Goal: Contribute content

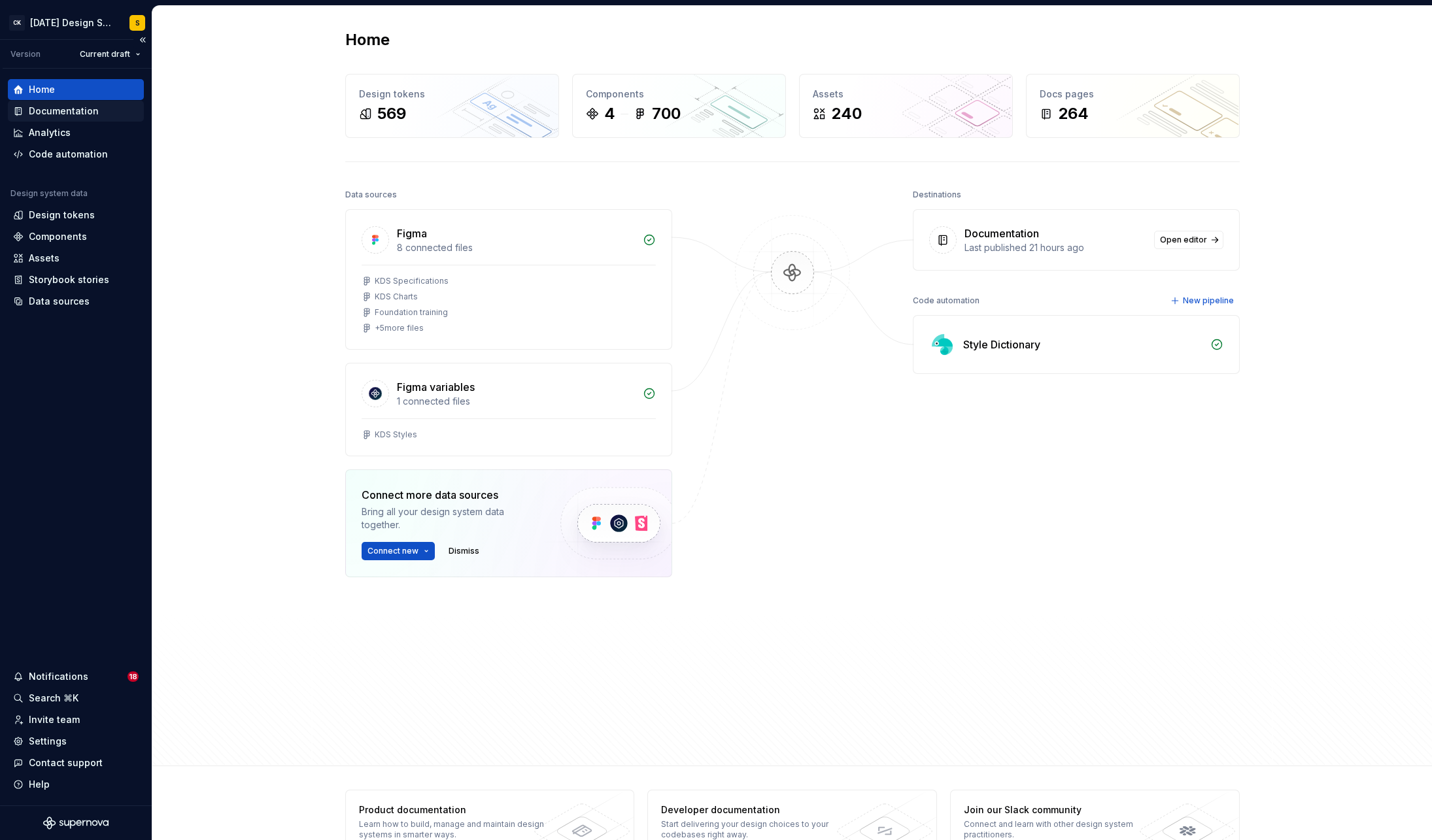
click at [93, 115] on div "Documentation" at bounding box center [63, 111] width 70 height 13
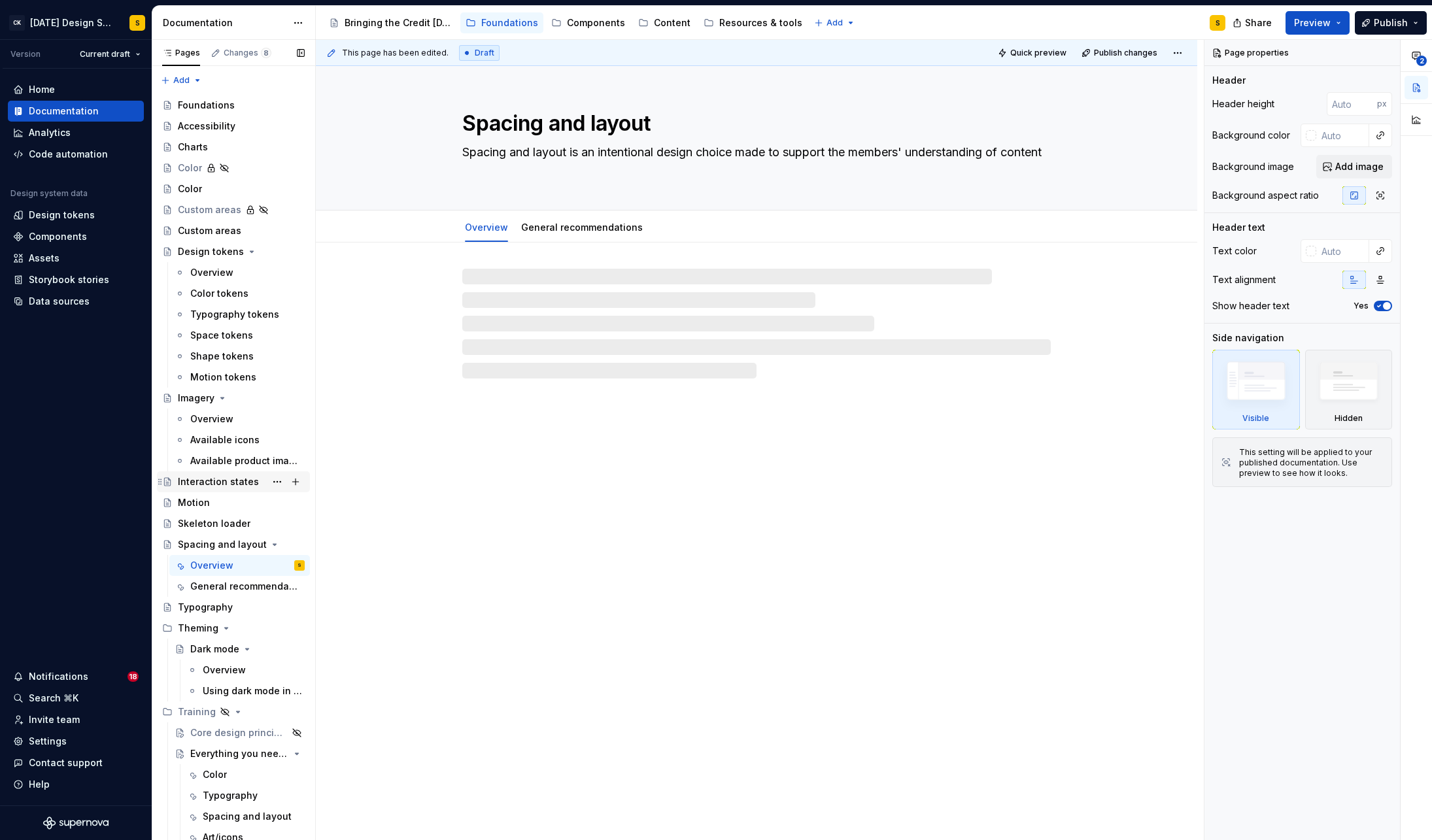
scroll to position [26, 0]
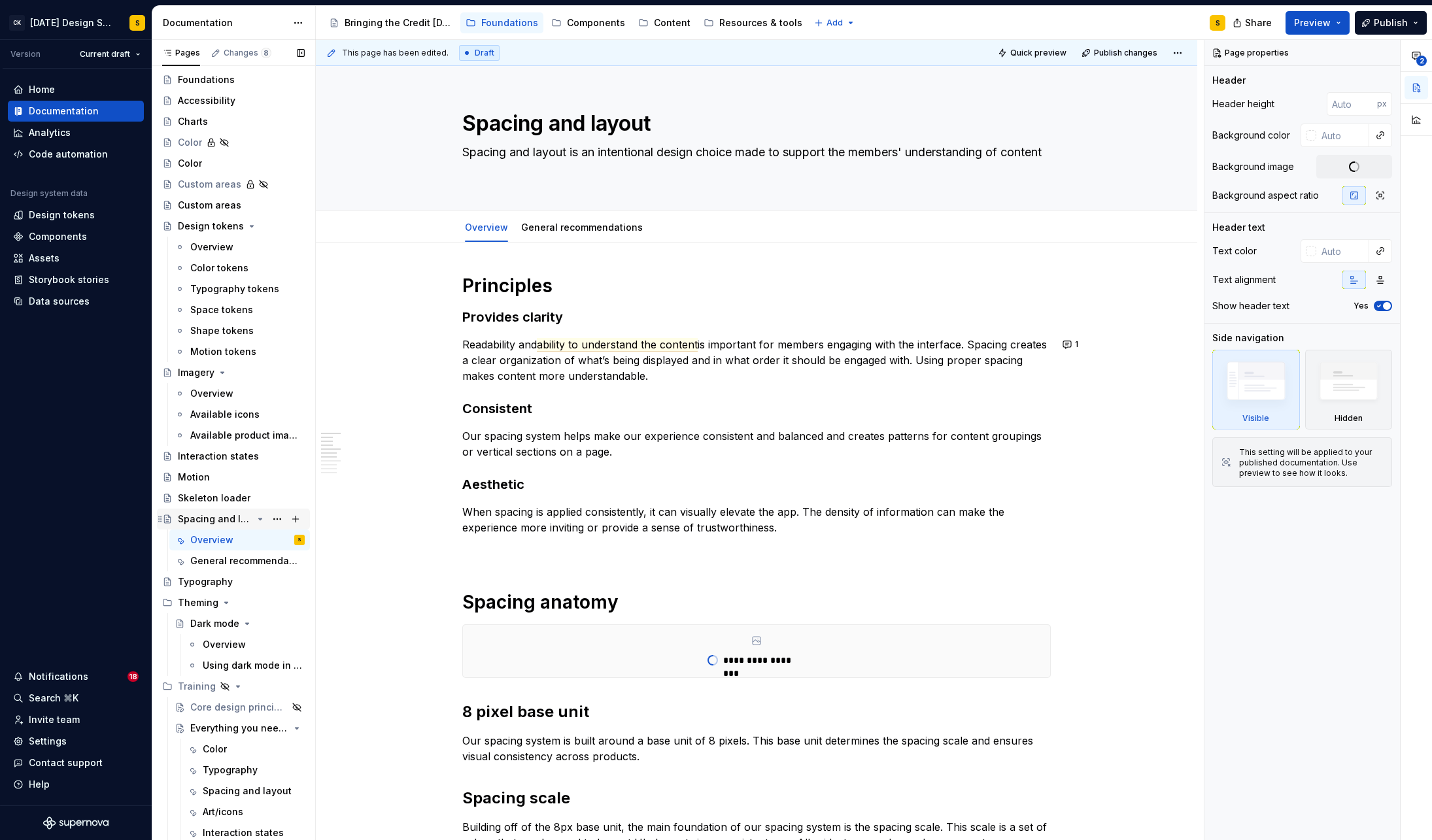
click at [207, 518] on div "Spacing and layout" at bounding box center [214, 519] width 74 height 13
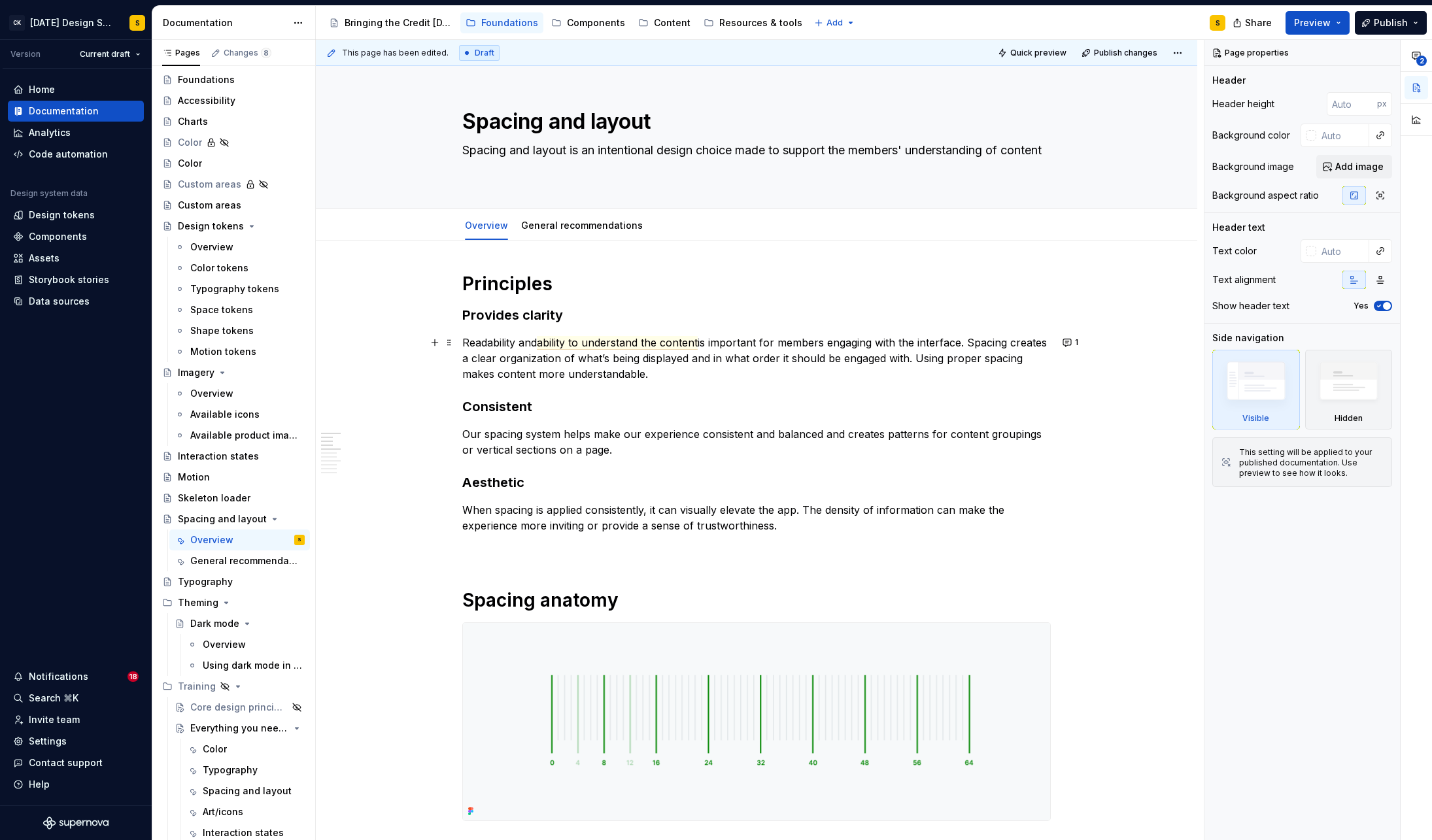
scroll to position [0, 0]
click at [1069, 347] on button "1" at bounding box center [1071, 344] width 26 height 18
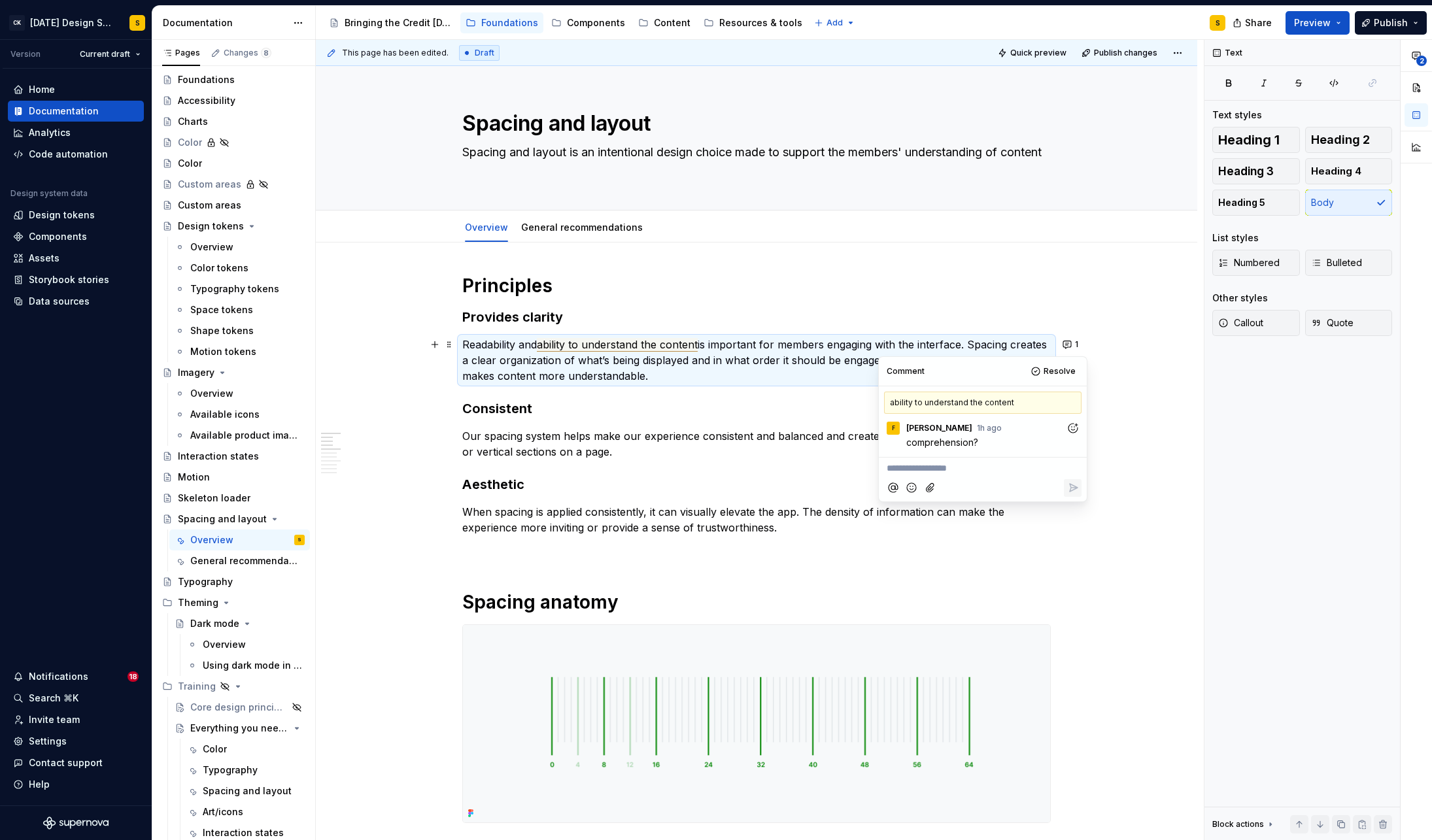
type textarea "*"
drag, startPoint x: 975, startPoint y: 444, endPoint x: 908, endPoint y: 445, distance: 67.0
click at [908, 445] on span "comprehension?" at bounding box center [942, 442] width 72 height 11
copy span "comprehension"
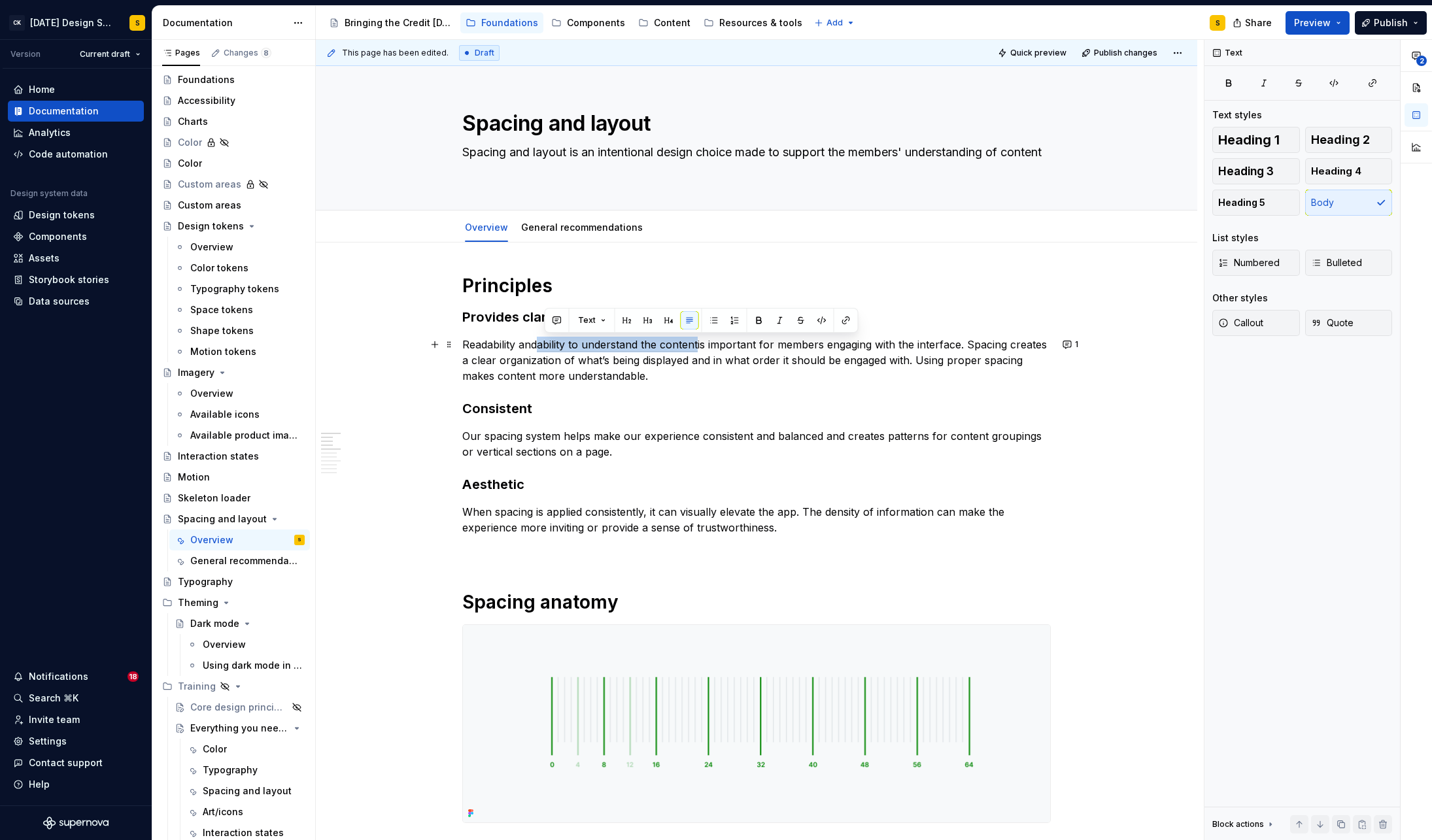
drag, startPoint x: 544, startPoint y: 345, endPoint x: 703, endPoint y: 347, distance: 159.0
click at [698, 347] on span "ability to understand the content" at bounding box center [617, 345] width 161 height 14
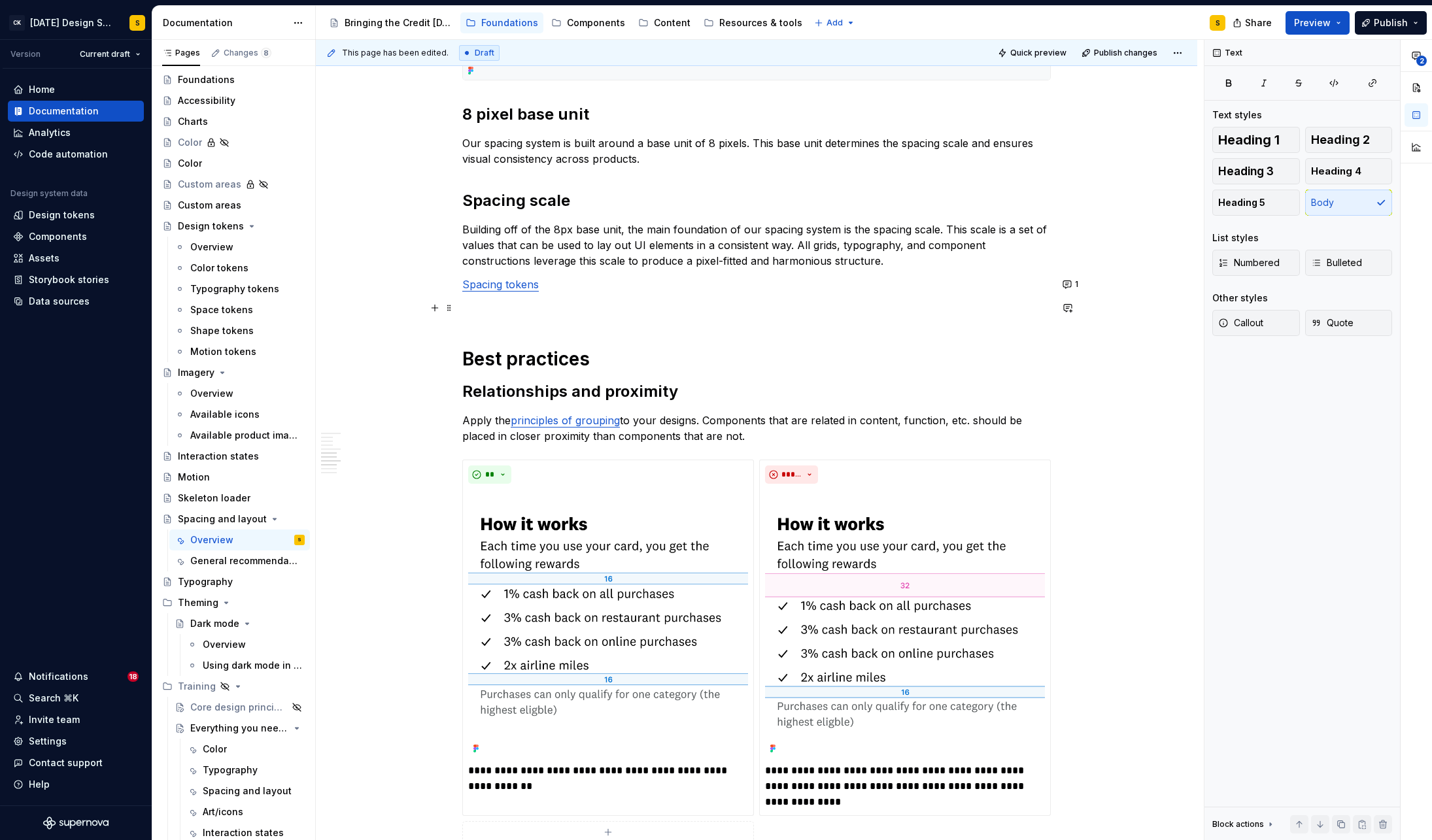
scroll to position [745, 0]
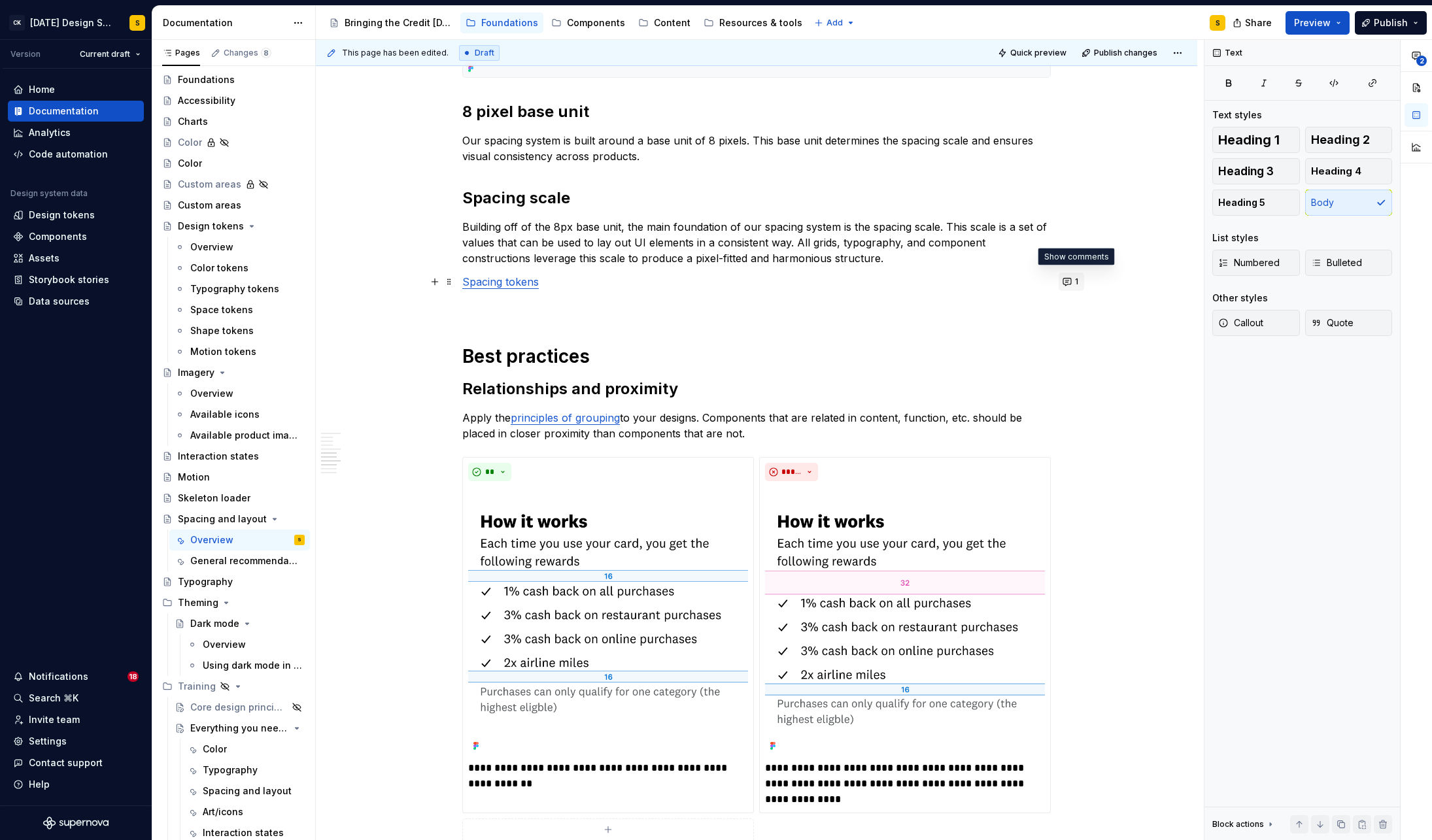
click at [1072, 280] on button "1" at bounding box center [1071, 281] width 26 height 18
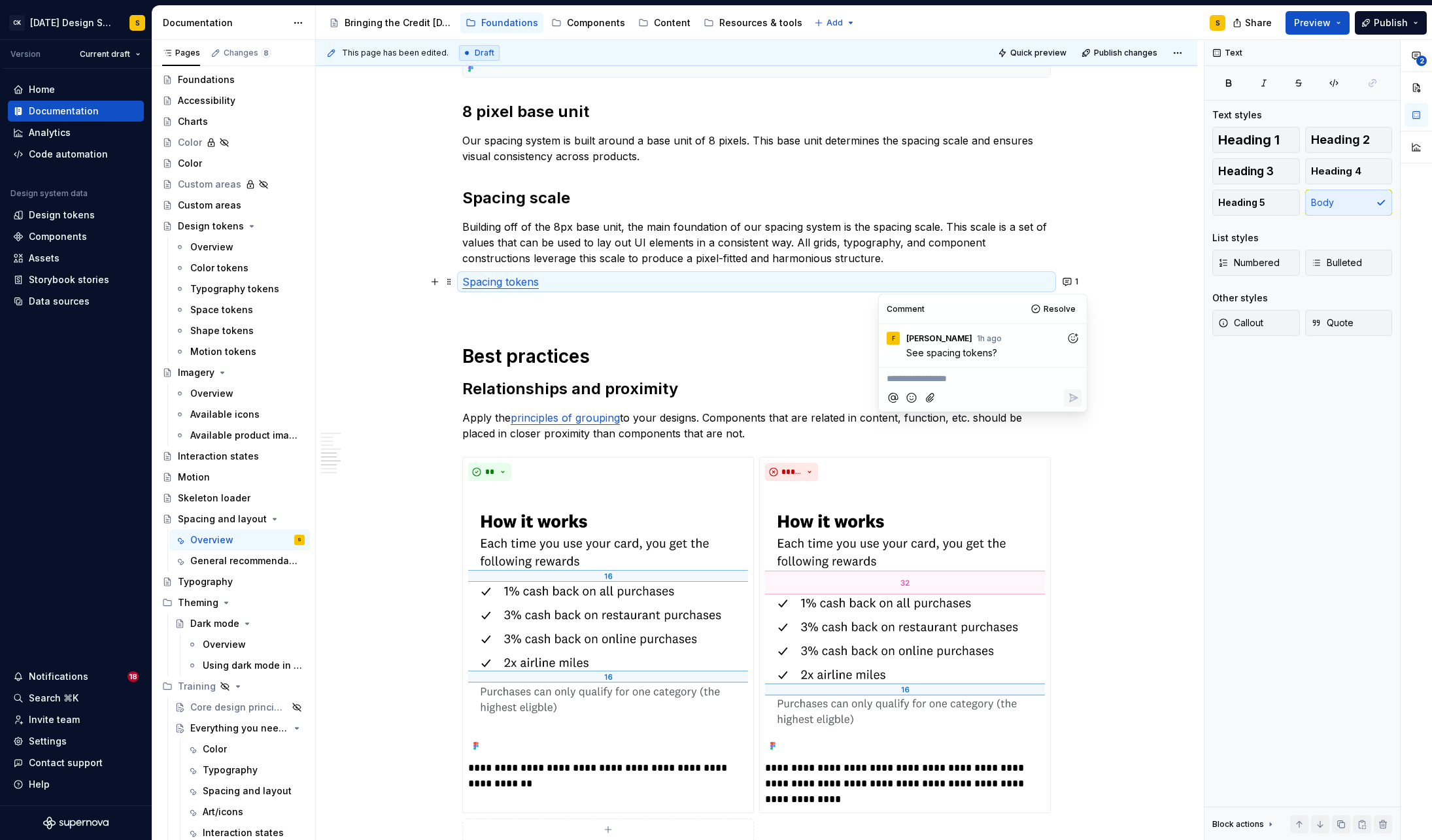
click at [1050, 309] on span "Resolve" at bounding box center [1059, 309] width 32 height 10
click at [487, 284] on link "Spacing tokens" at bounding box center [501, 282] width 77 height 13
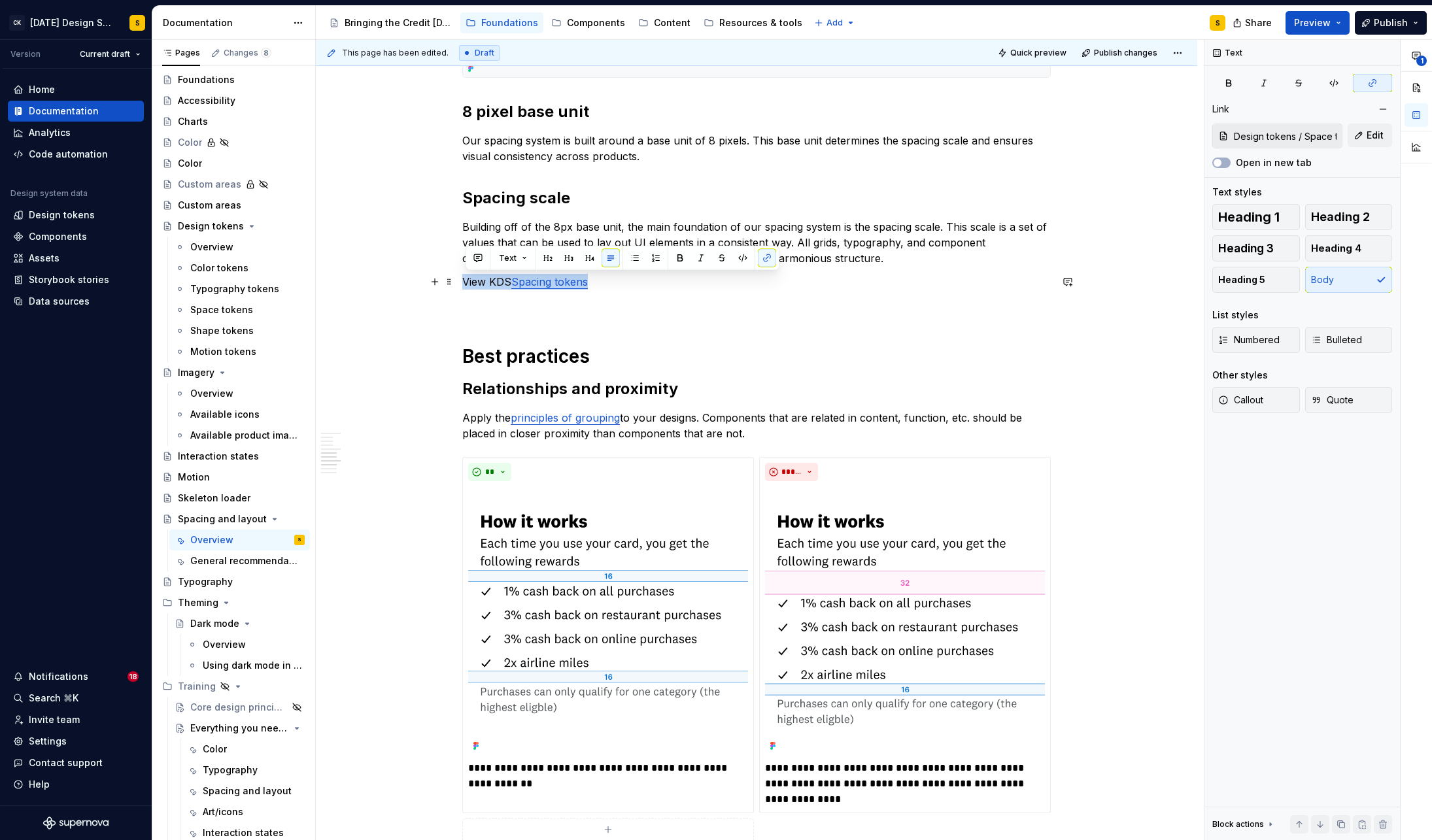
drag, startPoint x: 594, startPoint y: 284, endPoint x: 468, endPoint y: 288, distance: 126.1
click at [468, 288] on p "View KDS Spacing tokens" at bounding box center [757, 281] width 589 height 15
click at [524, 283] on link "Spacing tokens" at bounding box center [550, 282] width 77 height 13
drag, startPoint x: 573, startPoint y: 282, endPoint x: 462, endPoint y: 283, distance: 111.0
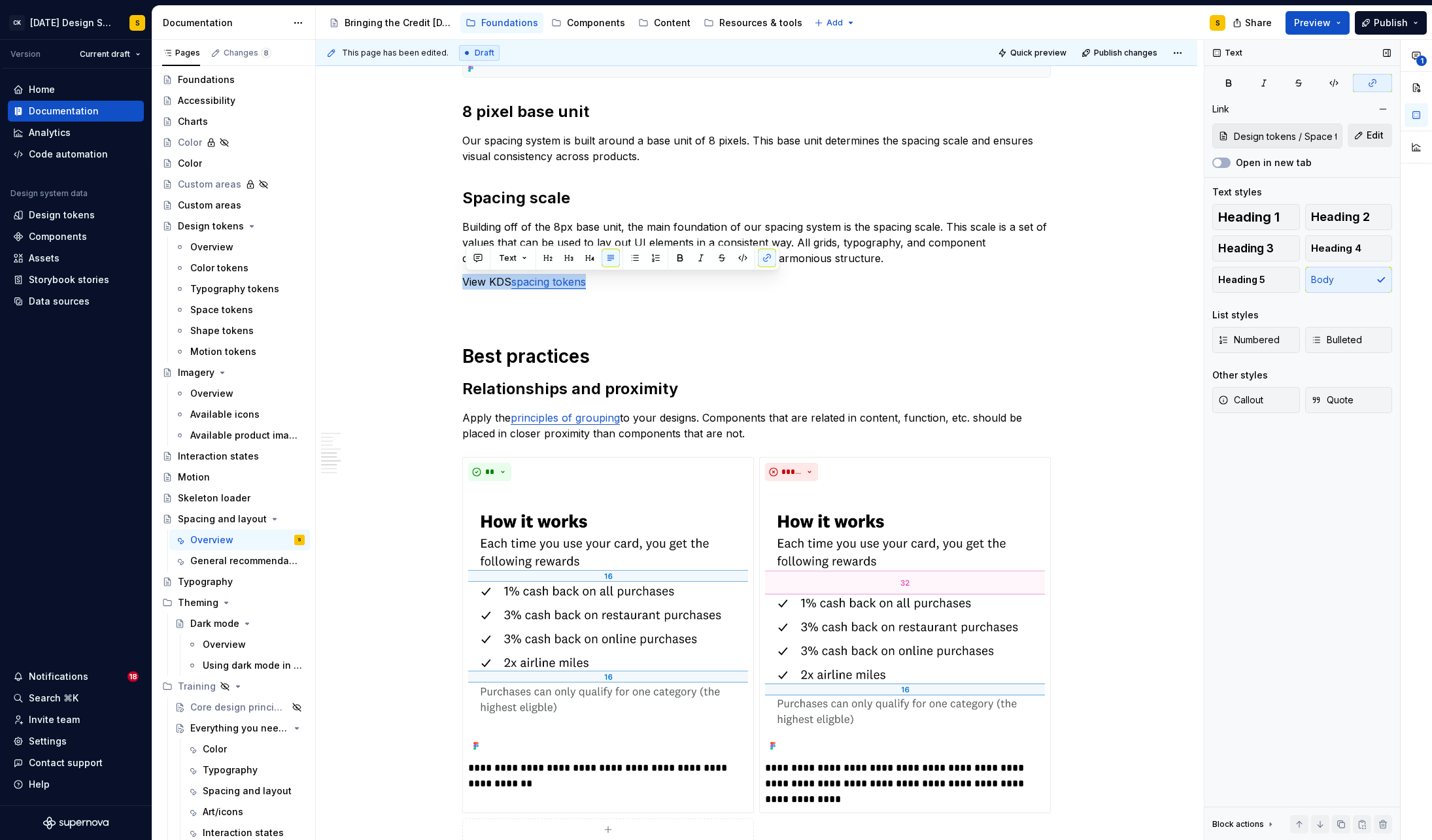
click at [1363, 139] on button "Edit" at bounding box center [1370, 135] width 44 height 24
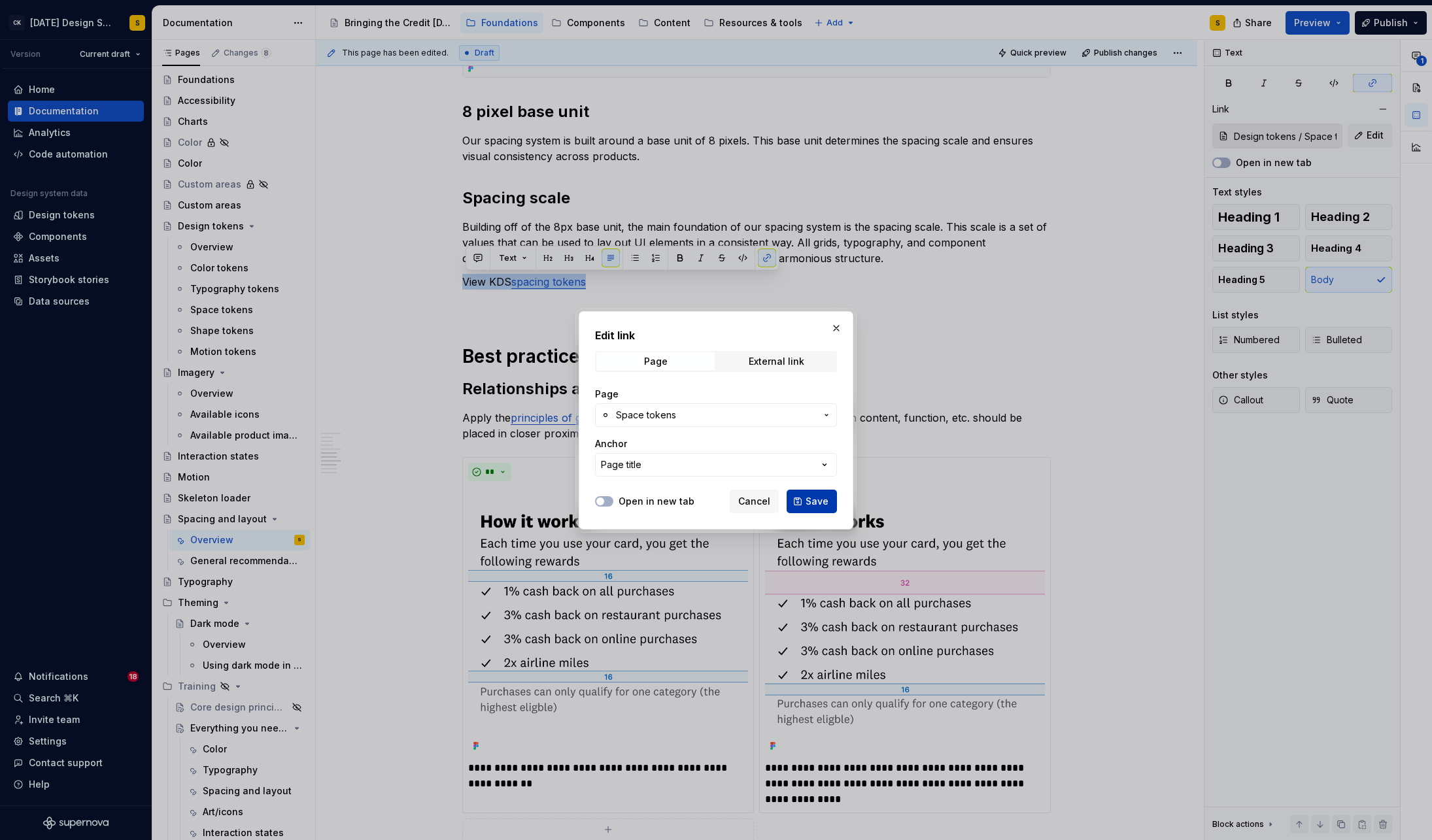
click at [819, 498] on span "Save" at bounding box center [817, 501] width 23 height 13
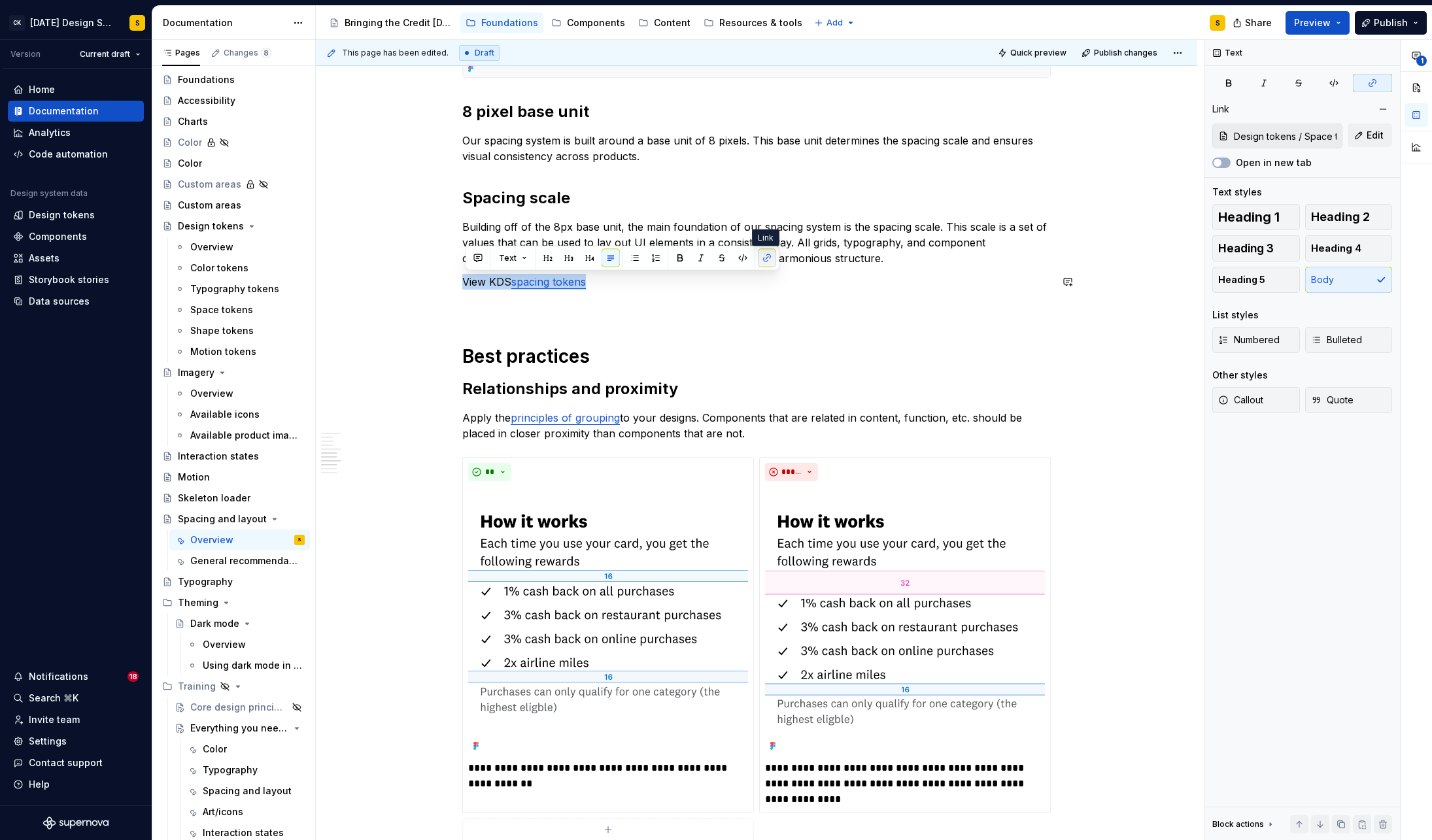
click at [768, 261] on button "button" at bounding box center [767, 258] width 18 height 18
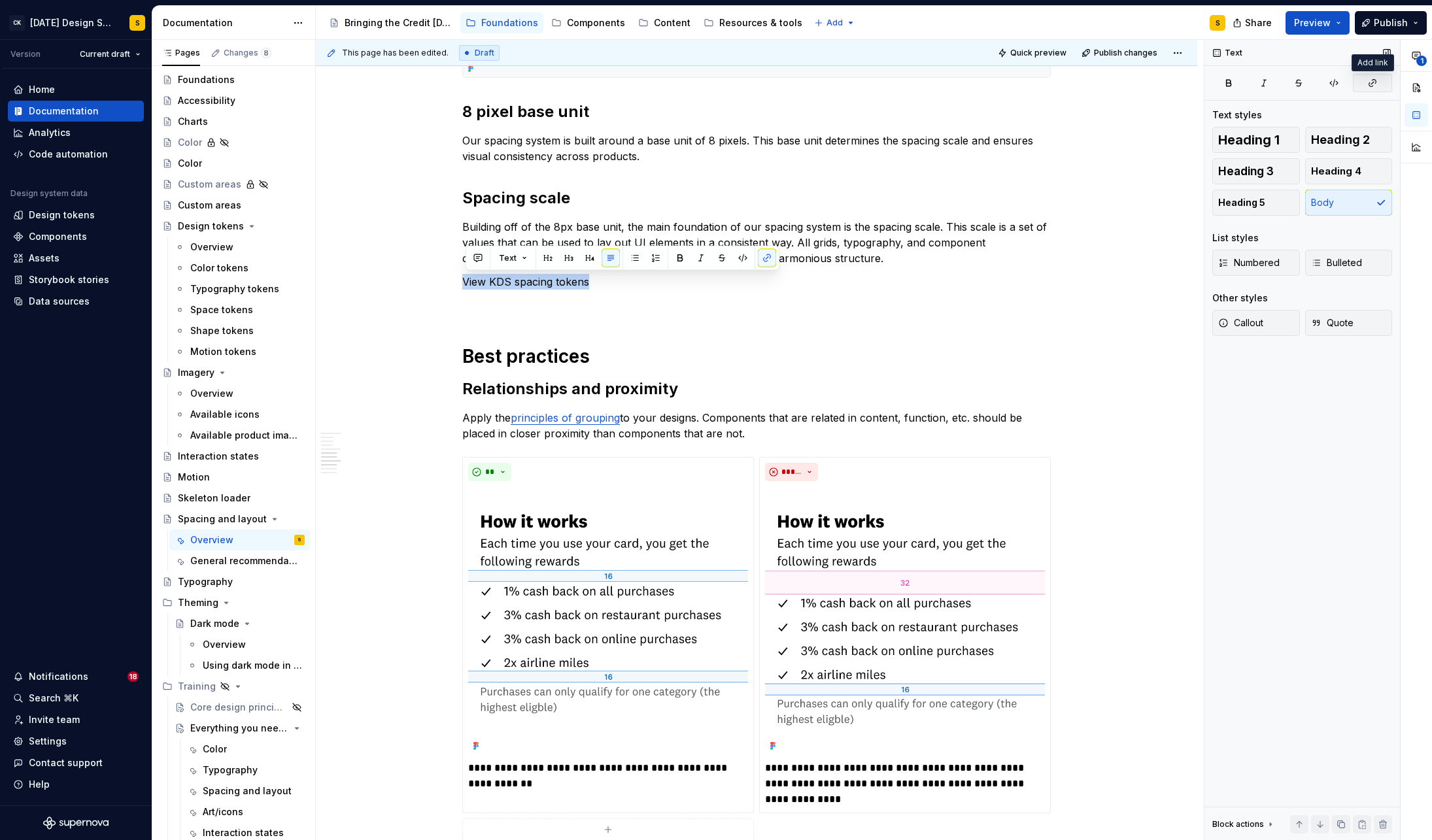
click at [1367, 85] on icon "button" at bounding box center [1372, 83] width 10 height 10
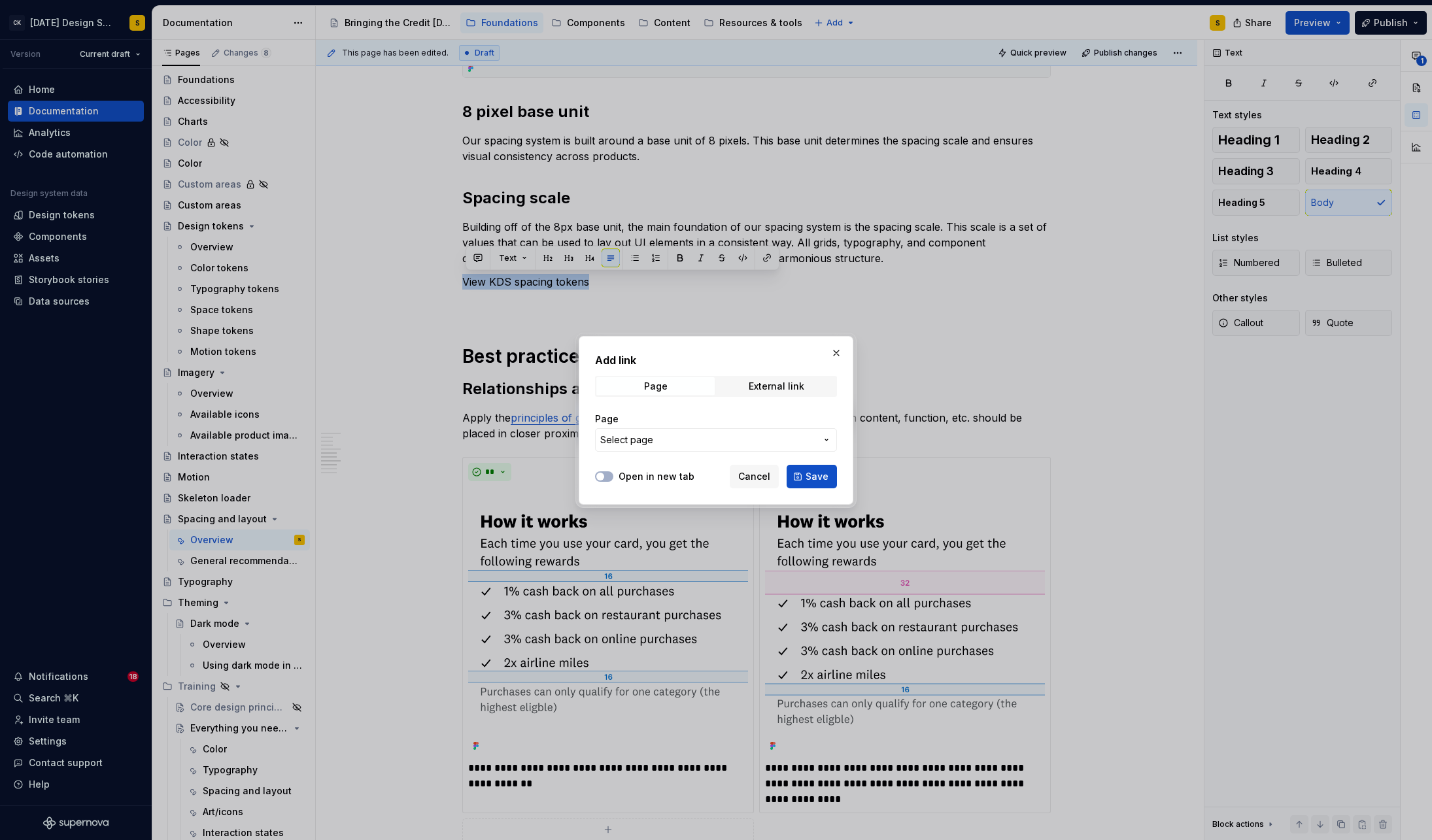
click at [717, 439] on span "Select page" at bounding box center [708, 440] width 216 height 13
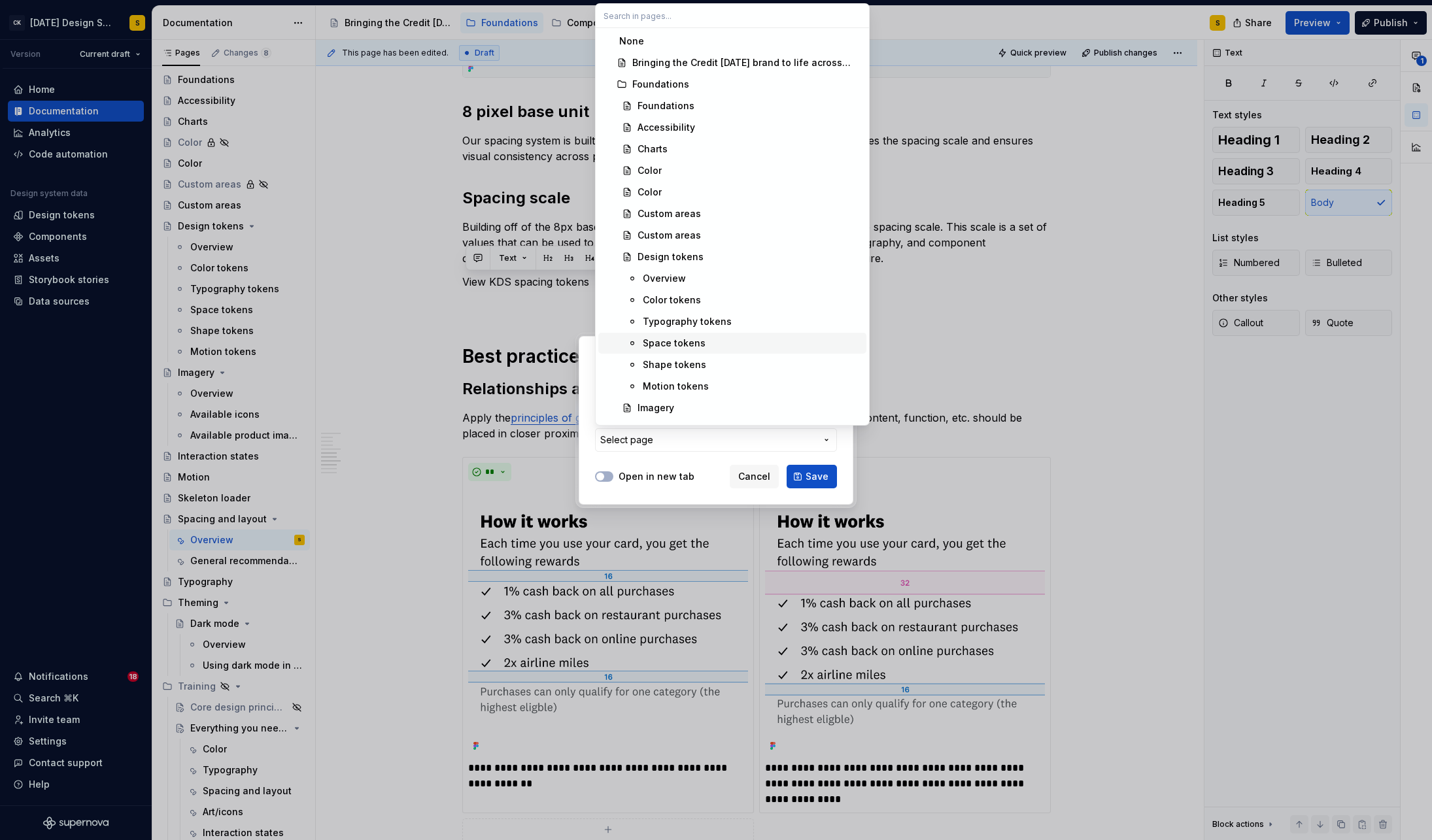
click at [688, 342] on div "Space tokens" at bounding box center [674, 343] width 63 height 13
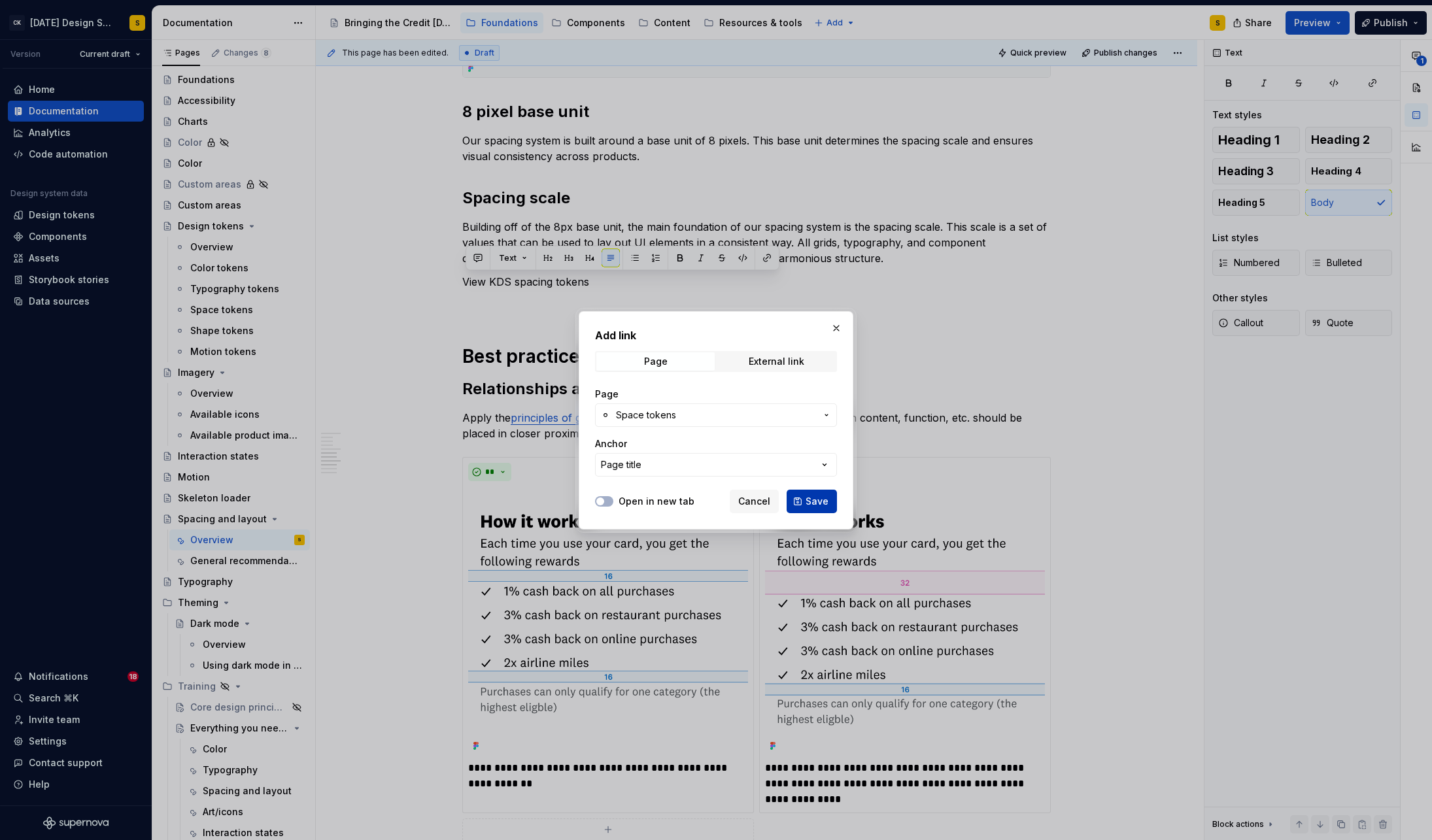
click at [820, 495] on span "Save" at bounding box center [817, 501] width 23 height 13
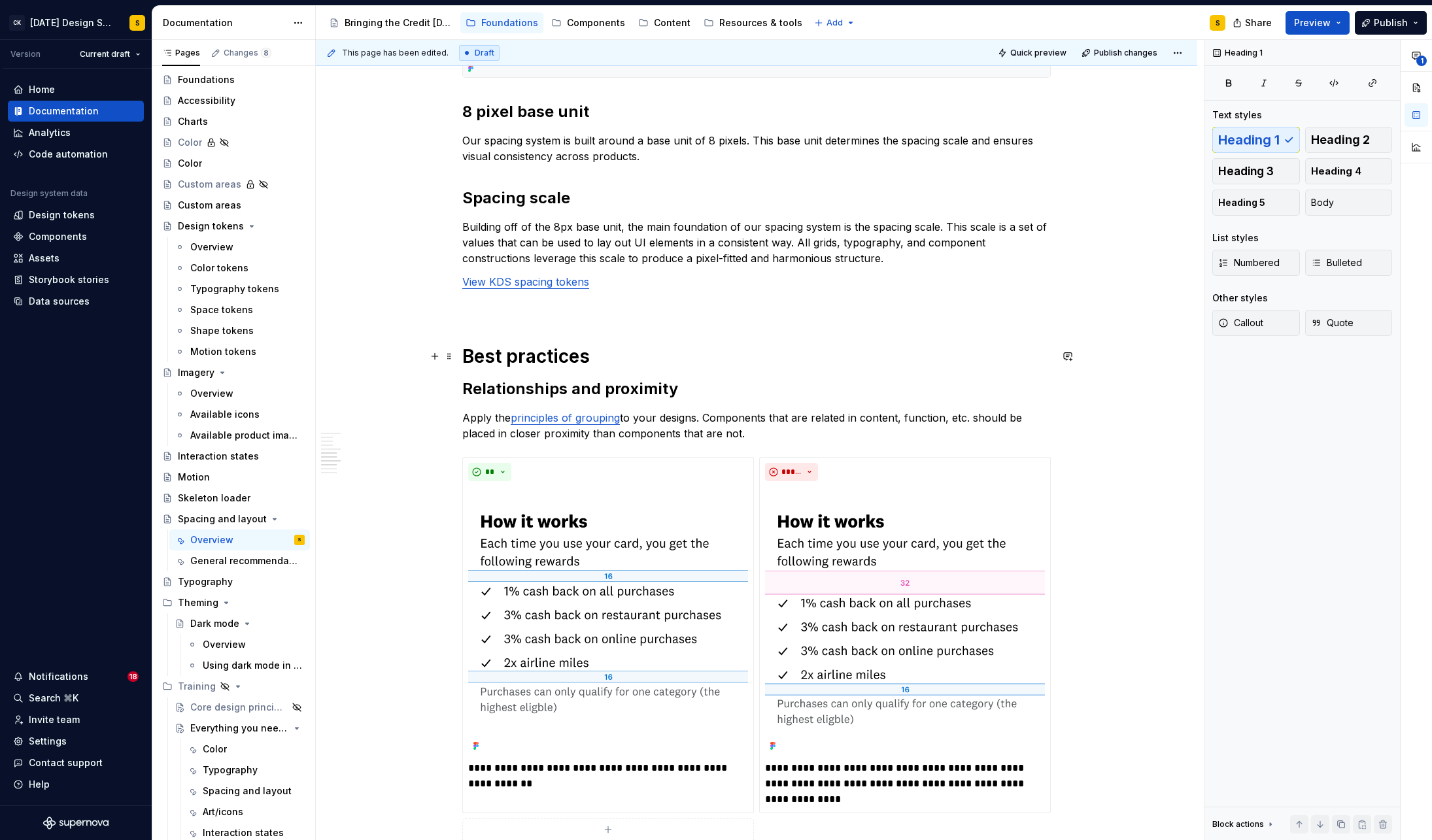
click at [729, 355] on h1 "Best practices" at bounding box center [757, 356] width 589 height 24
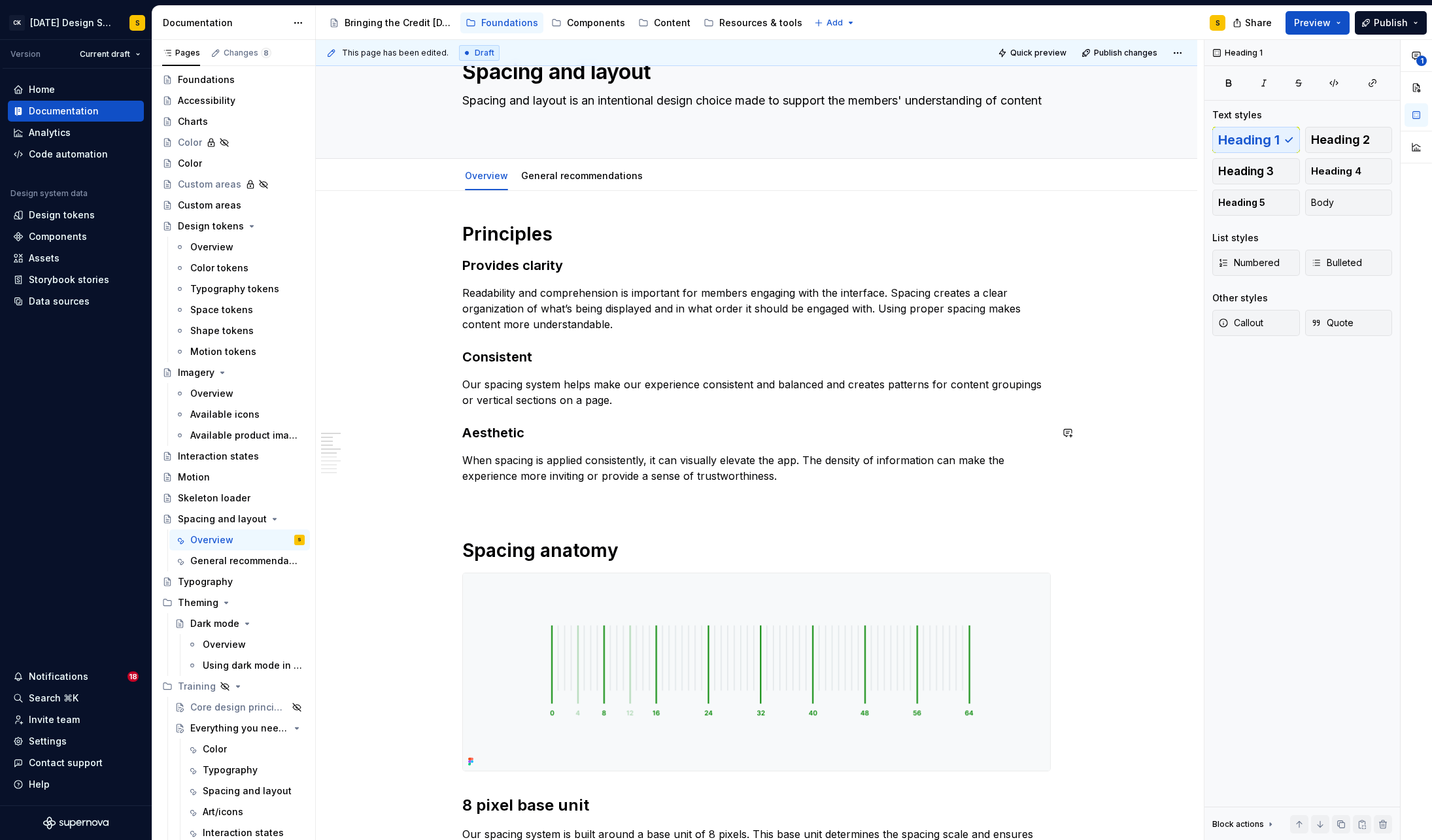
scroll to position [0, 0]
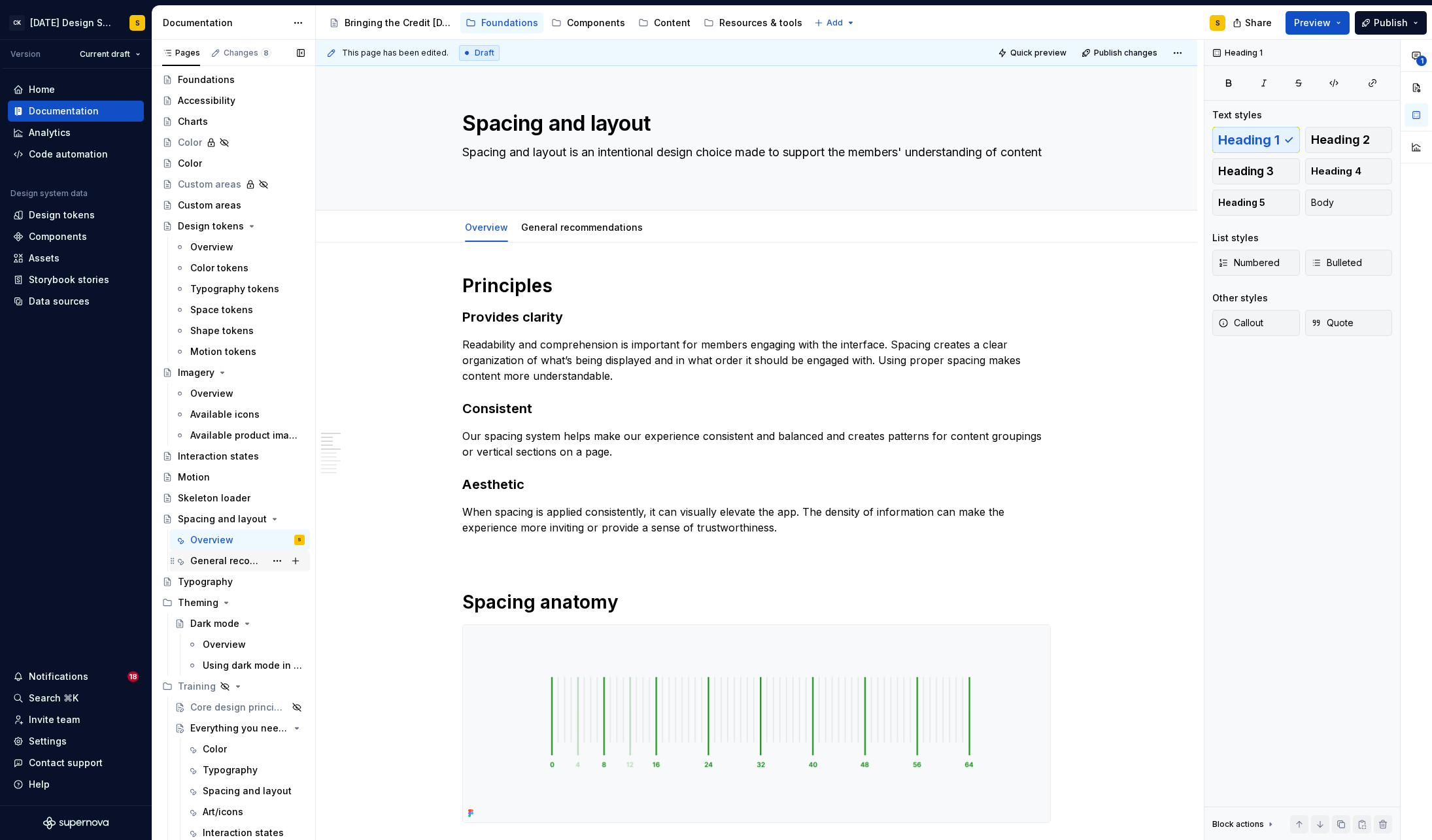
click at [211, 555] on div "General recommendations" at bounding box center [228, 561] width 75 height 13
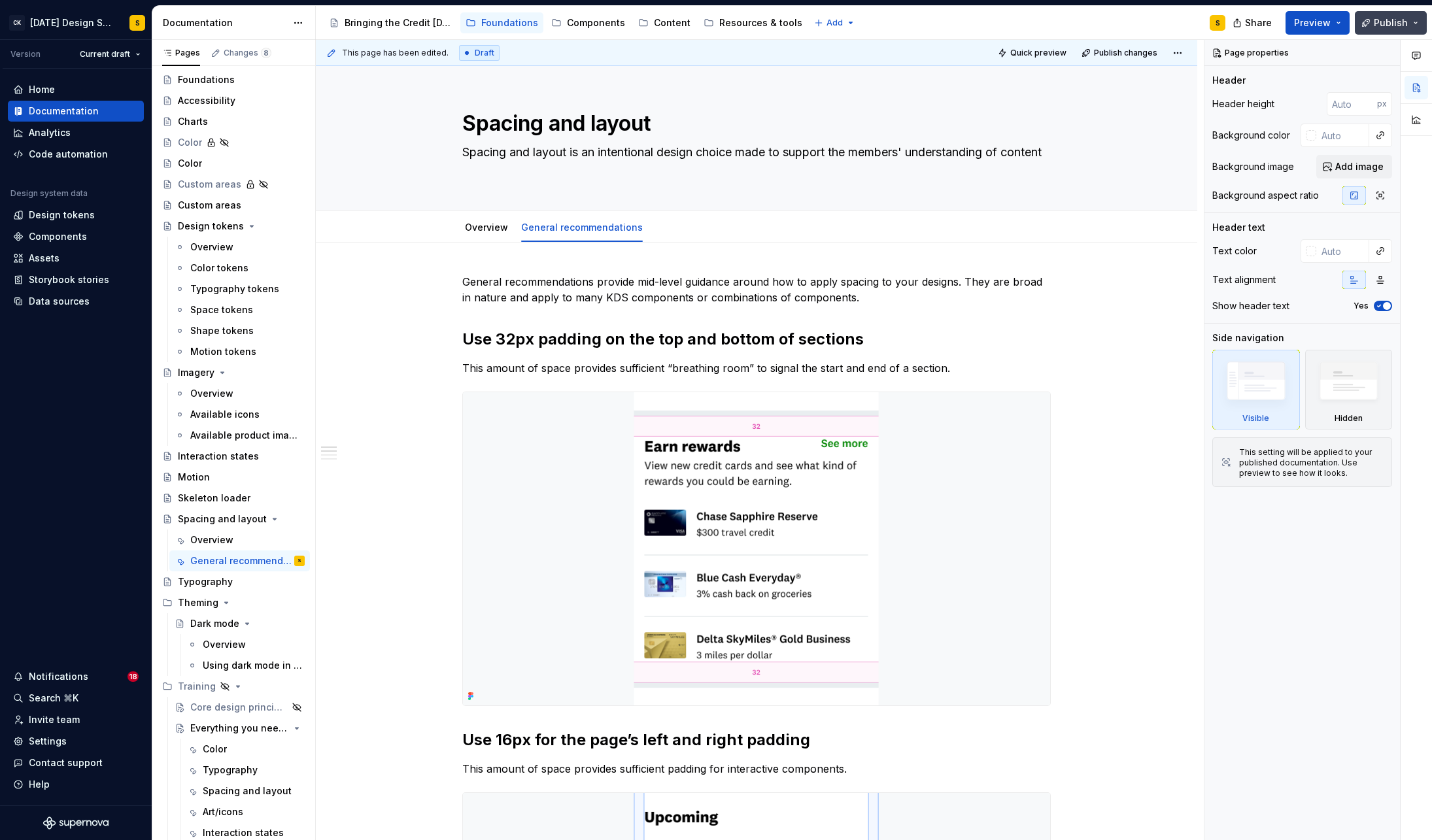
click at [1392, 18] on span "Publish" at bounding box center [1391, 23] width 34 height 13
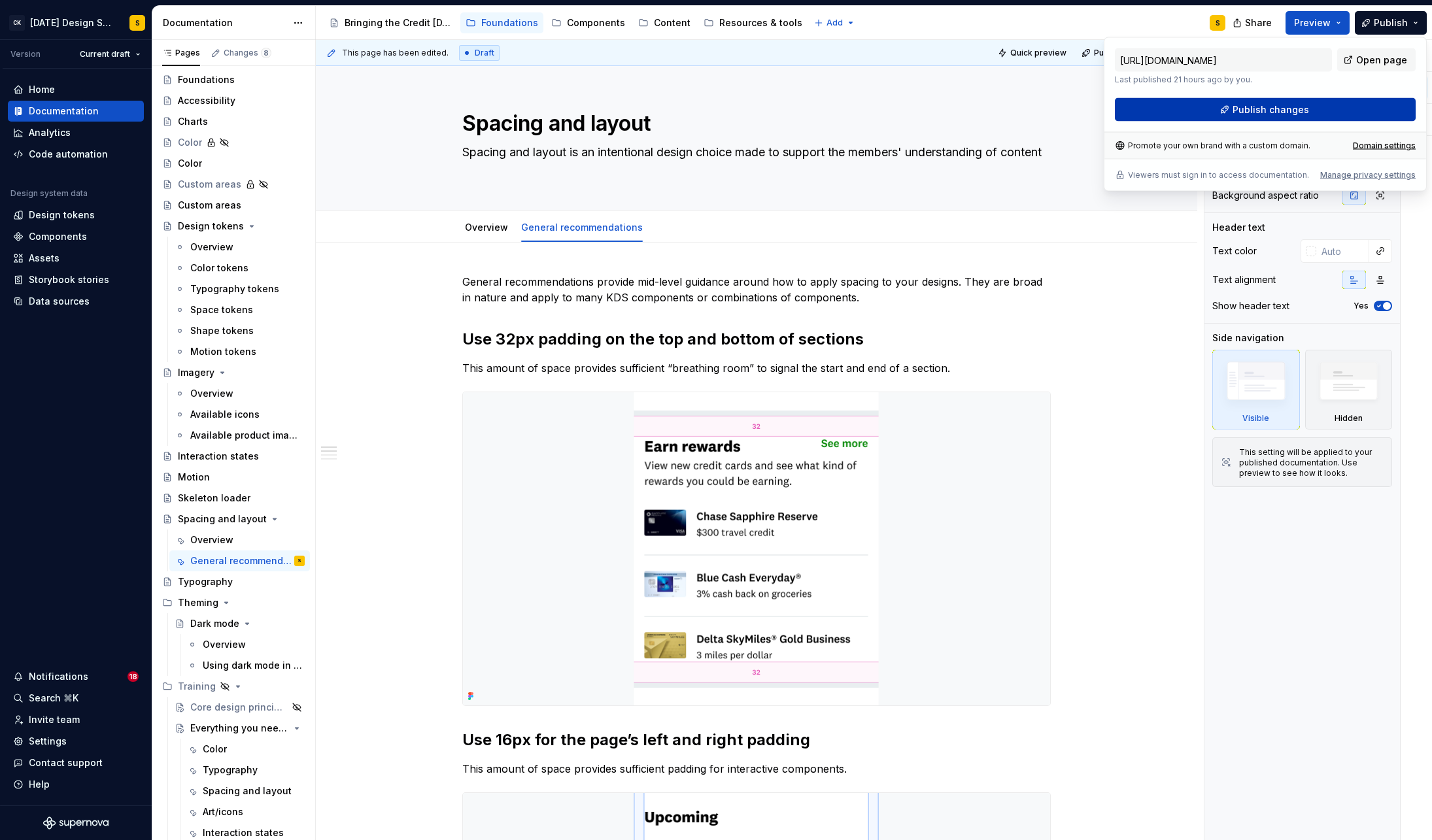
click at [1321, 101] on button "Publish changes" at bounding box center [1266, 110] width 301 height 24
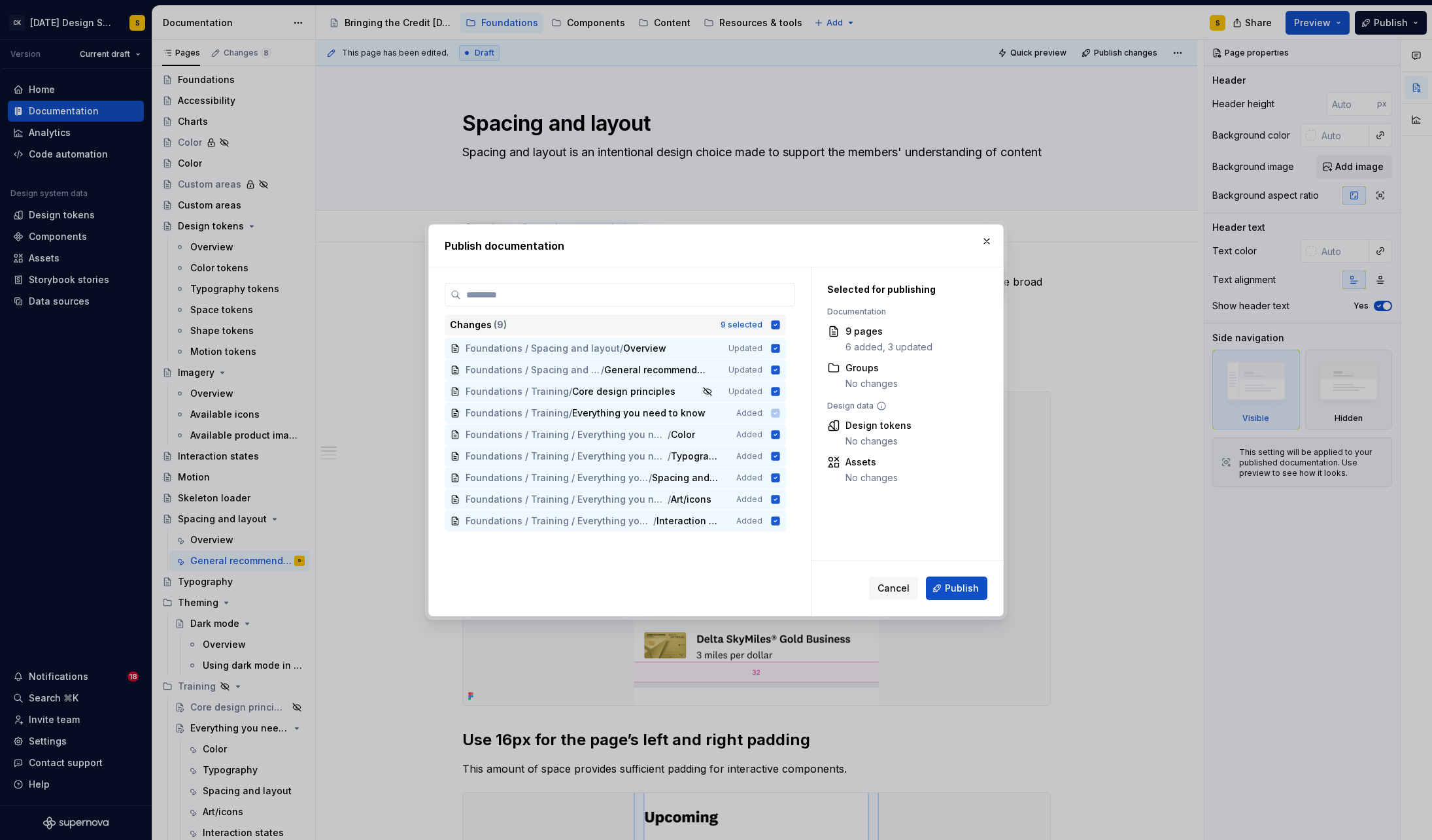
click at [780, 326] on icon at bounding box center [776, 325] width 9 height 9
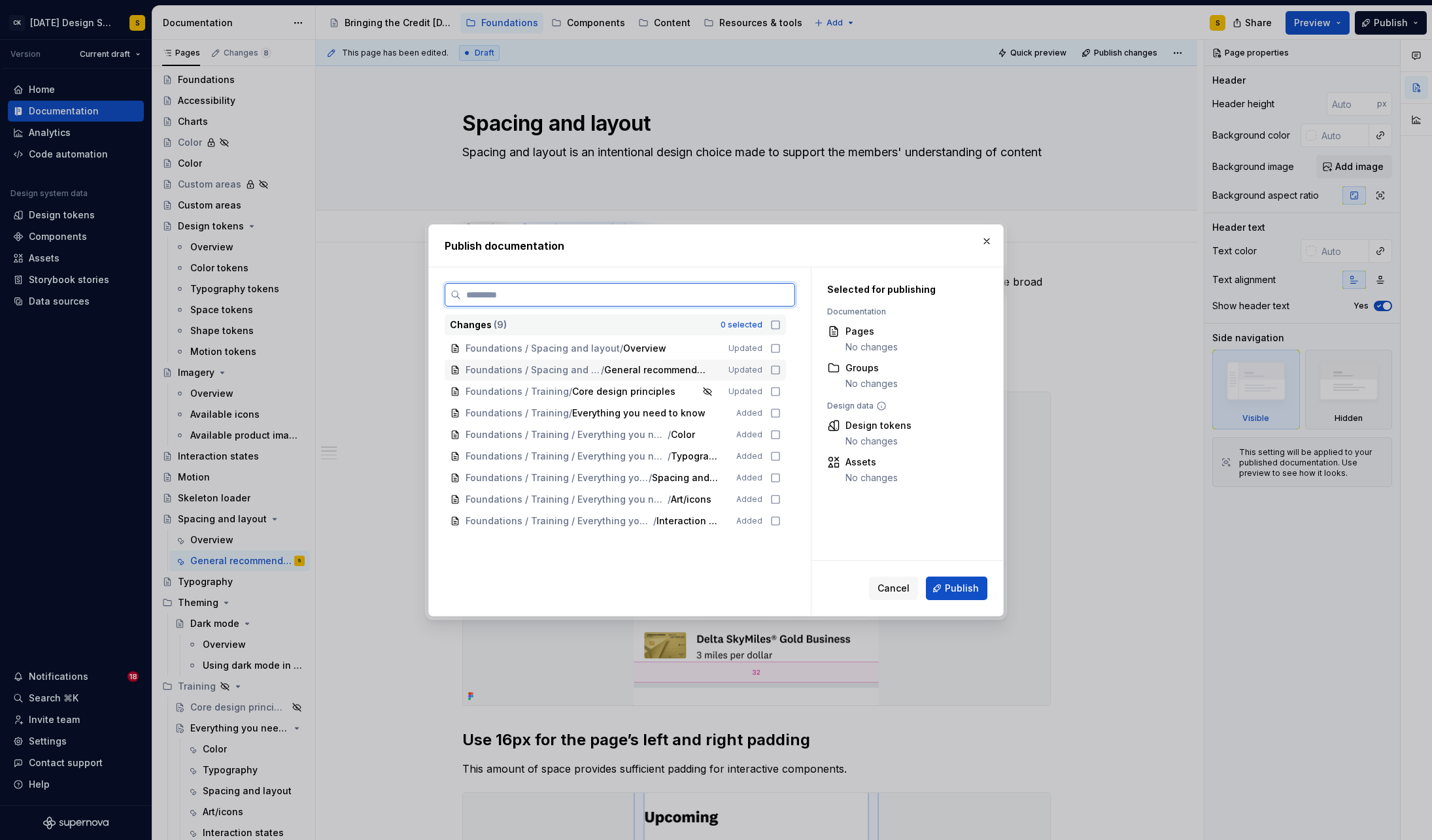
click at [781, 370] on icon at bounding box center [776, 370] width 10 height 10
click at [780, 349] on icon at bounding box center [776, 348] width 10 height 10
click at [954, 587] on span "Publish" at bounding box center [962, 588] width 34 height 13
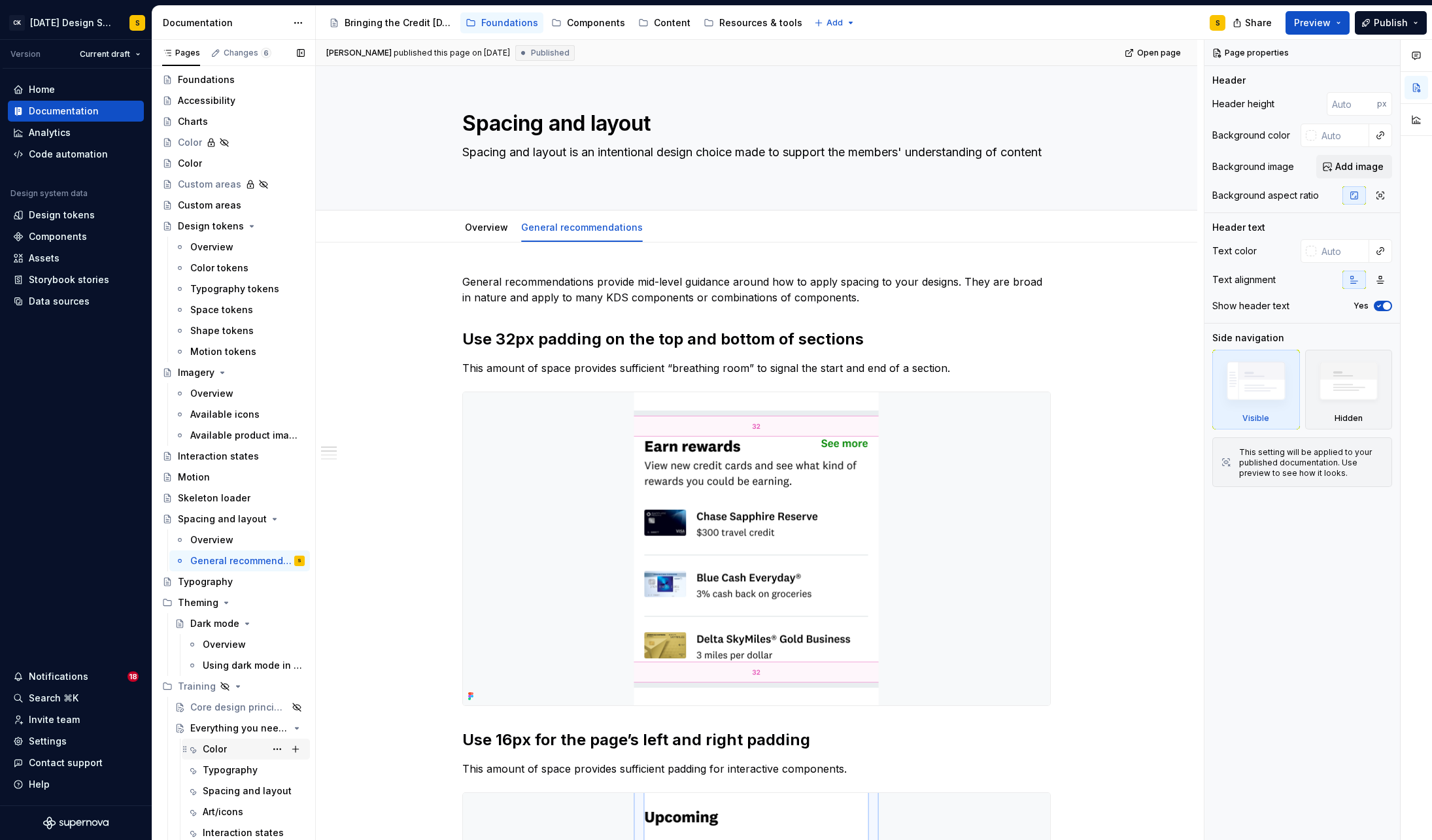
click at [218, 748] on div "Color" at bounding box center [214, 749] width 24 height 13
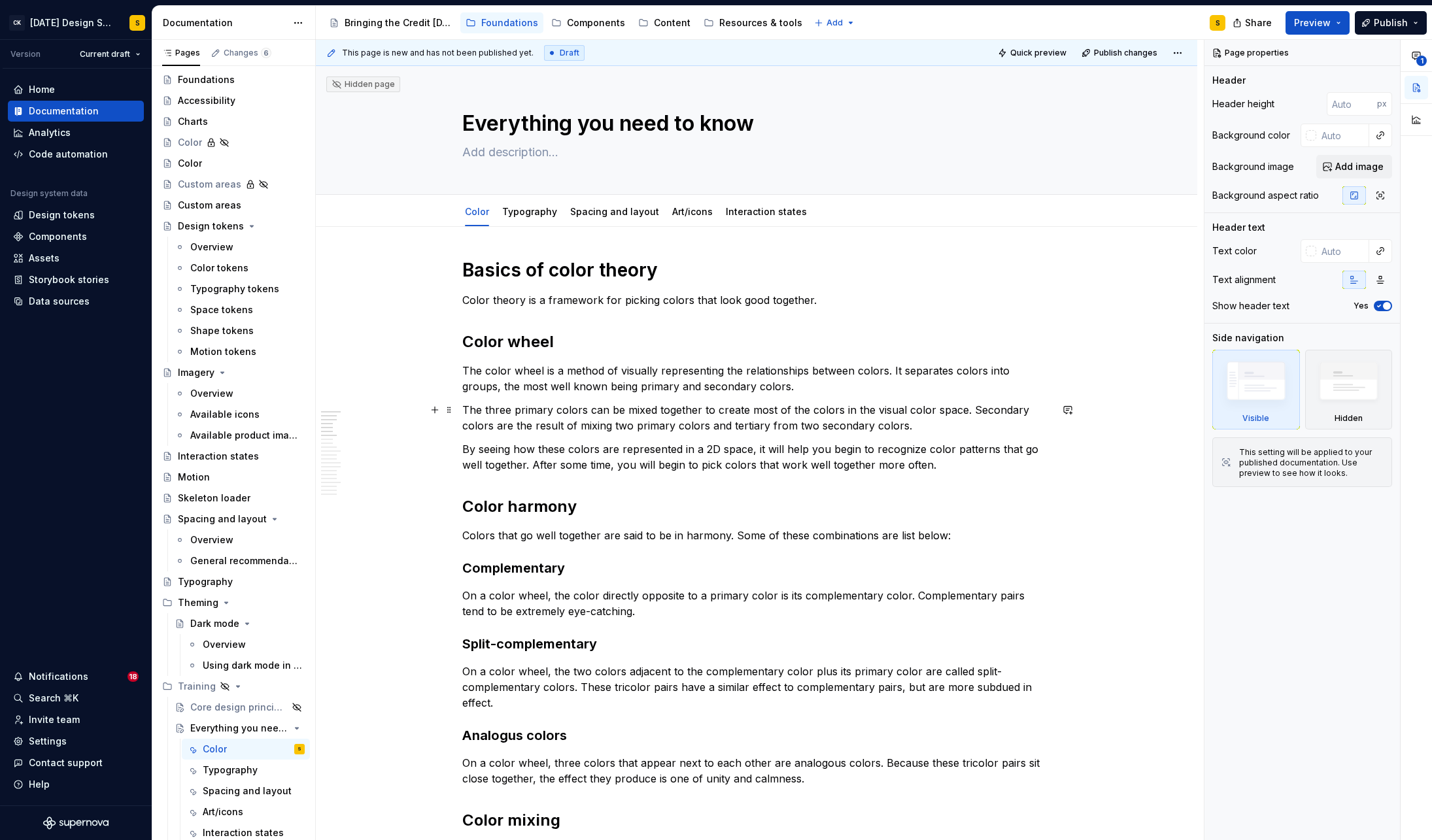
type textarea "*"
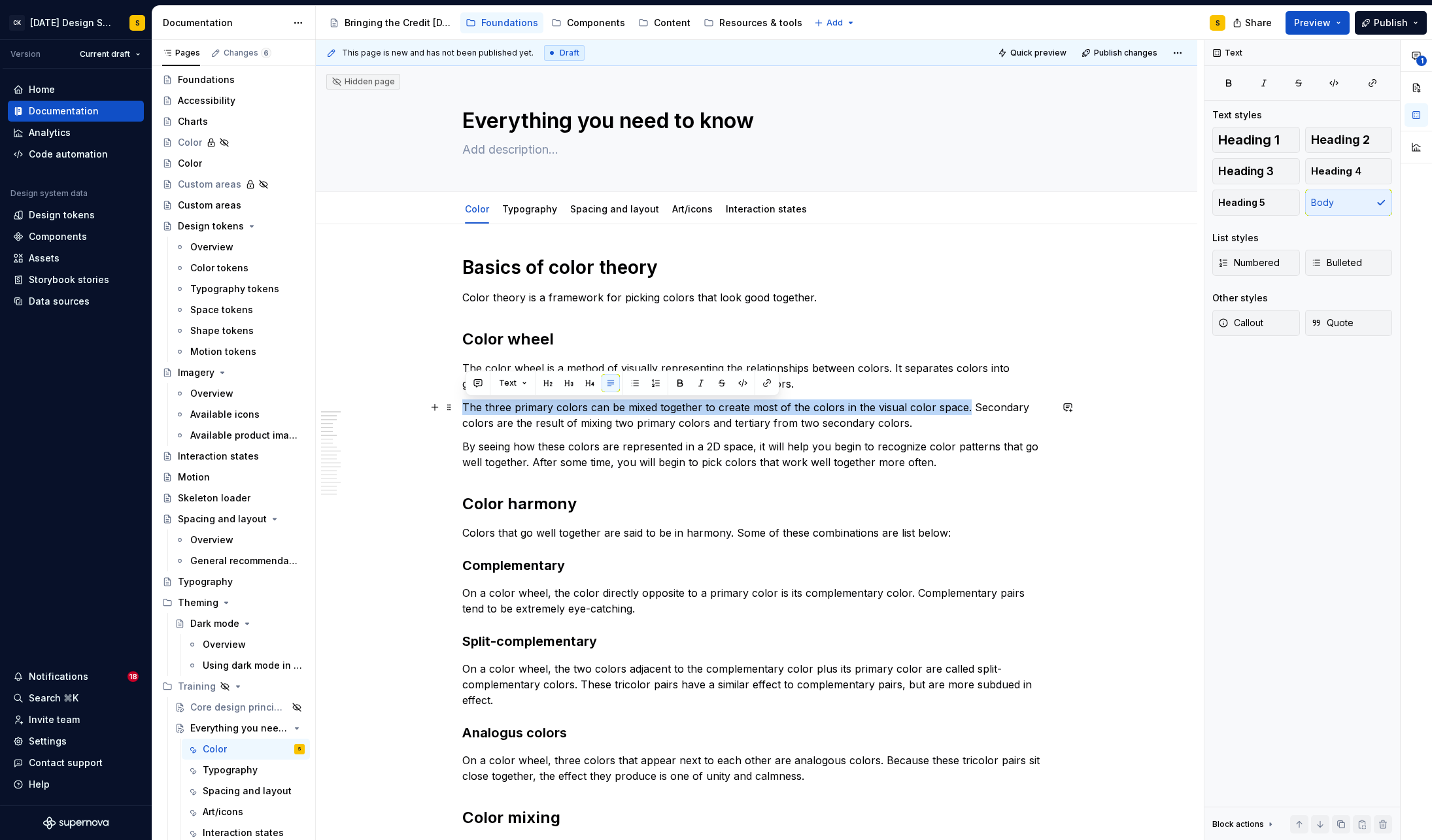
drag, startPoint x: 966, startPoint y: 410, endPoint x: 464, endPoint y: 409, distance: 502.0
click at [1068, 407] on button "button" at bounding box center [1067, 407] width 18 height 18
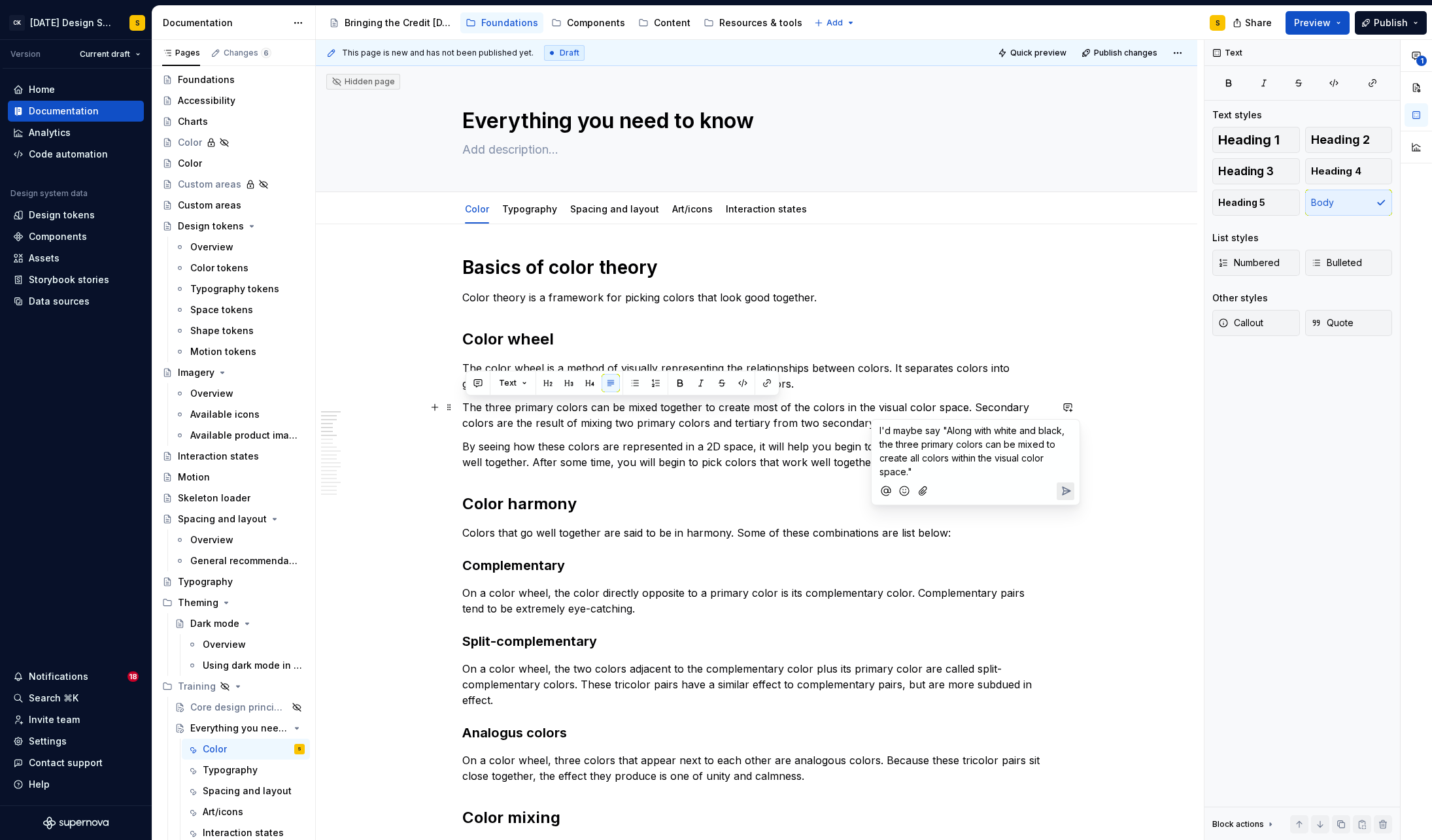
click at [1061, 492] on icon "Send" at bounding box center [1066, 491] width 13 height 13
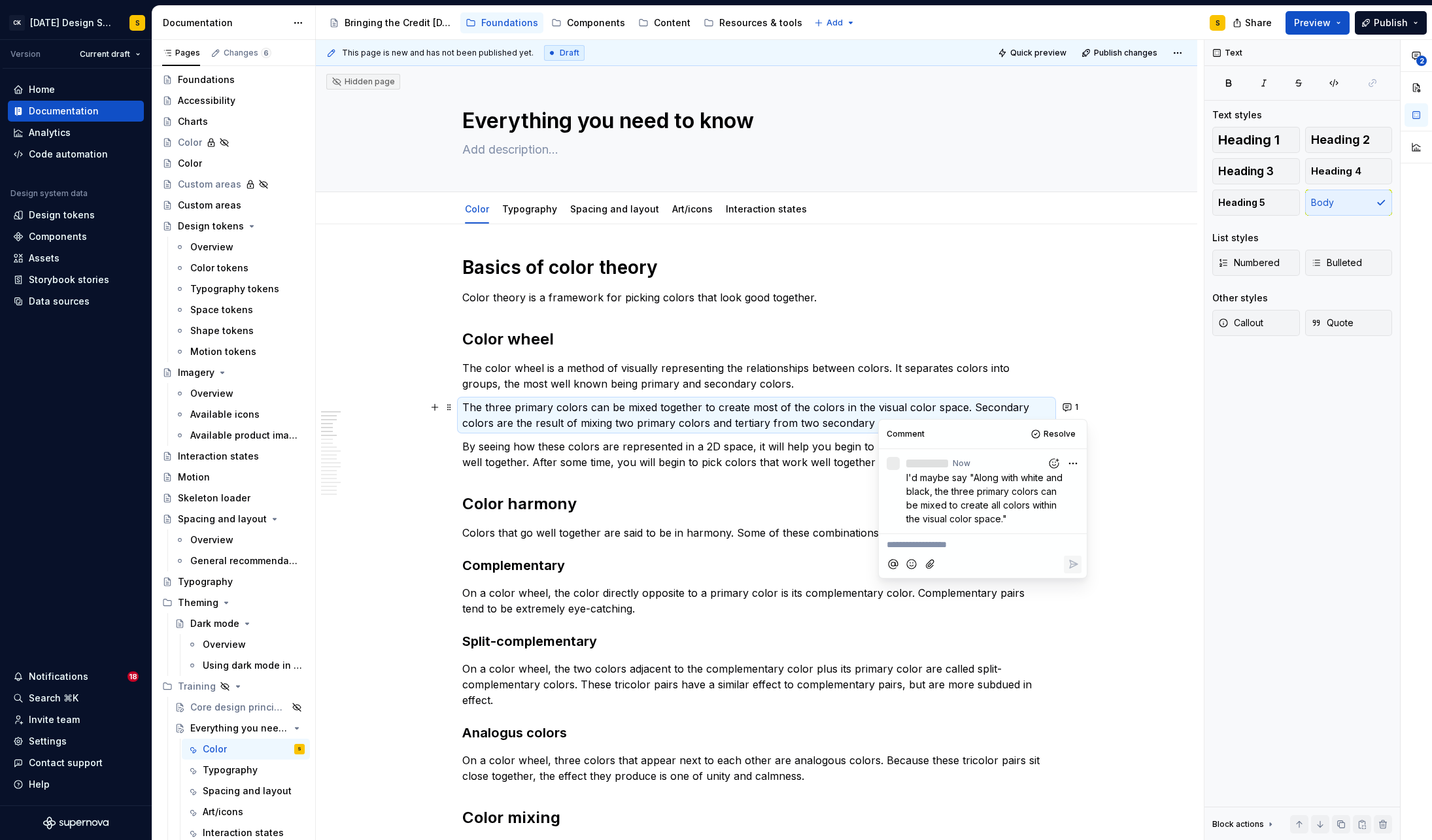
type textarea "*"
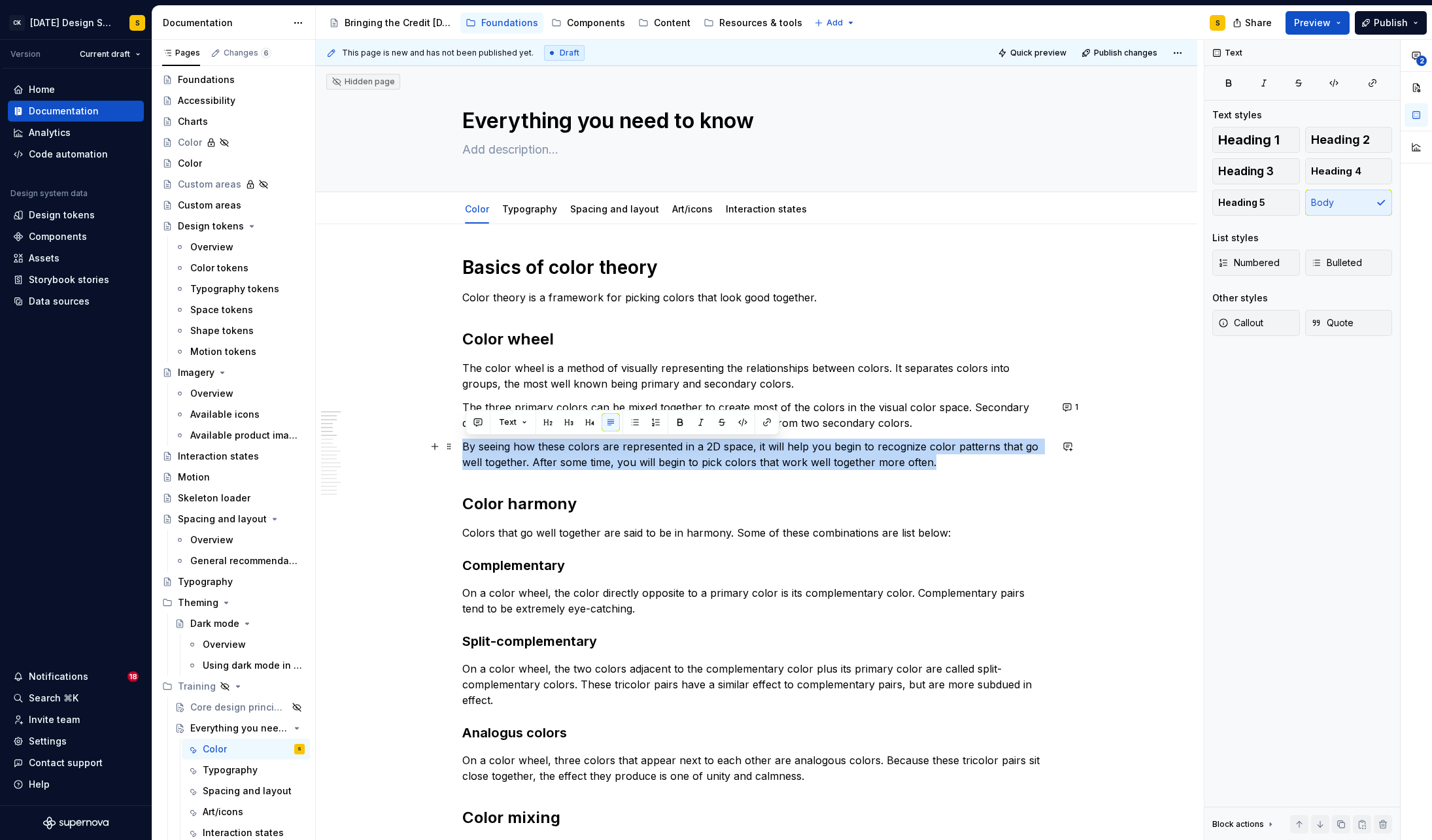
drag, startPoint x: 466, startPoint y: 445, endPoint x: 939, endPoint y: 459, distance: 473.2
click at [939, 459] on p "By seeing how these colors are represented in a 2D space, it will help you begi…" at bounding box center [757, 454] width 589 height 32
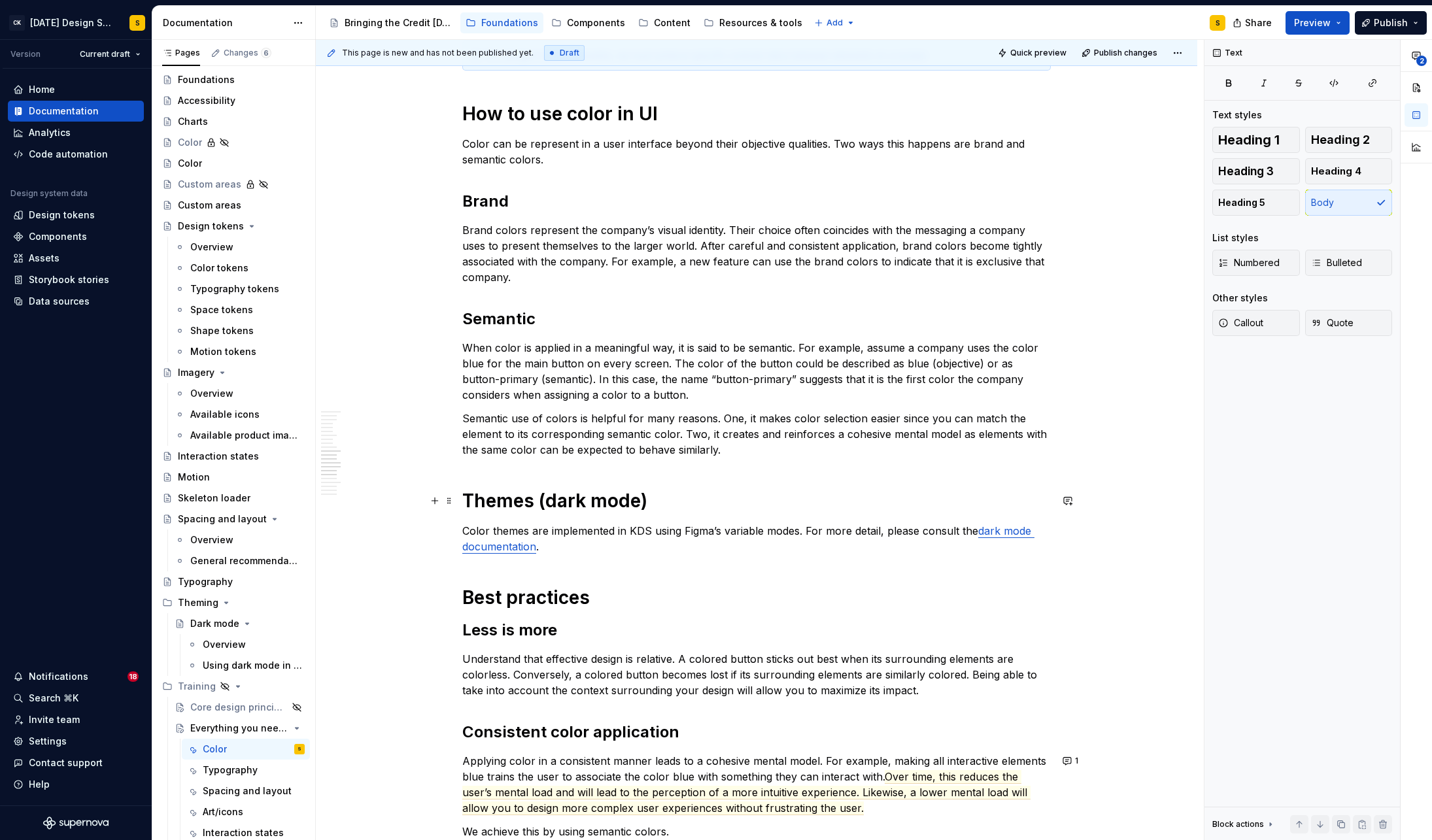
scroll to position [1101, 0]
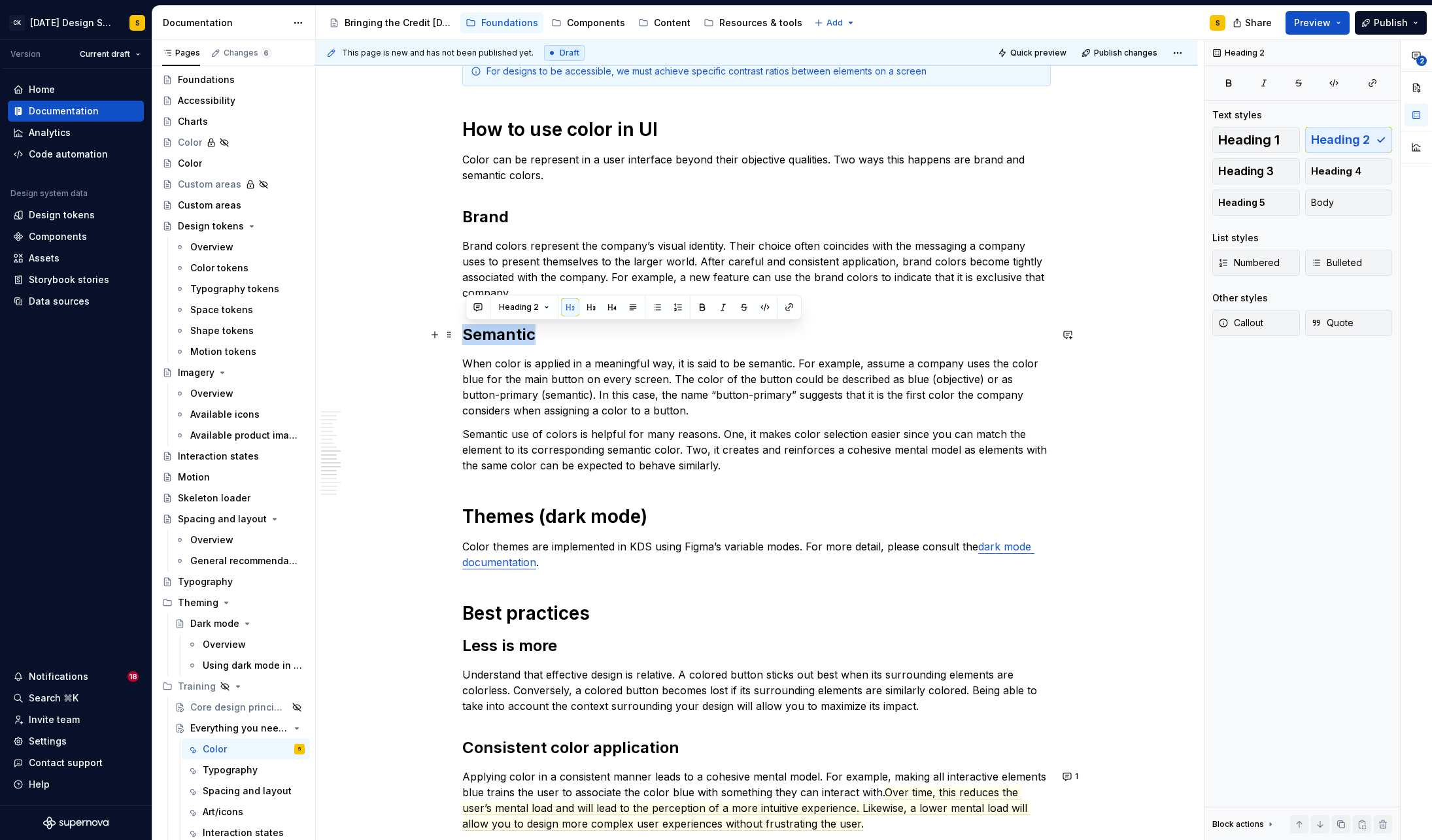
drag, startPoint x: 468, startPoint y: 334, endPoint x: 541, endPoint y: 336, distance: 73.0
click at [541, 336] on h2 "Semantic" at bounding box center [757, 334] width 589 height 21
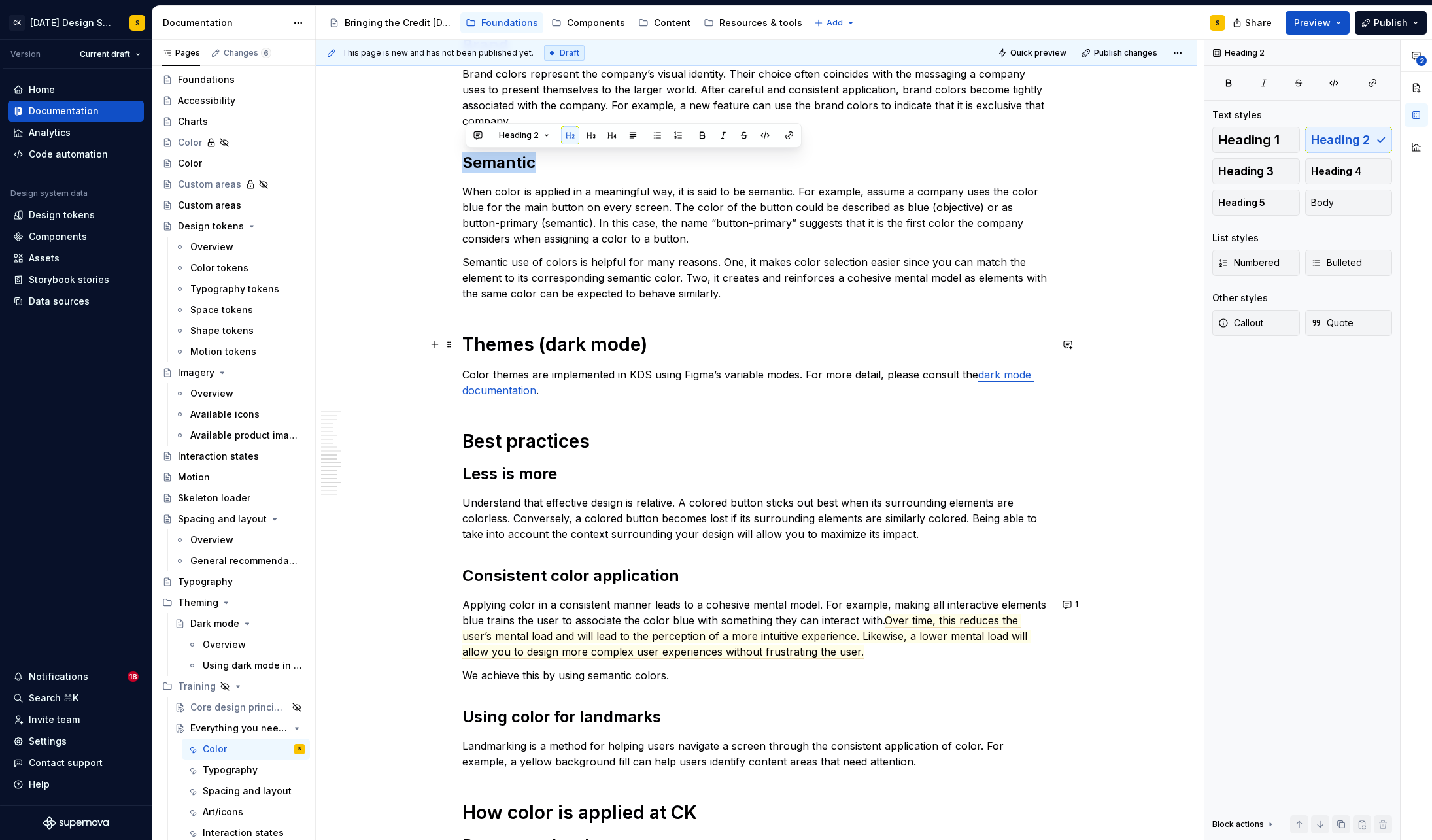
scroll to position [1262, 0]
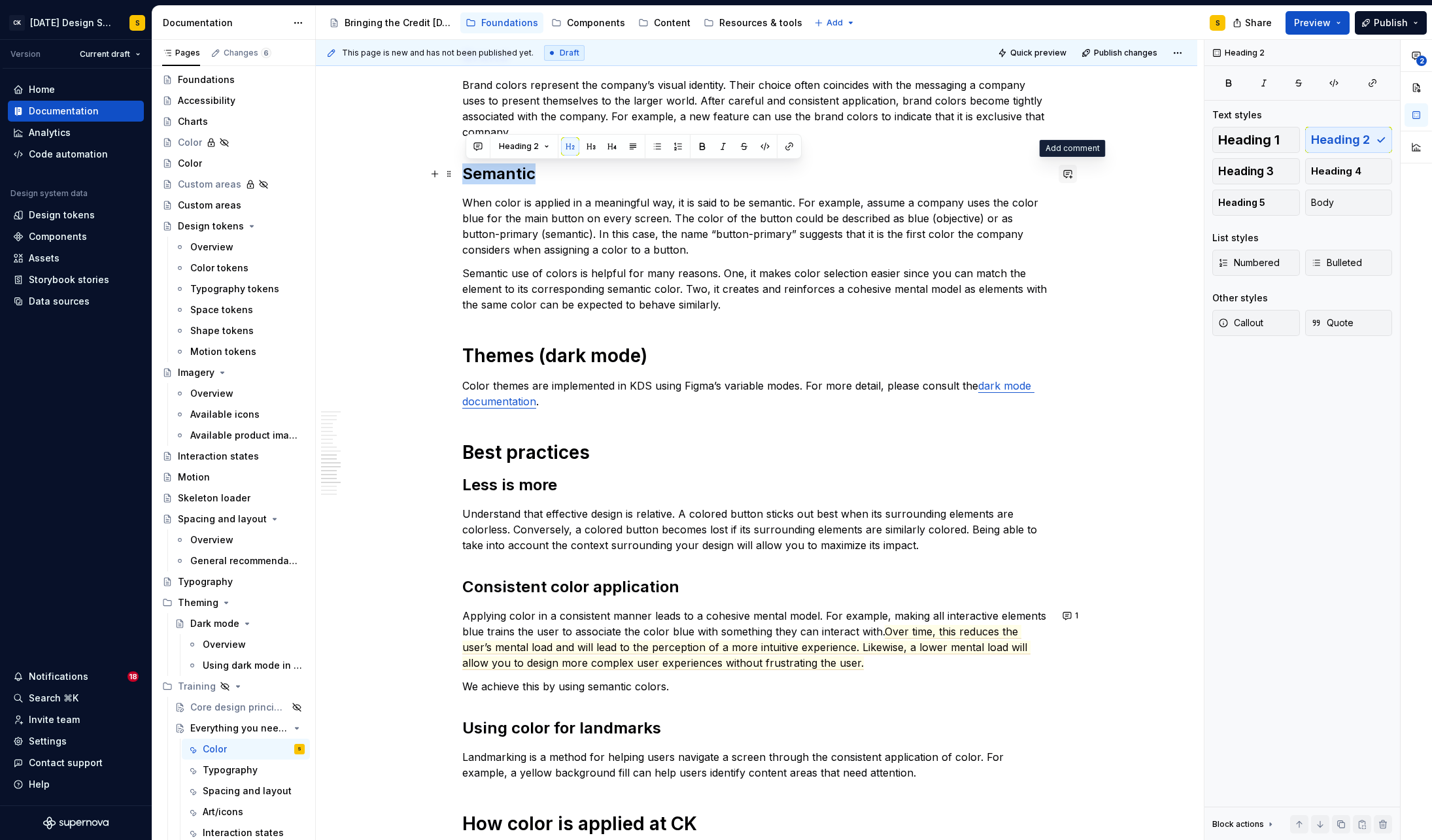
click at [1071, 168] on button "button" at bounding box center [1067, 174] width 18 height 18
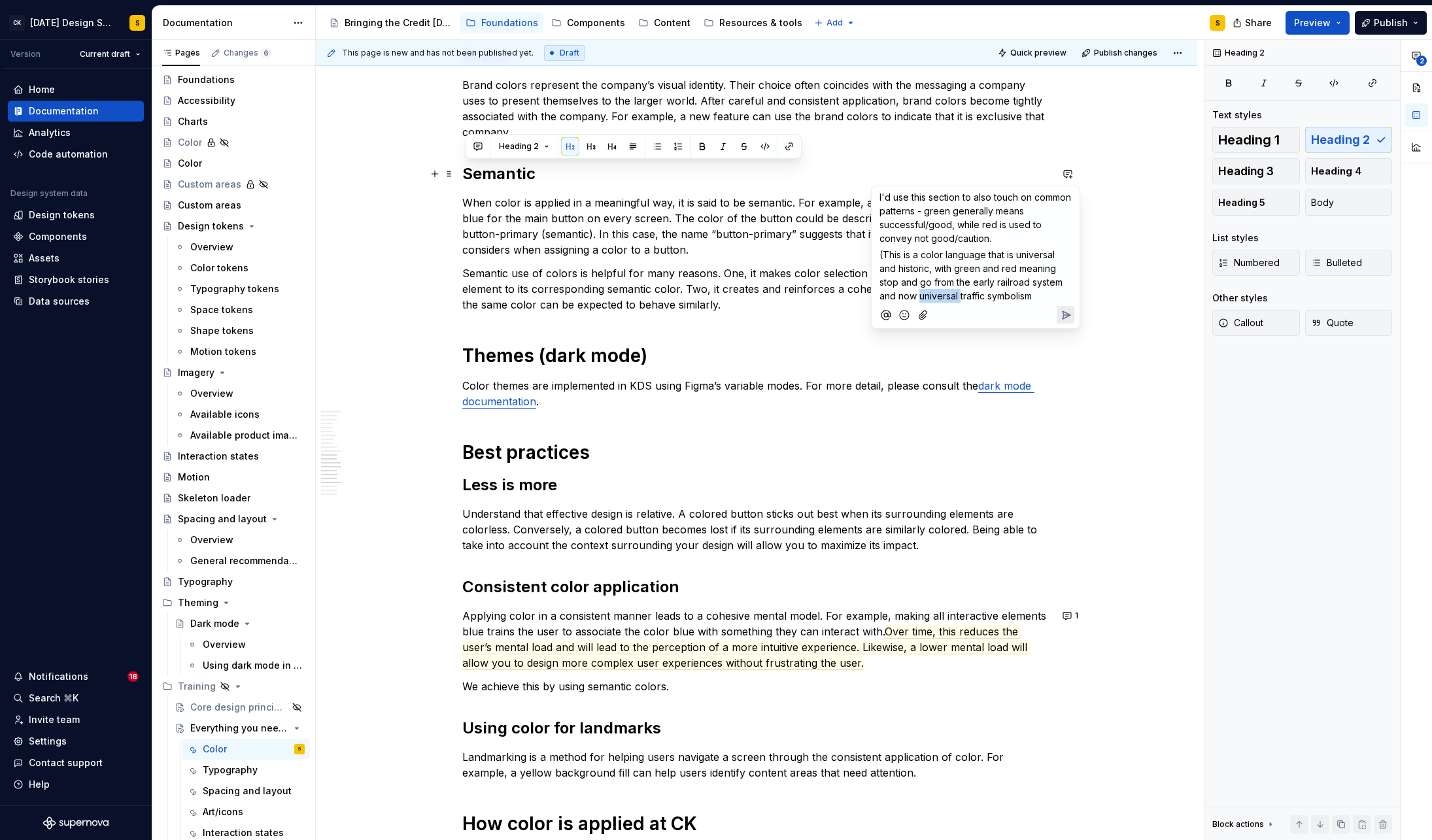
drag, startPoint x: 921, startPoint y: 297, endPoint x: 960, endPoint y: 300, distance: 39.1
click at [960, 300] on span "(This is a color language that is universal and historic, with green and red me…" at bounding box center [972, 275] width 186 height 52
click at [999, 297] on p "(This is a color language that is universal and historic, with green and red me…" at bounding box center [975, 275] width 192 height 55
click at [1011, 294] on span "(This is a color language that is universal and historic, with green and red me…" at bounding box center [977, 282] width 194 height 66
click at [1016, 296] on span "(This is a color language that is universal and historic, with green and red me…" at bounding box center [974, 282] width 189 height 66
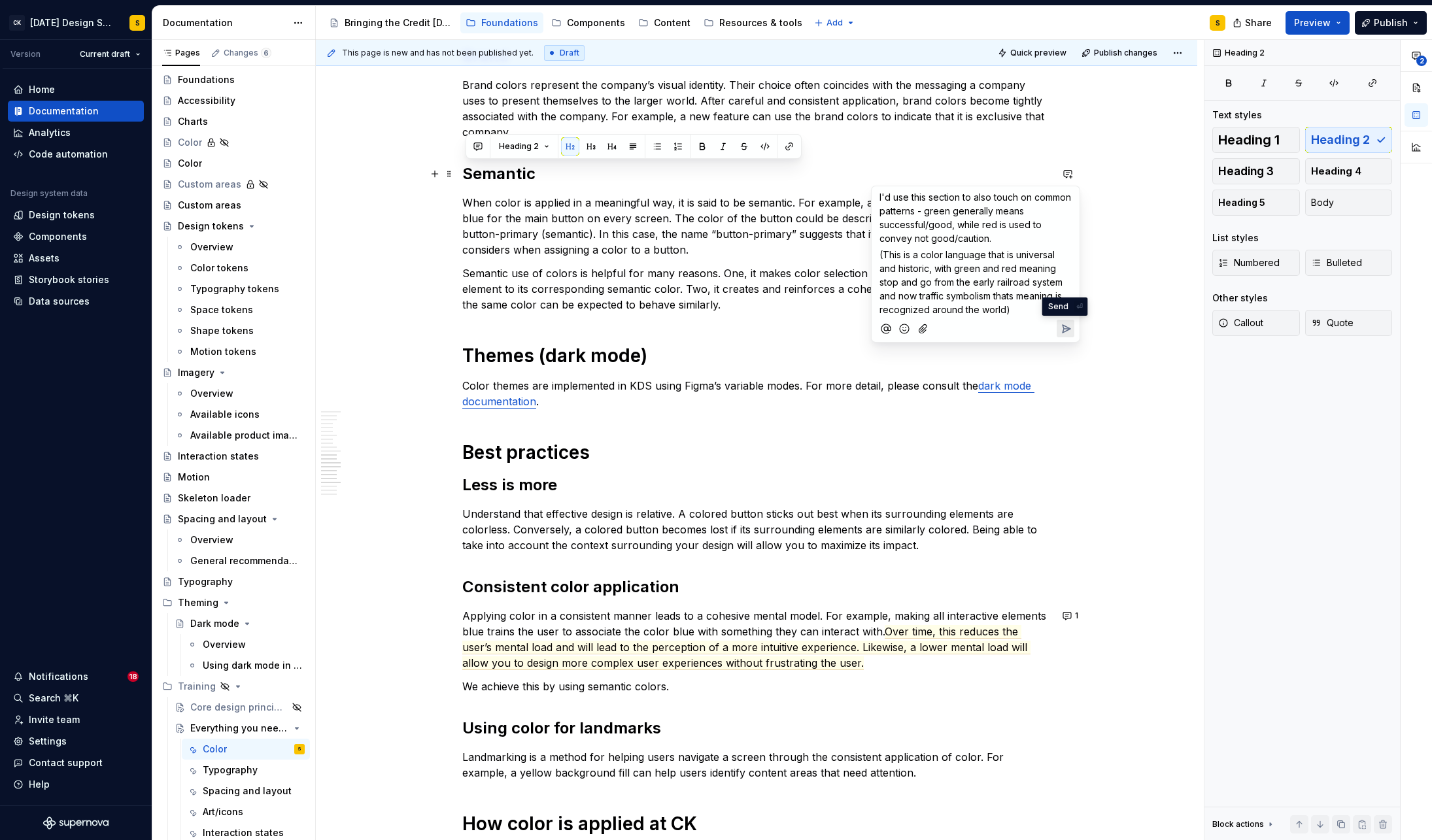
click at [1066, 329] on icon "Send" at bounding box center [1066, 329] width 13 height 13
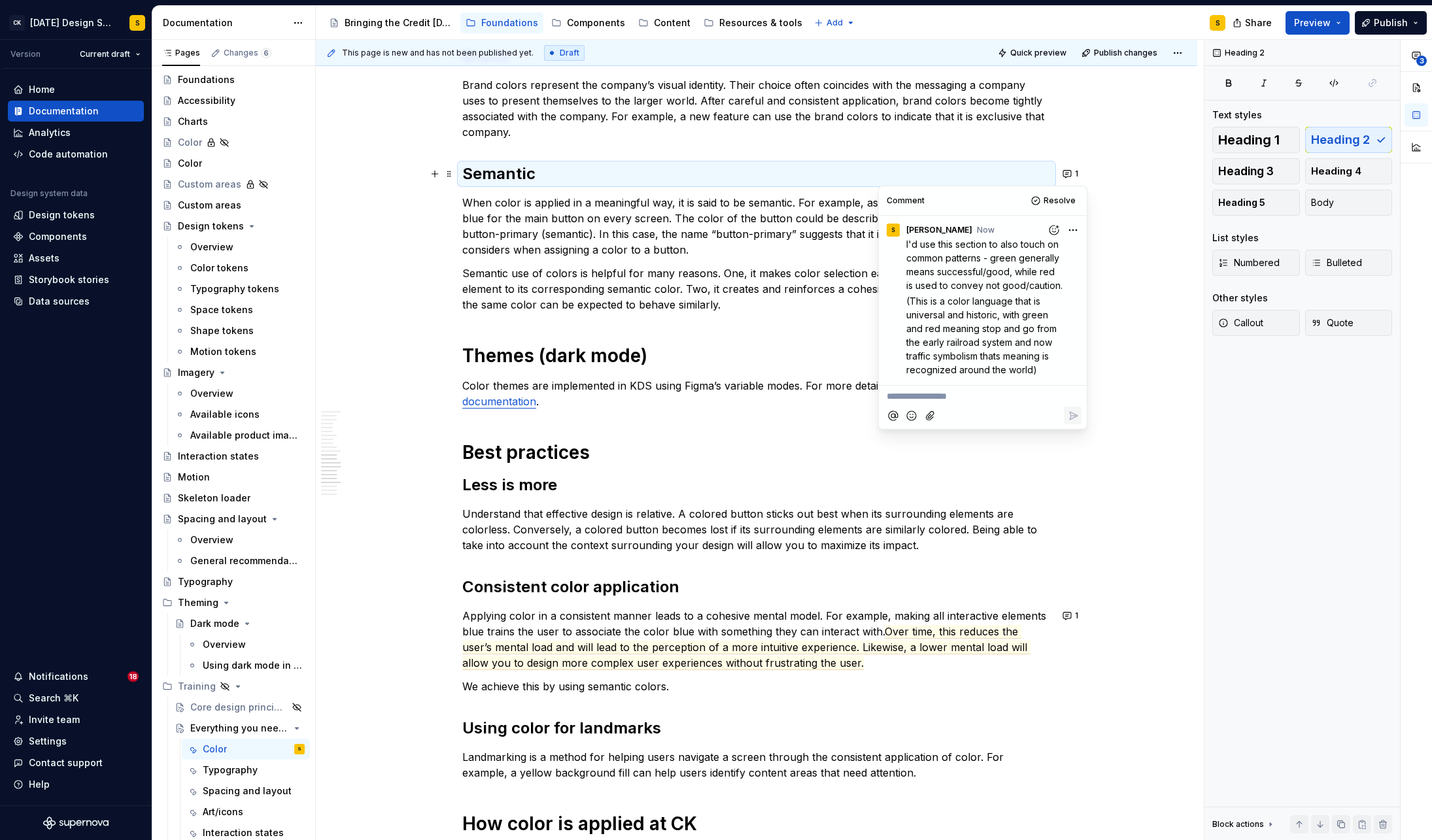
type textarea "*"
click at [701, 325] on div "Basics of color theory Color theory is a framework for picking colors that look…" at bounding box center [757, 132] width 589 height 2273
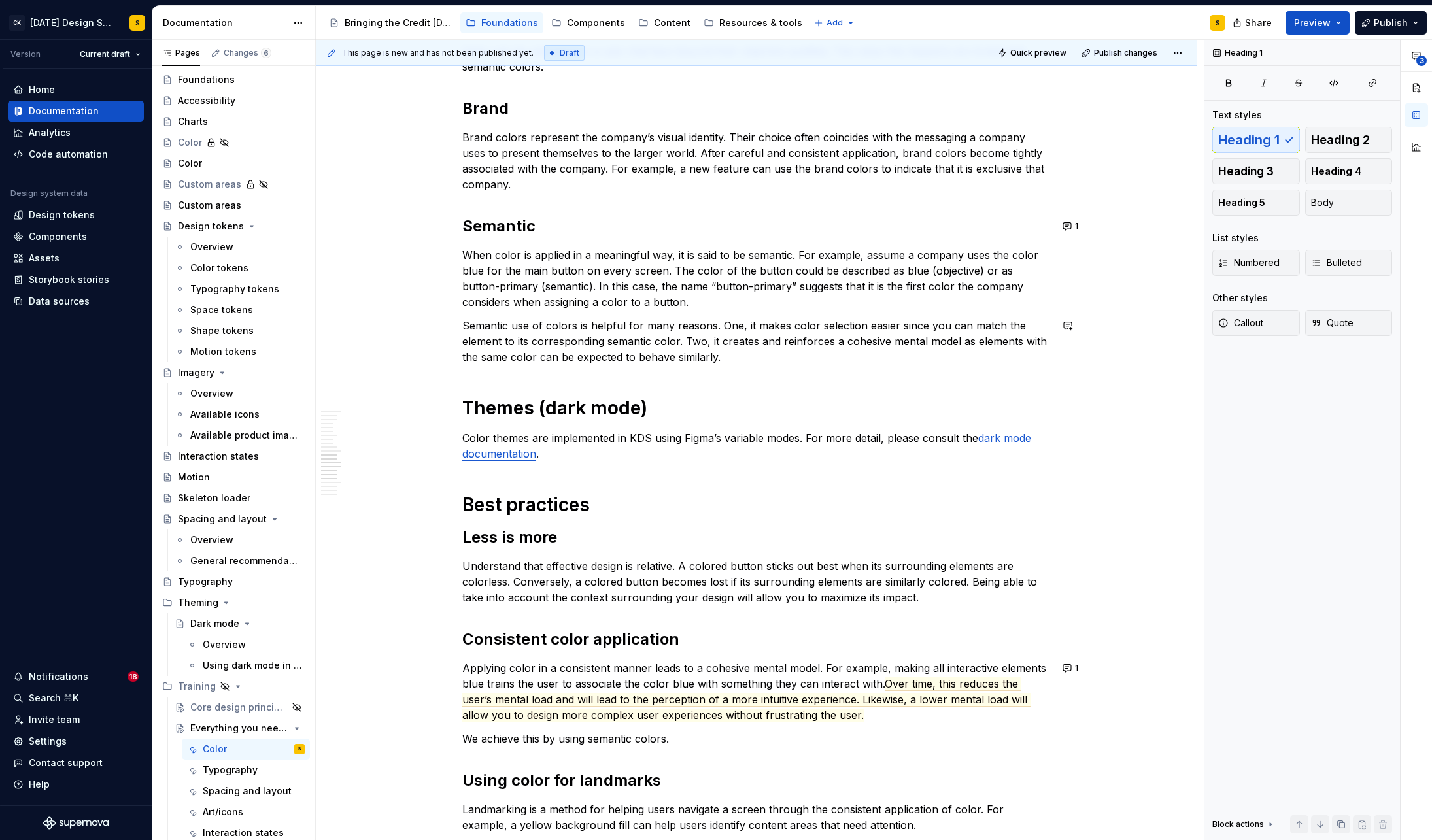
scroll to position [1213, 0]
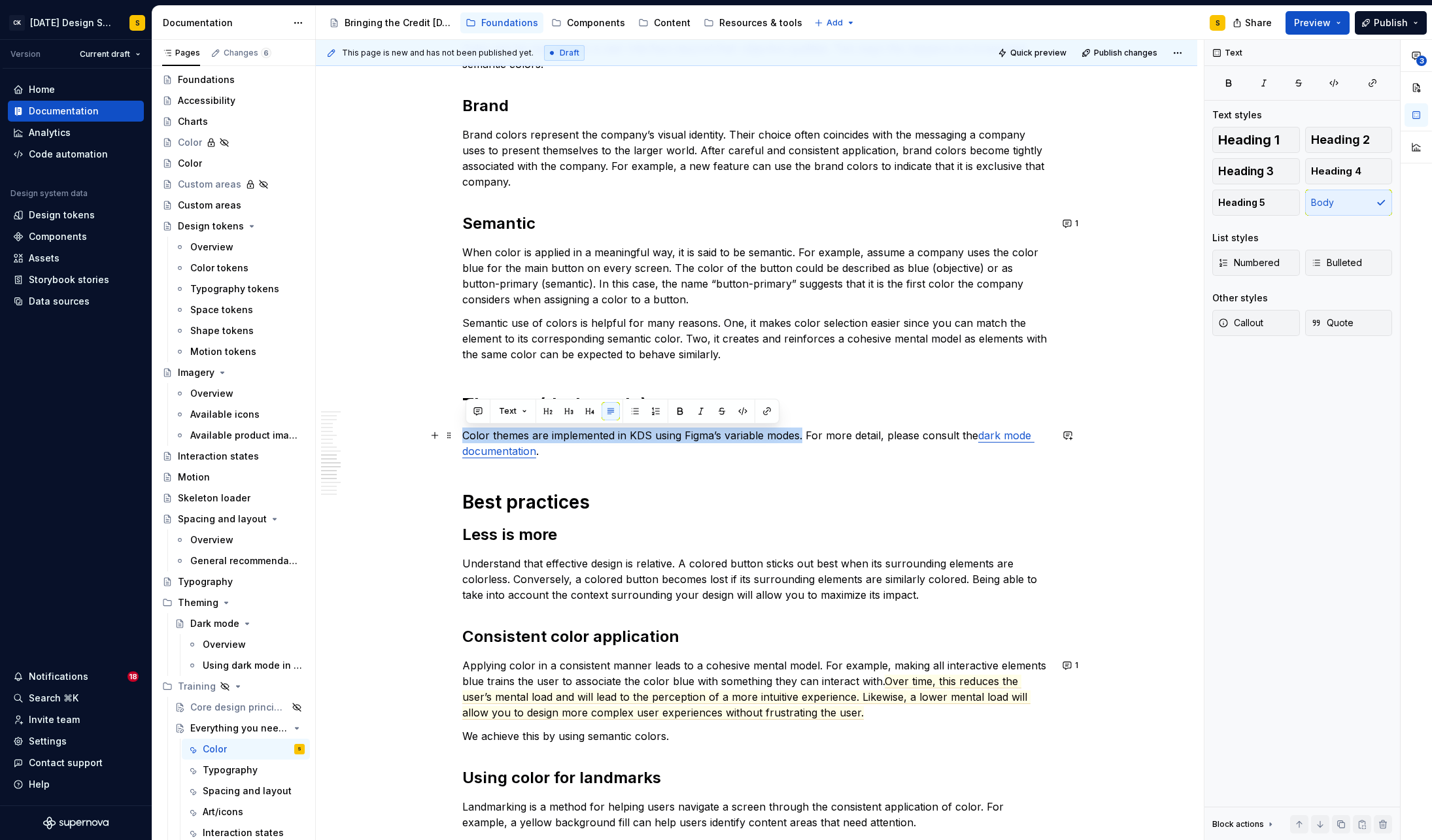
drag, startPoint x: 468, startPoint y: 437, endPoint x: 805, endPoint y: 434, distance: 337.0
click at [805, 434] on p "Color themes are implemented in KDS using Figma’s variable modes. For more deta…" at bounding box center [757, 443] width 589 height 32
drag, startPoint x: 592, startPoint y: 435, endPoint x: 531, endPoint y: 418, distance: 63.3
click at [592, 435] on p "Color themes are implemented in KDS using Figma’s variable modes. For more deta…" at bounding box center [757, 443] width 589 height 32
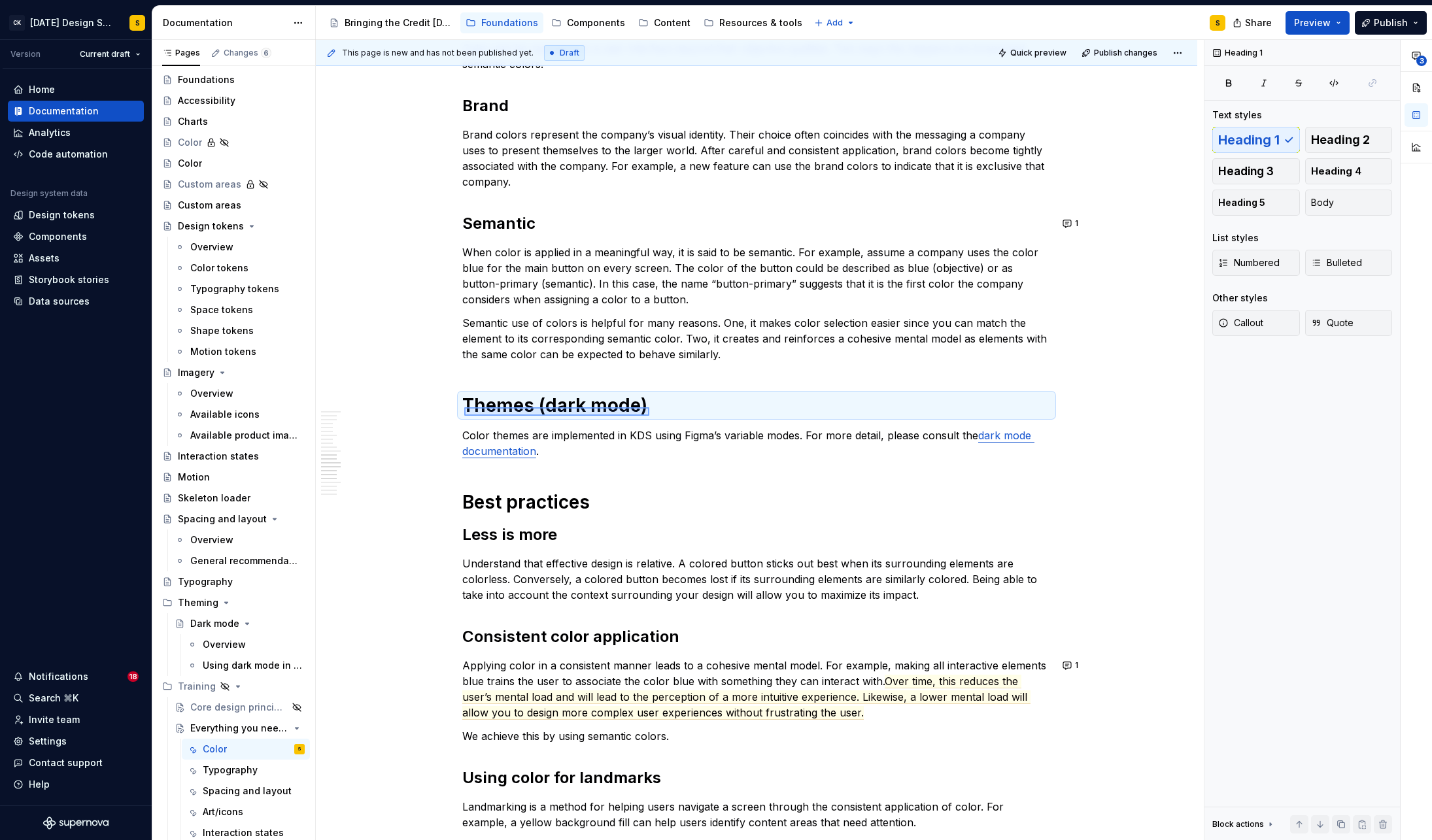
drag, startPoint x: 464, startPoint y: 407, endPoint x: 655, endPoint y: 410, distance: 191.0
click at [655, 410] on div "This page is new and has not been published yet. Draft Quick preview Publish ch…" at bounding box center [759, 440] width 888 height 800
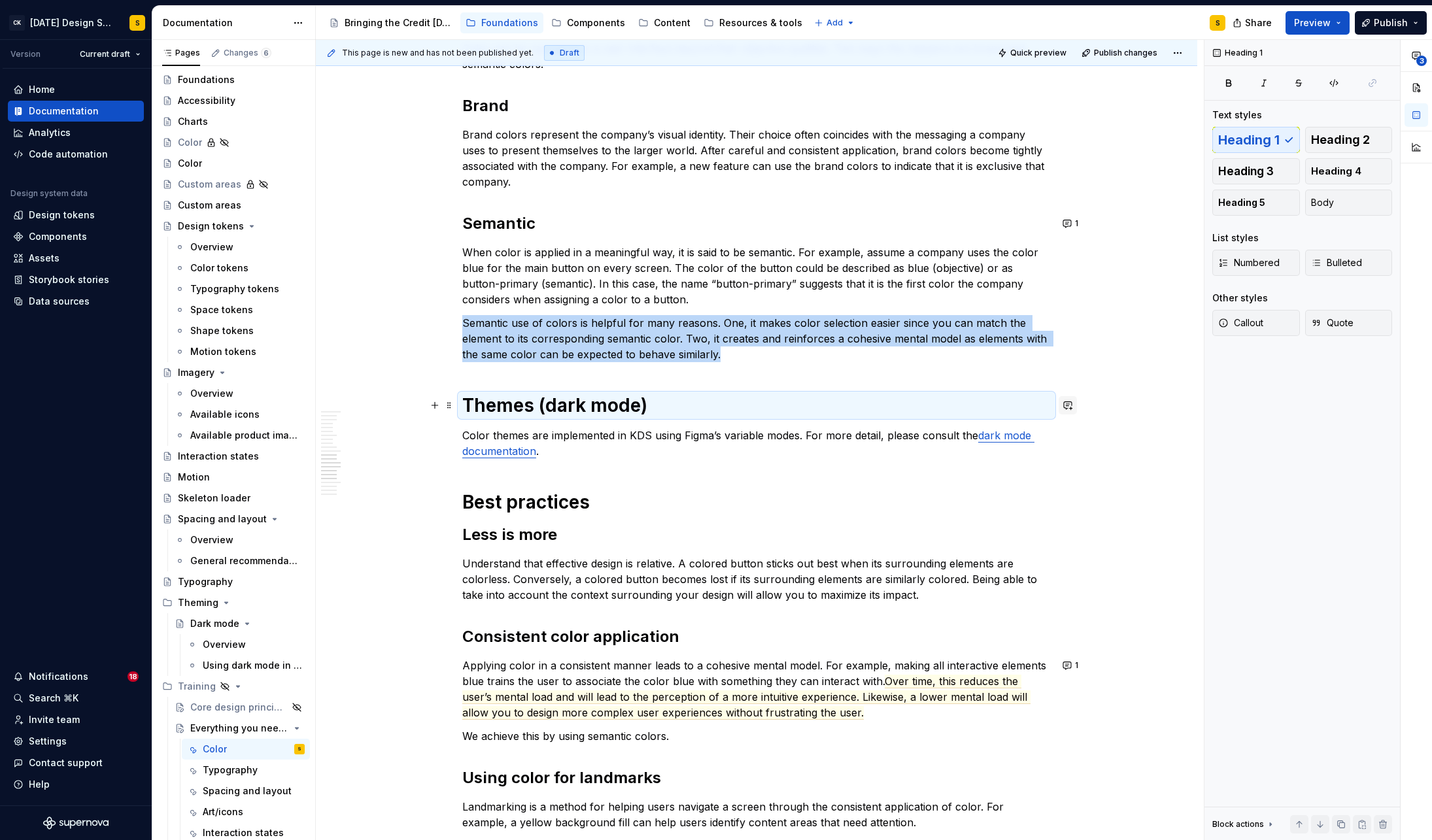
click at [1067, 400] on button "button" at bounding box center [1067, 405] width 18 height 18
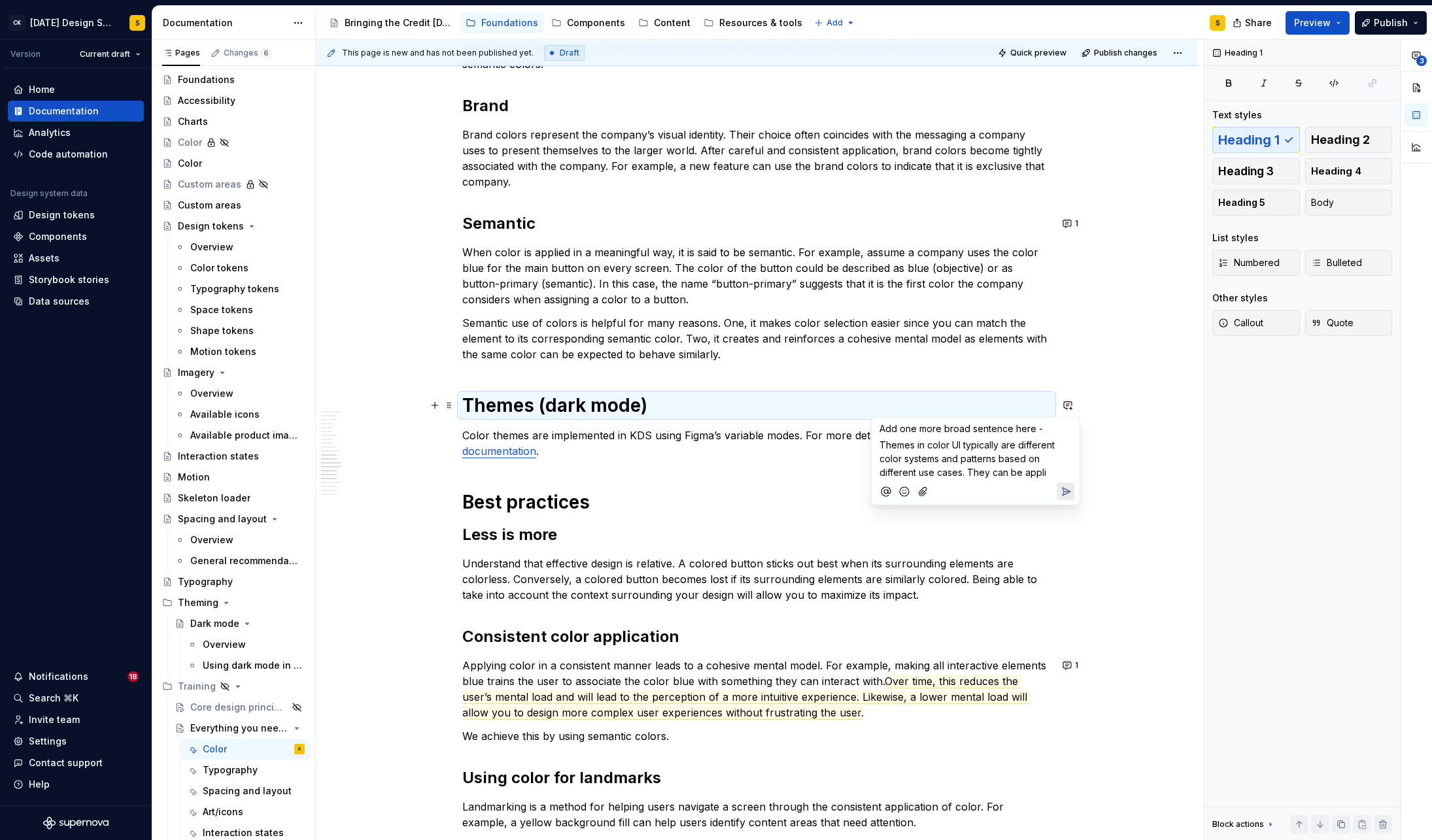
click at [962, 472] on span "Themes in color UI typically are different color systems and patterns based on …" at bounding box center [968, 459] width 178 height 38
drag, startPoint x: 940, startPoint y: 459, endPoint x: 905, endPoint y: 461, distance: 35.1
click at [905, 461] on span "Themes in color UI typically are different color systems and patterns based on …" at bounding box center [968, 465] width 178 height 52
click at [1019, 445] on span "Themes in color UI typically are different color and patterns based on differen…" at bounding box center [972, 465] width 186 height 52
click at [941, 460] on span "Themes in color UI typically are a set of different color and patterns based on…" at bounding box center [968, 465] width 177 height 52
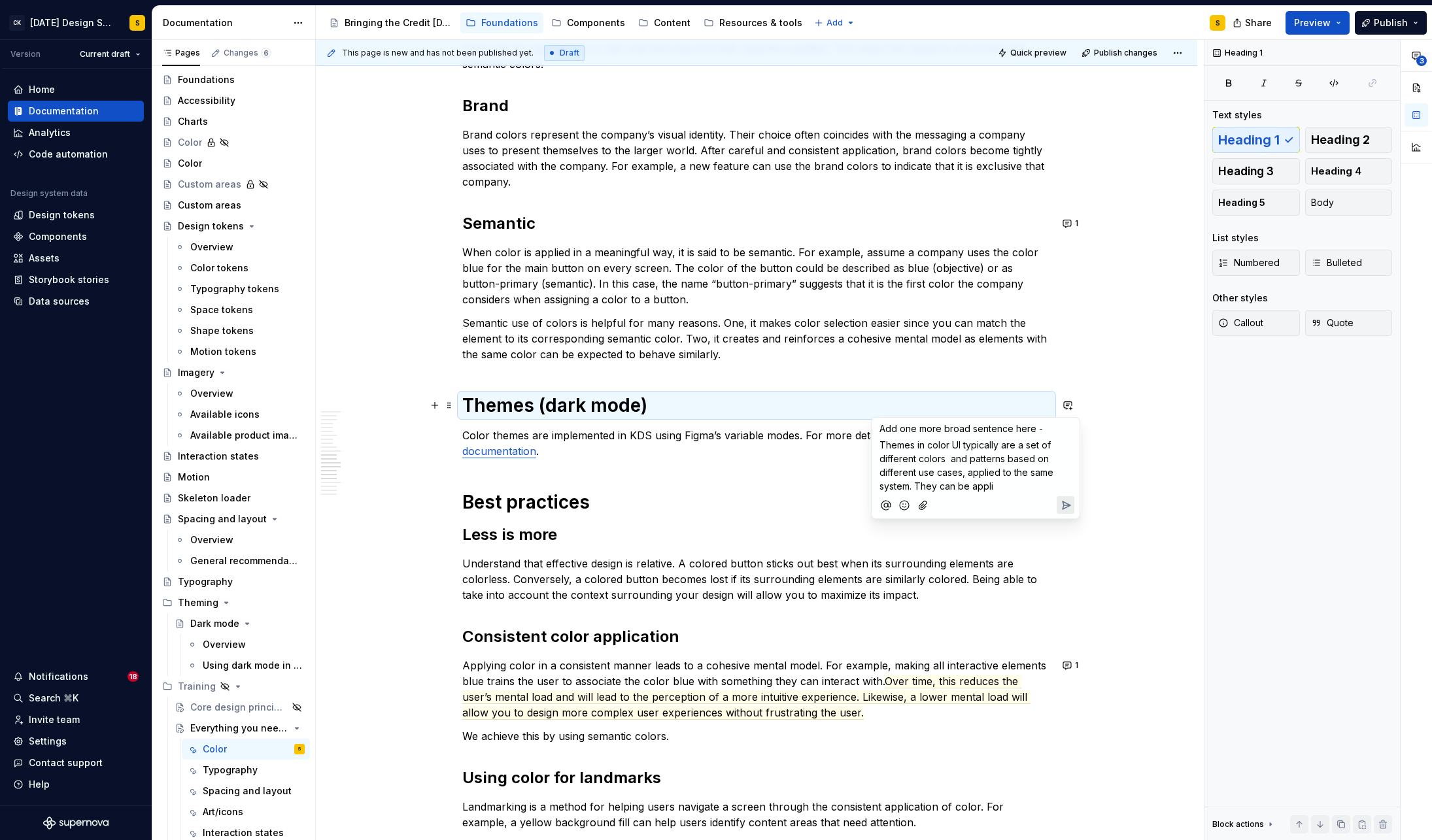
click at [951, 459] on span "Themes in color UI typically are a set of different colors and patterns based o…" at bounding box center [968, 465] width 177 height 52
click at [947, 460] on span "Themes in color UI typically are a set of different colors and patterns based o…" at bounding box center [968, 465] width 177 height 52
click at [966, 458] on span "Themes in color UI typically are a set of different colors and patterns based o…" at bounding box center [968, 465] width 177 height 52
drag, startPoint x: 968, startPoint y: 473, endPoint x: 1028, endPoint y: 457, distance: 62.1
click at [1028, 457] on span "Themes in color UI typically are a set of different colors and color patterns b…" at bounding box center [977, 465] width 194 height 52
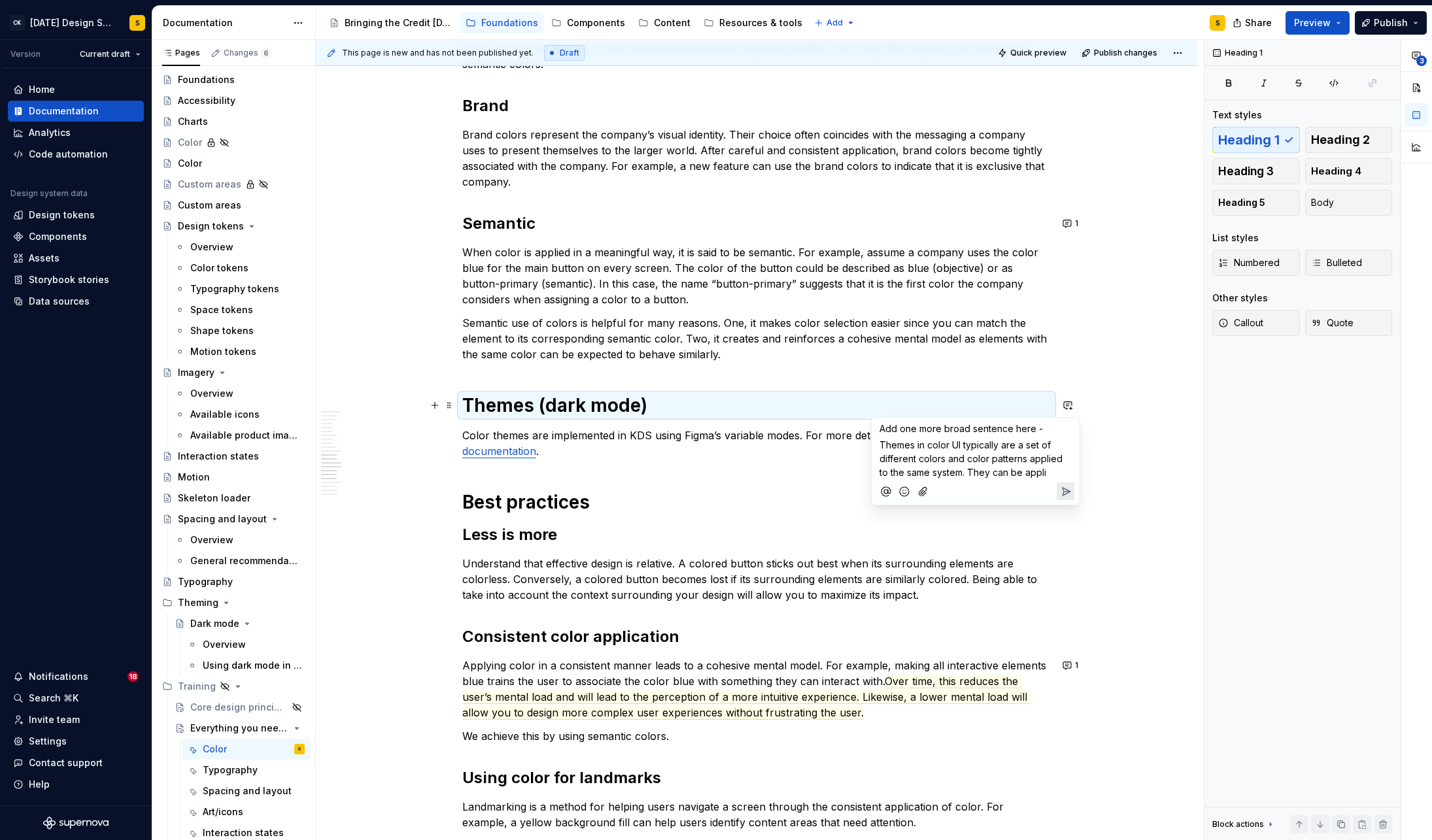
click at [1050, 473] on p "Themes in color UI typically are a set of different colors and color patterns a…" at bounding box center [975, 459] width 192 height 41
click at [1028, 484] on span "Themes in color UI typically are a set of different colors and color patterns a…" at bounding box center [977, 479] width 195 height 80
click at [1010, 486] on span "Themes in color UI typically are a set of different colors and color patterns a…" at bounding box center [975, 486] width 192 height 93
drag, startPoint x: 1038, startPoint y: 486, endPoint x: 1022, endPoint y: 487, distance: 16.0
click at [1022, 487] on span "Themes in color UI typically are a set of different colors and color patterns a…" at bounding box center [975, 486] width 192 height 93
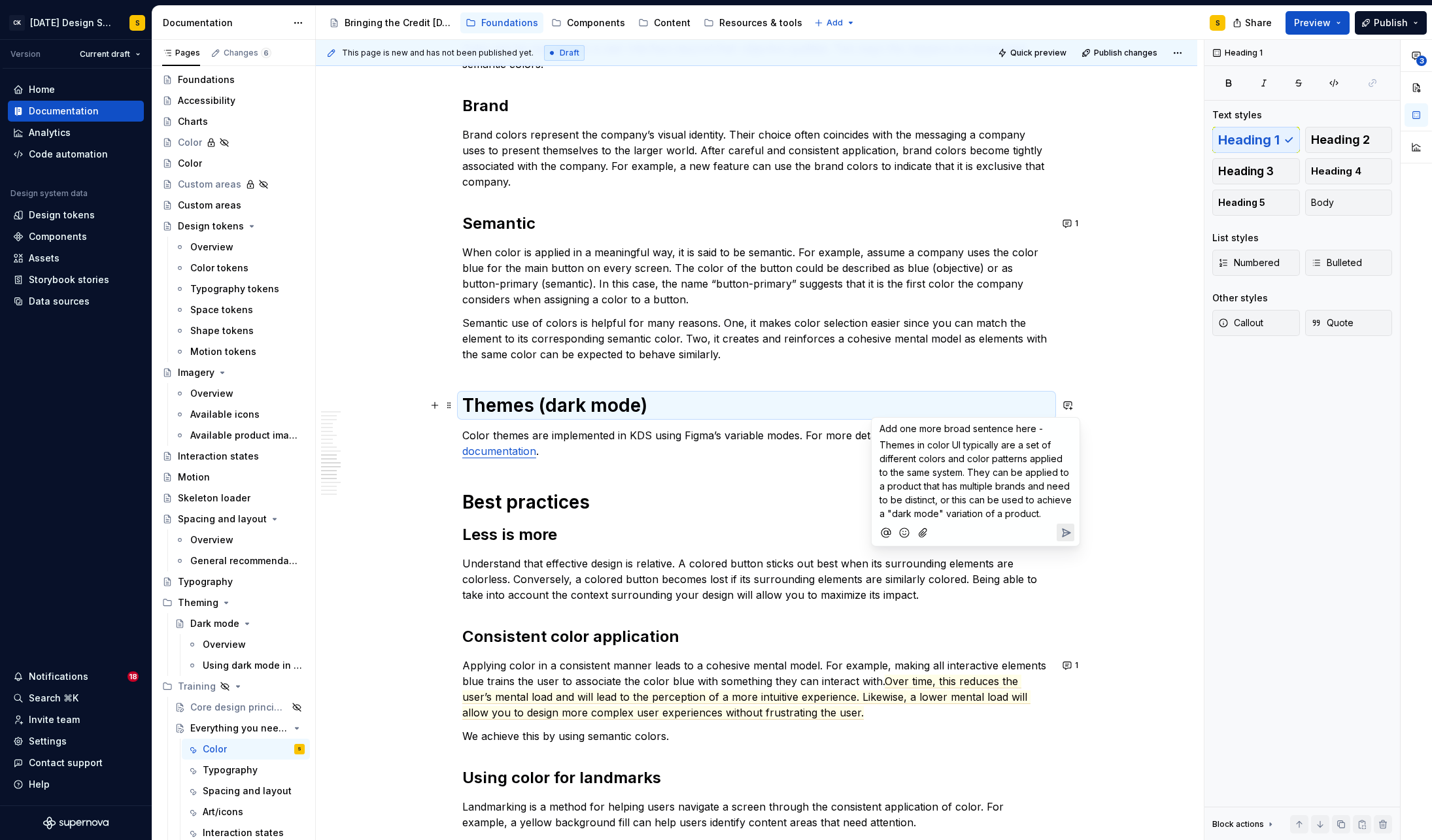
click at [1033, 429] on span "Add one more broad sentence here -" at bounding box center [961, 428] width 164 height 11
click at [1066, 549] on icon "Send" at bounding box center [1066, 546] width 13 height 13
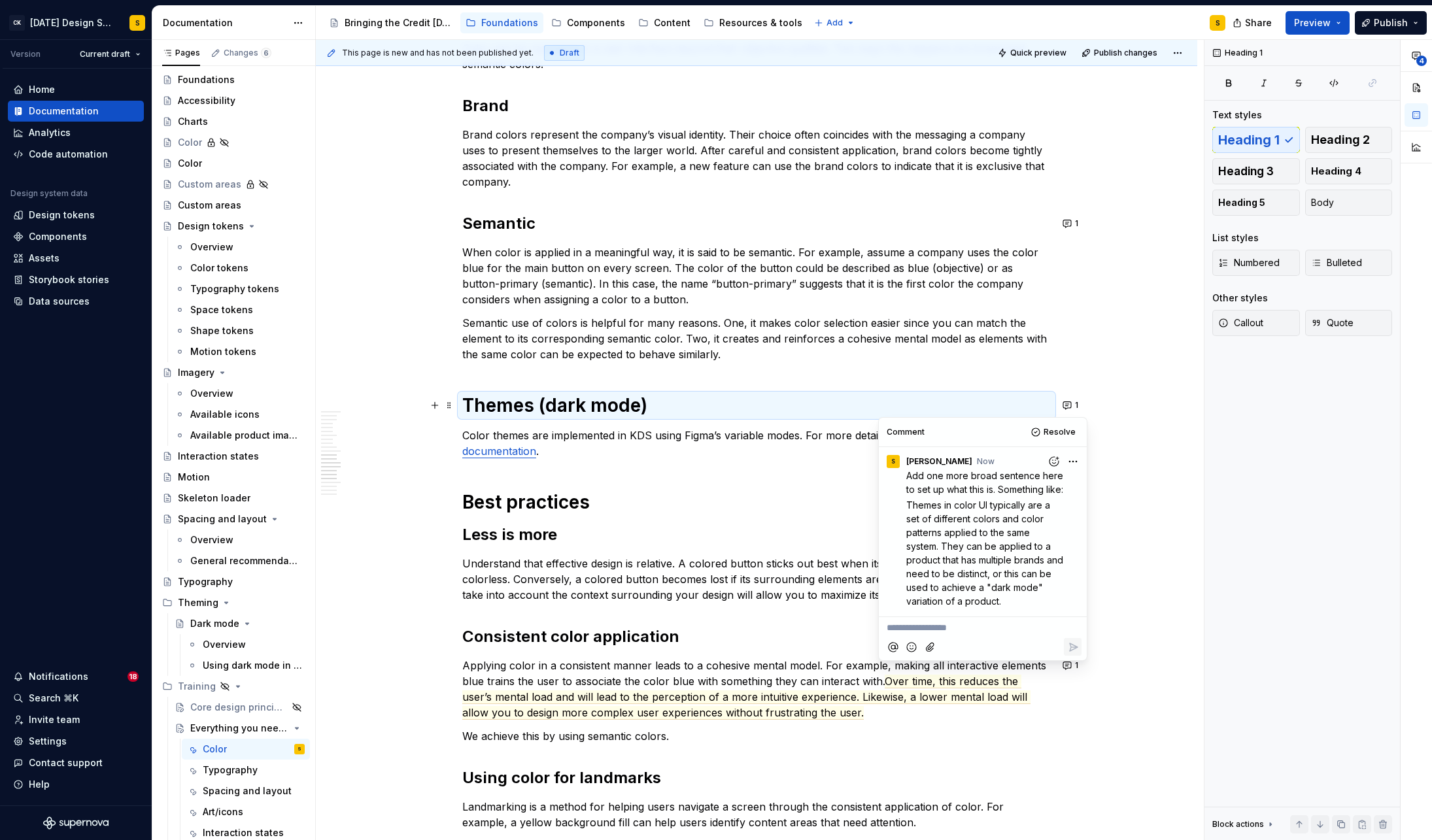
type textarea "*"
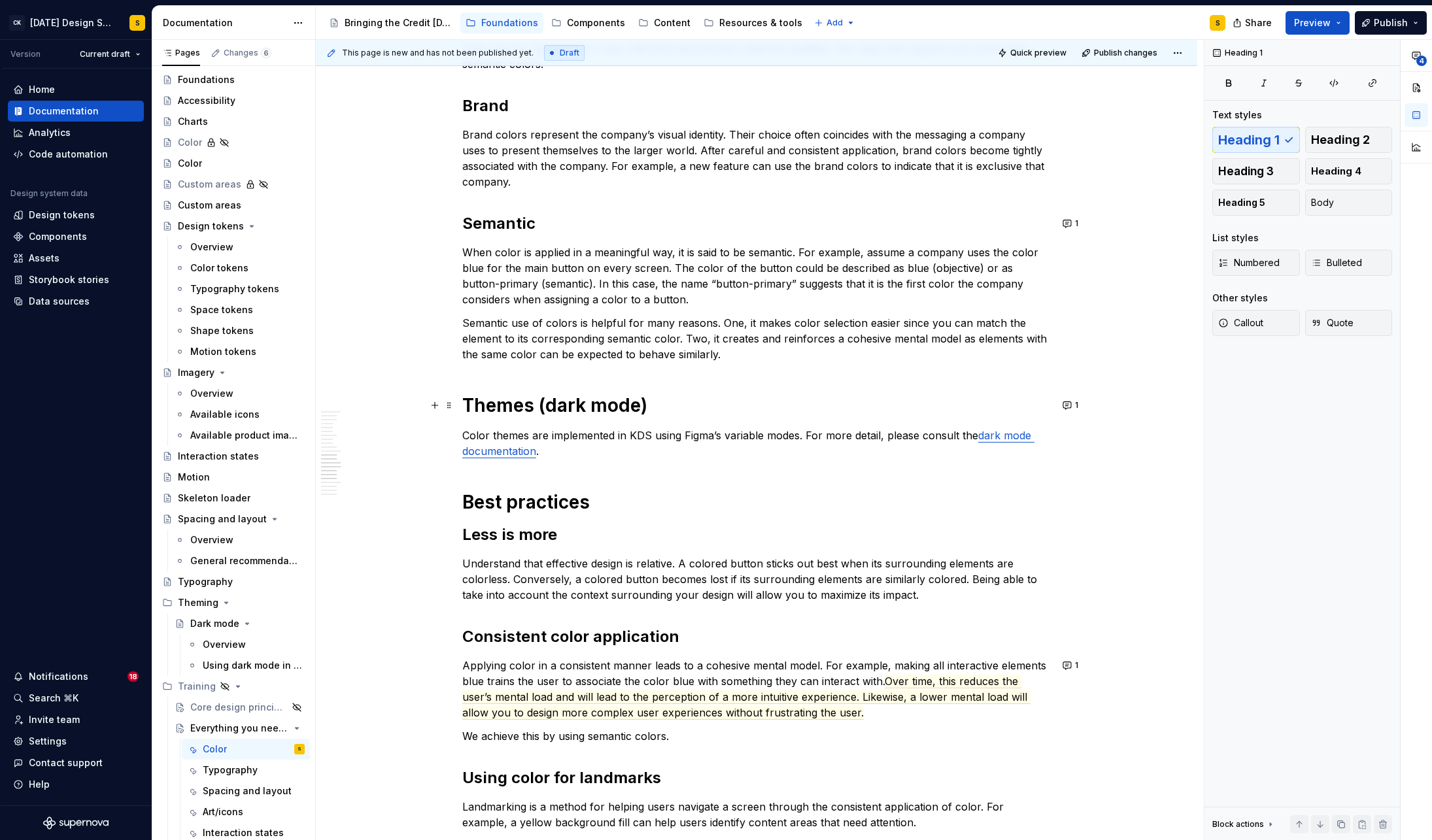
click at [709, 479] on div "Basics of color theory Color theory is a framework for picking colors that look…" at bounding box center [757, 182] width 589 height 2273
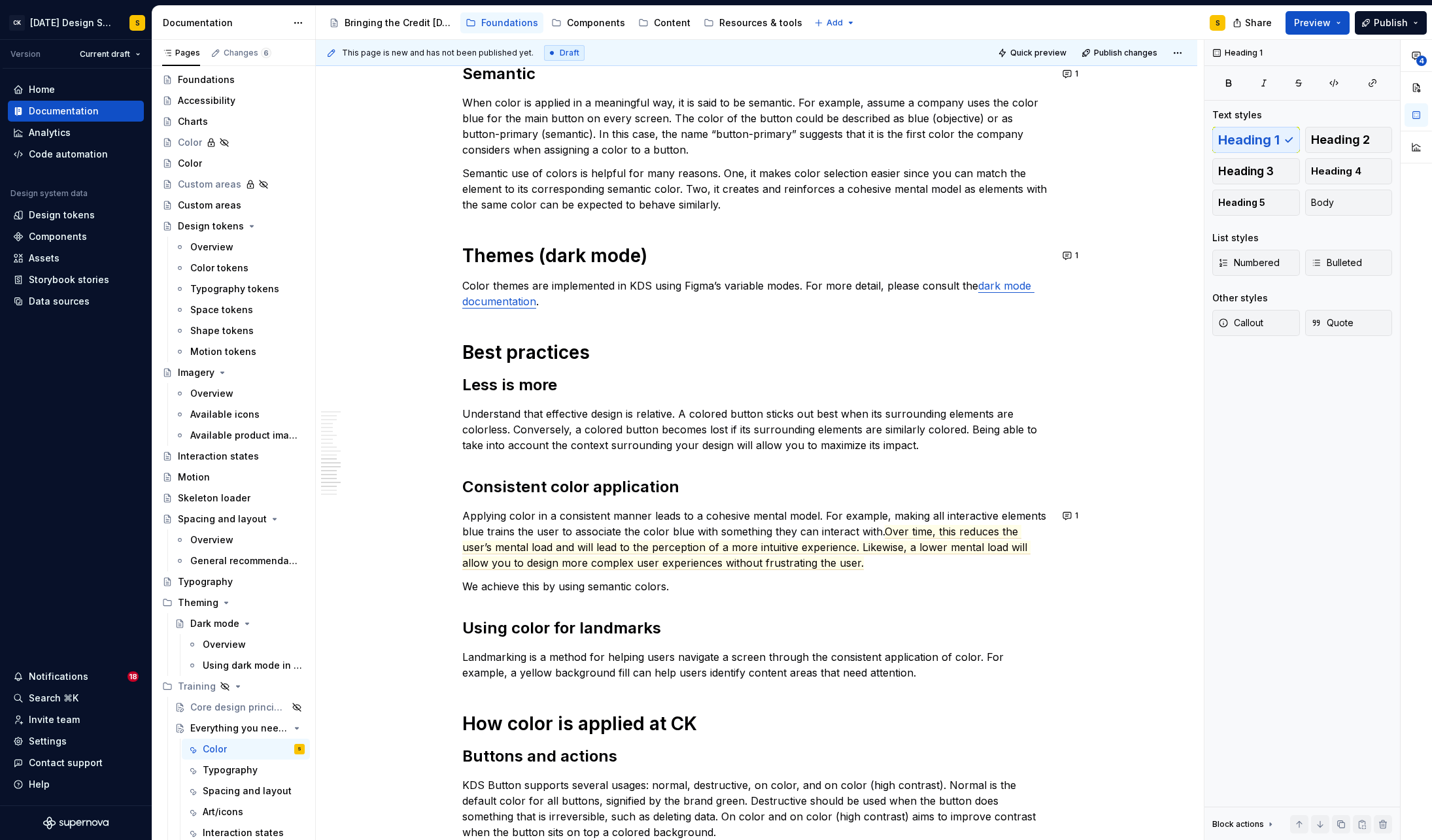
scroll to position [1364, 0]
click at [1077, 511] on button "1" at bounding box center [1071, 513] width 26 height 18
click at [724, 528] on p "Applying color in a consistent manner leads to a cohesive mental model. For exa…" at bounding box center [757, 537] width 589 height 63
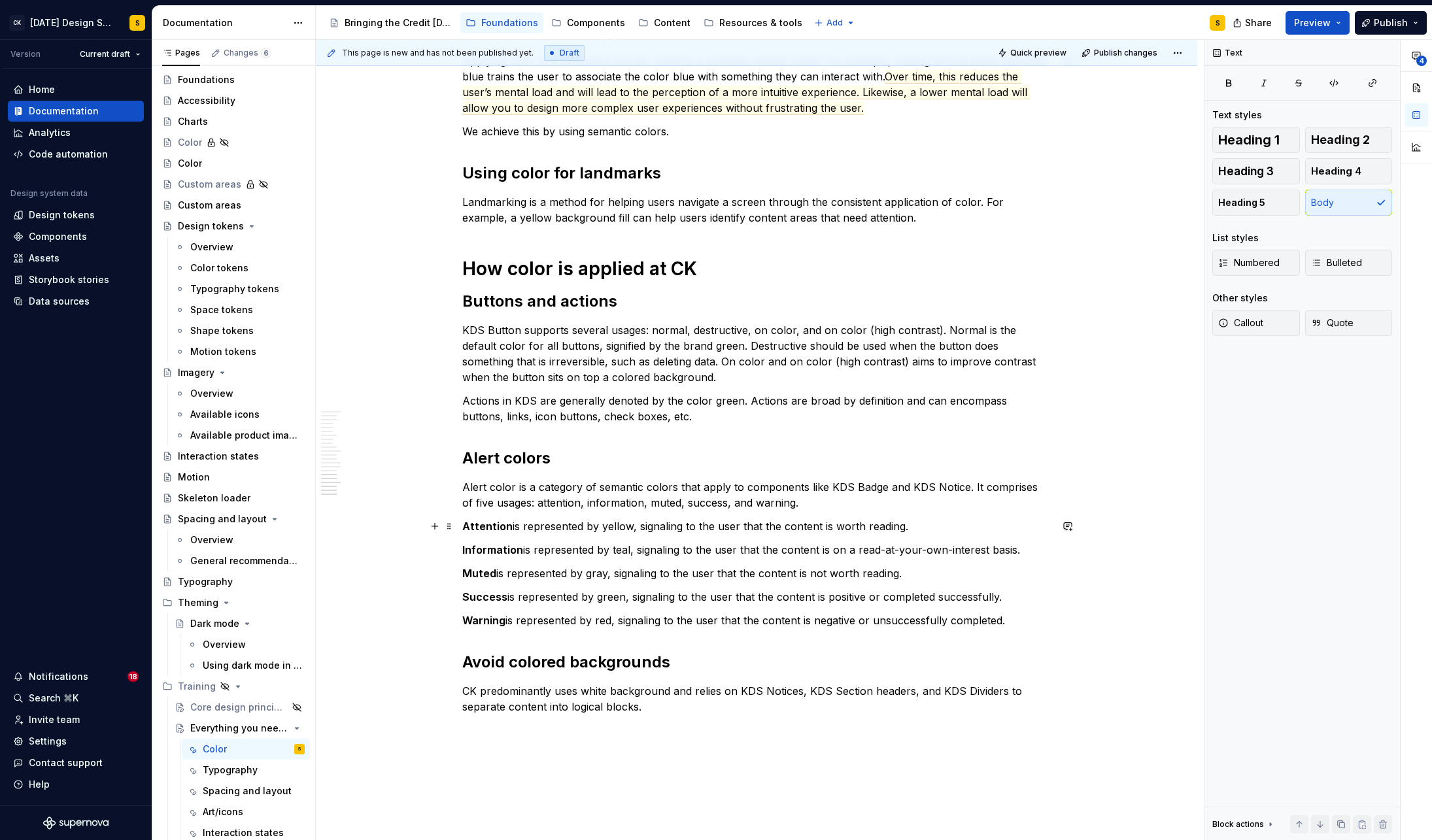
scroll to position [1845, 0]
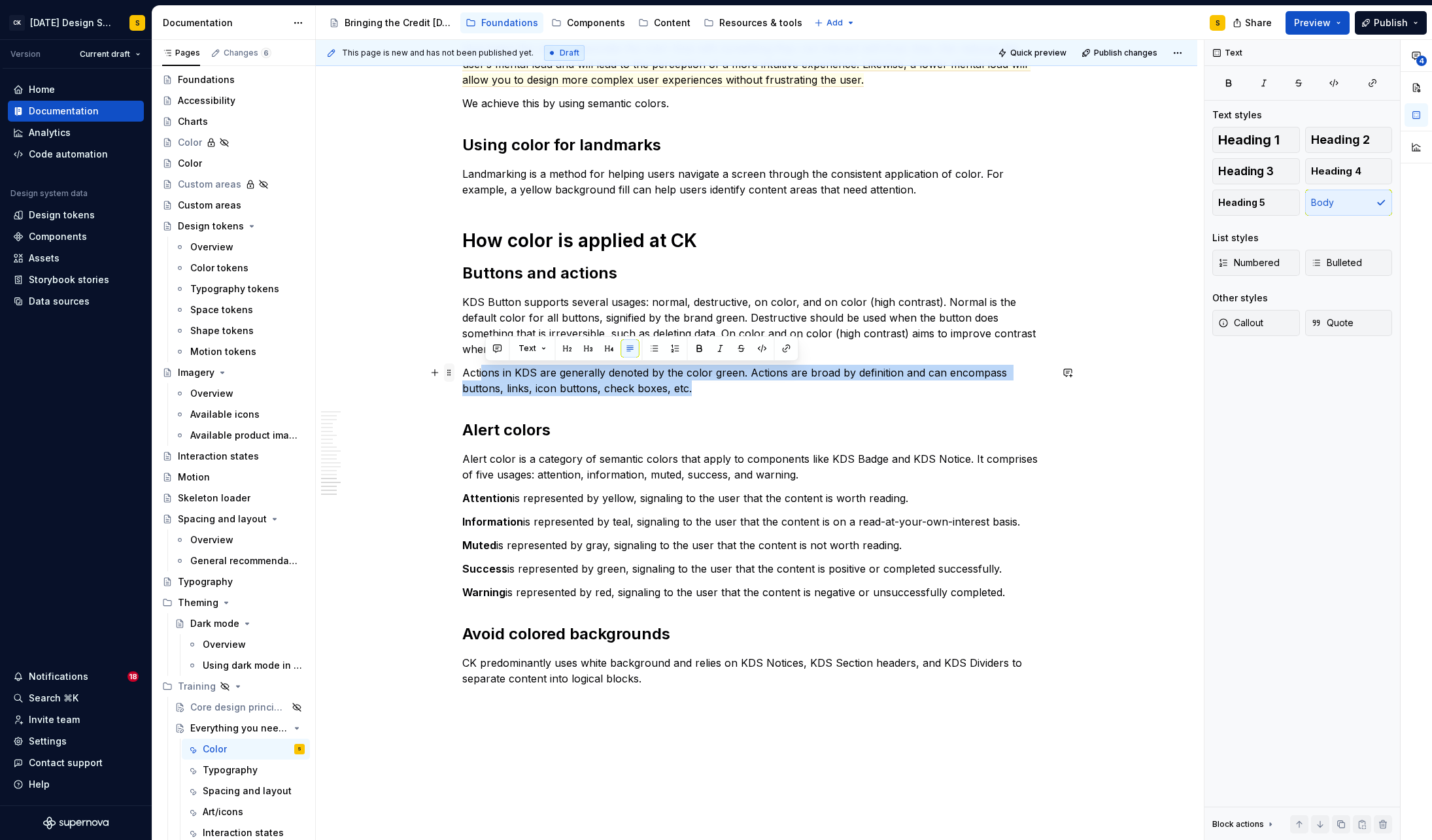
drag, startPoint x: 613, startPoint y: 387, endPoint x: 456, endPoint y: 368, distance: 158.1
drag, startPoint x: 466, startPoint y: 372, endPoint x: 648, endPoint y: 389, distance: 182.8
click at [648, 389] on p "Actions in KDS are generally denoted by the color green. Actions are broad by d…" at bounding box center [757, 380] width 589 height 32
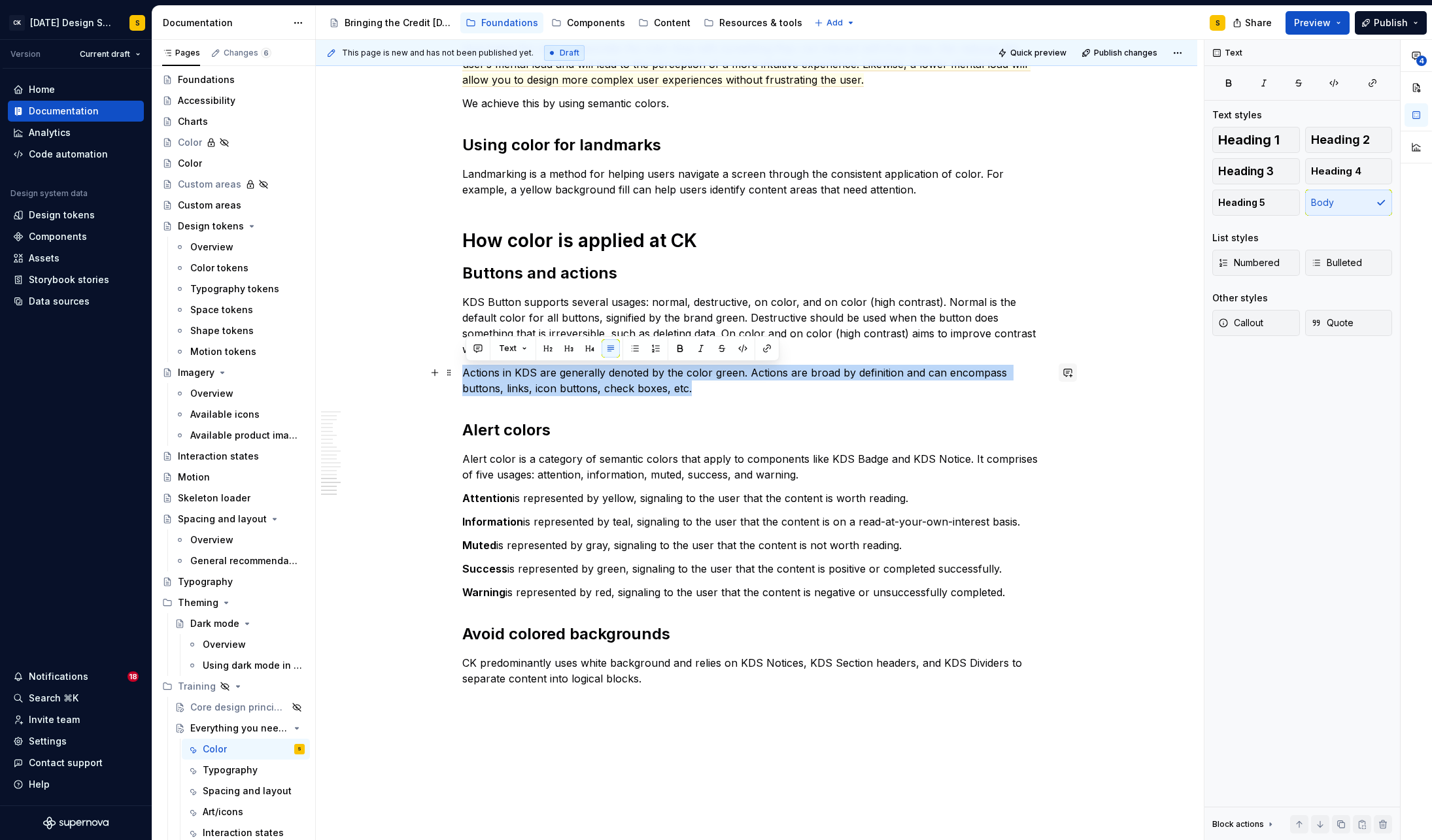
click at [1072, 374] on button "button" at bounding box center [1067, 373] width 18 height 18
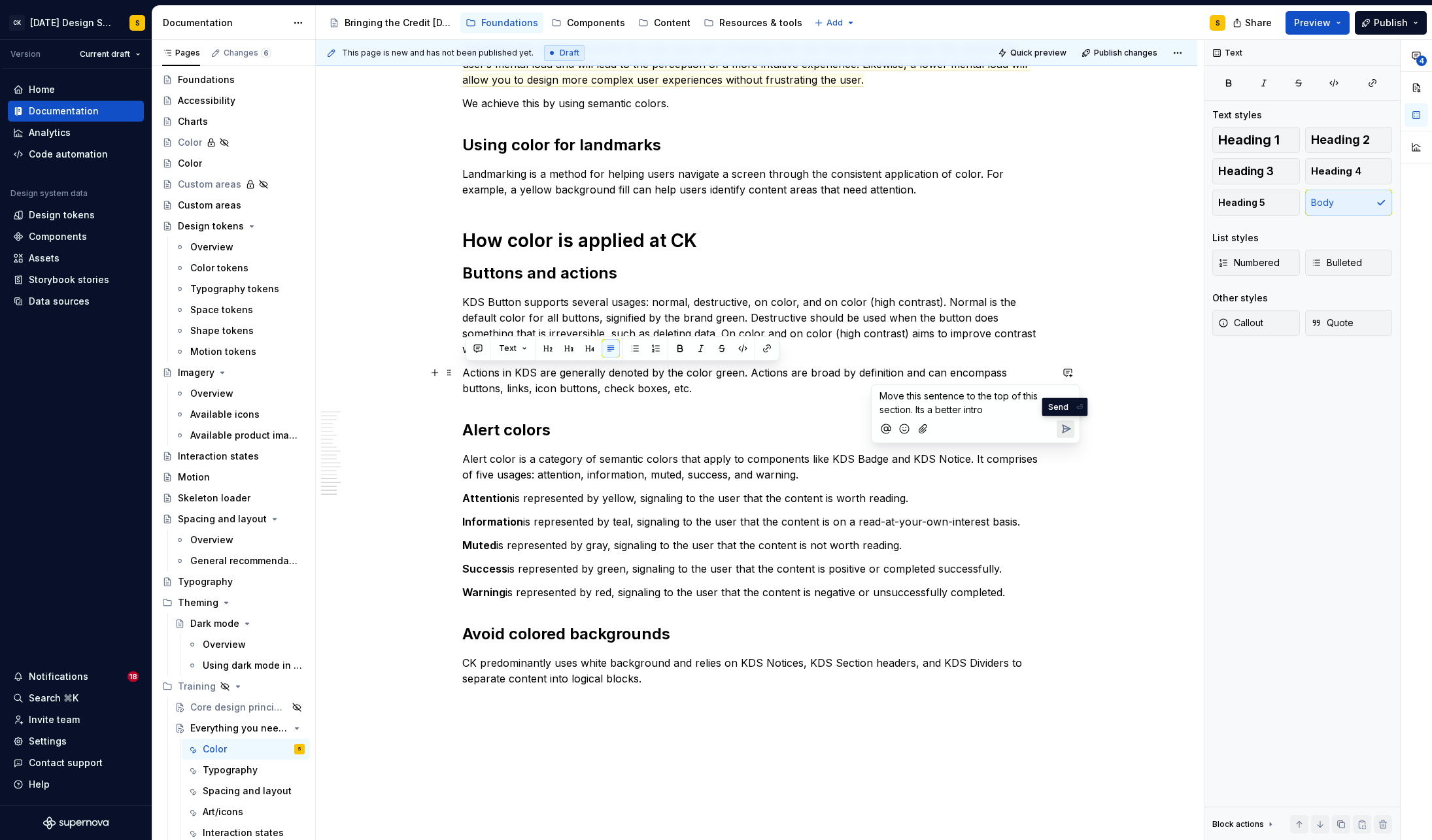
click at [1069, 428] on icon "Send" at bounding box center [1067, 428] width 8 height 8
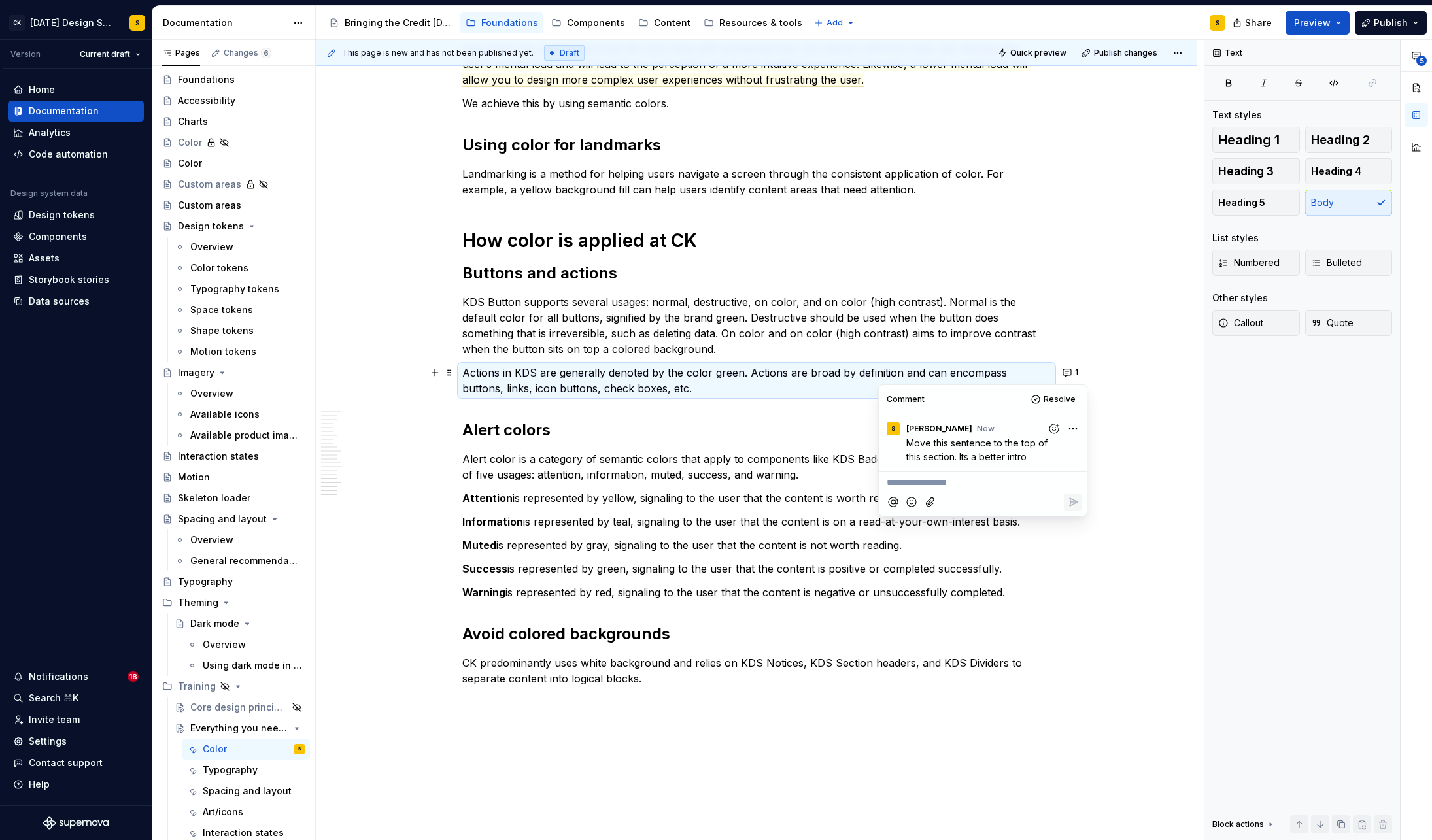
type textarea "*"
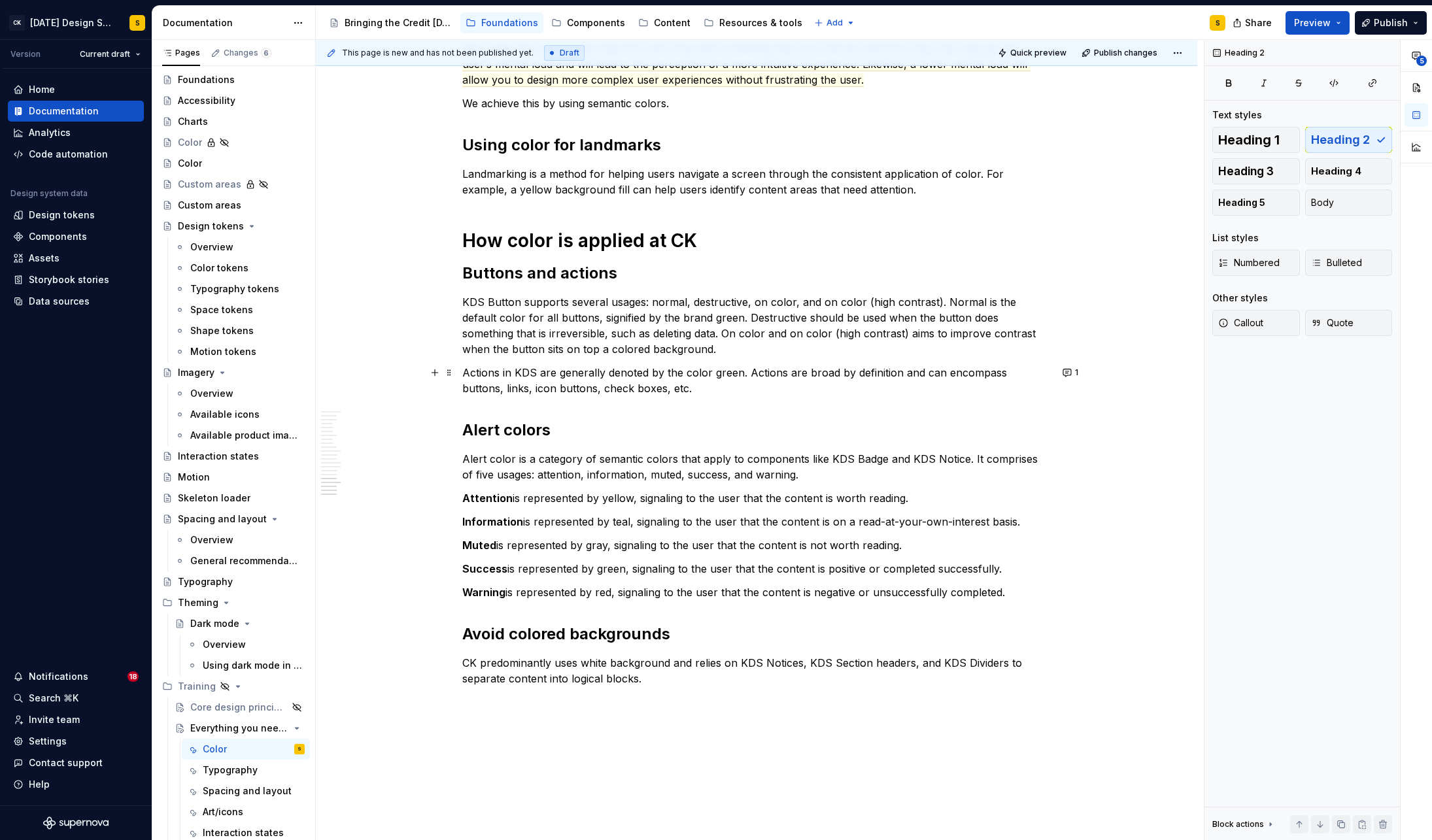
click at [643, 431] on h2 "Alert colors" at bounding box center [757, 430] width 589 height 21
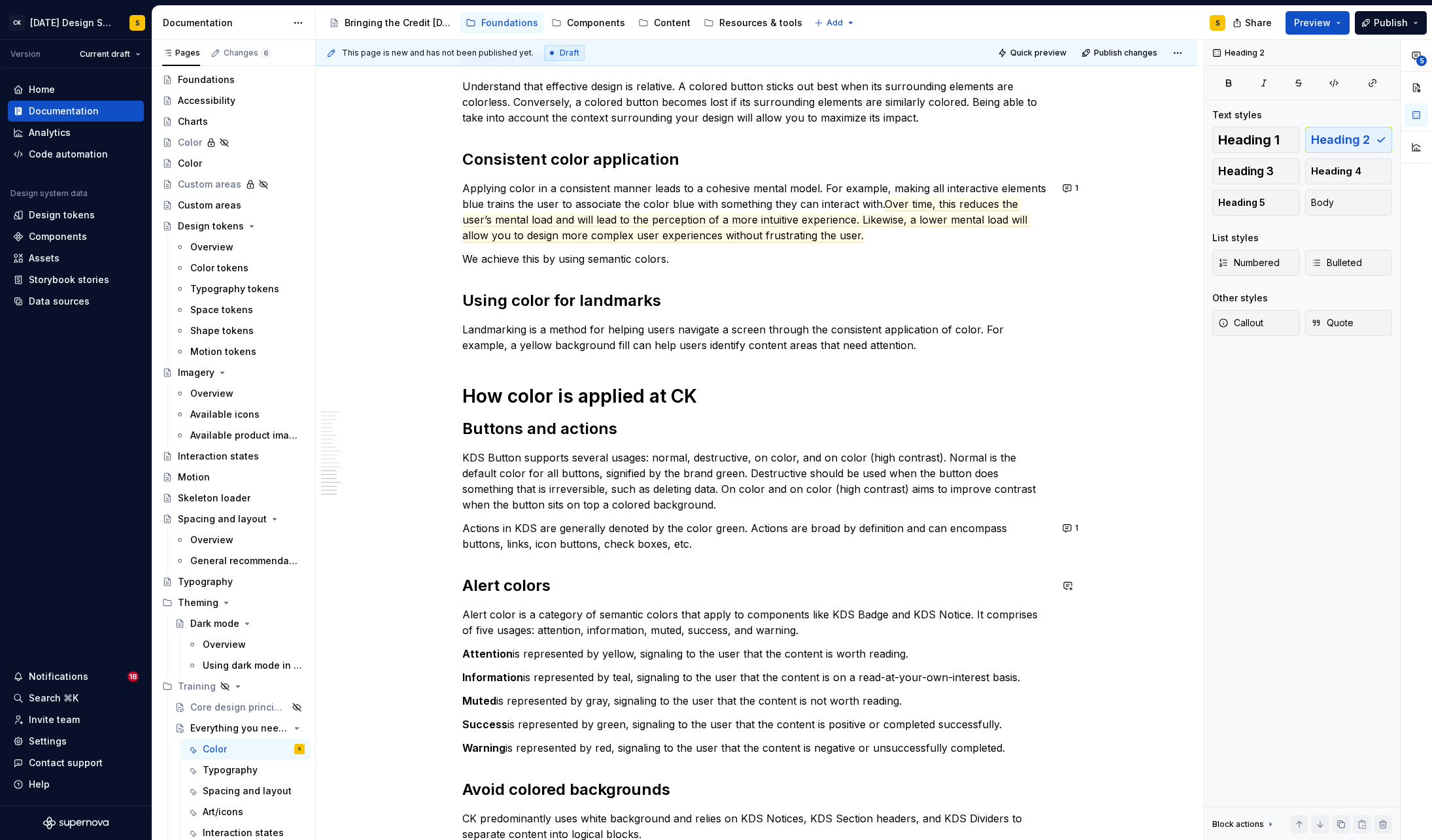
scroll to position [1668, 0]
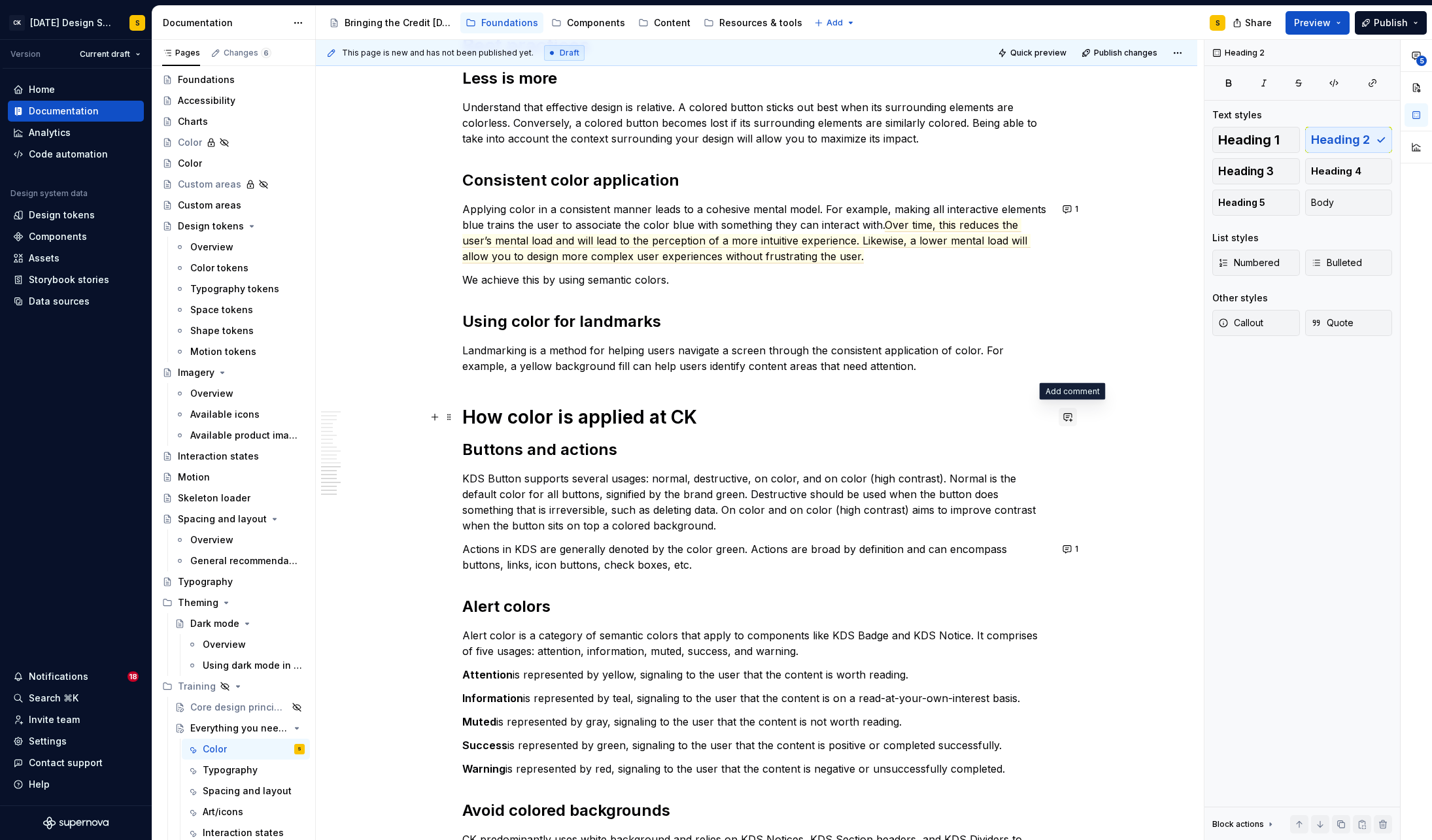
click at [1075, 418] on button "button" at bounding box center [1067, 417] width 18 height 18
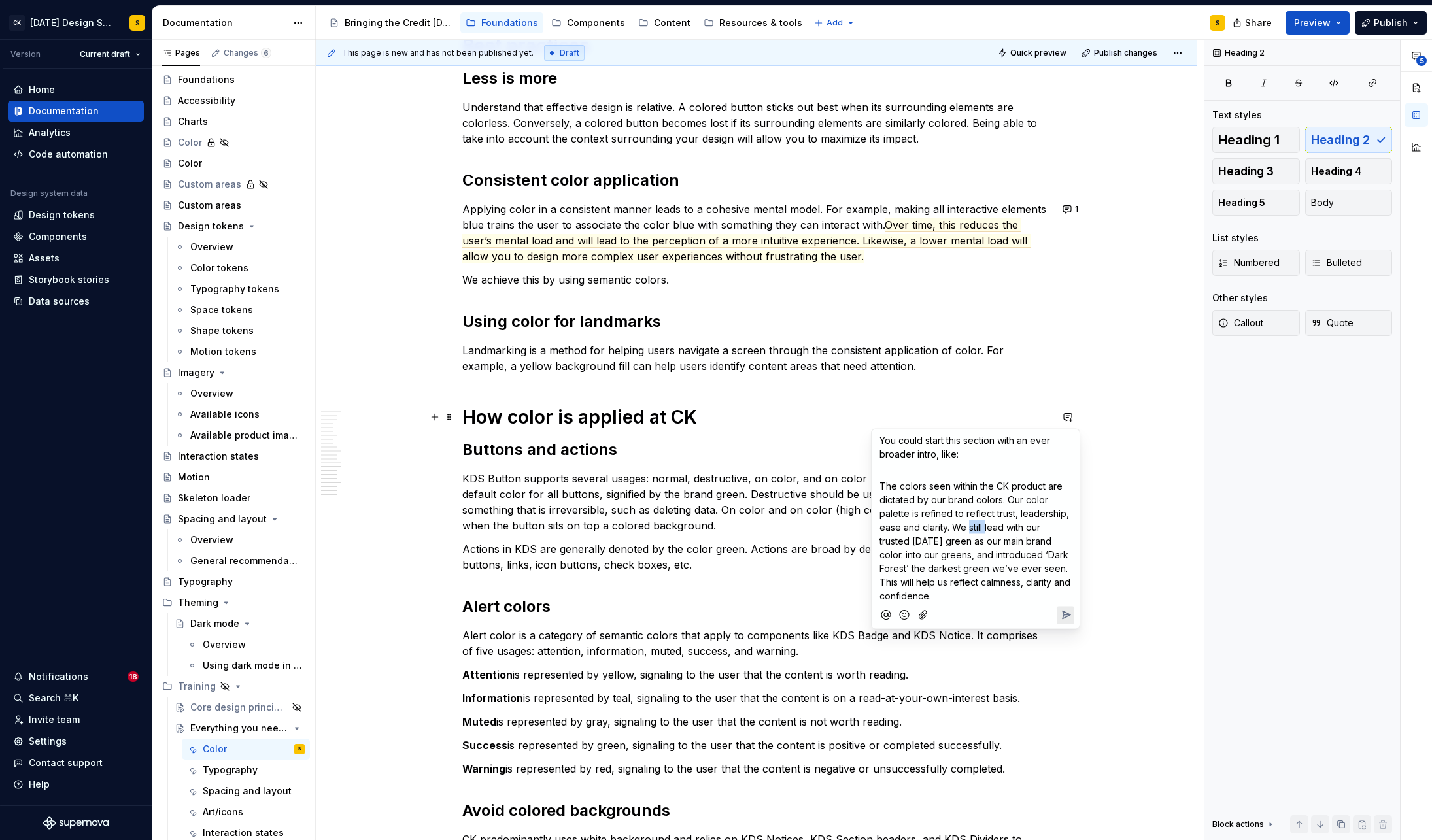
drag, startPoint x: 970, startPoint y: 528, endPoint x: 987, endPoint y: 528, distance: 17.0
click at [987, 528] on span "The colors seen within the CK product are dictated by our brand colors. Our col…" at bounding box center [976, 540] width 194 height 121
click at [1045, 539] on span "The colors seen within the CK product are dictated by our brand colors. Our col…" at bounding box center [975, 540] width 192 height 121
drag, startPoint x: 1045, startPoint y: 540, endPoint x: 1016, endPoint y: 571, distance: 42.4
click at [1016, 571] on span "The colors seen within the CK product are dictated by our brand colors. Our col…" at bounding box center [975, 540] width 192 height 121
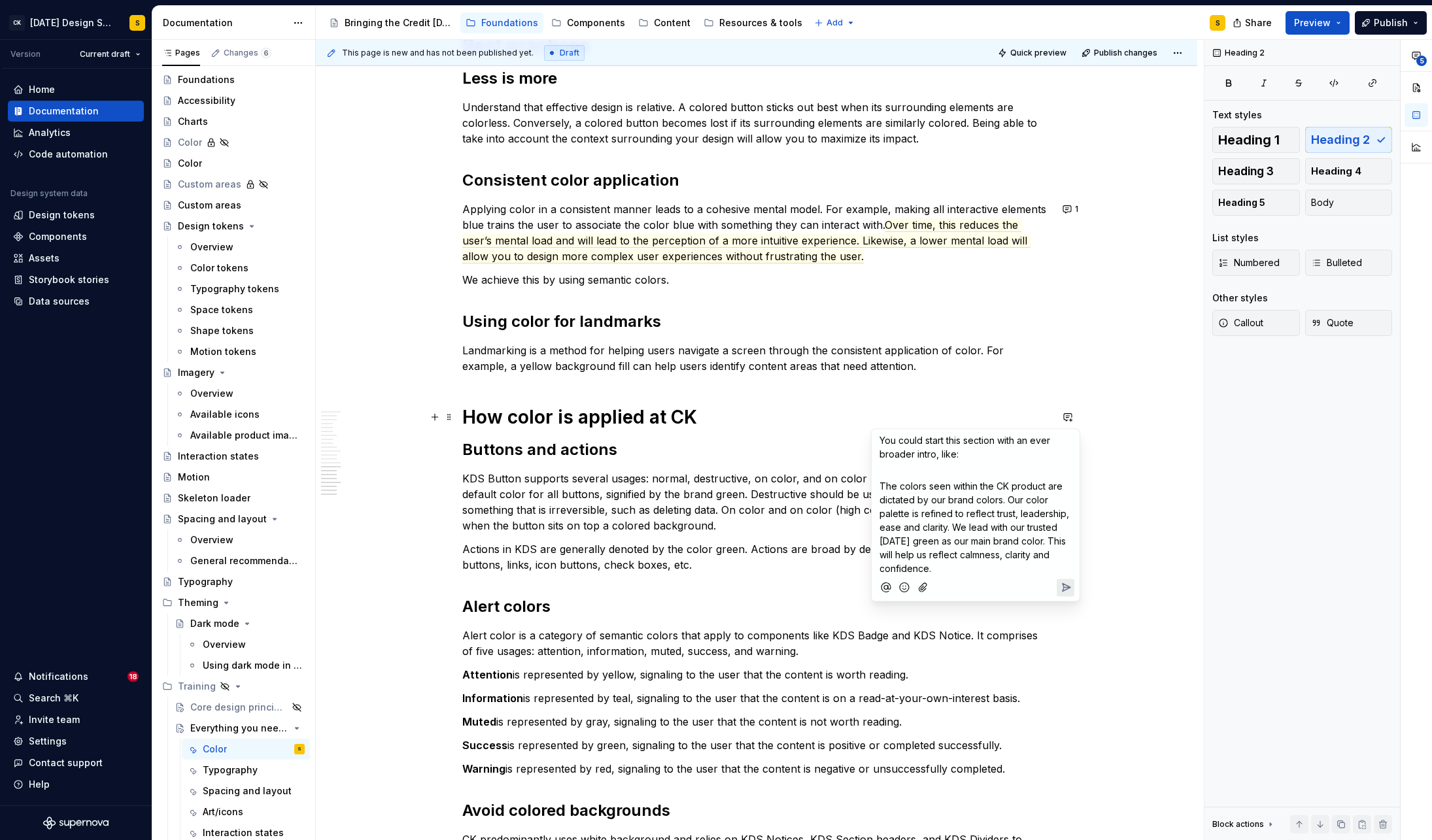
click at [936, 569] on p "The colors seen within the CK product are dictated by our brand colors. Our col…" at bounding box center [975, 527] width 192 height 96
click at [877, 482] on div "You could start this section with an ever broader intro, like: ﻿ The colors see…" at bounding box center [975, 502] width 197 height 146
click at [954, 566] on p ""The colors seen within the CK product are dictated by our brand colors. Our co…" at bounding box center [975, 527] width 192 height 96
click at [1066, 628] on icon "Send" at bounding box center [1066, 633] width 13 height 13
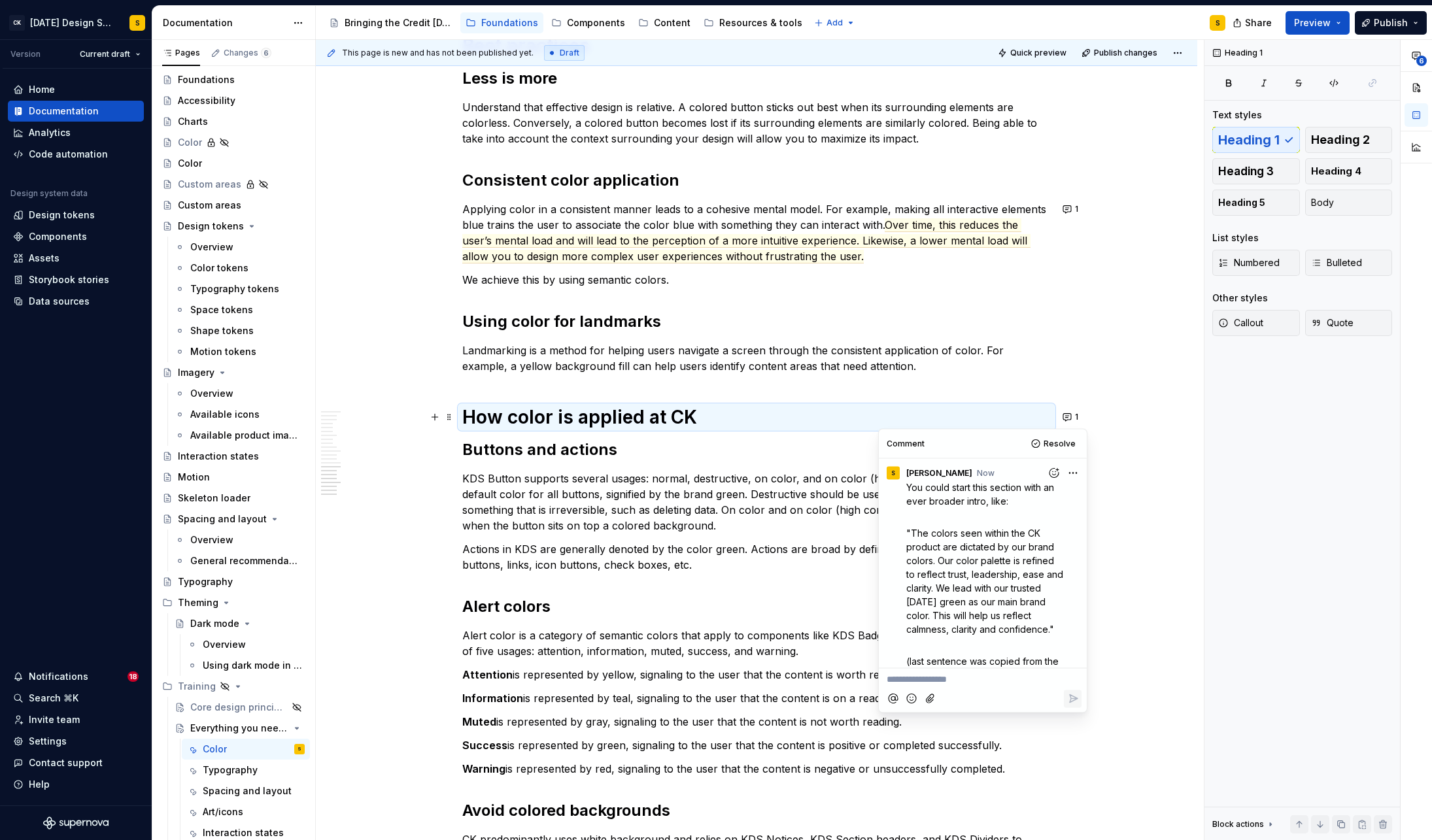
scroll to position [21, 0]
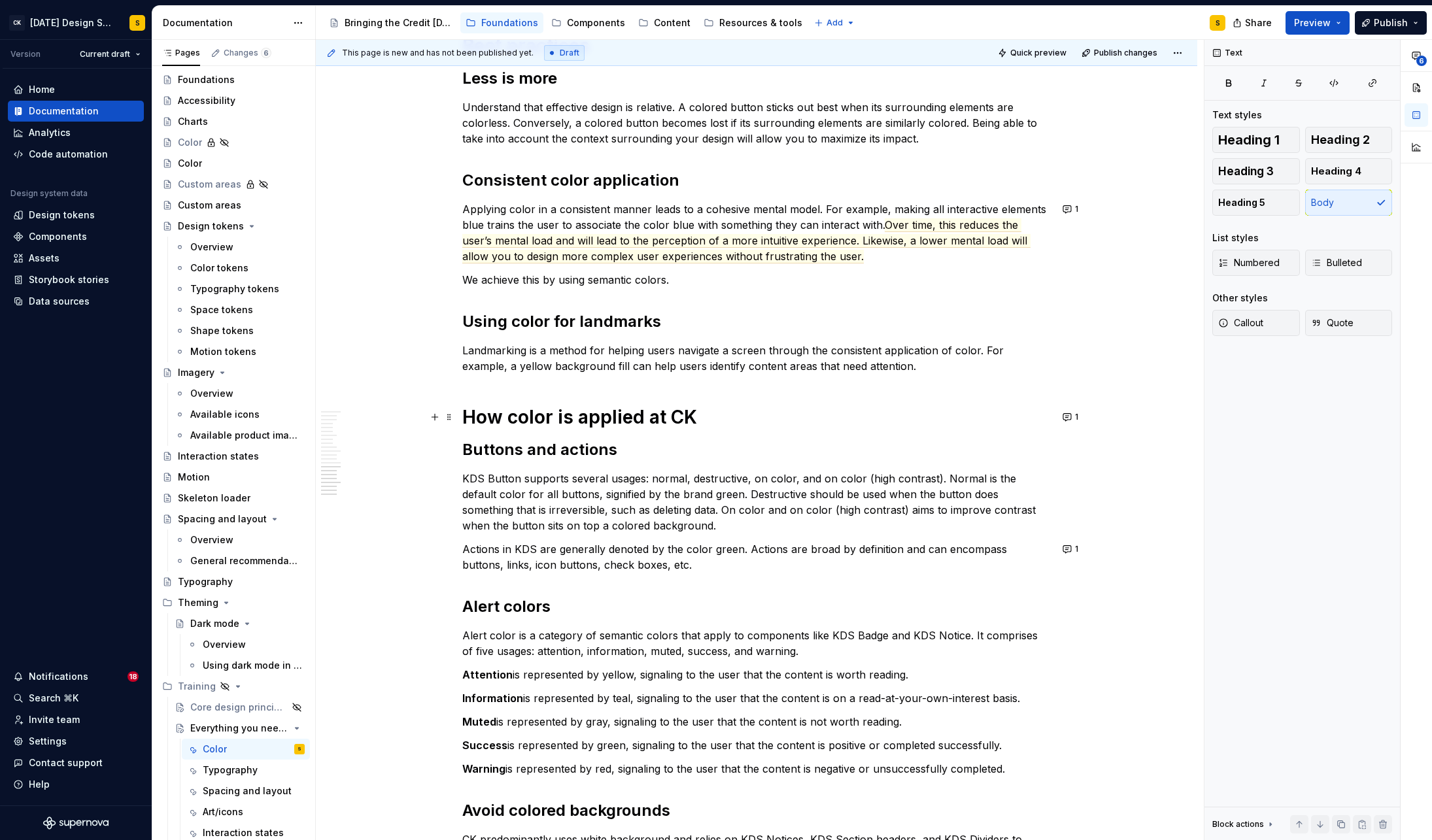
click at [613, 492] on p "KDS Button supports several usages: normal, destructive, on color, and on color…" at bounding box center [757, 501] width 589 height 63
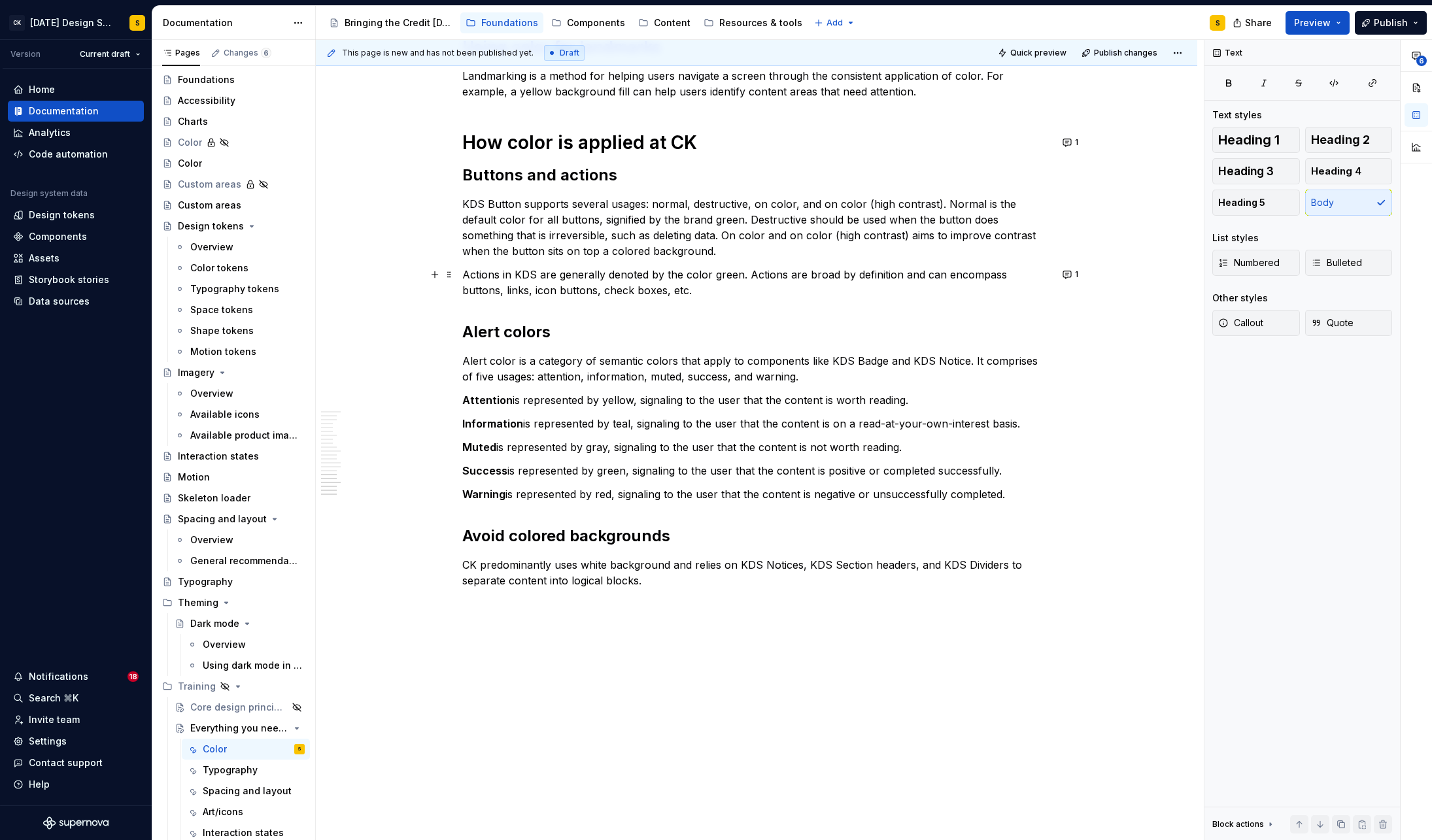
scroll to position [1958, 0]
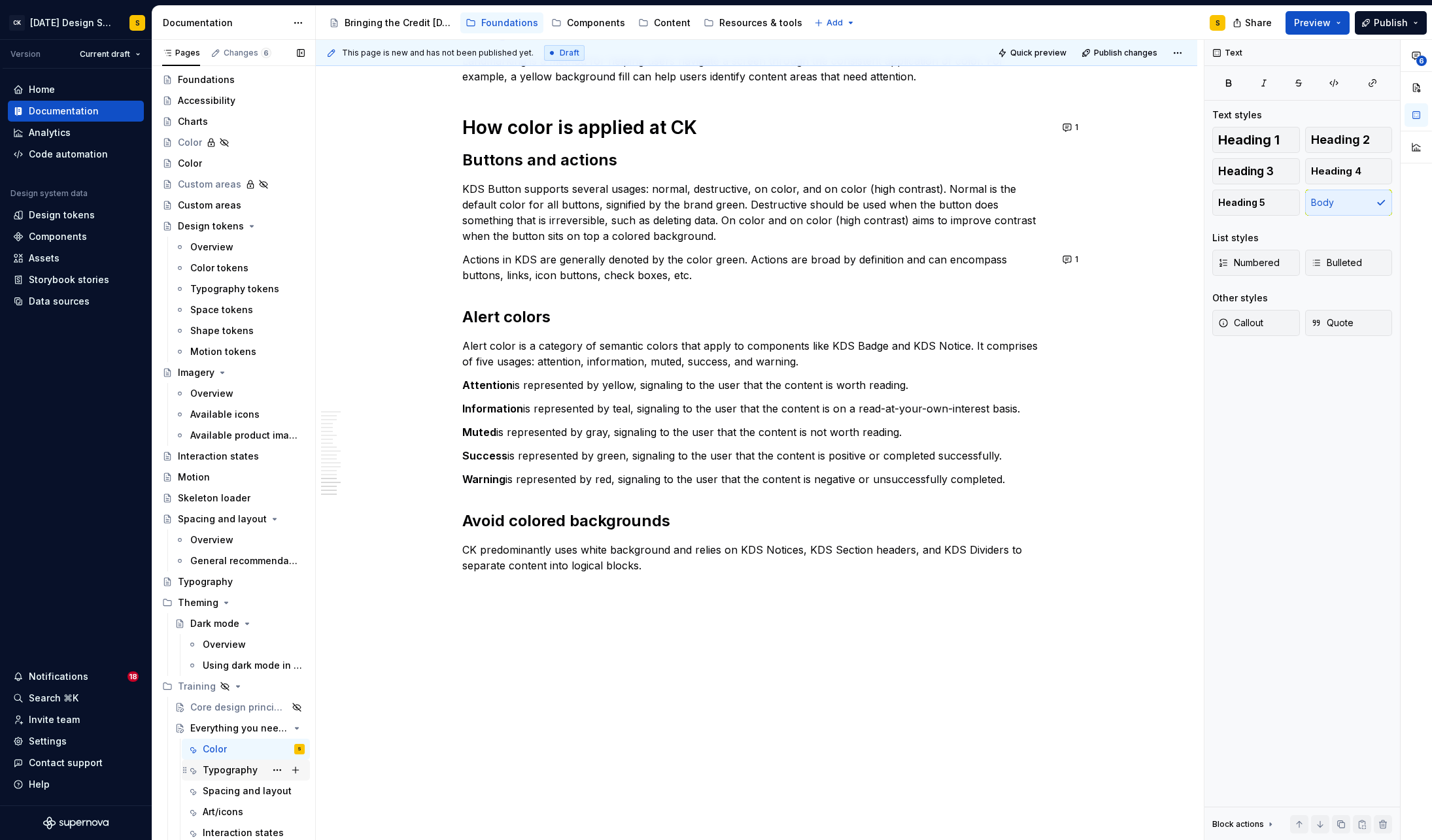
click at [230, 769] on div "Typography" at bounding box center [230, 770] width 55 height 13
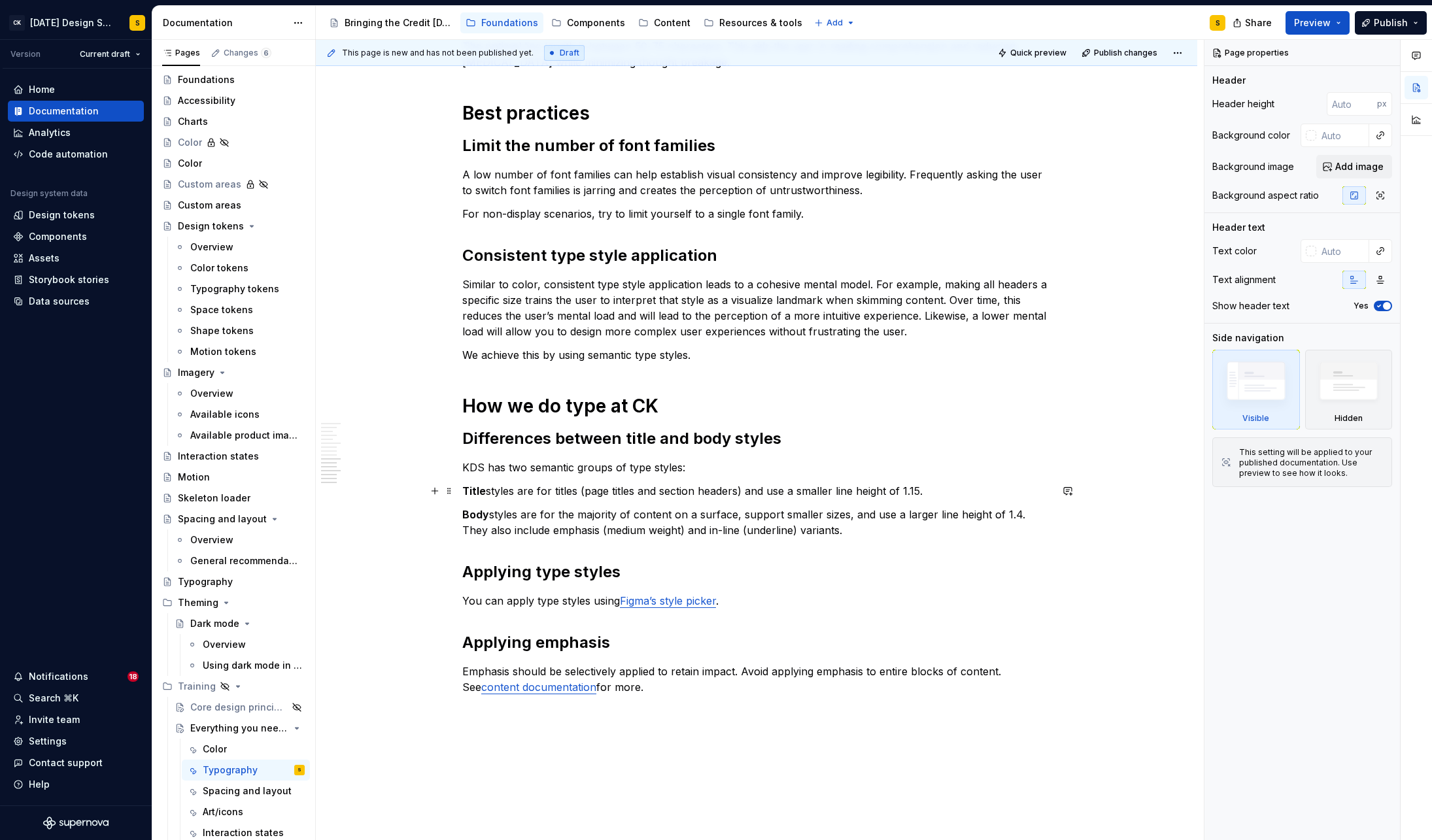
scroll to position [912, 0]
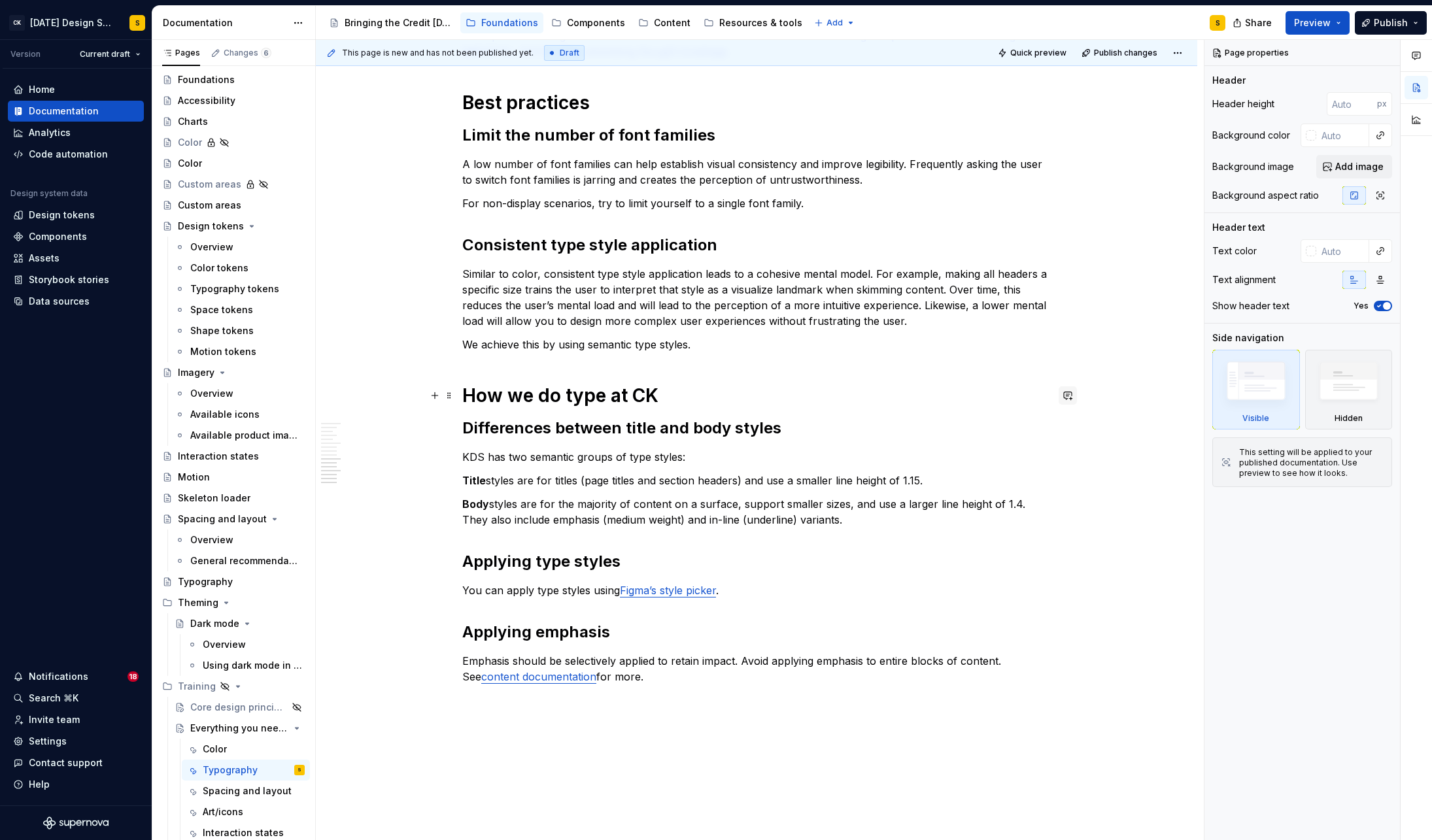
type textarea "*"
click at [1076, 395] on button "button" at bounding box center [1067, 395] width 18 height 18
click at [1067, 440] on icon "Send" at bounding box center [1066, 438] width 13 height 13
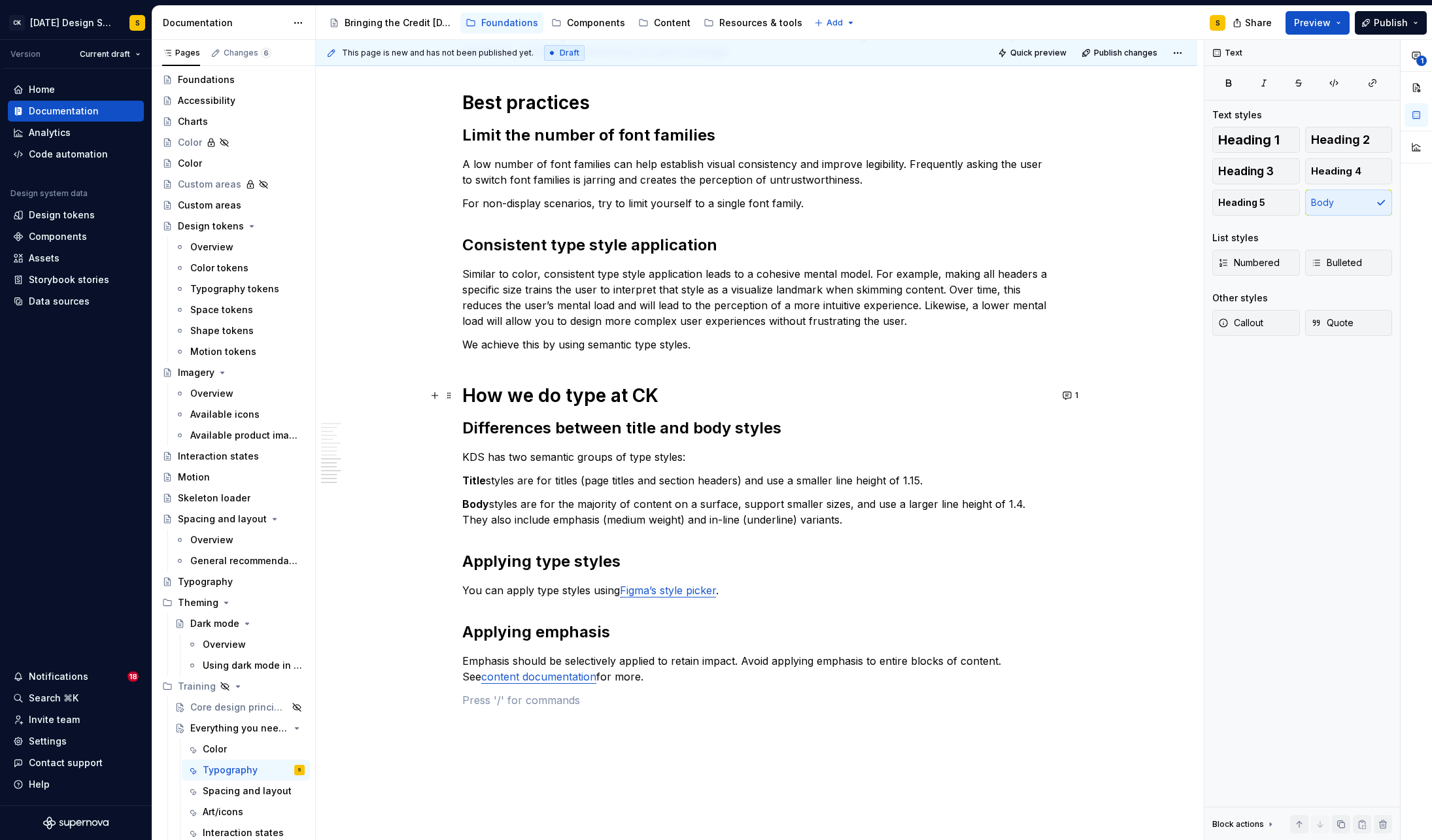
click at [724, 685] on div "Basics of typography Anatomy The anatomy of type includes many features. [Image…" at bounding box center [757, 27] width 589 height 1362
click at [1076, 395] on button "1" at bounding box center [1071, 395] width 26 height 18
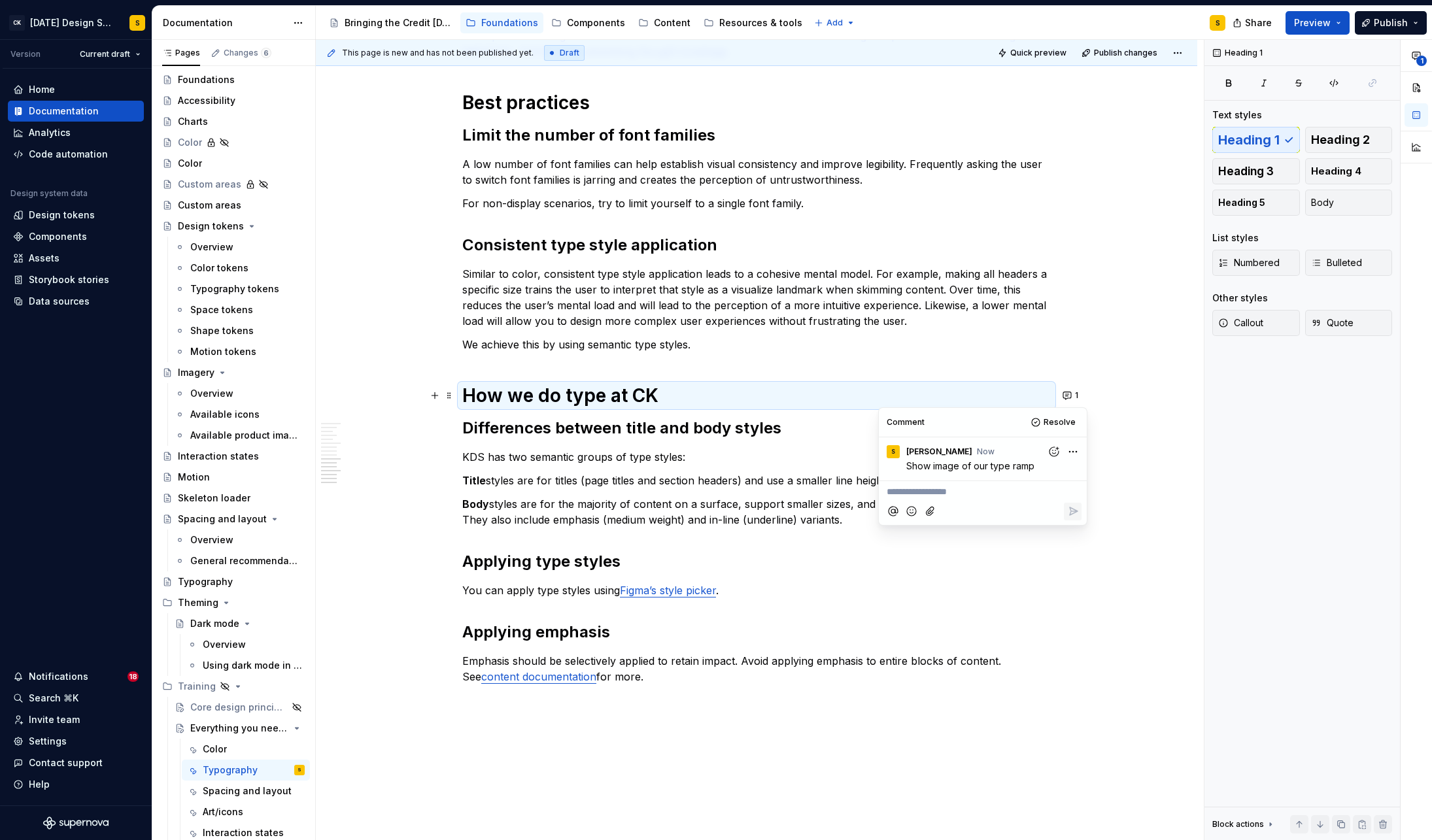
type textarea "*"
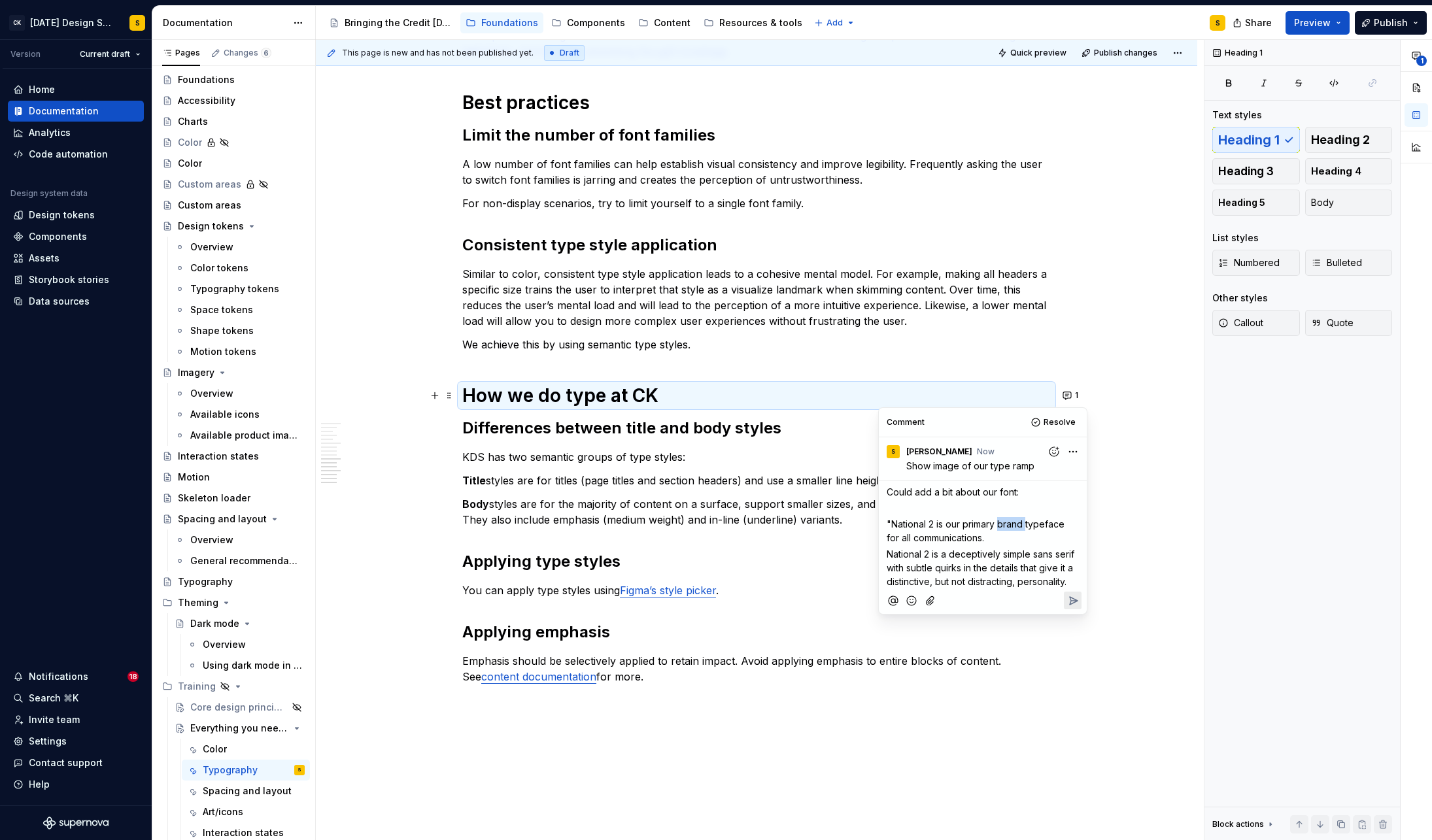
drag, startPoint x: 1028, startPoint y: 523, endPoint x: 1001, endPoint y: 525, distance: 27.1
click at [1001, 525] on span ""National 2 is our primary brand typeface for all communications." at bounding box center [977, 531] width 180 height 25
click at [888, 539] on span ""National 2 is our primary typeface for all communications." at bounding box center [976, 531] width 179 height 25
click at [887, 554] on span "National 2 is a deceptively simple sans serif with subtle quirks in the details…" at bounding box center [982, 568] width 190 height 38
click at [1021, 579] on p ""National 2 is our primary typeface for all products and communications. Nation…" at bounding box center [983, 551] width 192 height 68
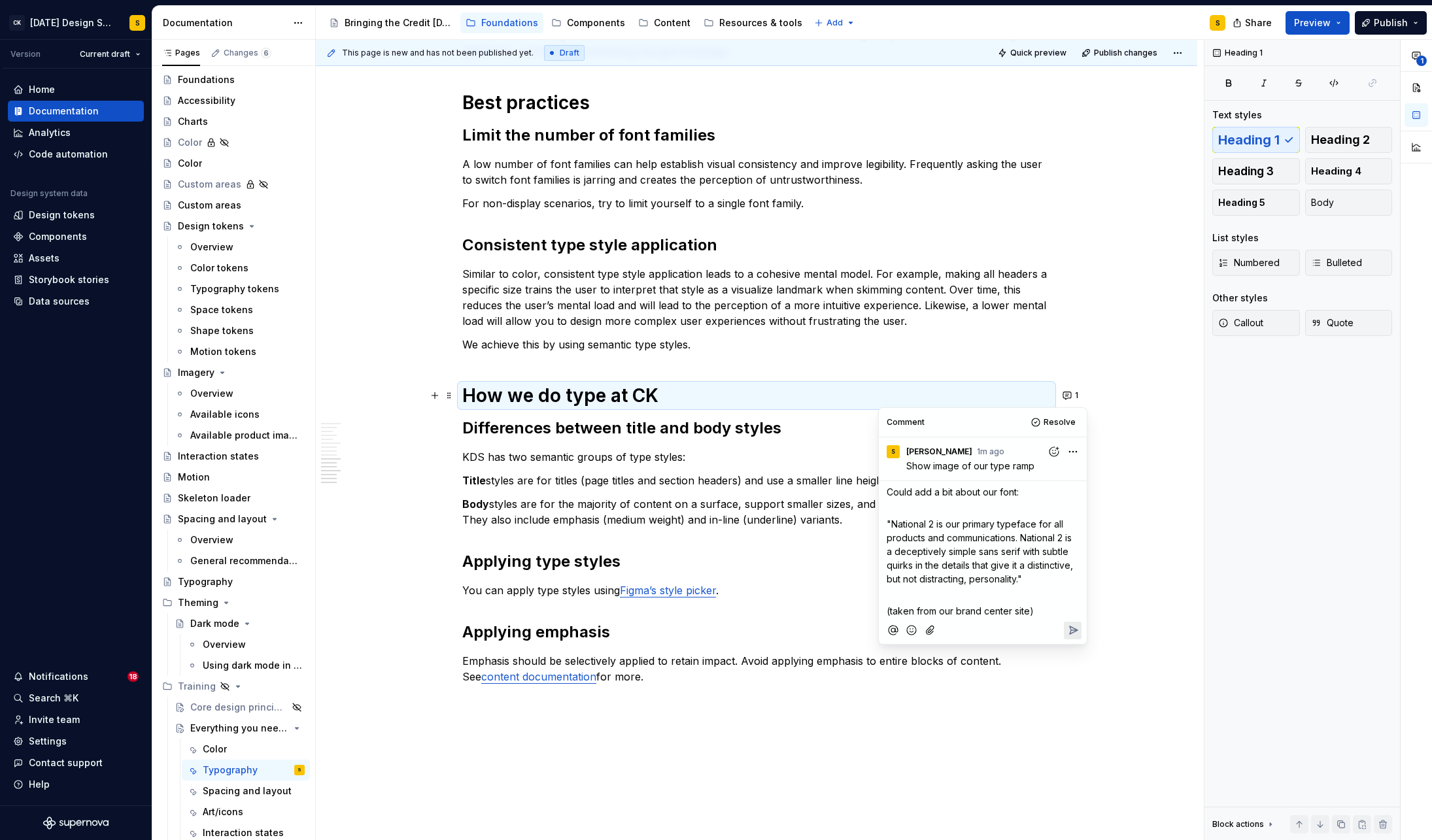
click at [1069, 627] on icon "Reply" at bounding box center [1073, 630] width 13 height 13
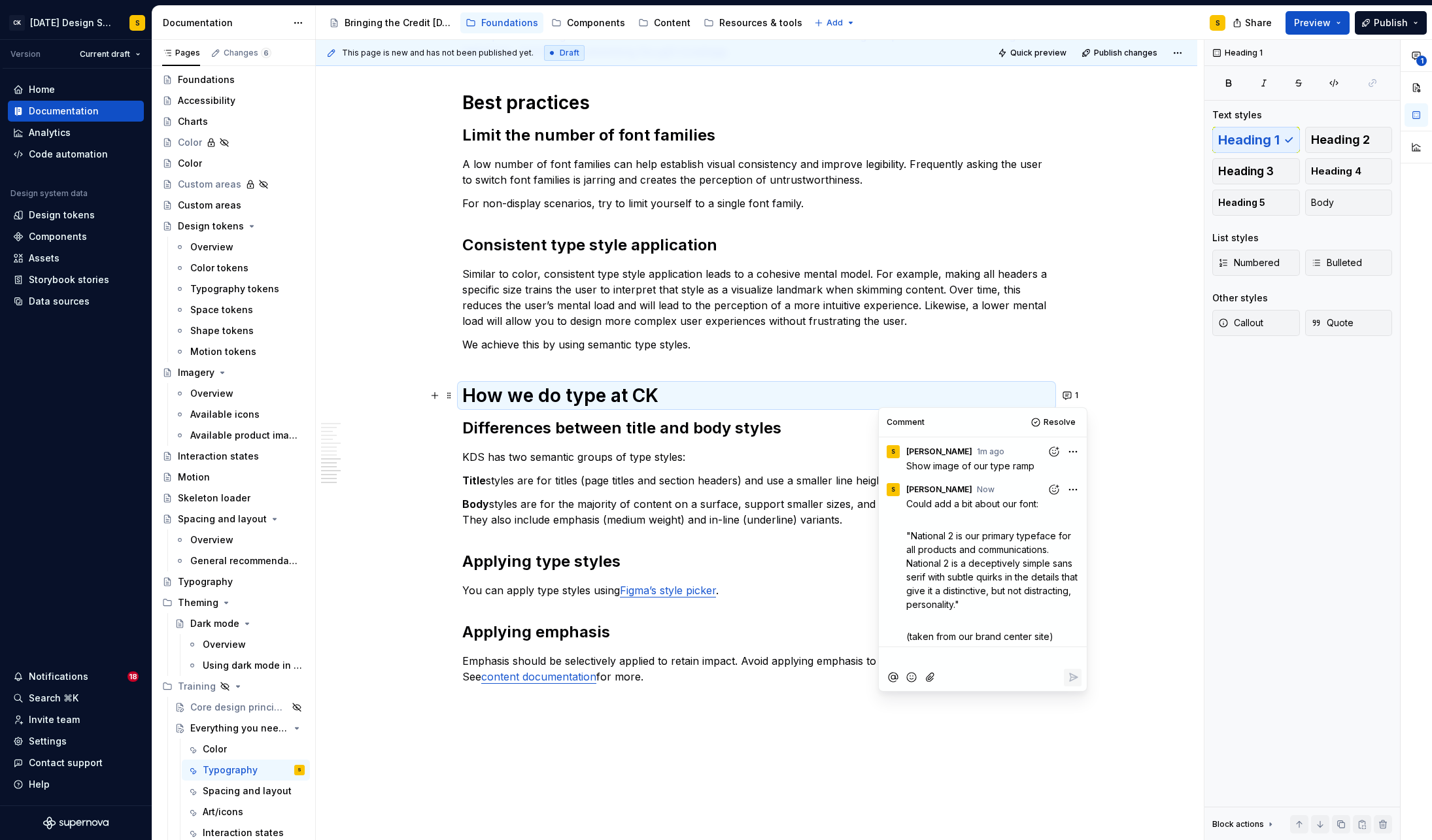
scroll to position [3, 0]
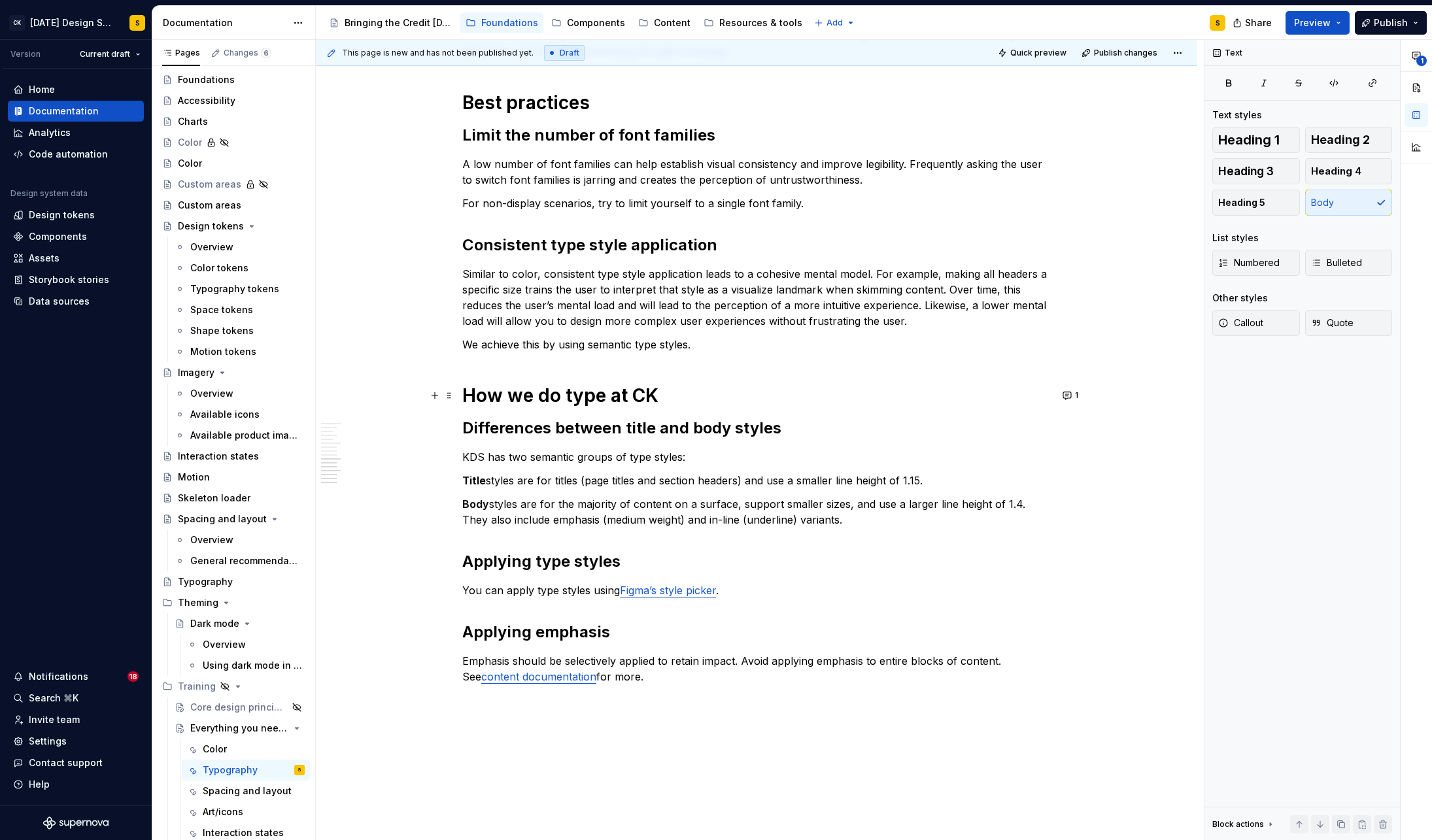
click at [687, 474] on p "Title styles are for titles (page titles and section headers) and use a smaller…" at bounding box center [757, 480] width 589 height 15
click at [1073, 480] on button "button" at bounding box center [1067, 480] width 18 height 18
click at [1067, 582] on icon "Send" at bounding box center [1066, 580] width 13 height 13
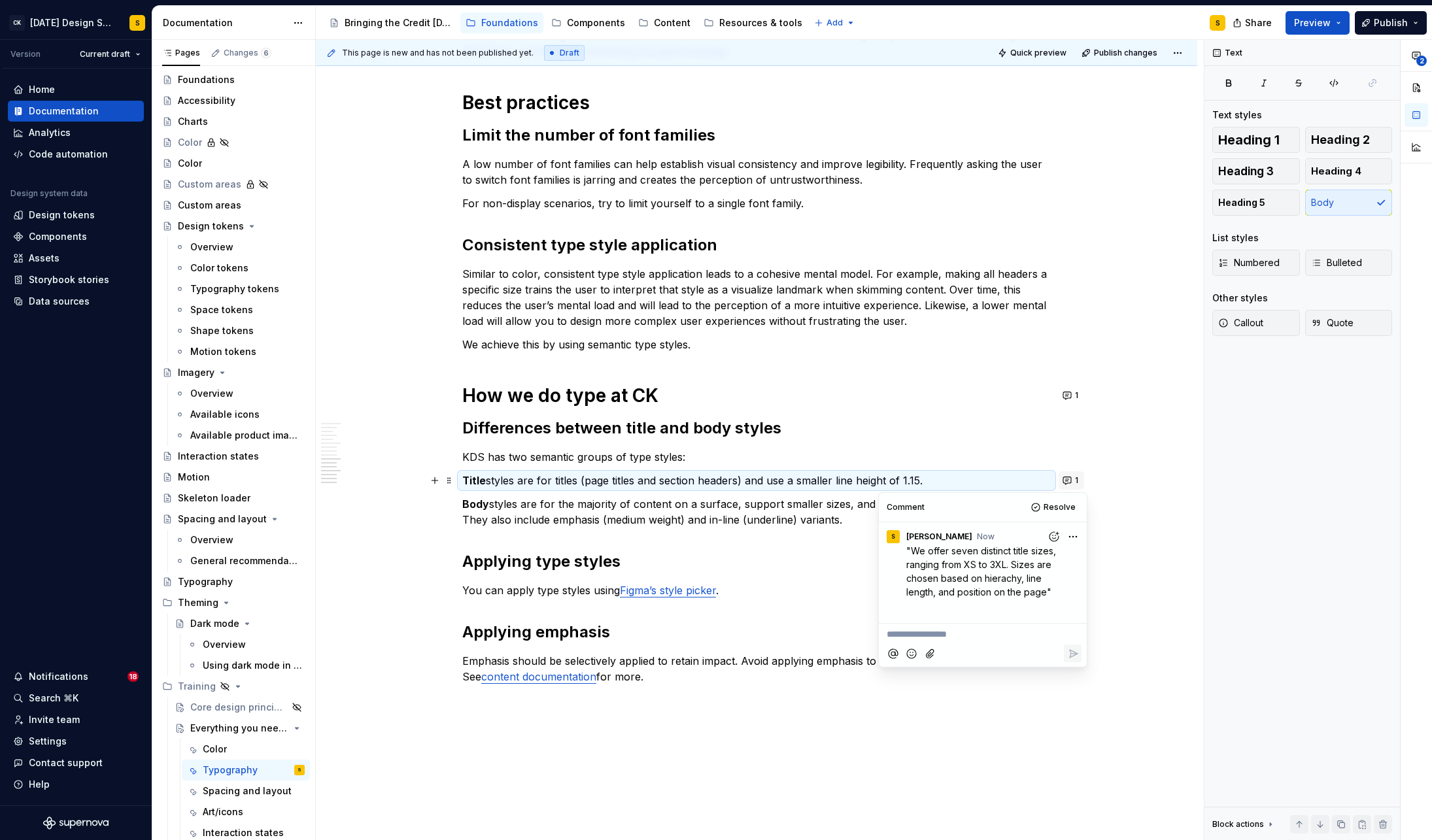
type textarea "*"
click at [1078, 479] on span "1" at bounding box center [1076, 480] width 3 height 10
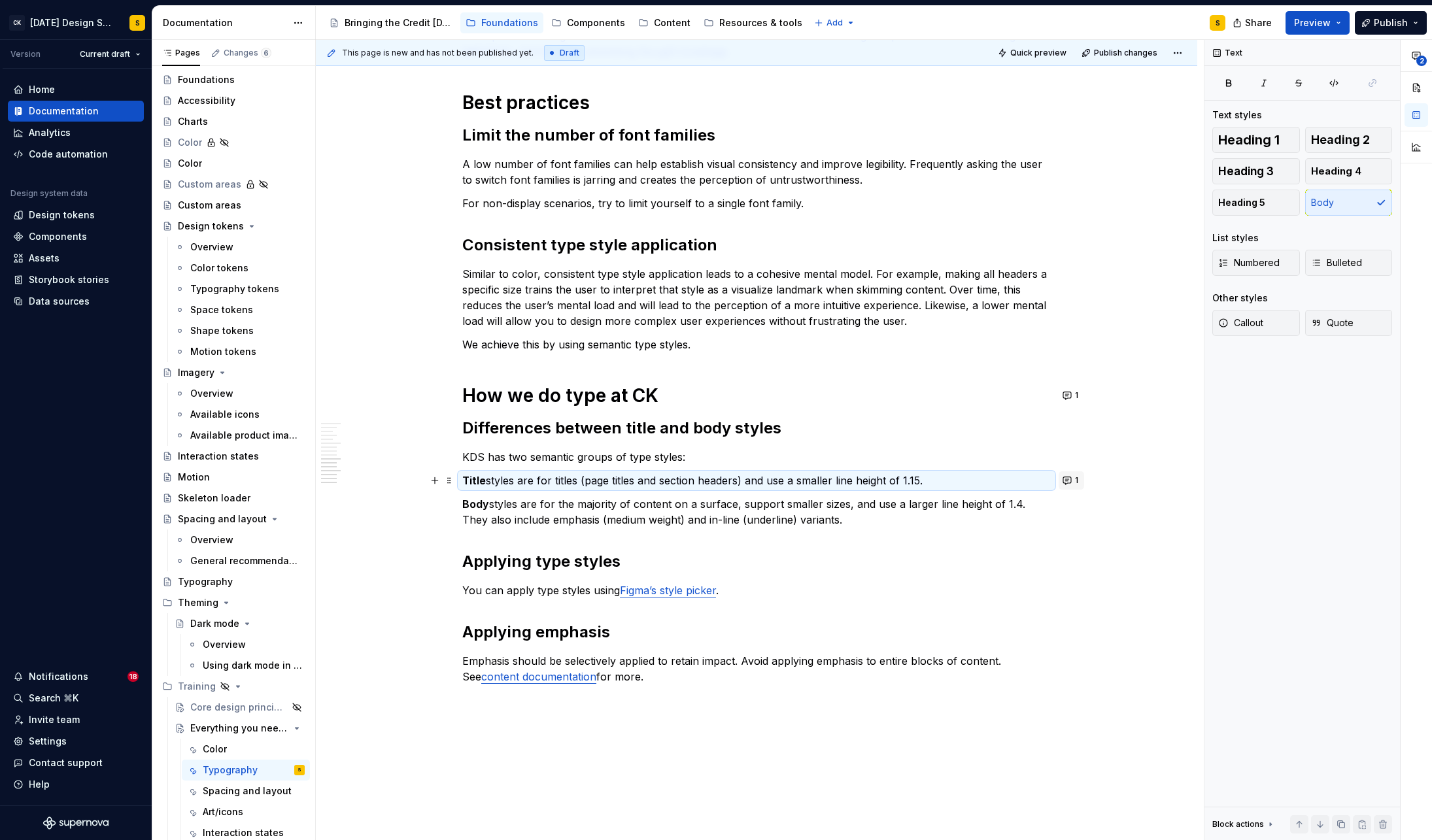
click at [1078, 479] on span "1" at bounding box center [1076, 480] width 3 height 10
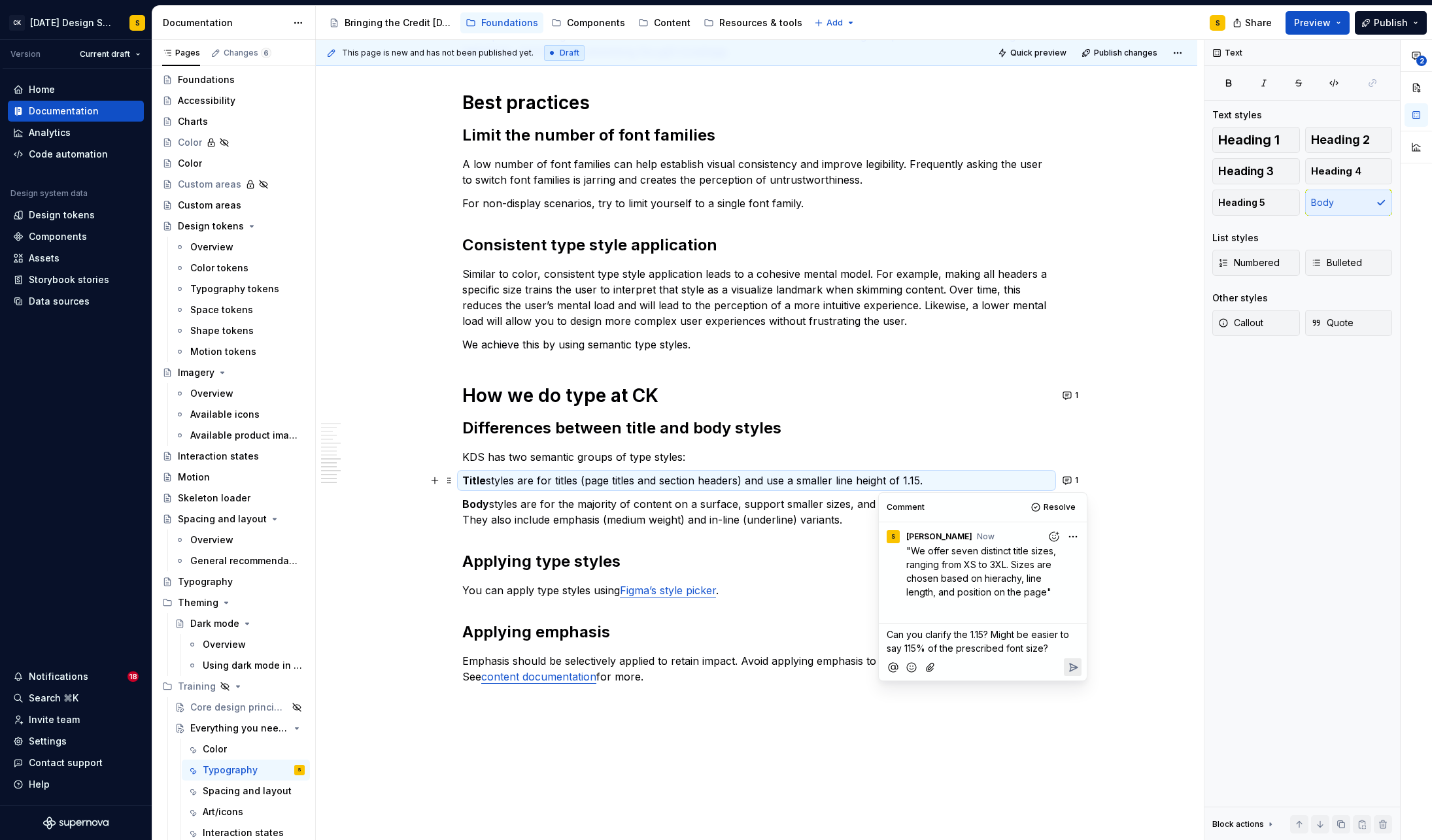
click at [1074, 663] on icon "Reply" at bounding box center [1073, 667] width 13 height 13
click at [773, 509] on p "Body styles are for the majority of content on a surface, support smaller sizes…" at bounding box center [757, 512] width 589 height 32
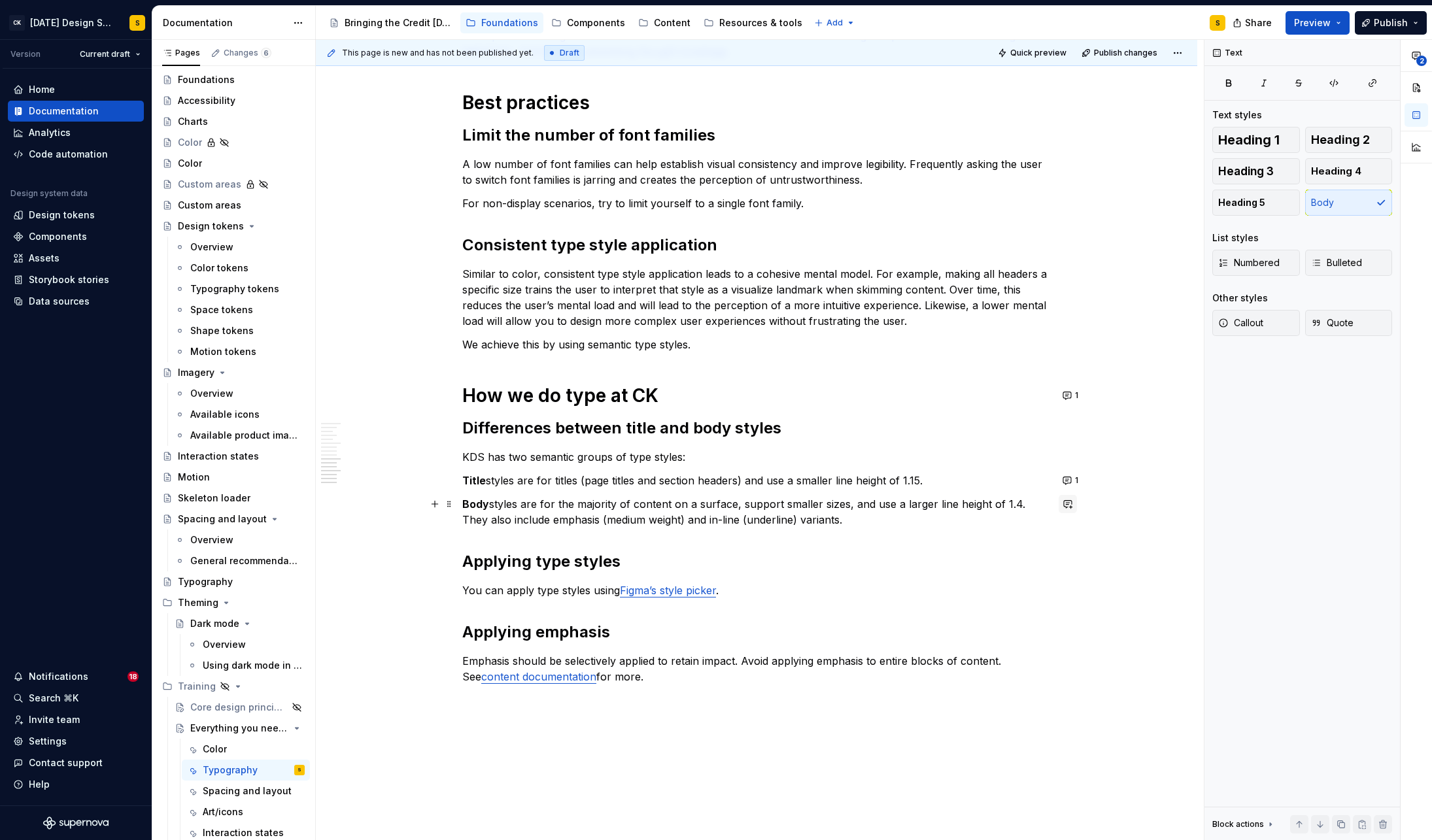
click at [1073, 507] on button "button" at bounding box center [1067, 504] width 18 height 18
click at [960, 556] on p "We offer four body type sizes, each with a line height of 140% of their prescri…" at bounding box center [975, 541] width 192 height 41
click at [881, 526] on span "We offer four body type sizes, each with a line height of 140% of their prescri…" at bounding box center [974, 540] width 189 height 38
click at [1067, 573] on icon "Send" at bounding box center [1066, 574] width 13 height 13
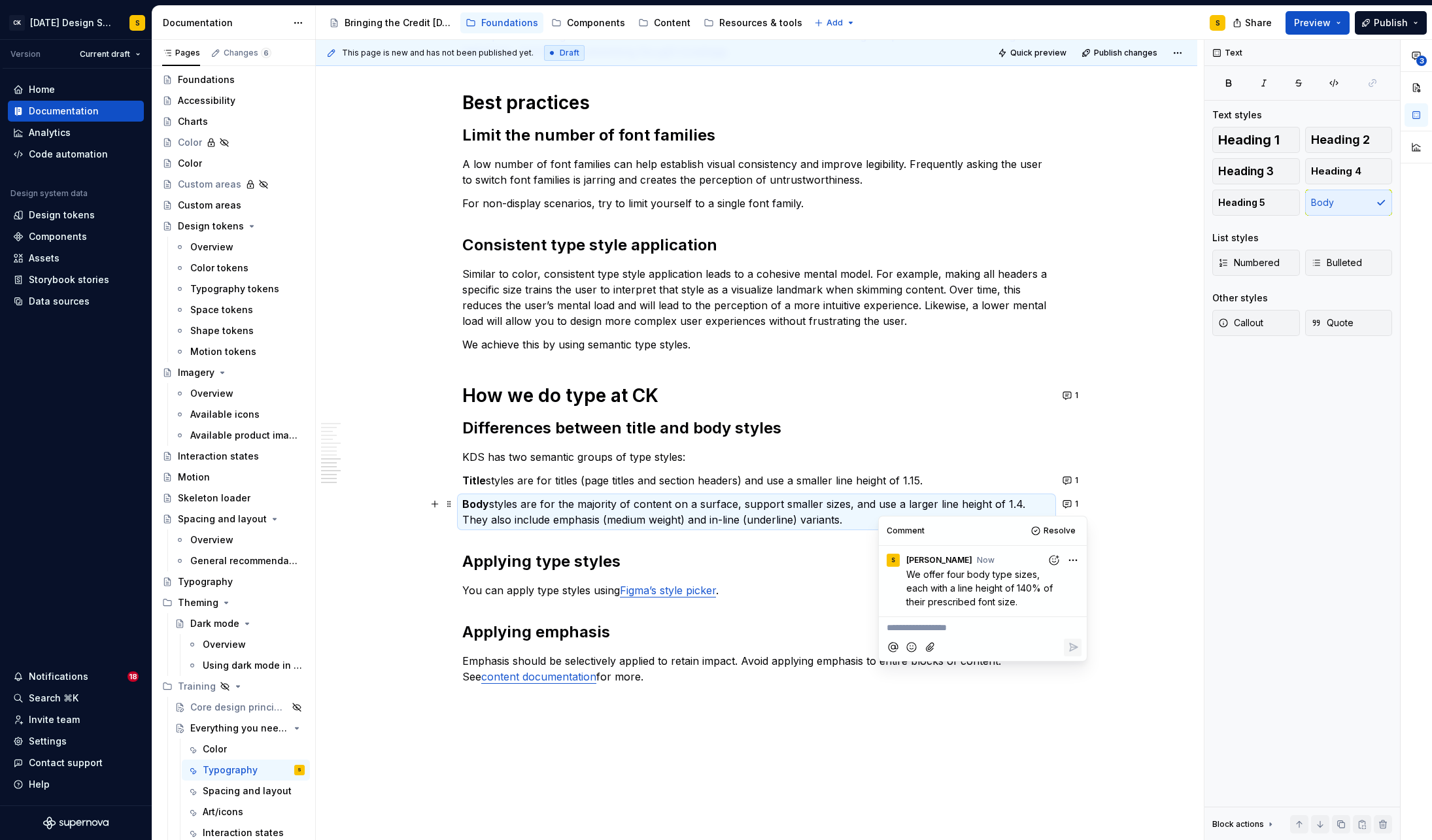
type textarea "*"
click at [789, 554] on h2 "Applying type styles" at bounding box center [757, 561] width 589 height 21
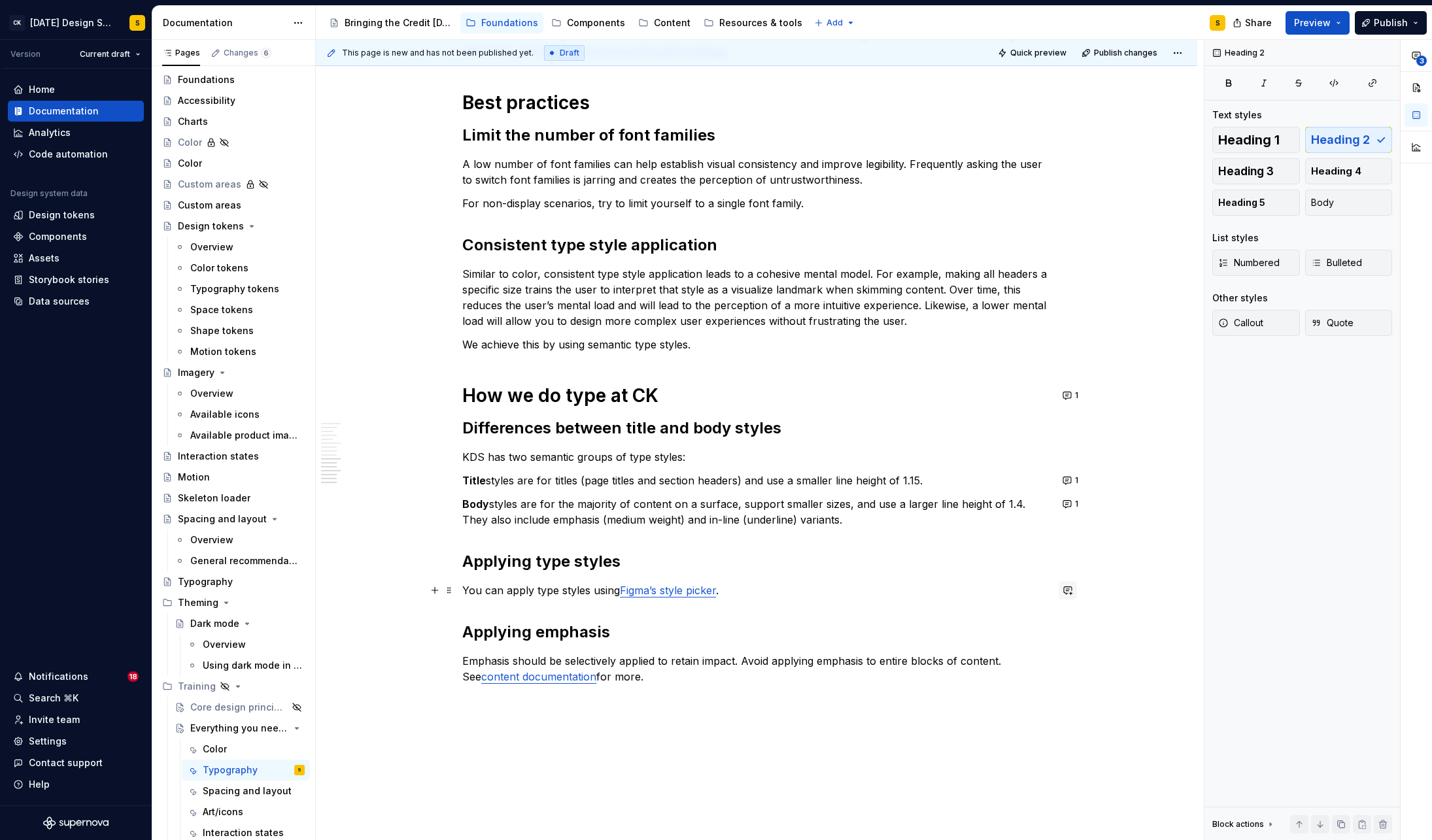
click at [1073, 593] on button "button" at bounding box center [1067, 590] width 18 height 18
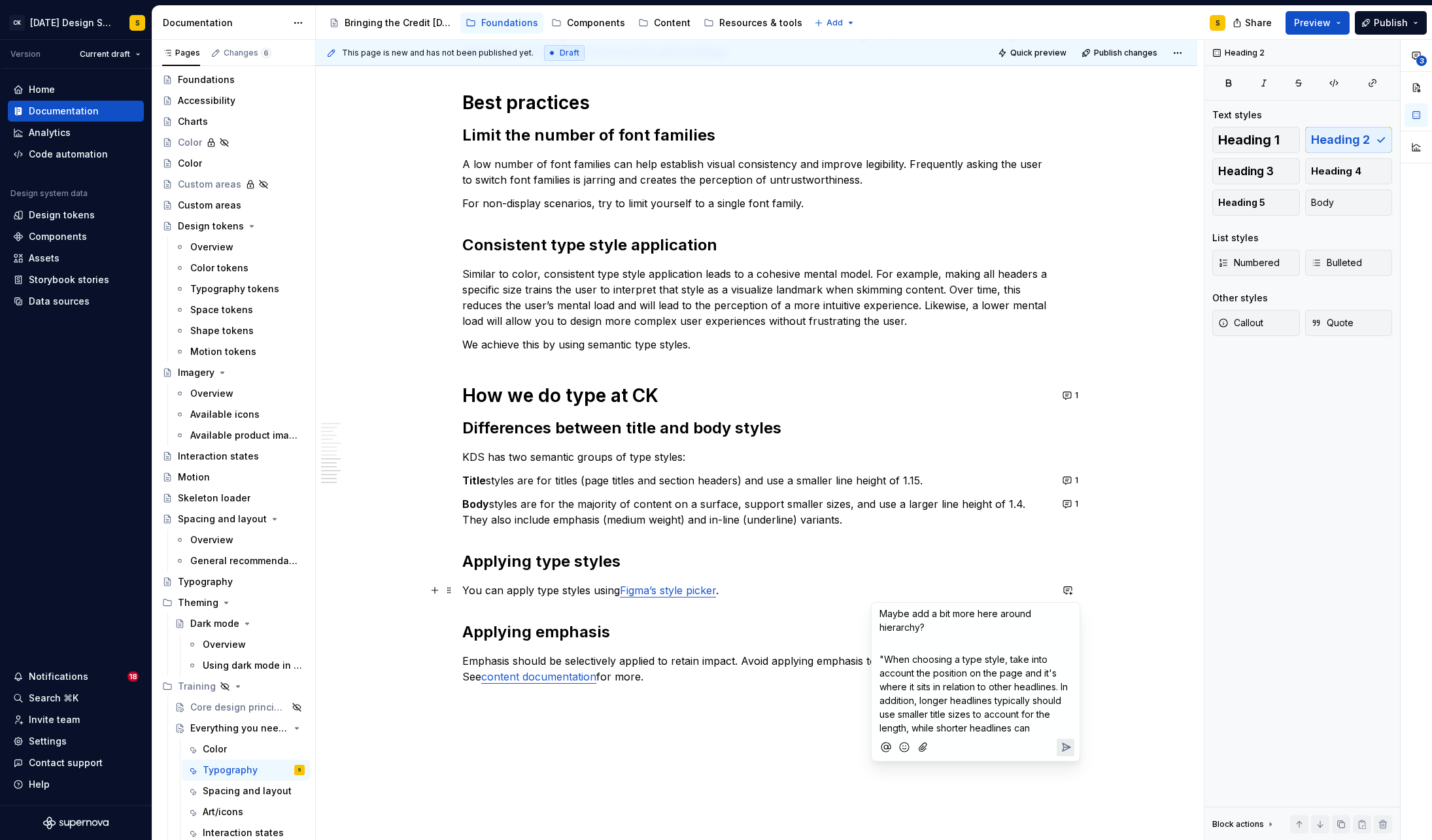
drag, startPoint x: 1038, startPoint y: 728, endPoint x: 908, endPoint y: 730, distance: 130.0
click at [905, 730] on p ""When choosing a type style, take into account the position on the page and it'…" at bounding box center [975, 693] width 192 height 82
click at [1067, 757] on icon "Send" at bounding box center [1066, 760] width 13 height 13
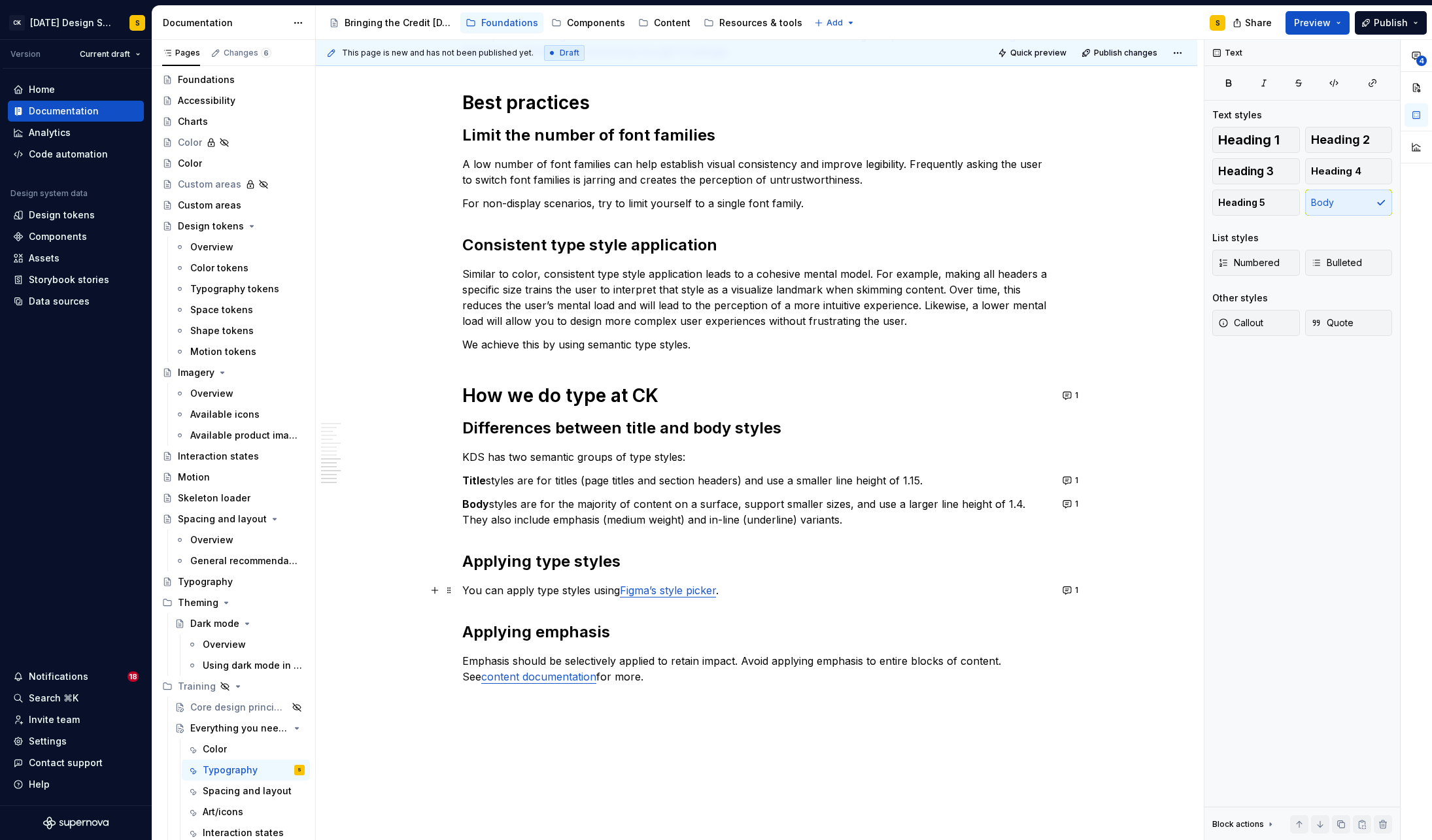
click at [663, 648] on div "Basics of typography Anatomy The anatomy of type includes many features. [Image…" at bounding box center [757, 27] width 589 height 1362
type textarea "*"
drag, startPoint x: 739, startPoint y: 661, endPoint x: 856, endPoint y: 649, distance: 117.6
click at [673, 661] on p "Emphasis should be selectively applied to retain impact. Avoid applying emphasi…" at bounding box center [757, 668] width 589 height 32
click at [1073, 663] on button "button" at bounding box center [1067, 660] width 18 height 18
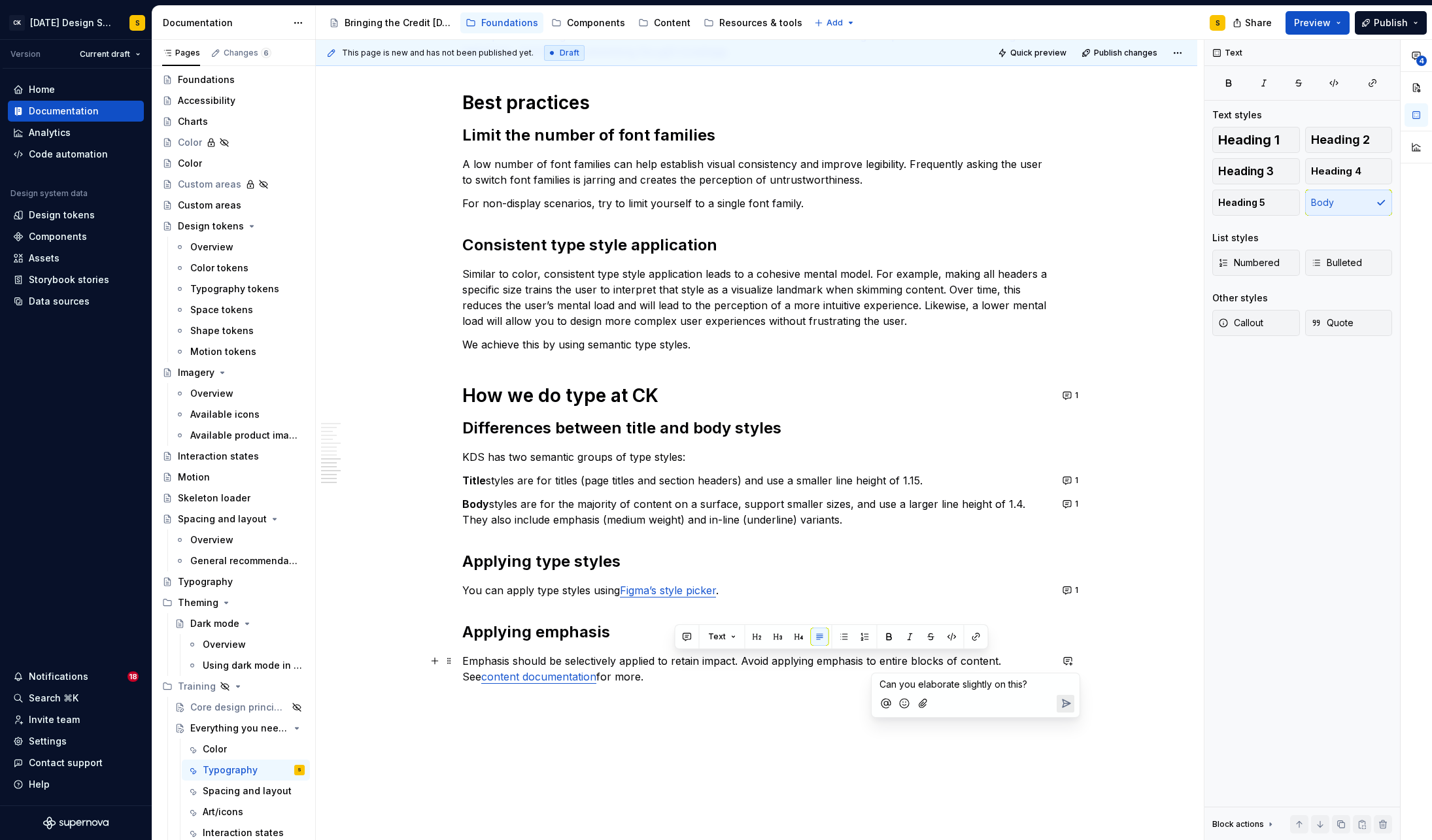
click at [551, 679] on link "content documentation" at bounding box center [538, 677] width 115 height 13
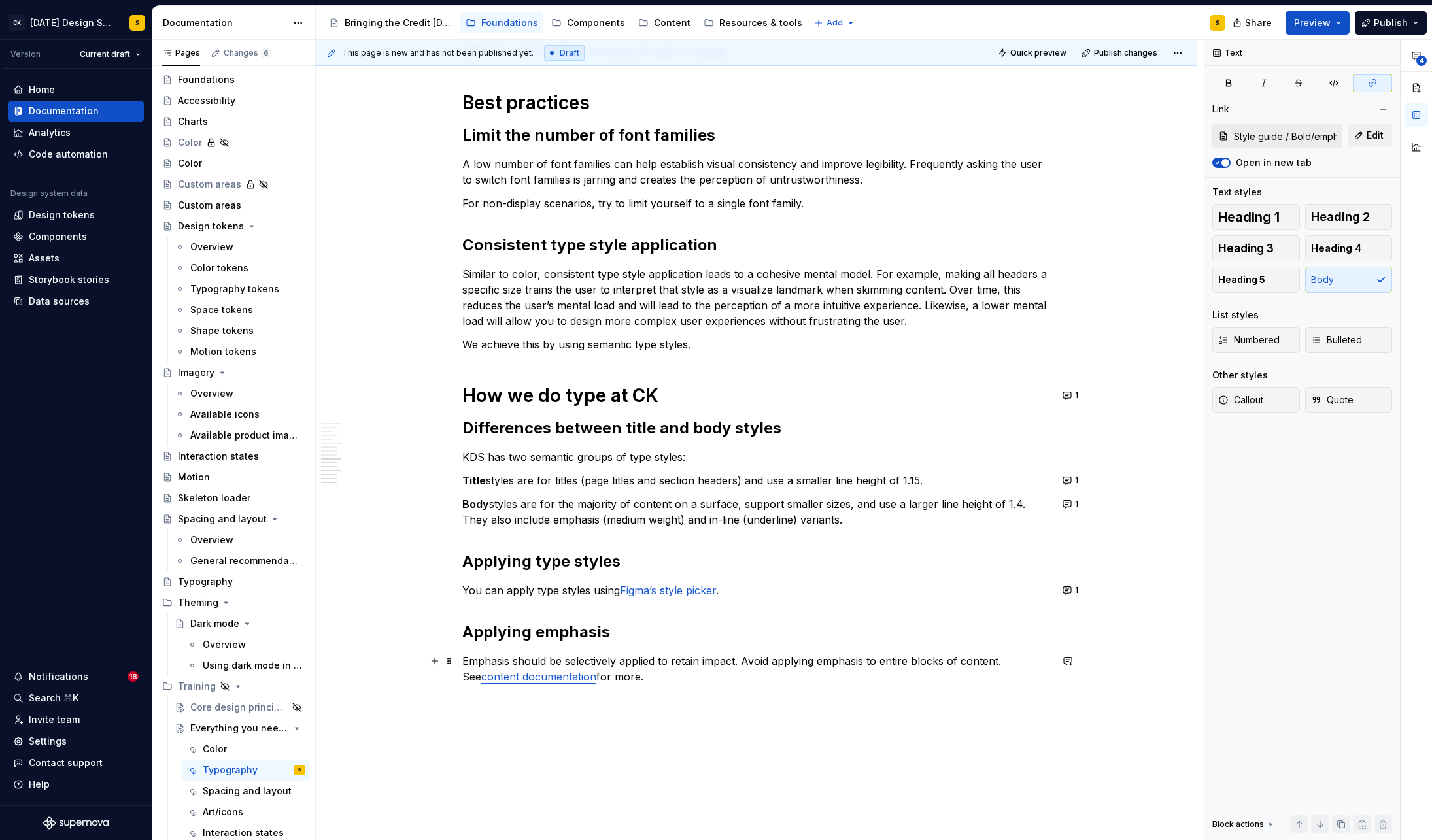
click at [560, 680] on link "content documentation" at bounding box center [538, 677] width 115 height 13
click at [548, 670] on link "content documentation" at bounding box center [538, 677] width 115 height 13
click at [524, 675] on link "content documentation" at bounding box center [538, 677] width 115 height 13
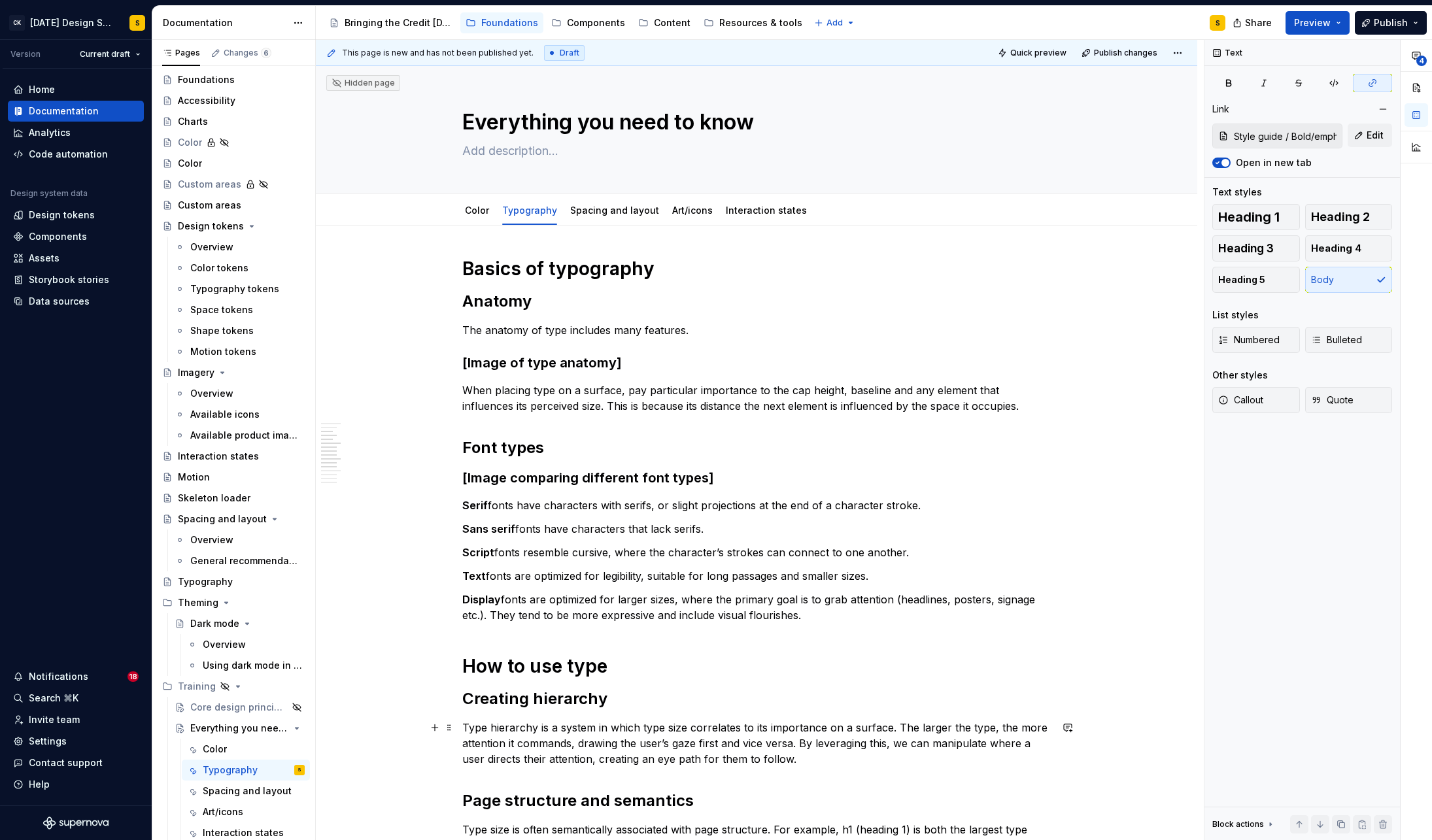
scroll to position [0, 0]
click at [226, 789] on div "Spacing and layout" at bounding box center [234, 791] width 63 height 13
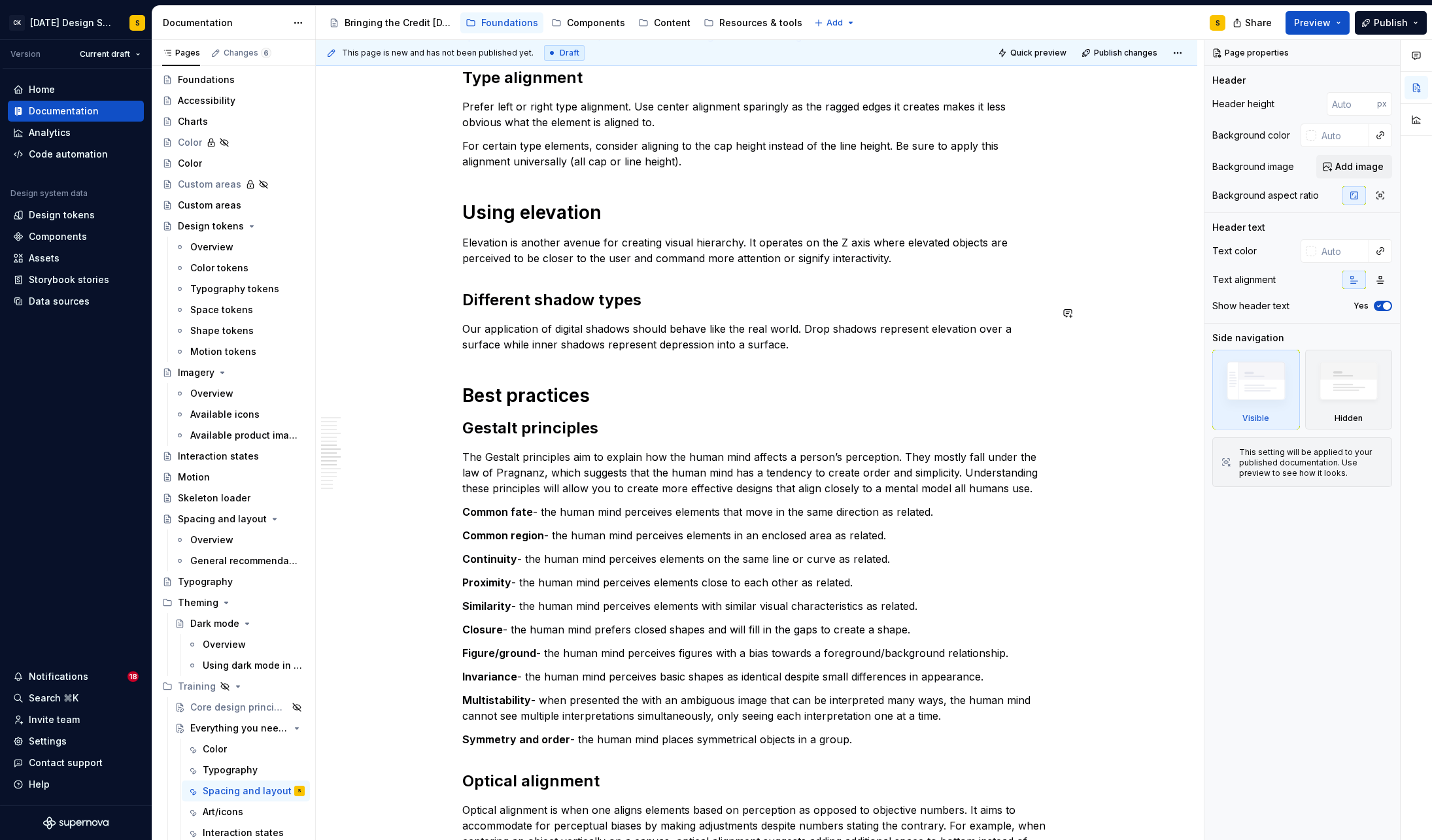
scroll to position [586, 0]
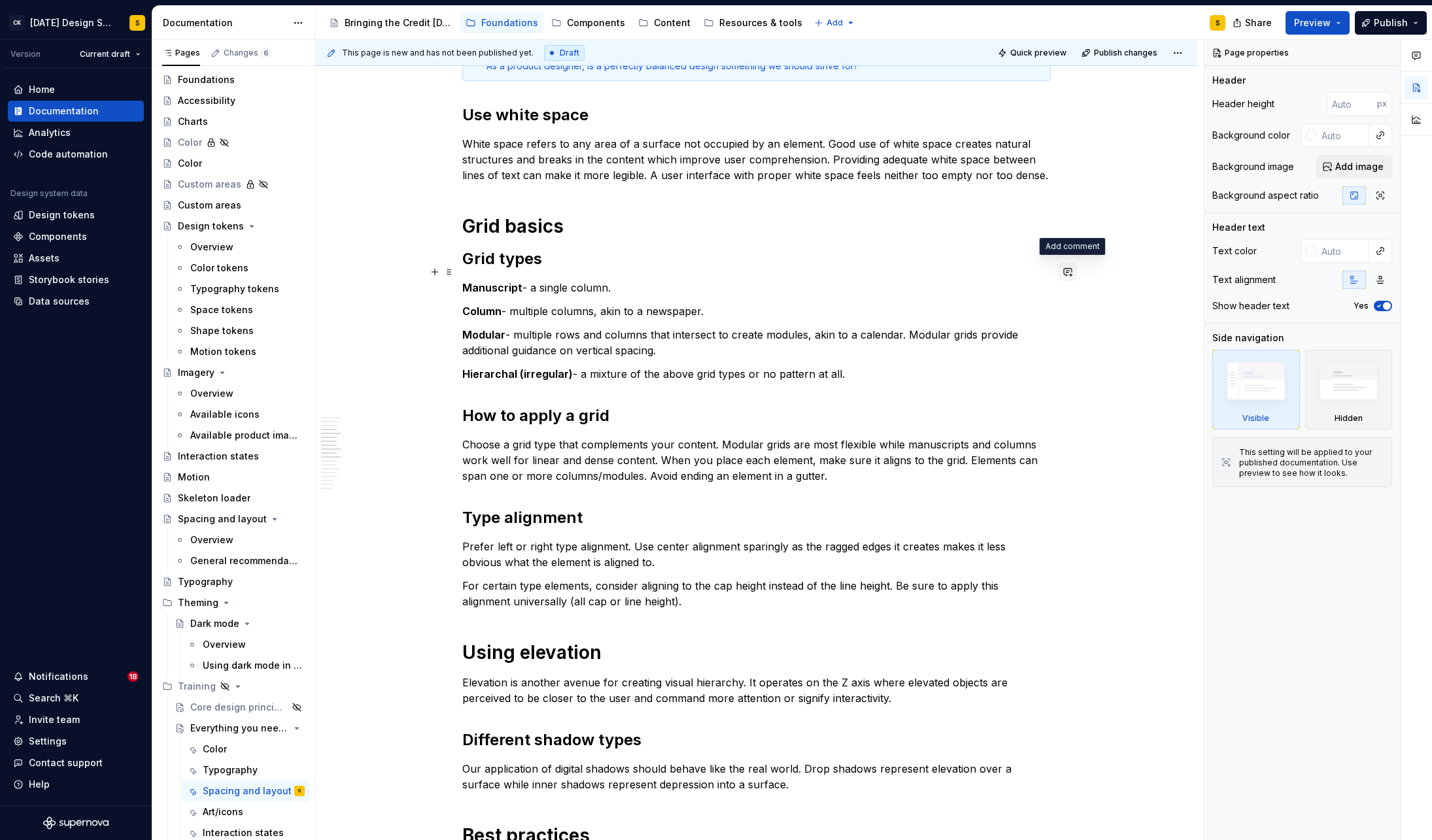
type textarea "*"
click at [1075, 269] on button "button" at bounding box center [1067, 272] width 18 height 18
click at [1070, 330] on icon "Send" at bounding box center [1066, 328] width 13 height 13
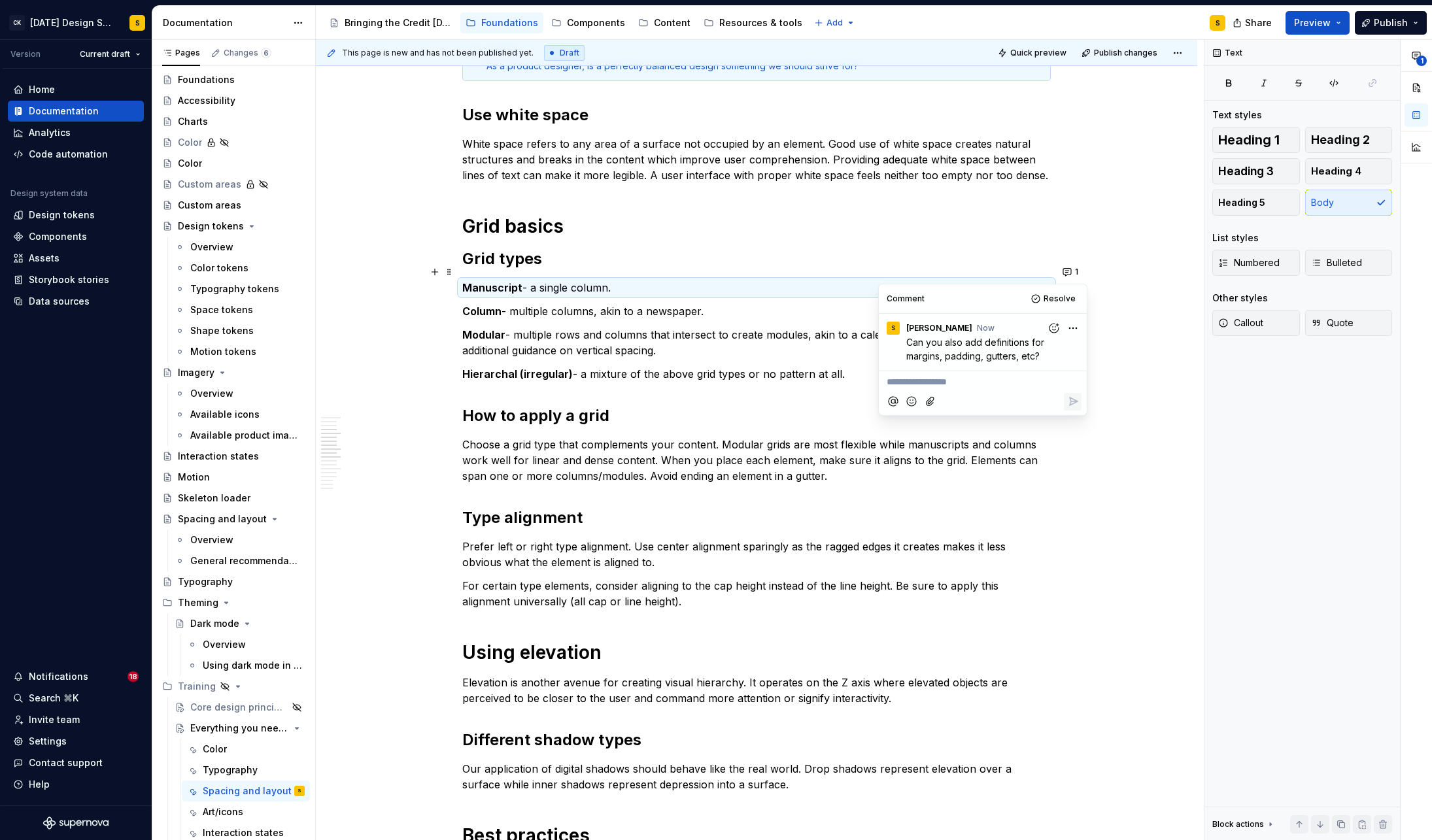
type textarea "*"
click at [687, 336] on p "Modular - multiple rows and columns that intersect to create modules, akin to a…" at bounding box center [757, 342] width 589 height 32
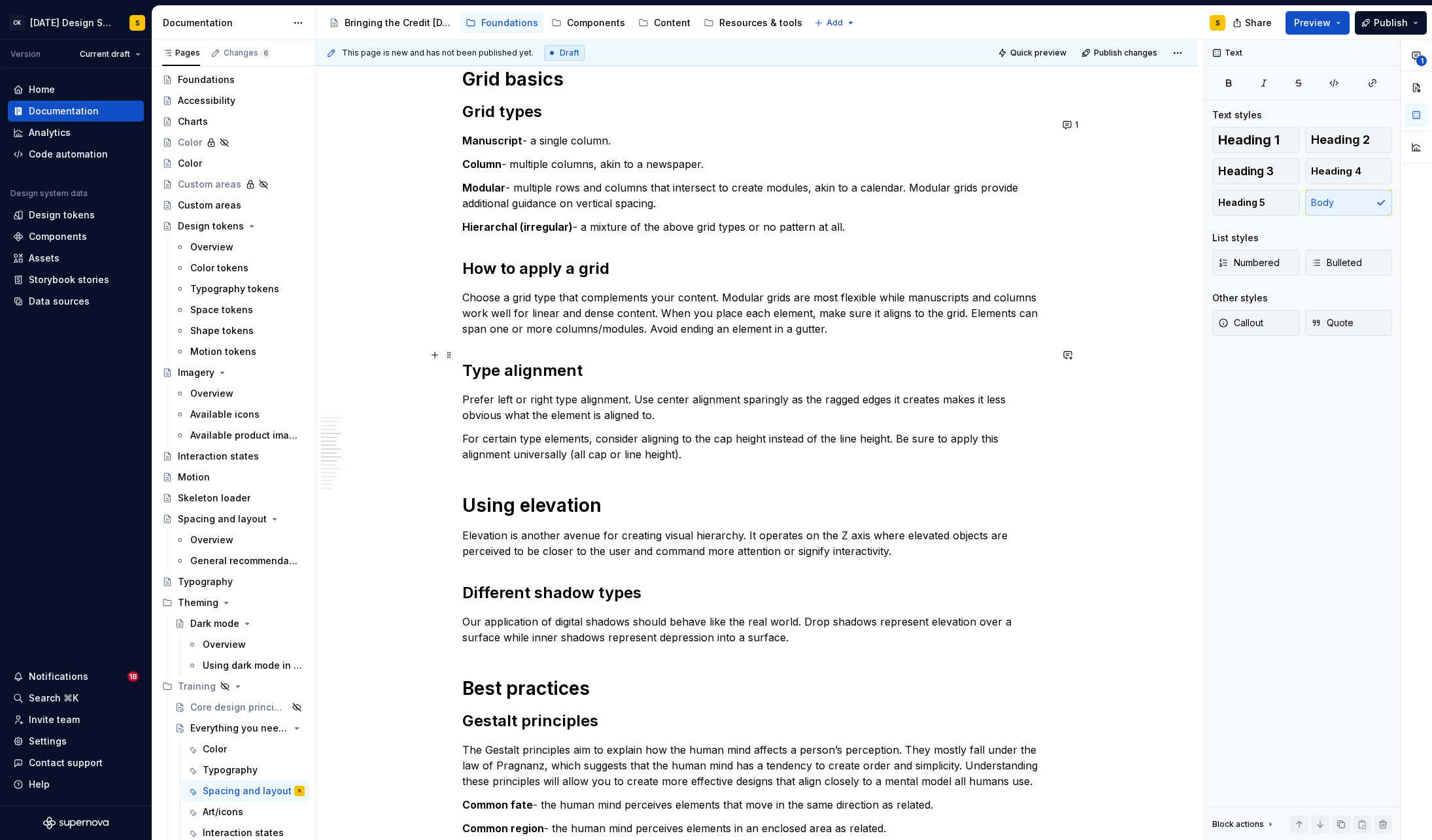
scroll to position [744, 0]
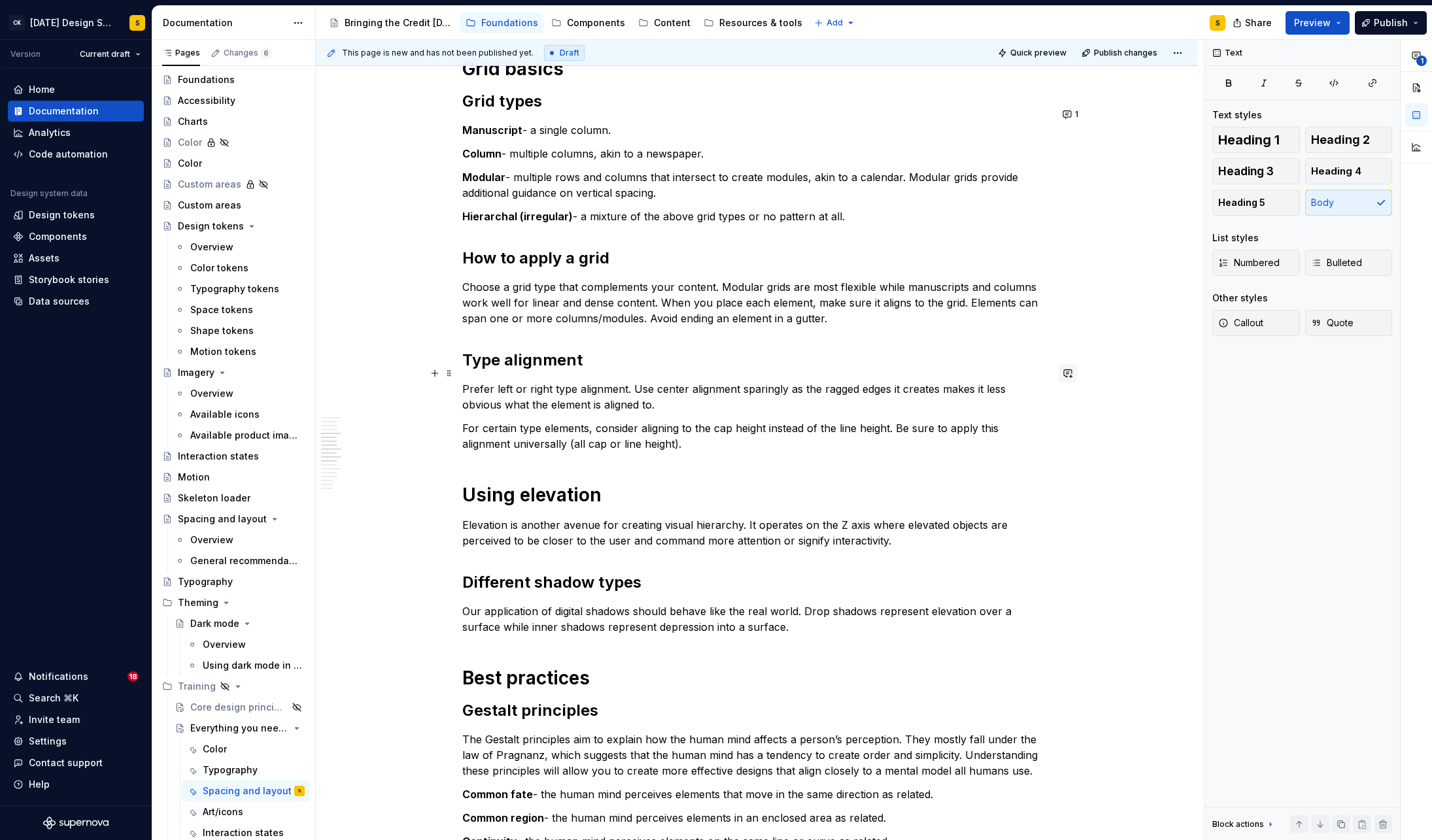
click at [1075, 373] on button "button" at bounding box center [1067, 373] width 18 height 18
drag, startPoint x: 919, startPoint y: 443, endPoint x: 932, endPoint y: 443, distance: 13.0
click at [932, 443] on span "I'd say "Left justified type is most ideal for legibility but centering or righ…" at bounding box center [975, 435] width 192 height 25
drag, startPoint x: 916, startPoint y: 441, endPoint x: 1059, endPoint y: 442, distance: 143.0
click at [1059, 442] on span "I'd say "Left justified type is most ideal for legibility centering or right ju…" at bounding box center [971, 435] width 183 height 25
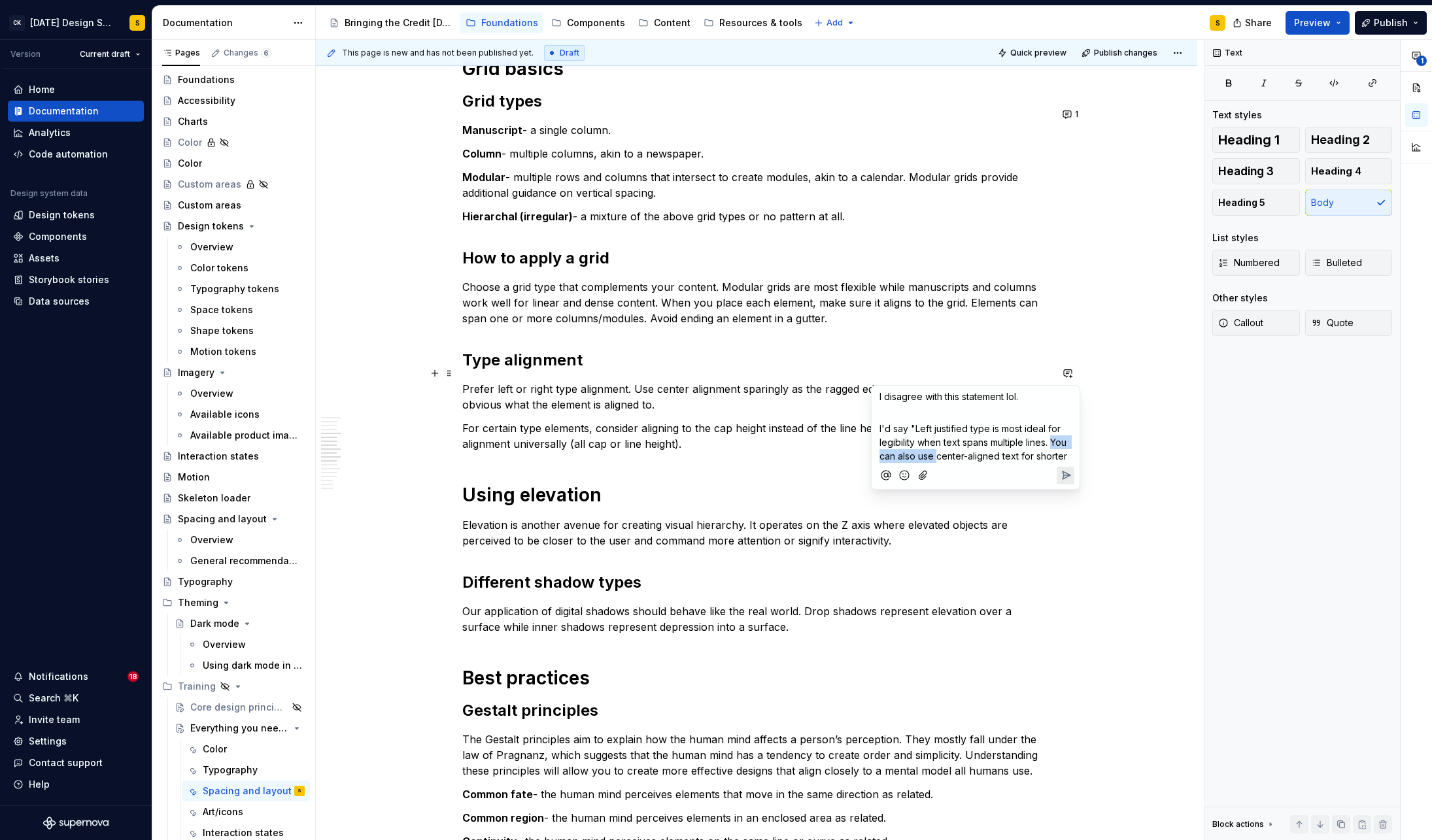
drag, startPoint x: 938, startPoint y: 457, endPoint x: 1054, endPoint y: 440, distance: 117.2
click at [1054, 440] on span "I'd say "Left justified type is most ideal for legibility when text spans multi…" at bounding box center [974, 442] width 189 height 38
drag, startPoint x: 966, startPoint y: 456, endPoint x: 1053, endPoint y: 456, distance: 87.0
click at [1053, 456] on p "I'd say "Left justified type is most ideal for legibility when text spans multi…" at bounding box center [975, 442] width 192 height 41
click at [1059, 503] on icon "Send" at bounding box center [1066, 503] width 13 height 13
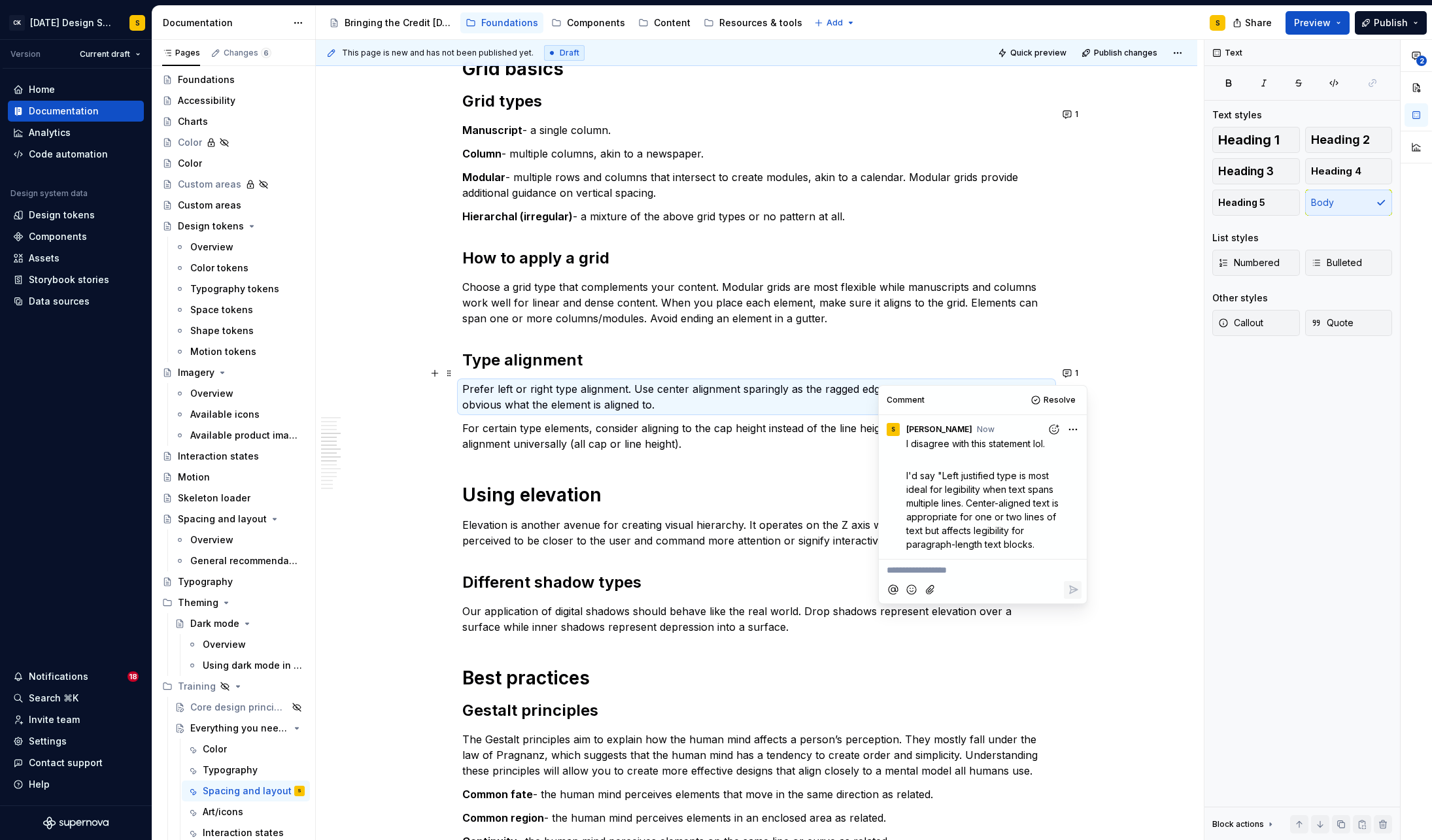
type textarea "*"
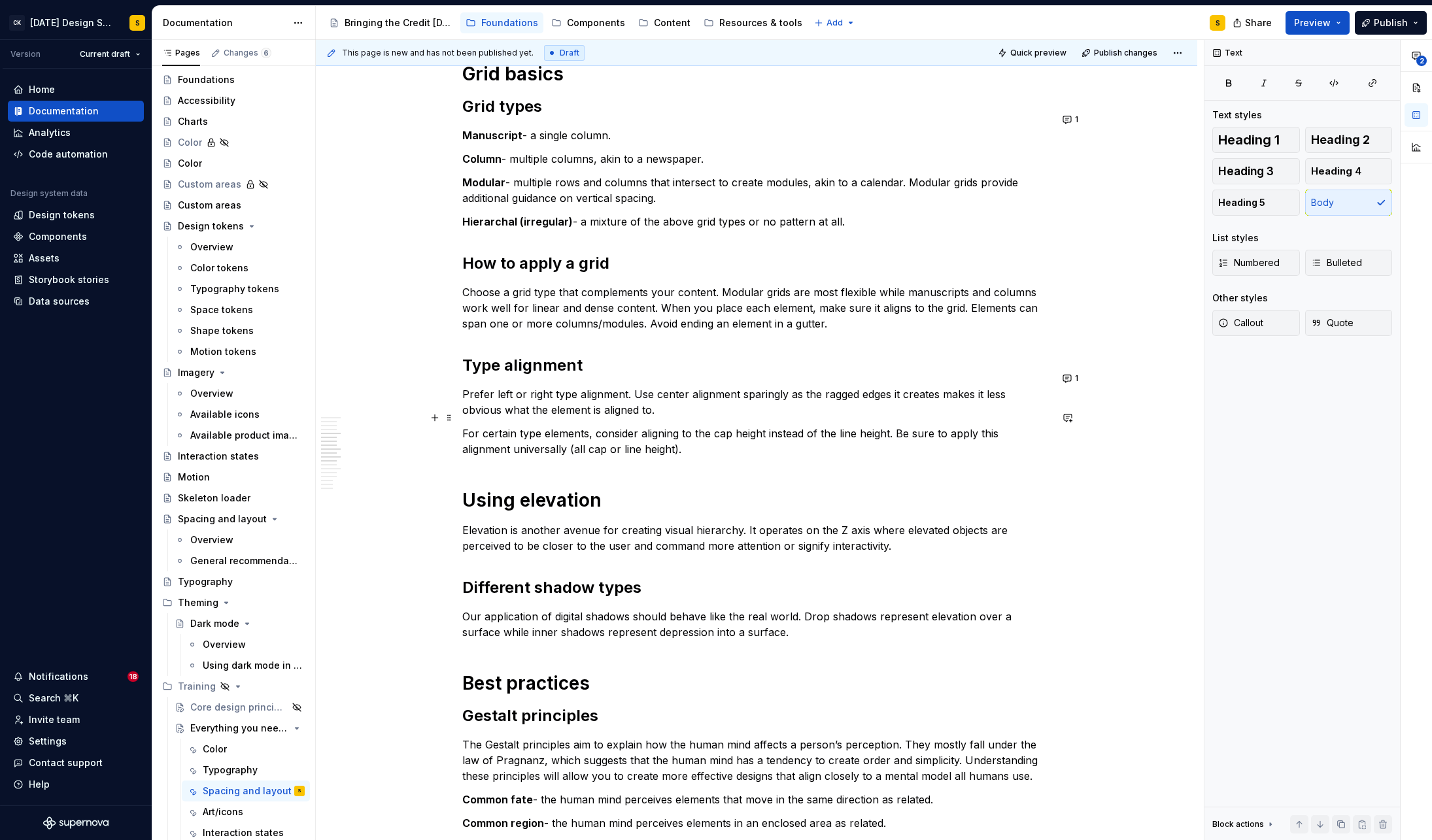
click at [713, 436] on p "For certain type elements, consider aligning to the cap height instead of the l…" at bounding box center [757, 441] width 589 height 32
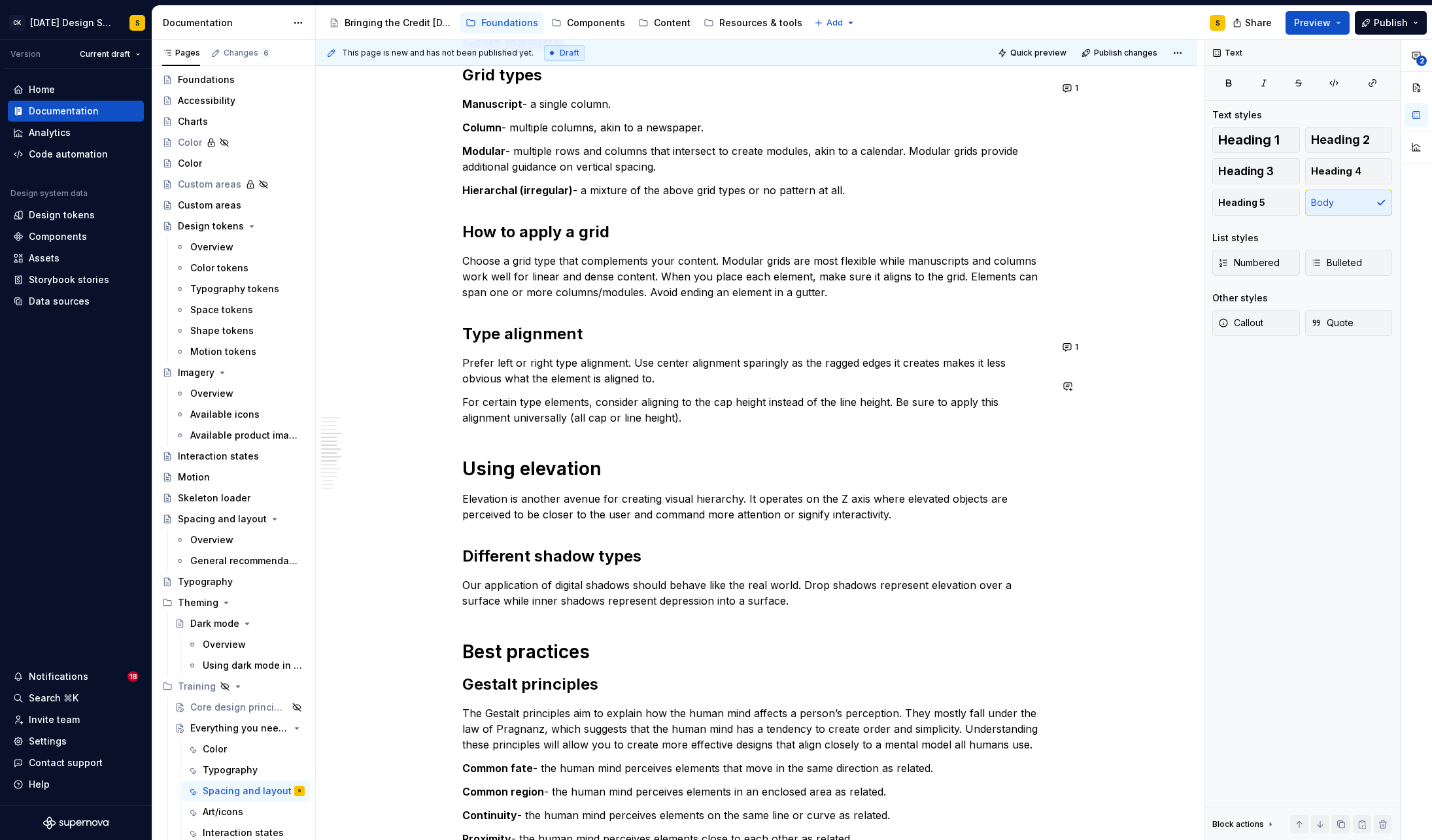
scroll to position [794, 0]
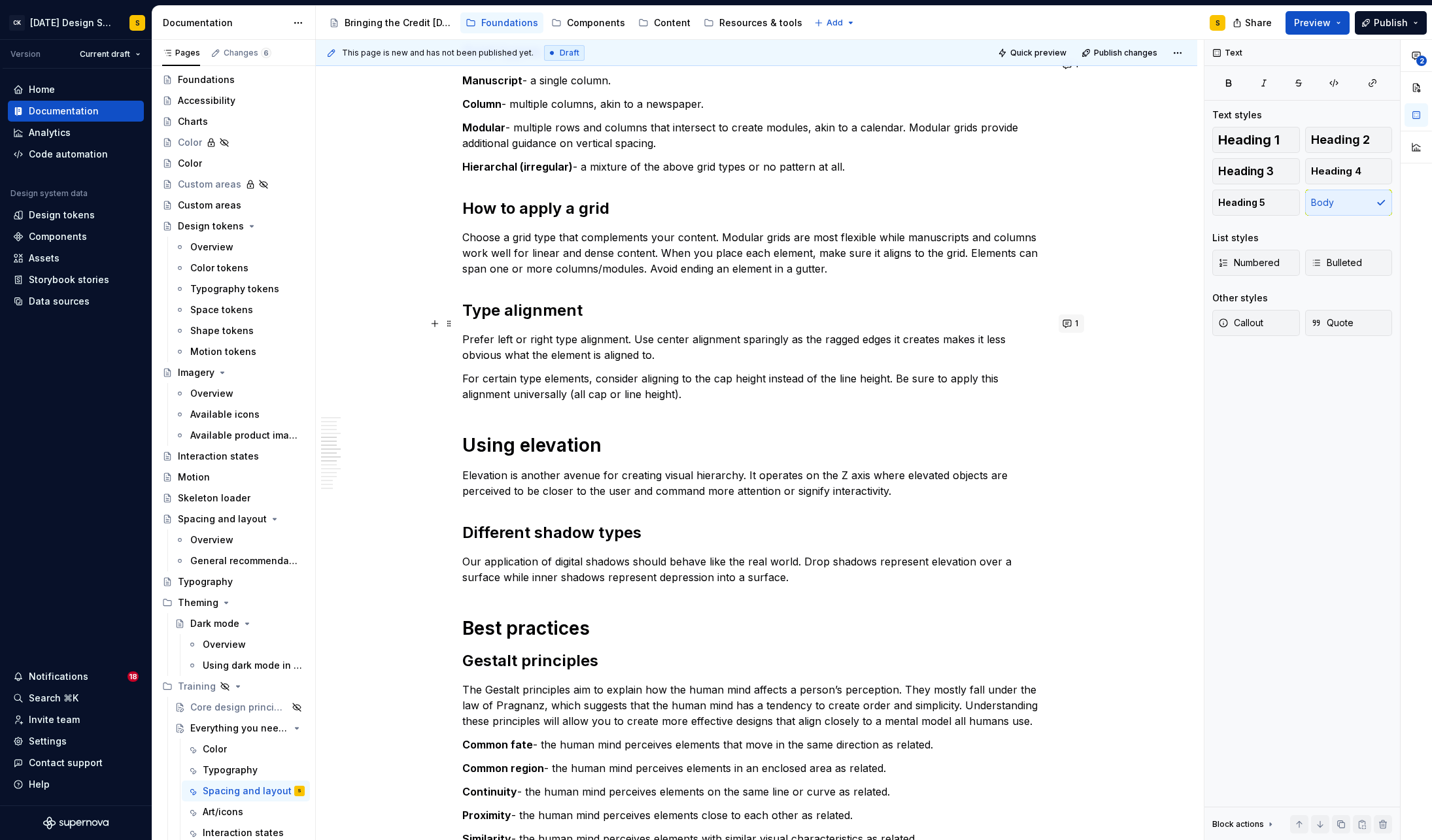
click at [1069, 325] on button "1" at bounding box center [1071, 323] width 26 height 18
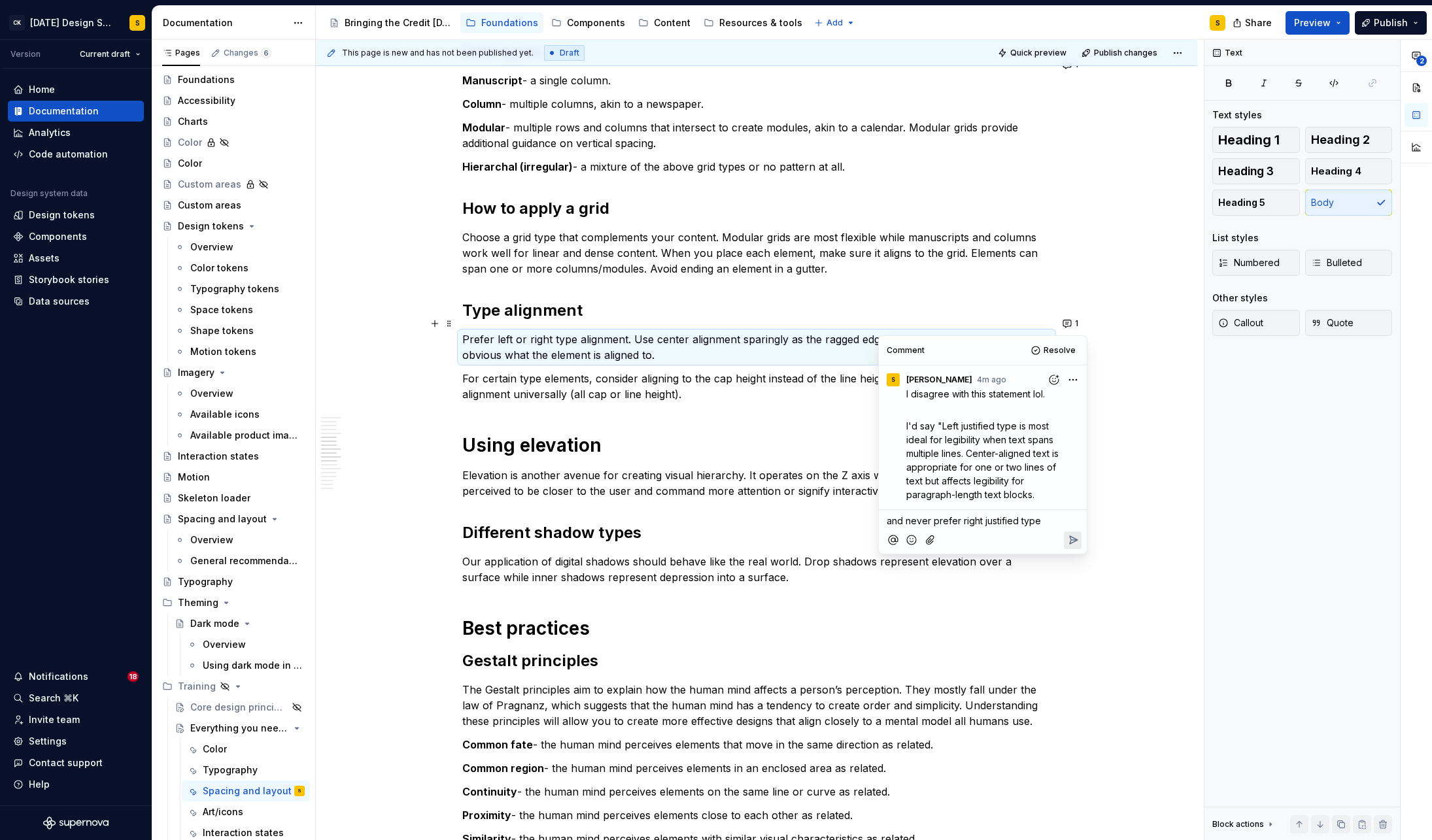
click at [911, 543] on icon "Add emoji" at bounding box center [912, 540] width 13 height 13
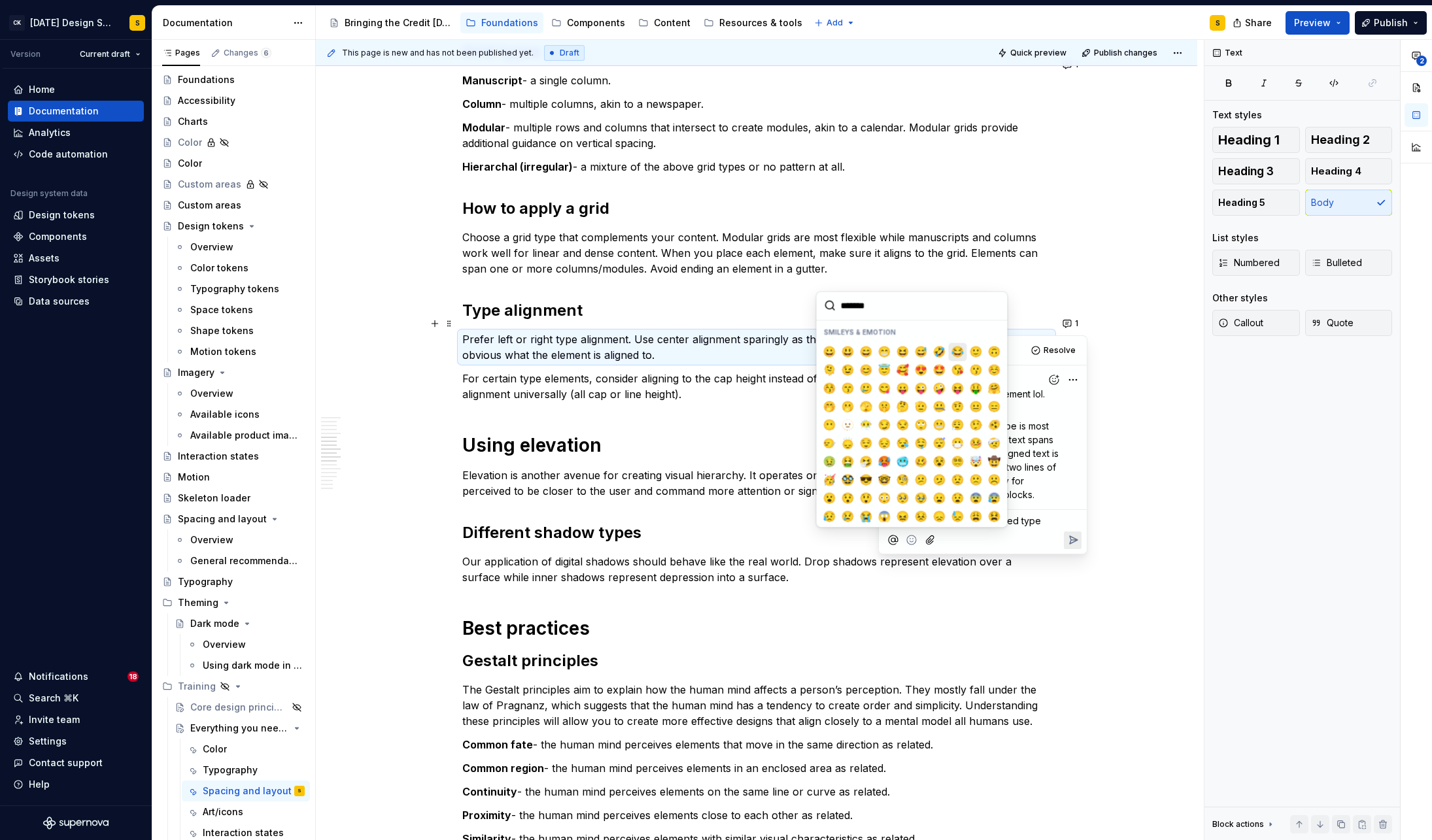
click at [962, 352] on span "😂" at bounding box center [958, 352] width 10 height 13
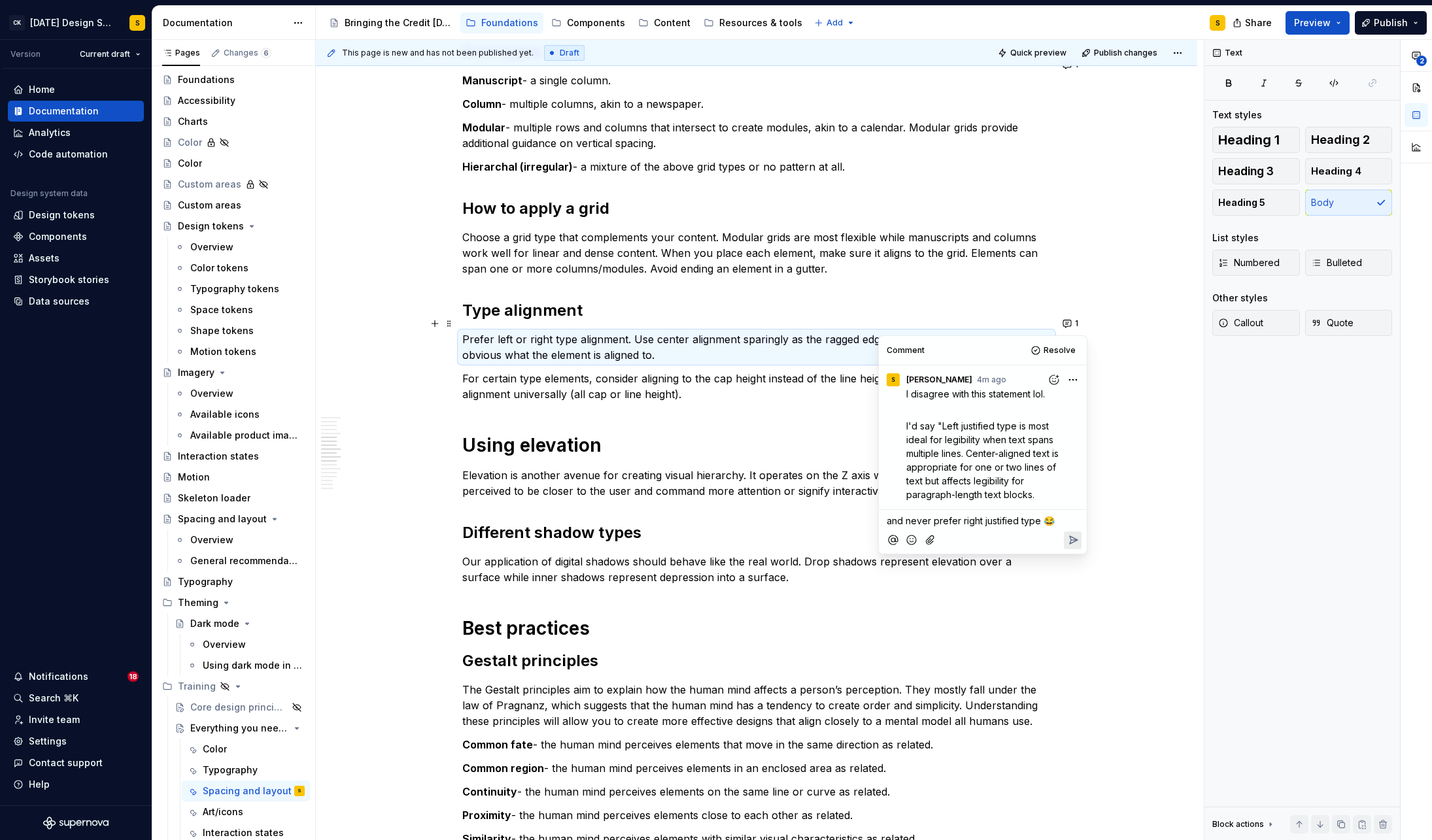
click at [1074, 540] on icon "Reply" at bounding box center [1073, 540] width 8 height 8
click at [716, 476] on p "Elevation is another avenue for creating visual hierarchy. It operates on the Z…" at bounding box center [757, 483] width 589 height 32
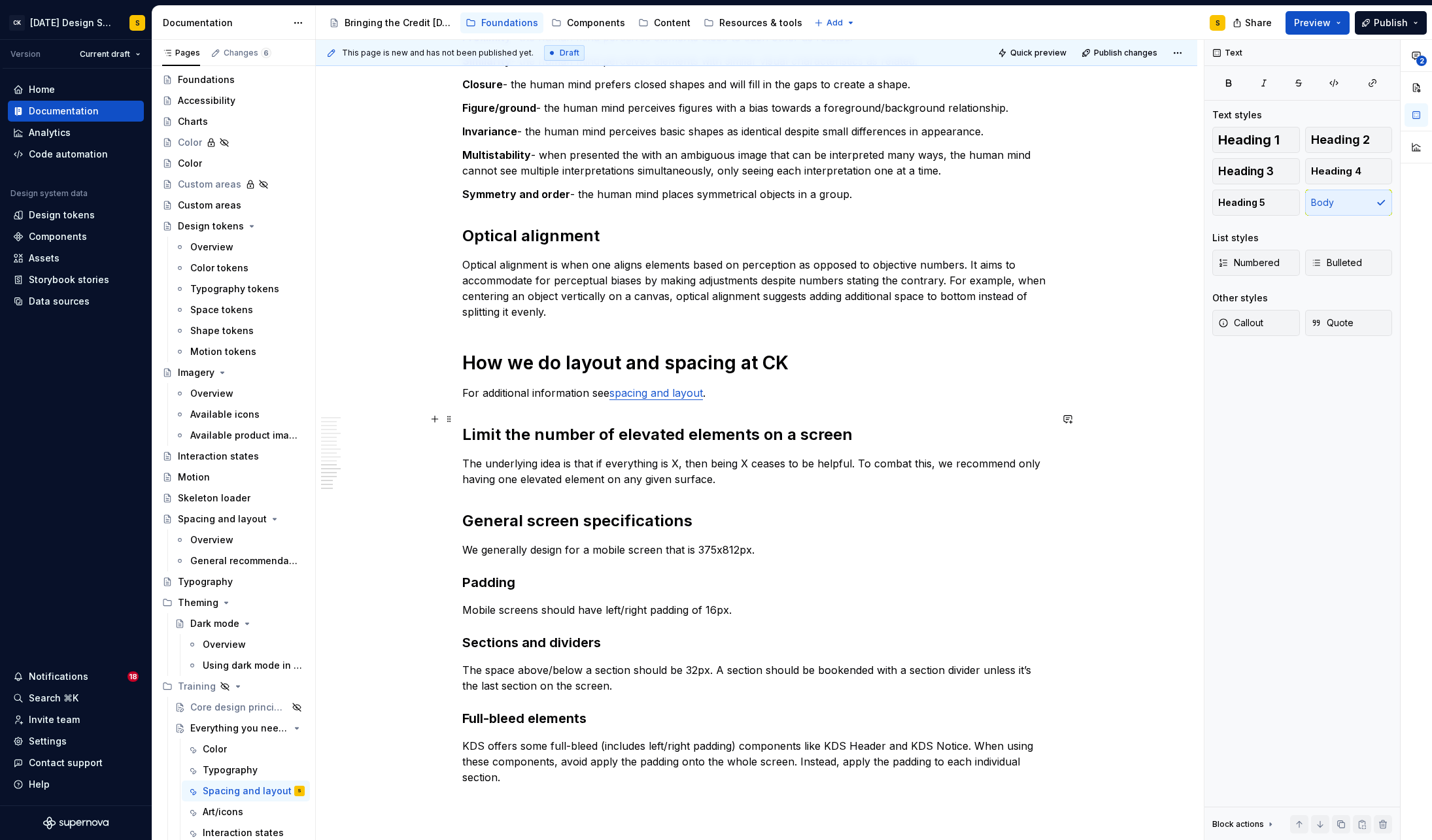
scroll to position [1577, 0]
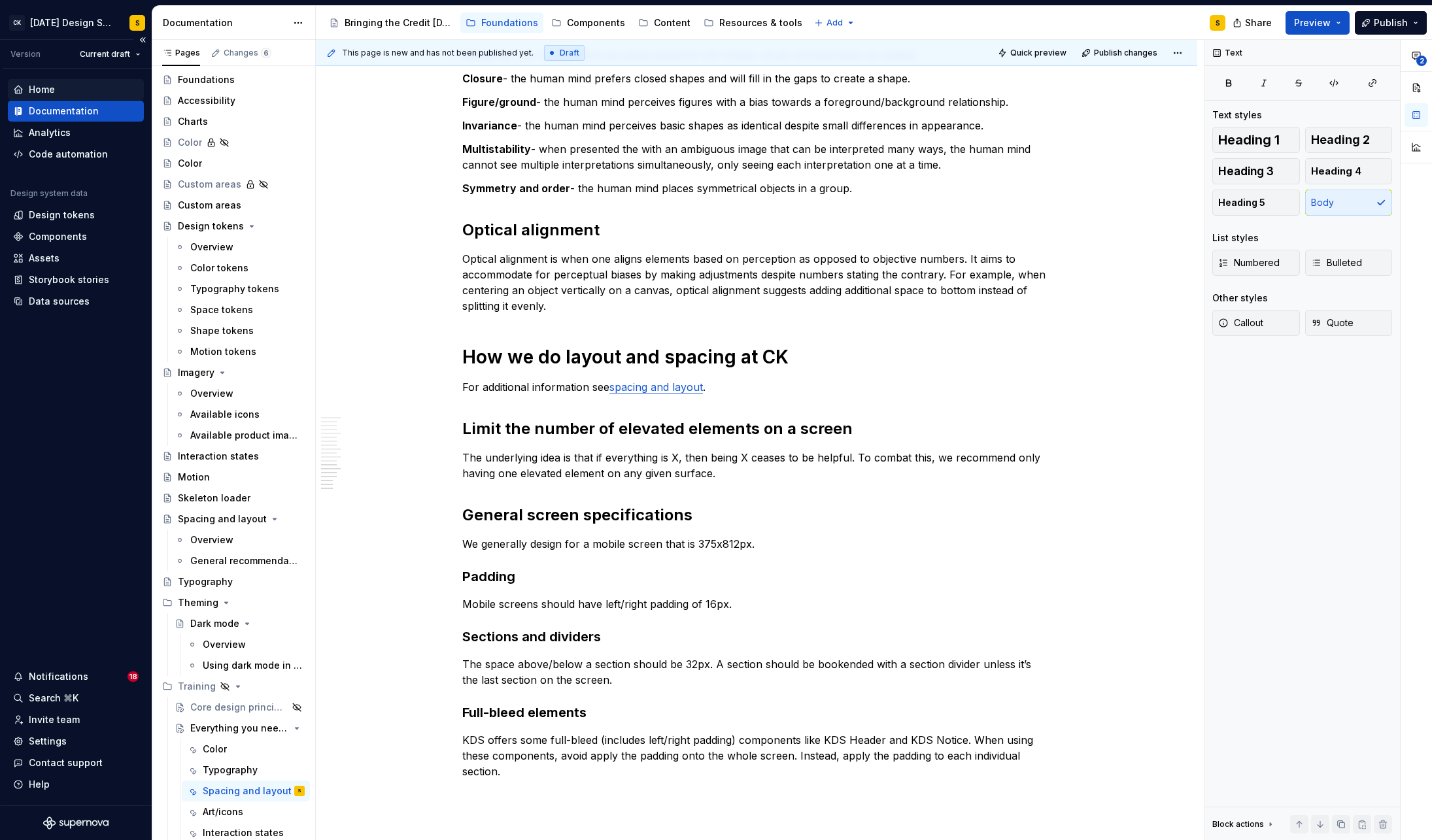
click at [41, 85] on div "Home" at bounding box center [42, 90] width 27 height 13
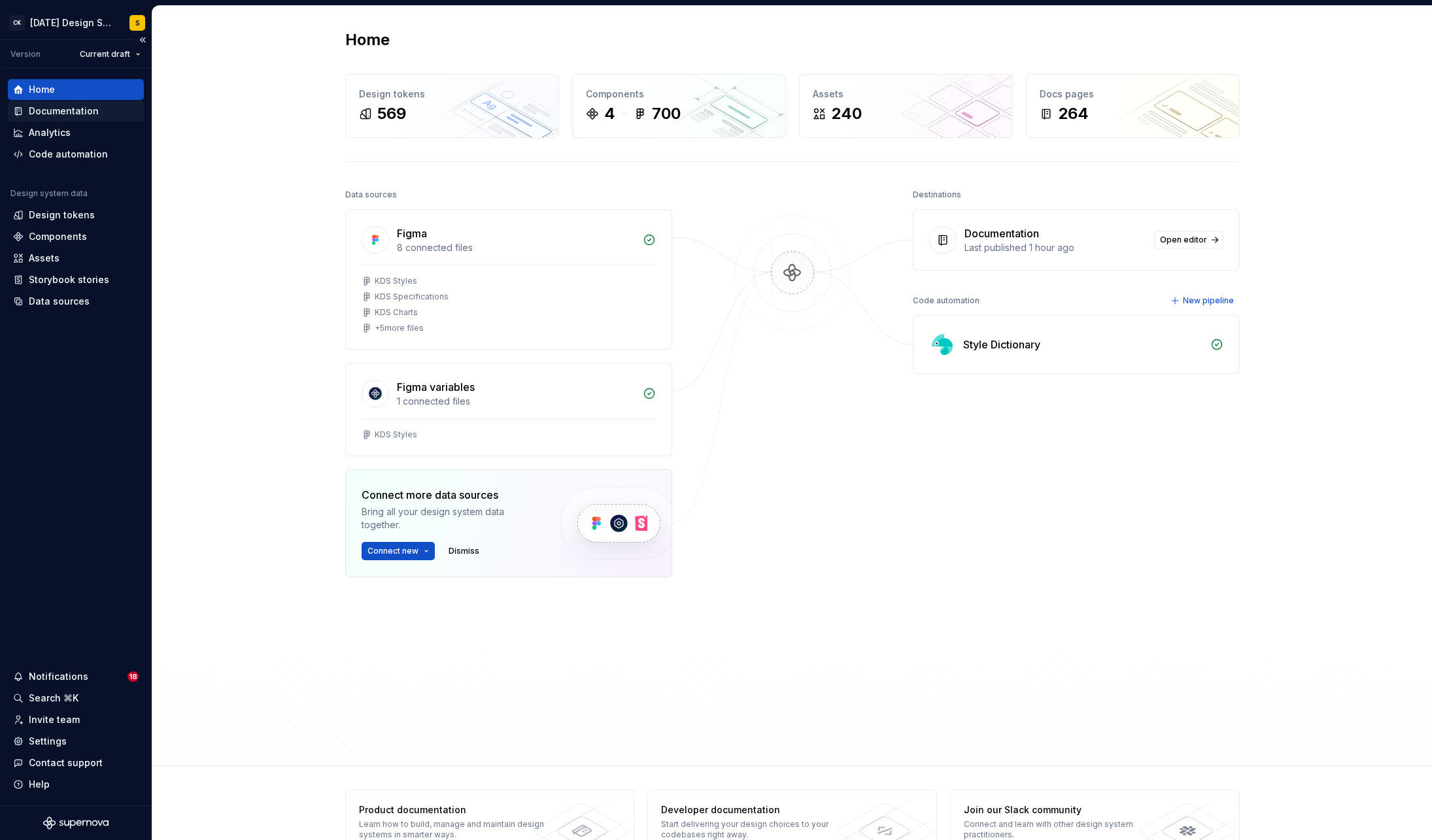
click at [70, 113] on div "Documentation" at bounding box center [63, 111] width 70 height 13
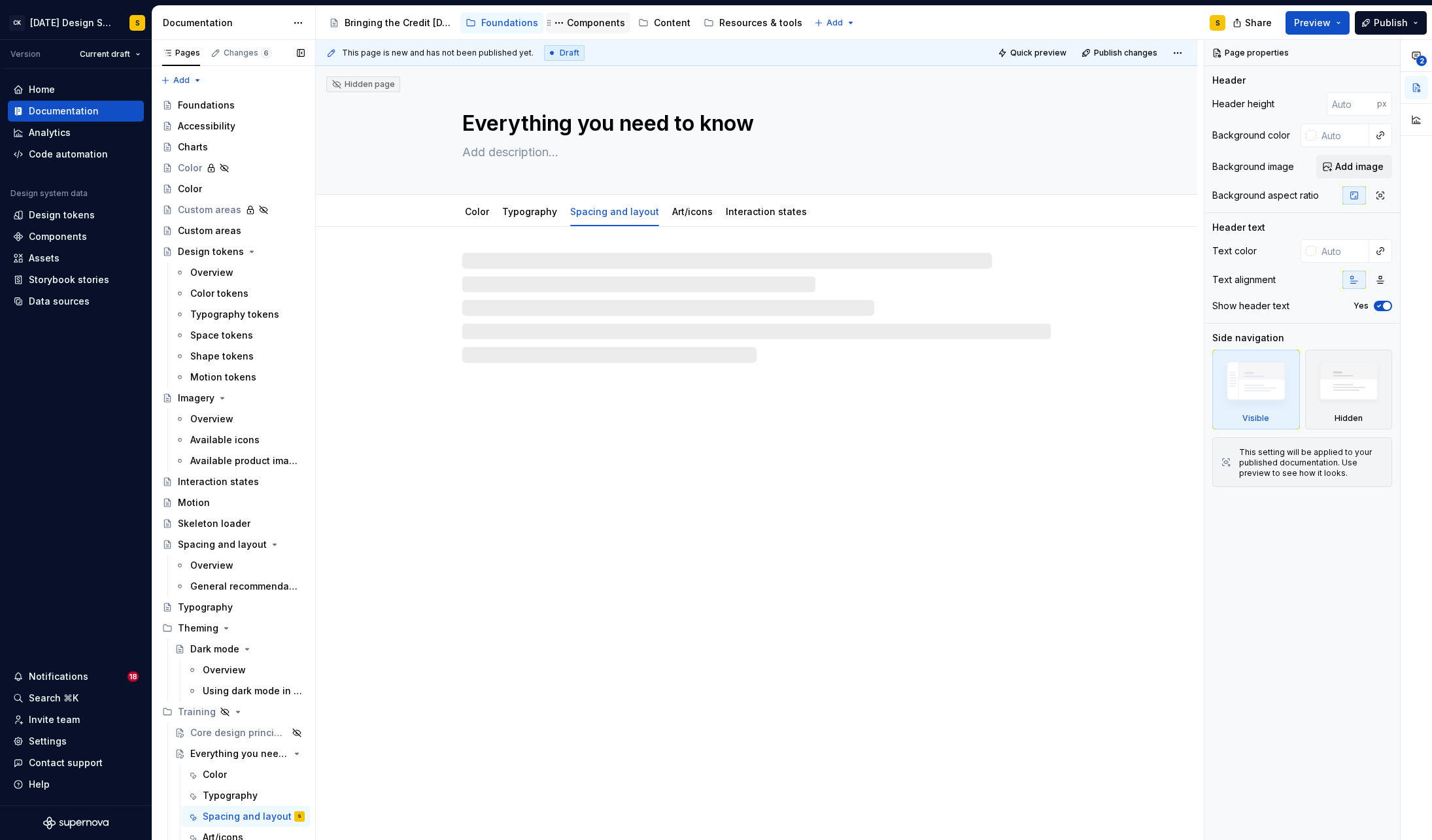
click at [574, 26] on div "Components" at bounding box center [596, 23] width 58 height 13
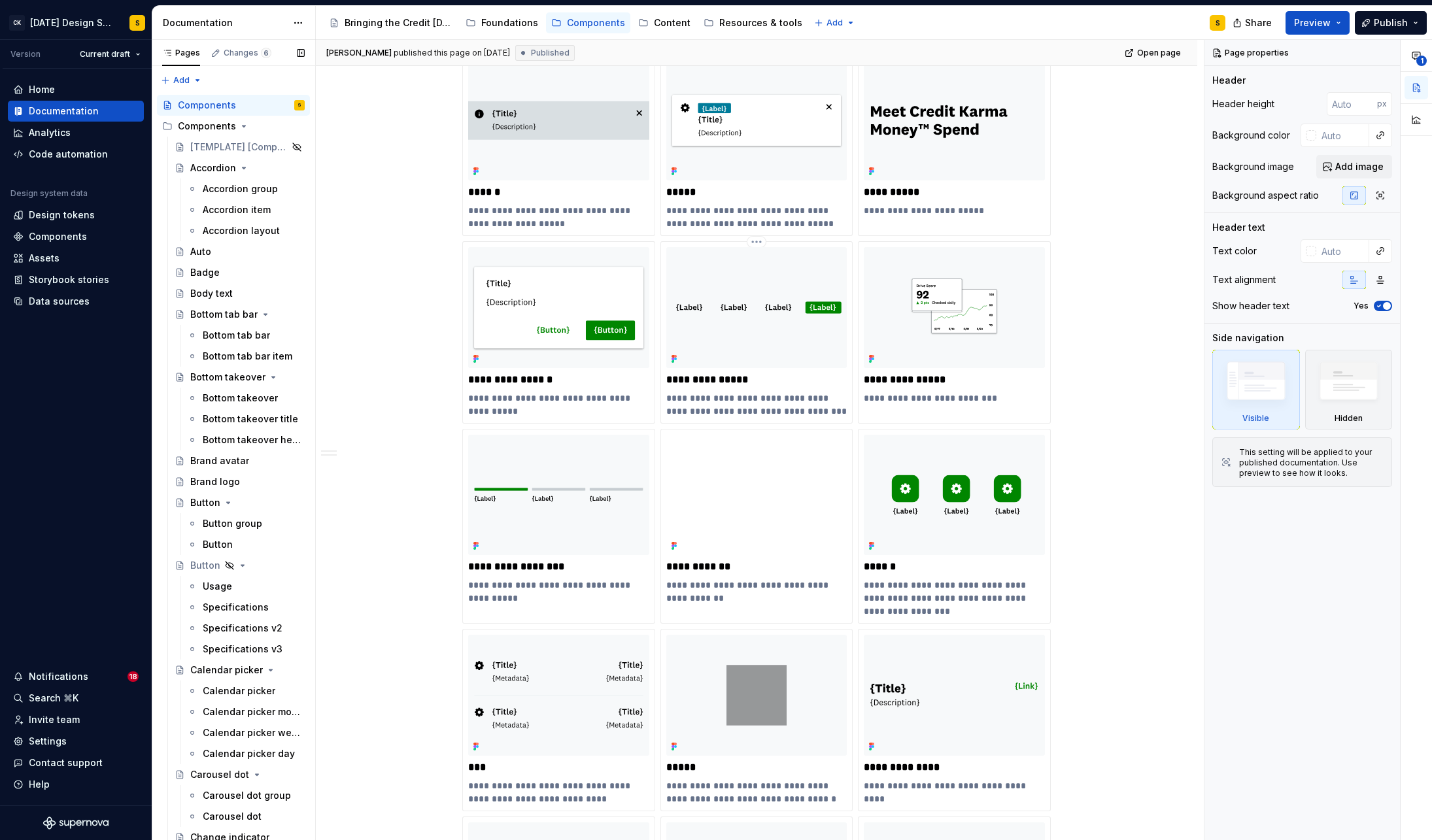
scroll to position [2319, 0]
click at [790, 507] on img at bounding box center [757, 495] width 181 height 120
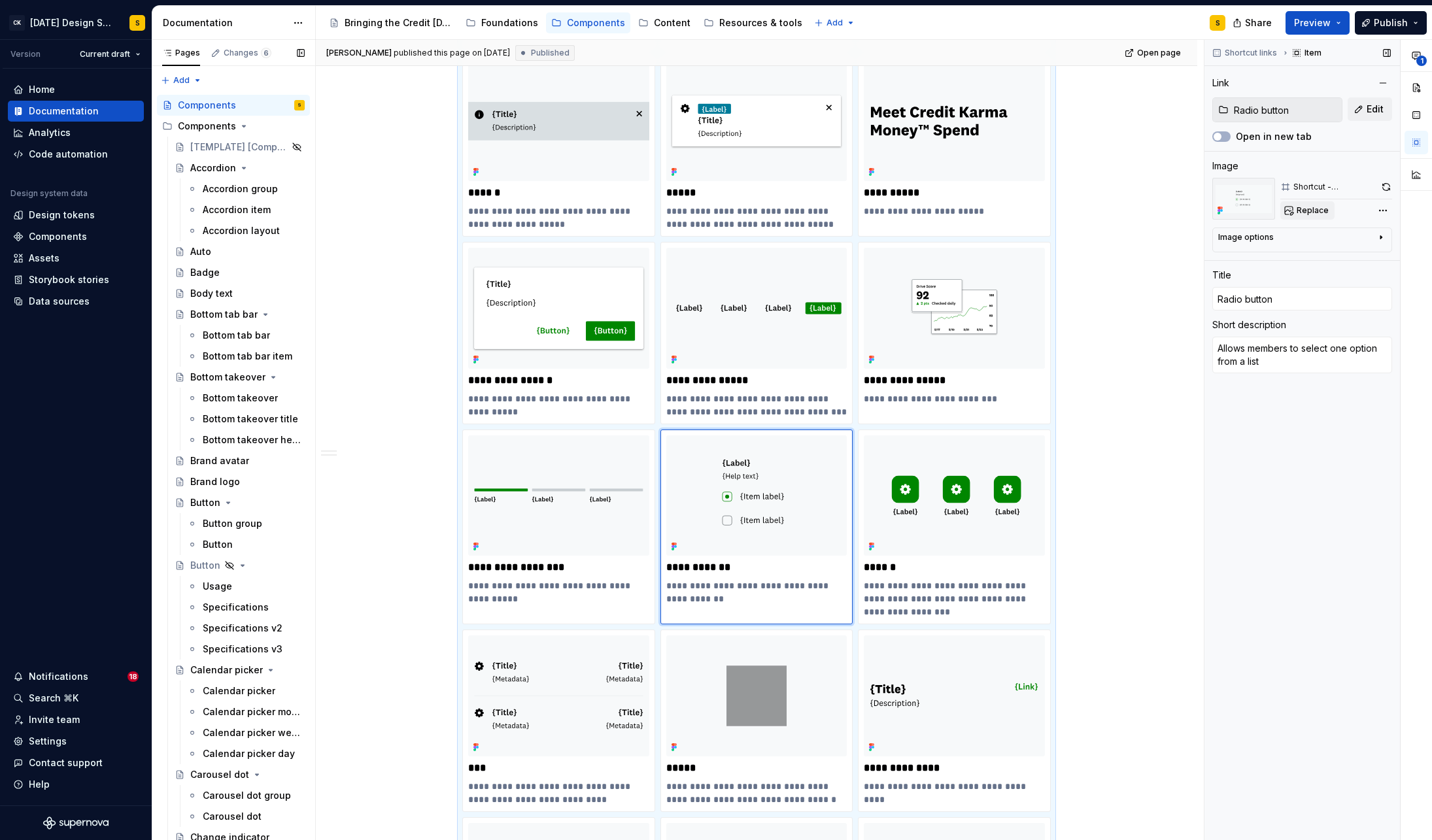
click at [1308, 214] on span "Replace" at bounding box center [1312, 211] width 32 height 10
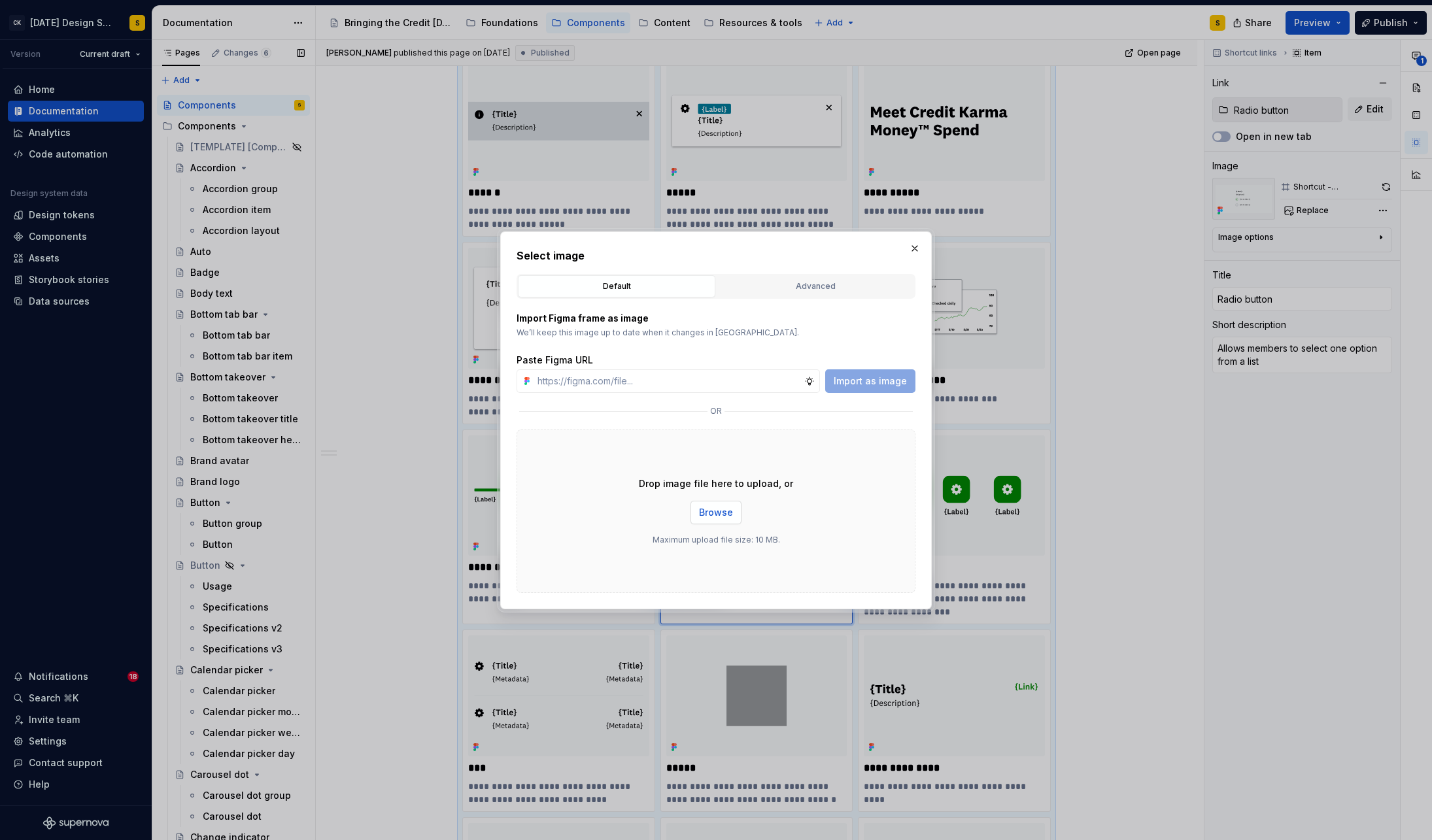
click at [723, 509] on span "Browse" at bounding box center [716, 512] width 34 height 13
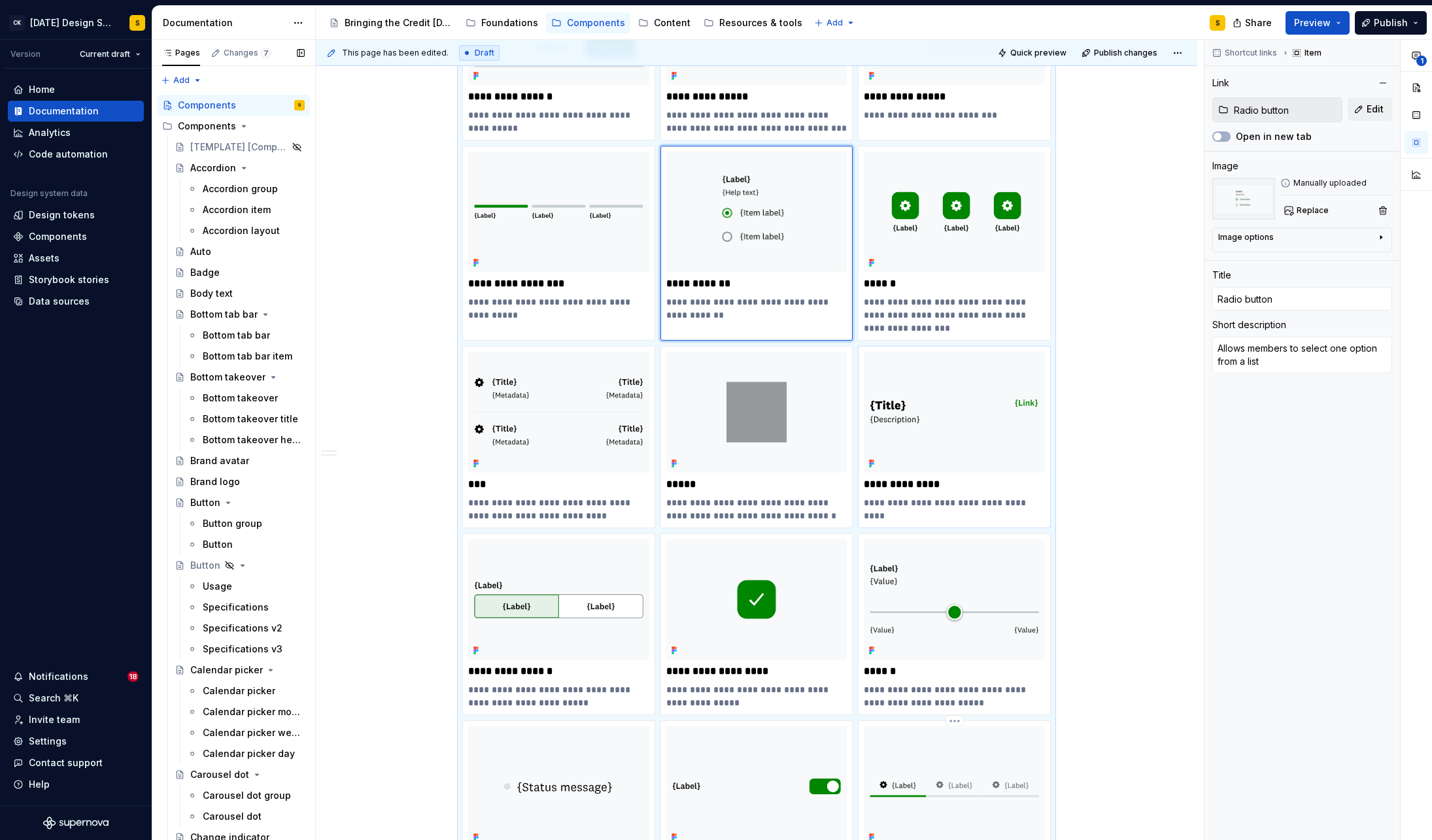
scroll to position [2600, 0]
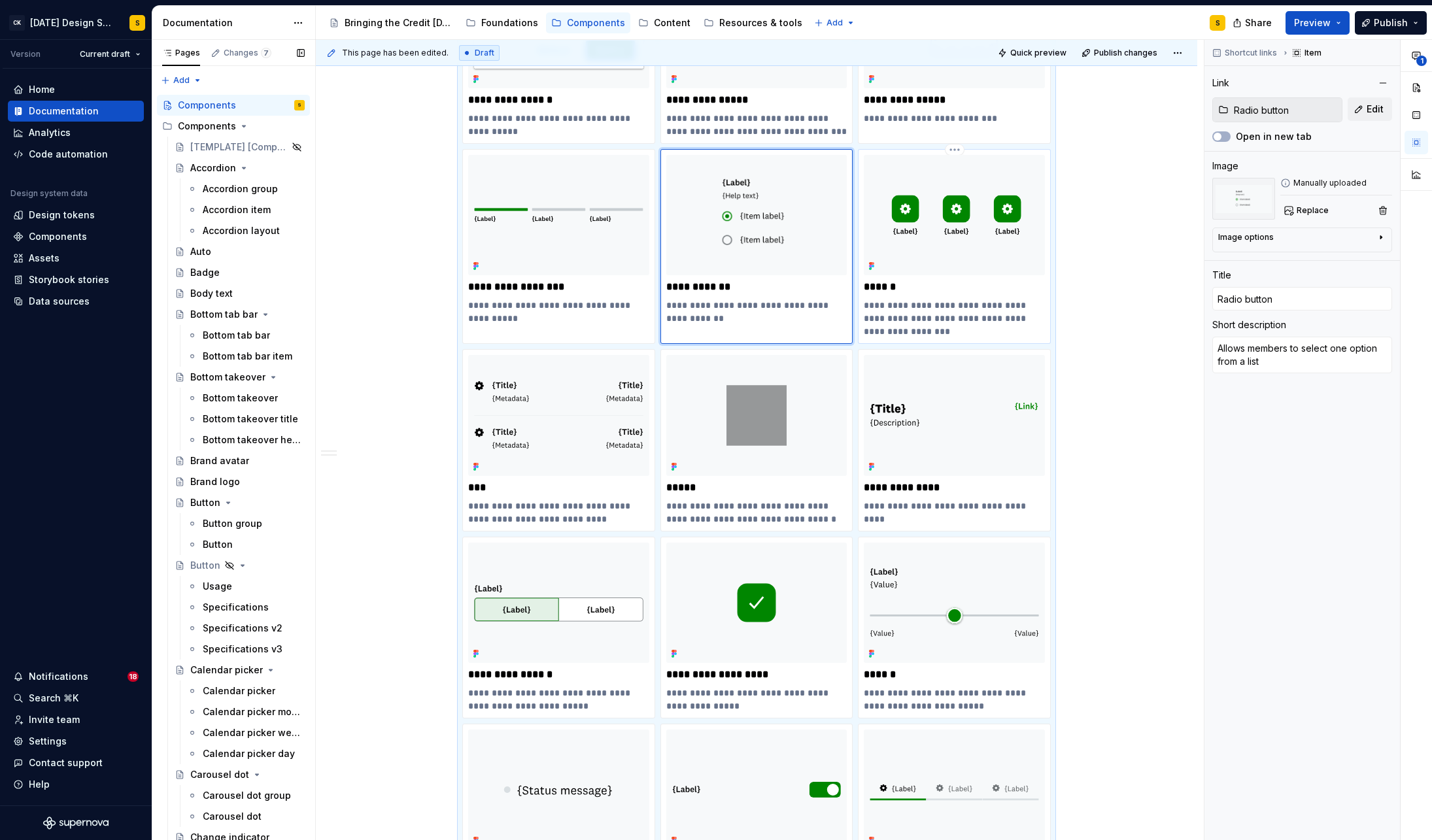
click at [998, 239] on img at bounding box center [955, 214] width 181 height 120
type textarea "*"
type input "Router"
type textarea "Allows members to navigate through groups of related content in a visually prom…"
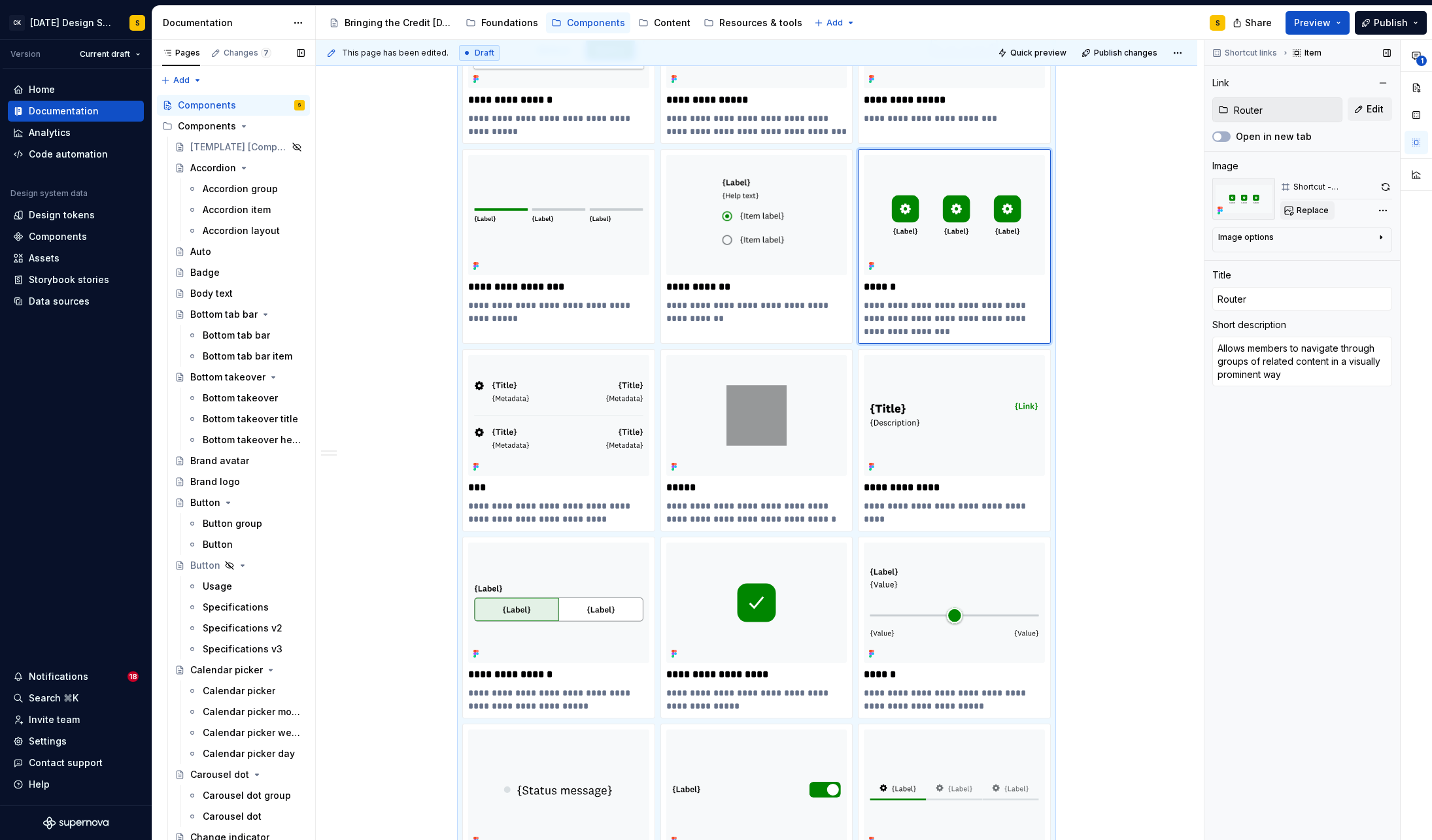
click at [1311, 211] on span "Replace" at bounding box center [1312, 211] width 32 height 10
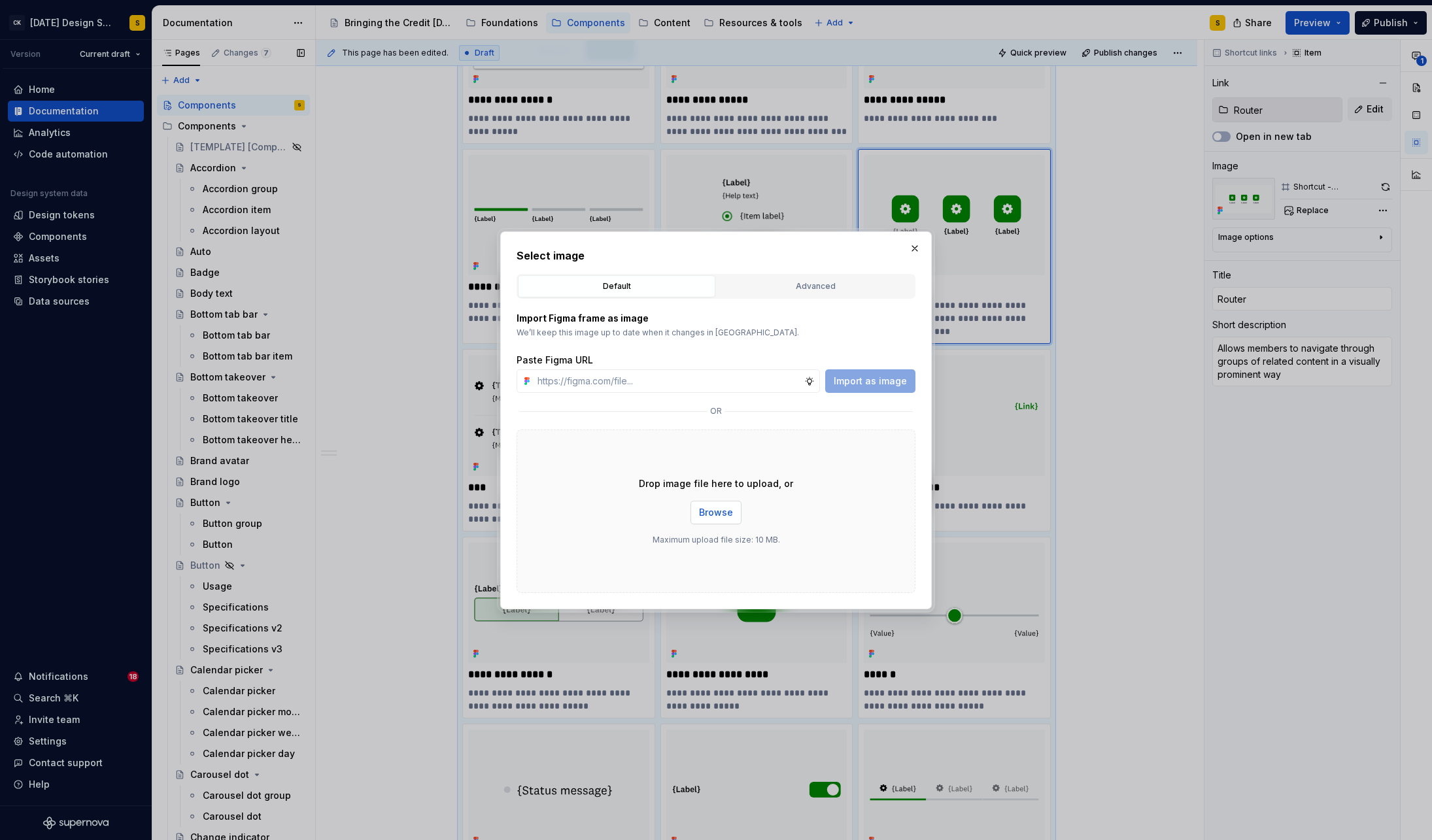
click at [713, 518] on span "Browse" at bounding box center [716, 512] width 34 height 13
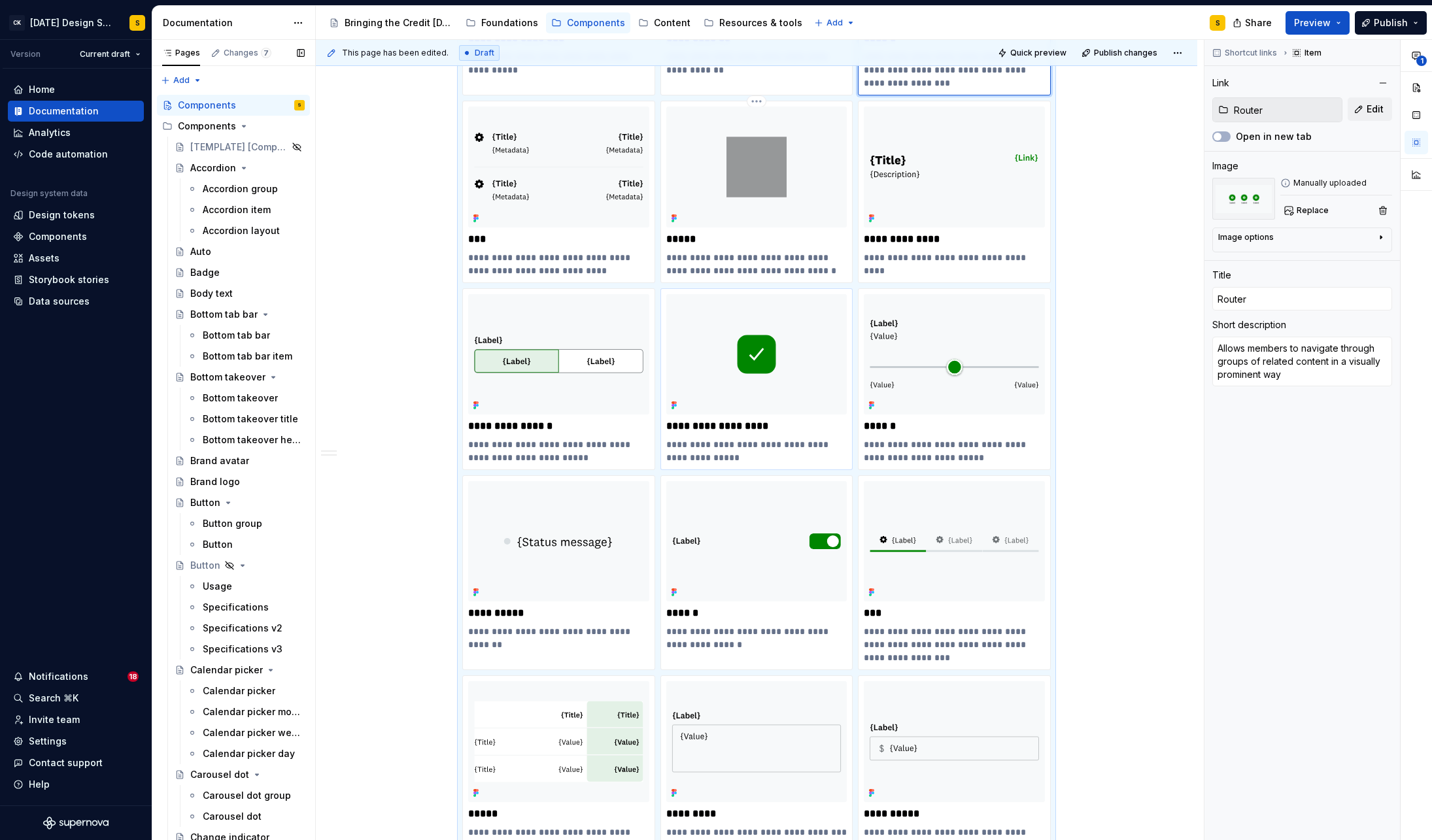
scroll to position [2850, 0]
click at [745, 345] on img at bounding box center [757, 352] width 181 height 120
type textarea "*"
type input "Components / Single message icon"
type input "Single message icon"
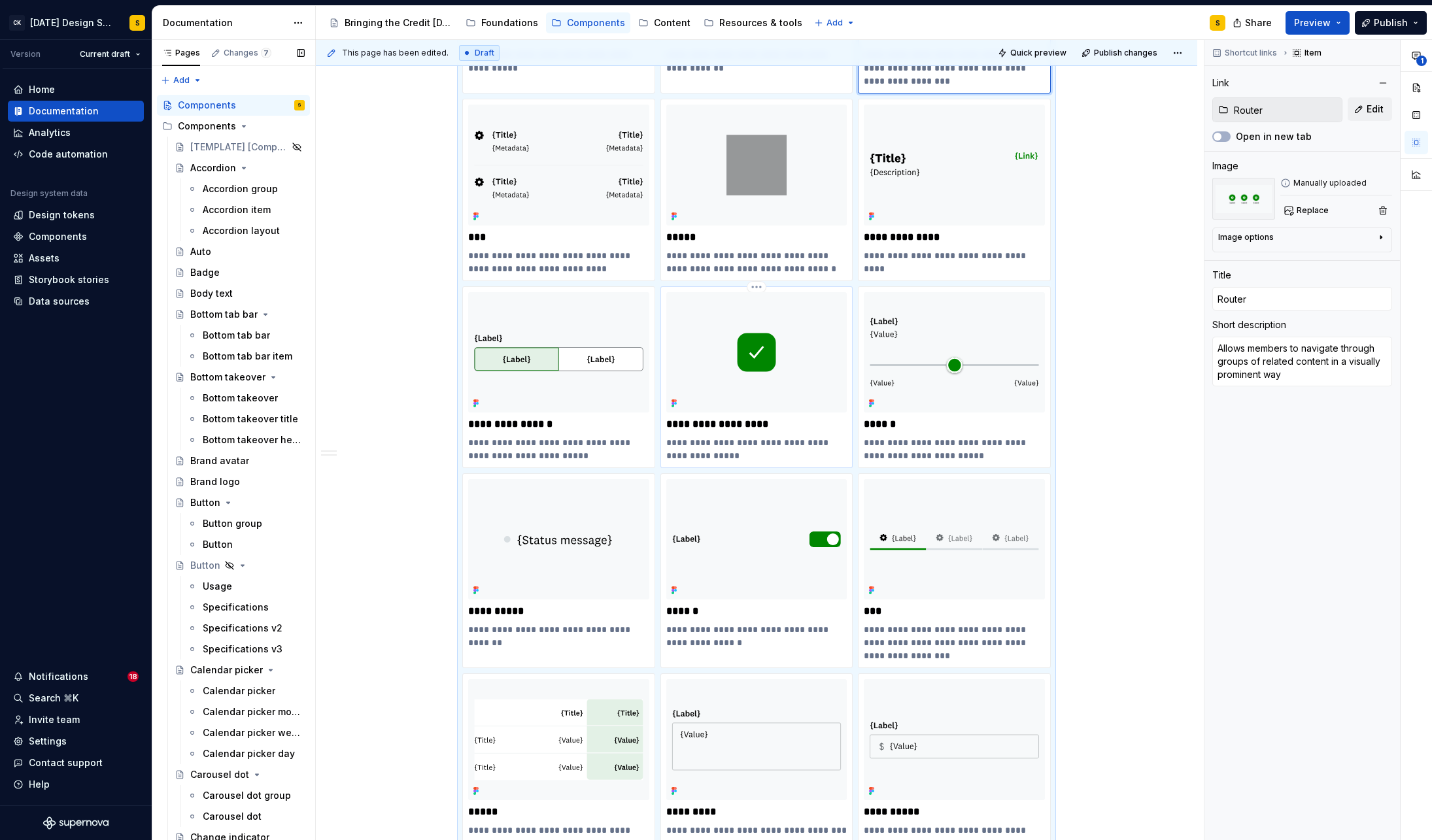
type textarea "Supports a message that communicates a single idea"
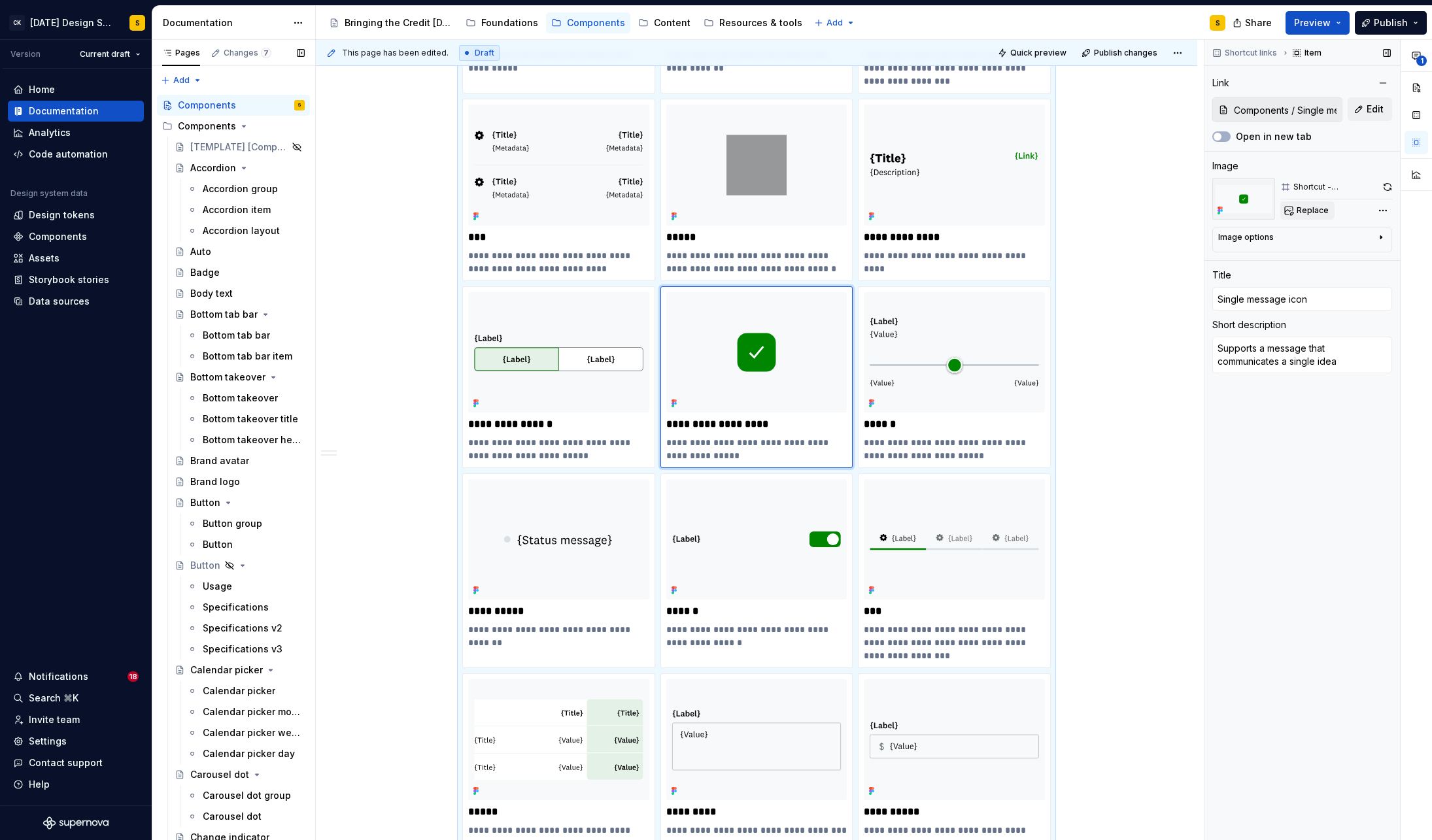
click at [1315, 207] on span "Replace" at bounding box center [1312, 211] width 32 height 10
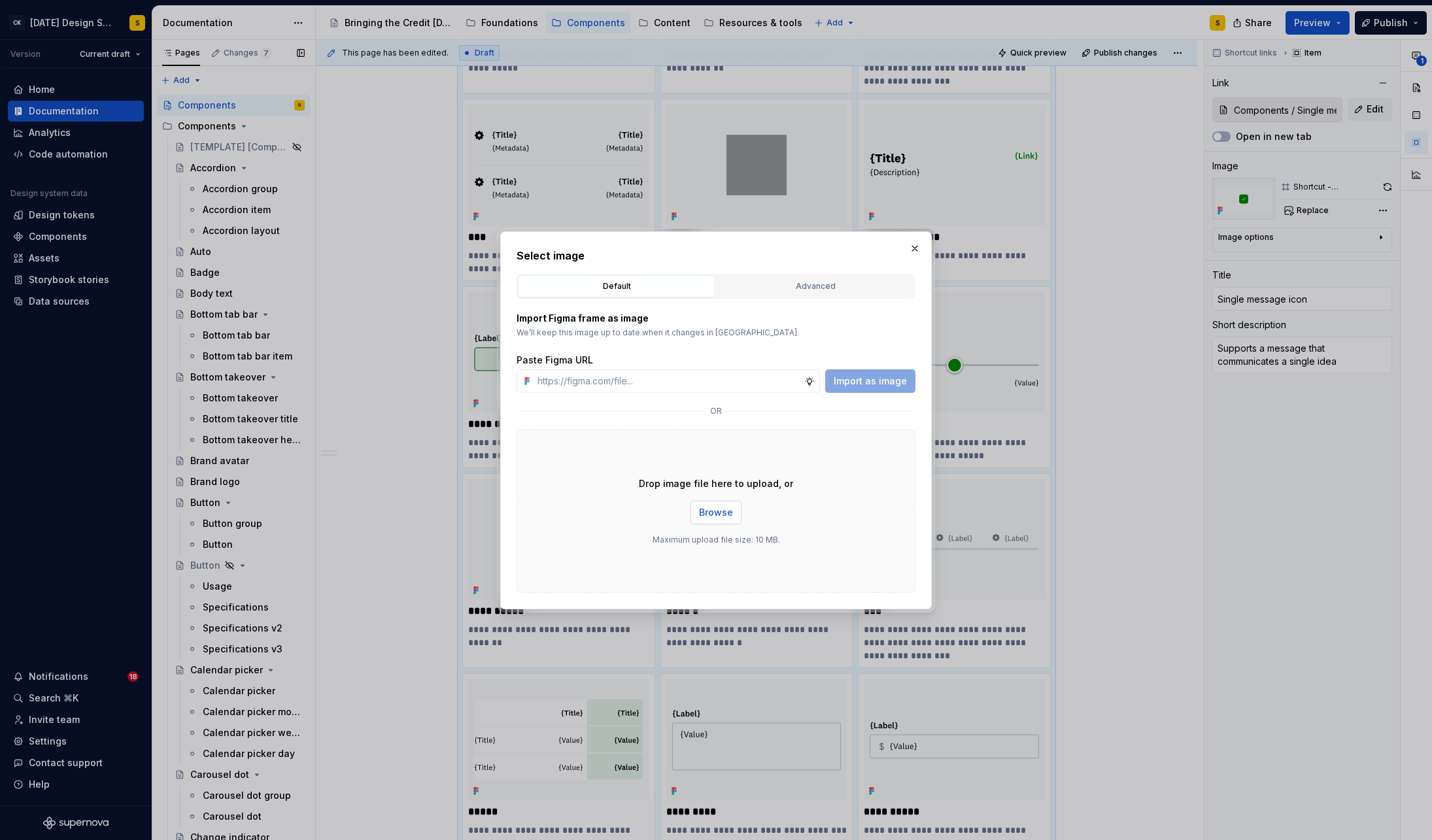
click at [726, 507] on span "Browse" at bounding box center [716, 512] width 34 height 13
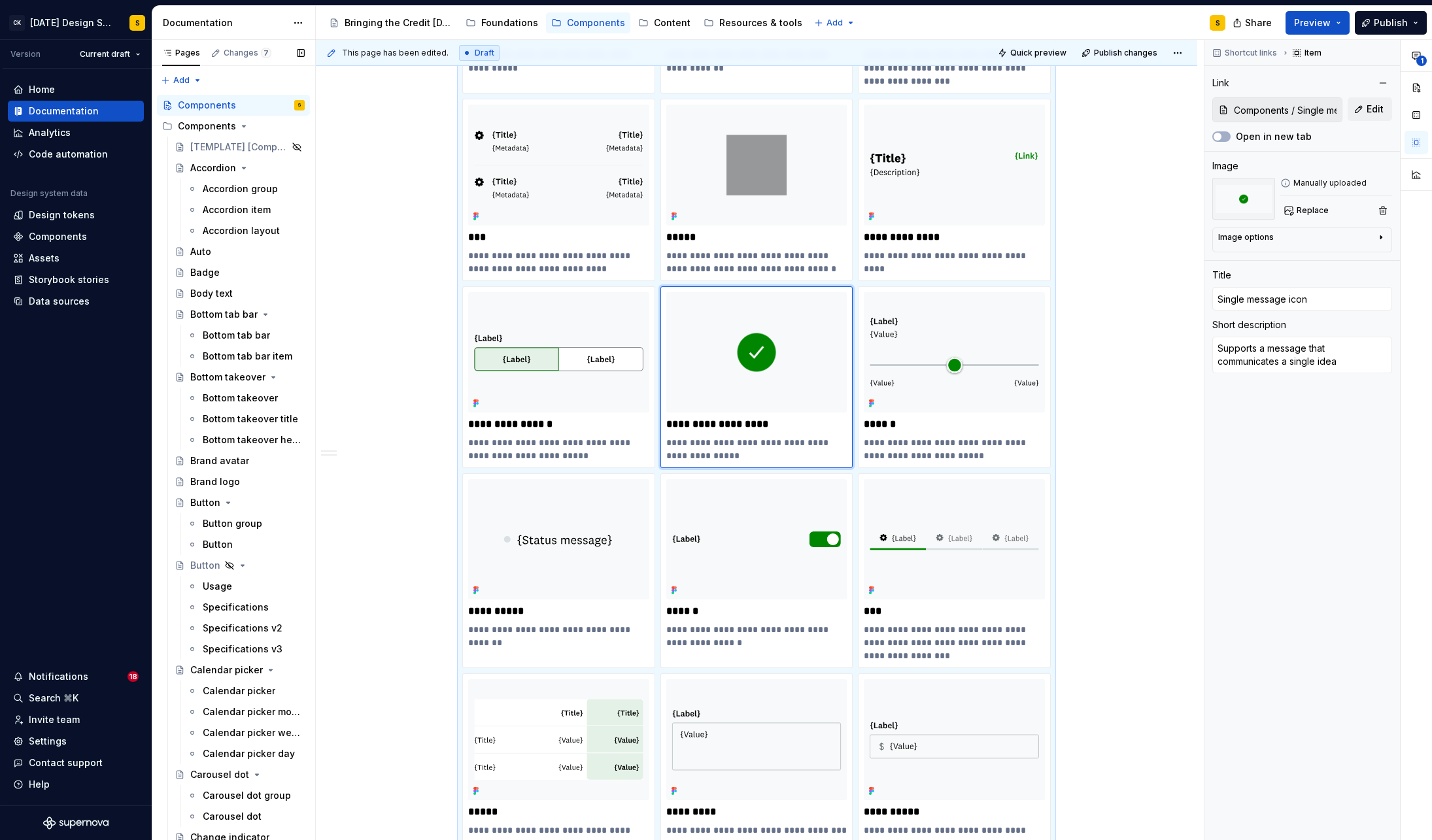
scroll to position [3084, 0]
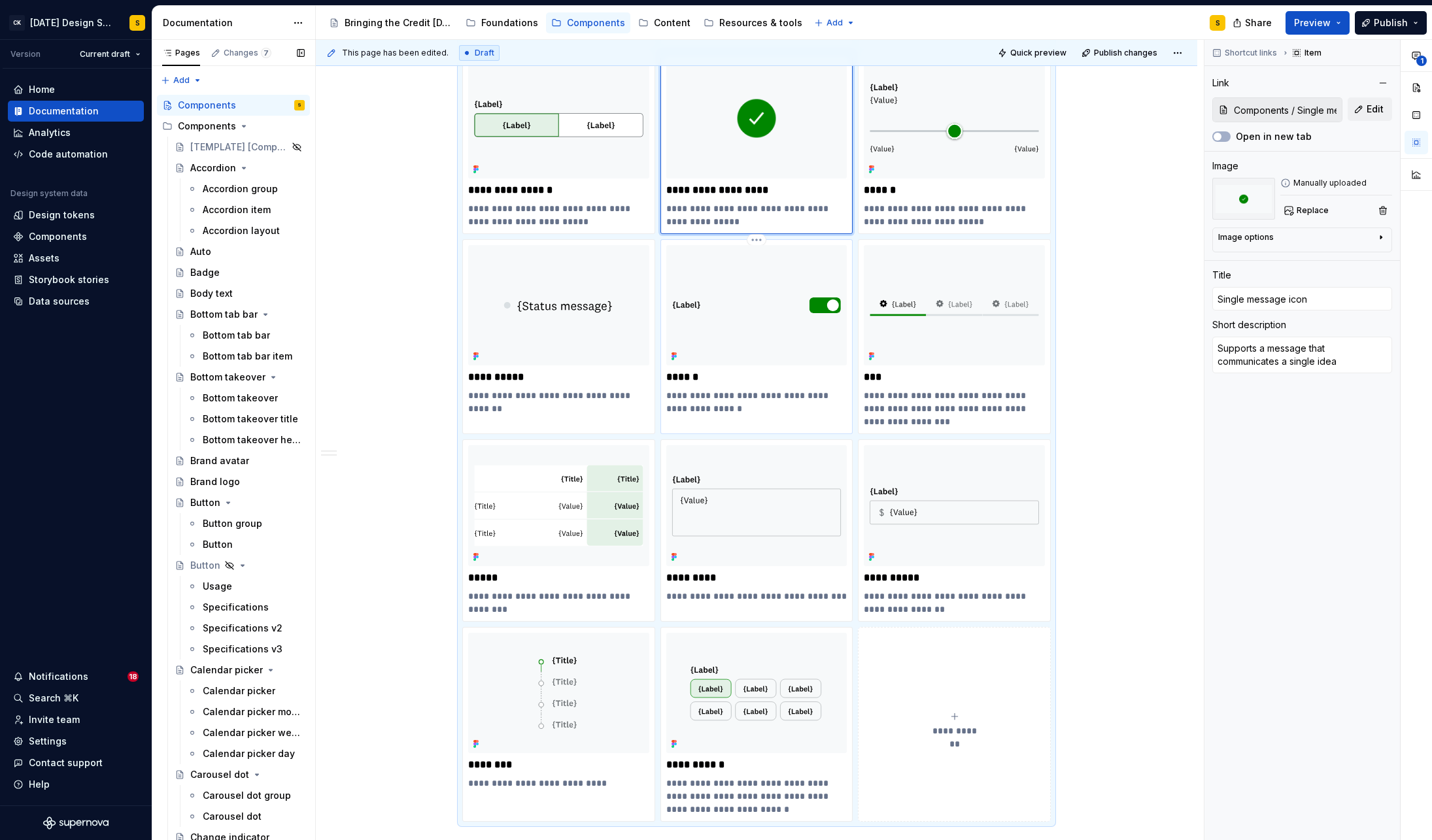
click at [786, 331] on img at bounding box center [757, 305] width 181 height 120
type textarea "*"
type input "Switch"
type textarea "Allows members to toggle a setting on/off instantly"
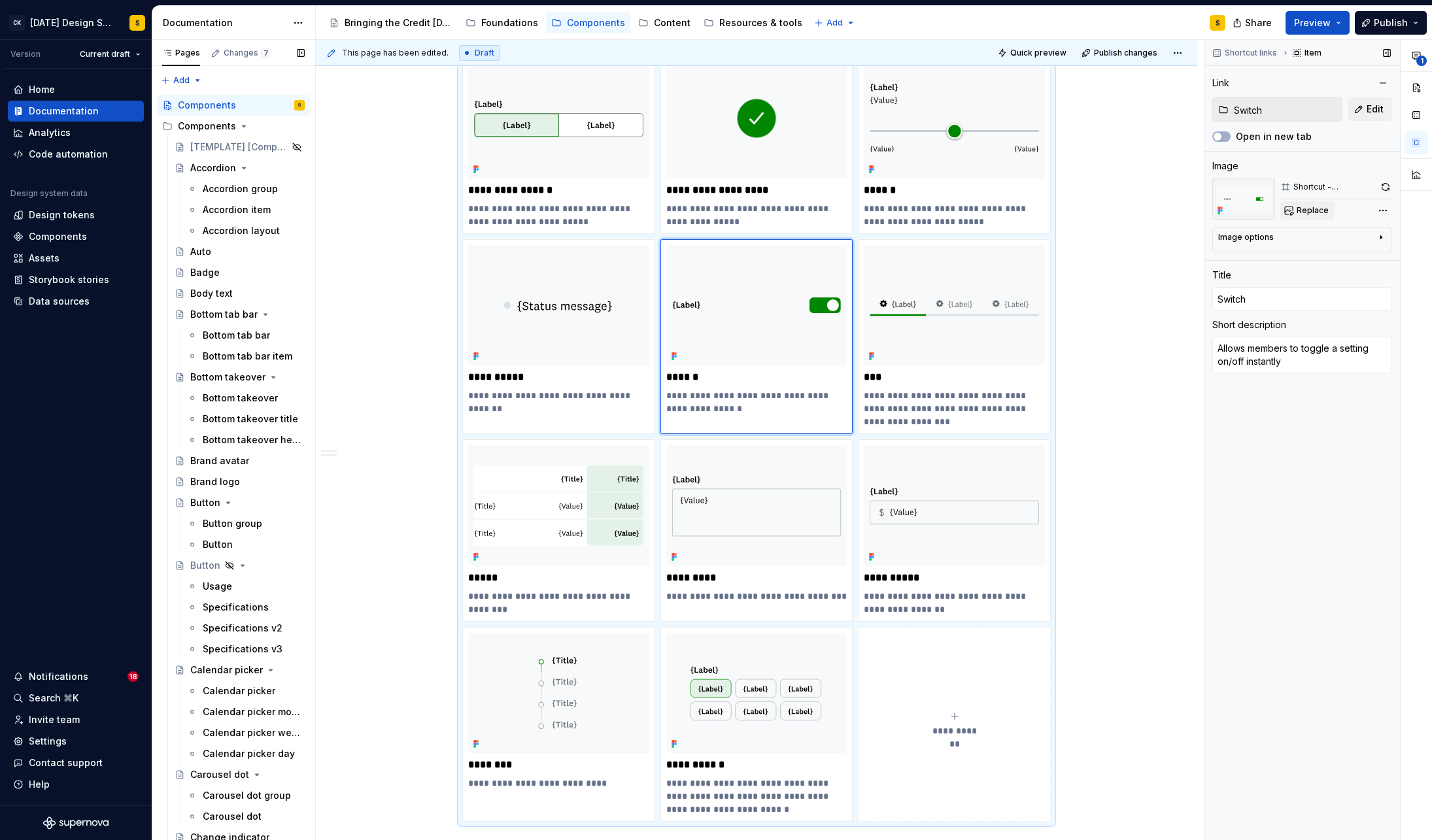
click at [1306, 211] on span "Replace" at bounding box center [1312, 211] width 32 height 10
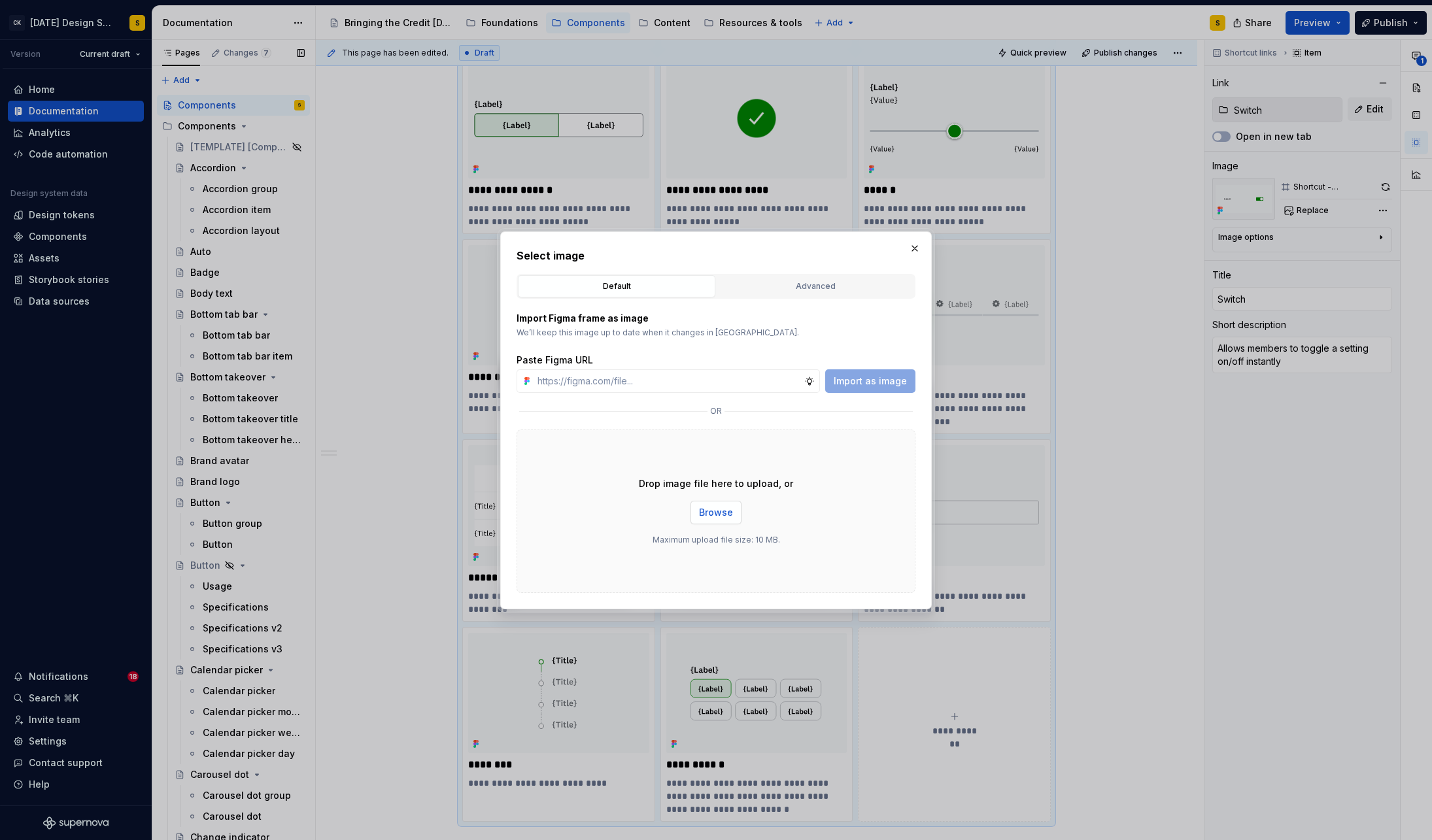
click at [714, 518] on span "Browse" at bounding box center [716, 512] width 34 height 13
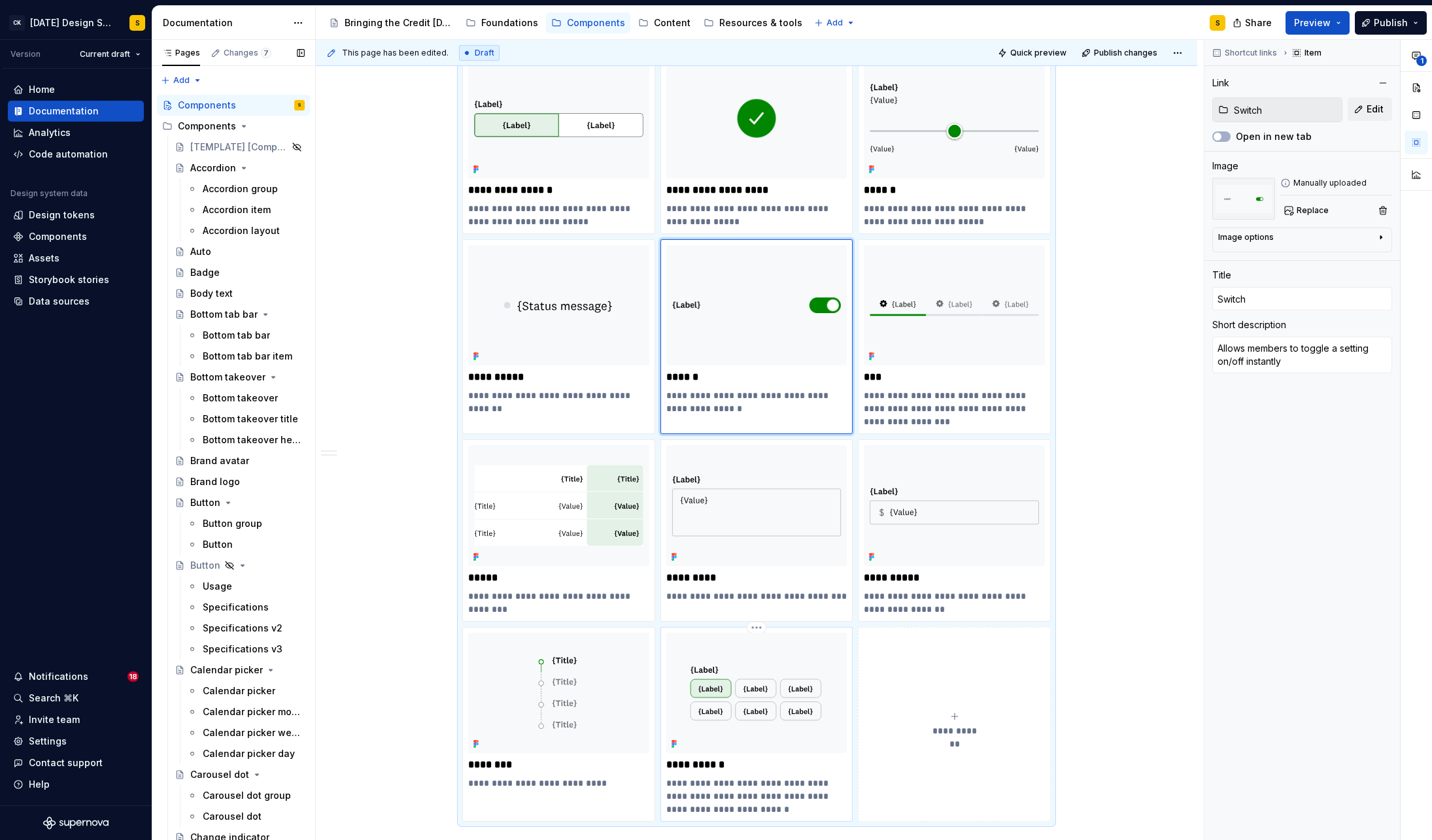
click at [766, 674] on img at bounding box center [757, 692] width 181 height 120
type textarea "*"
type input "Toggle chip"
type textarea "Allows members to make single or multiple selections from a set of options with…"
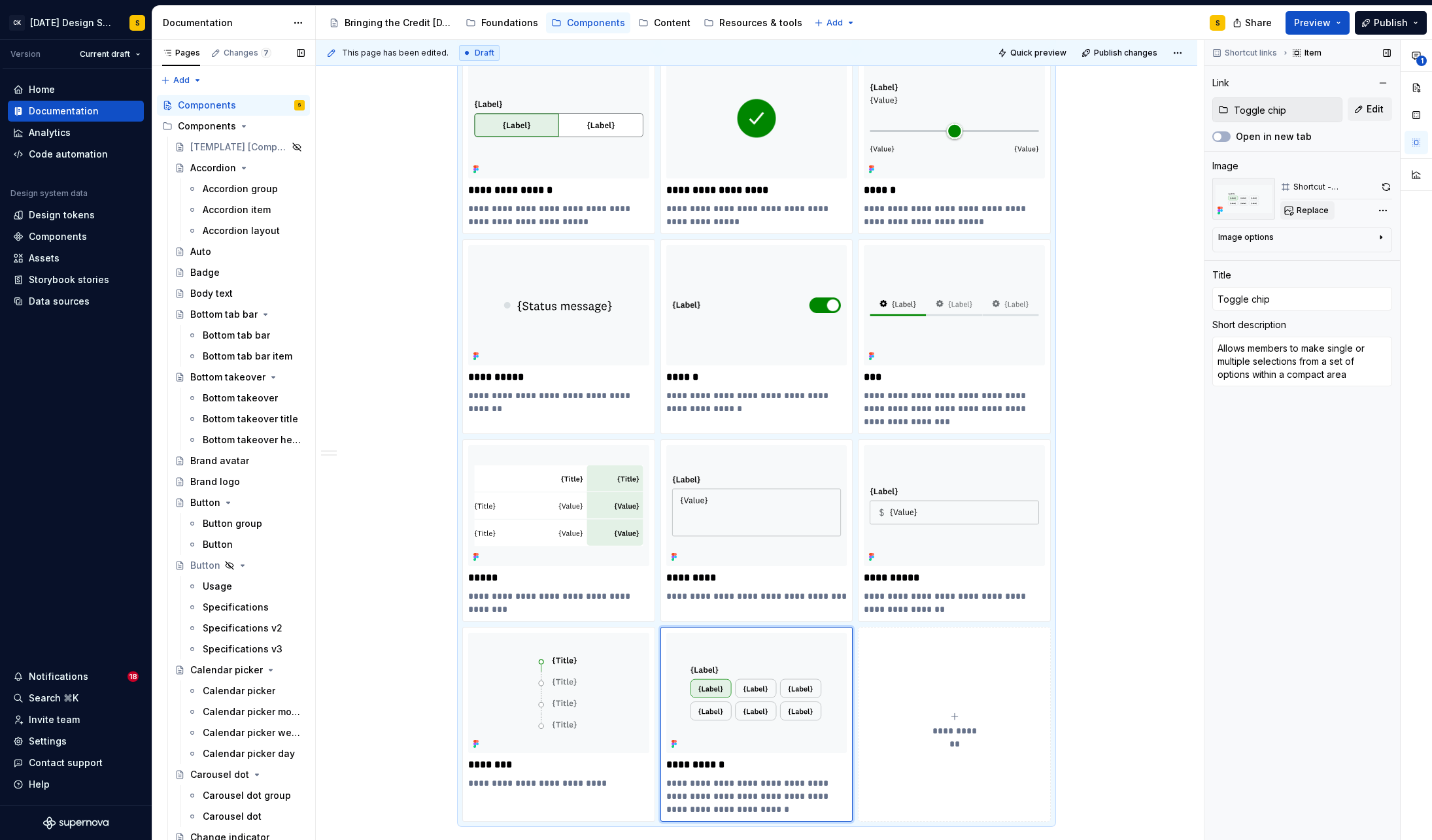
click at [1311, 214] on span "Replace" at bounding box center [1312, 211] width 32 height 10
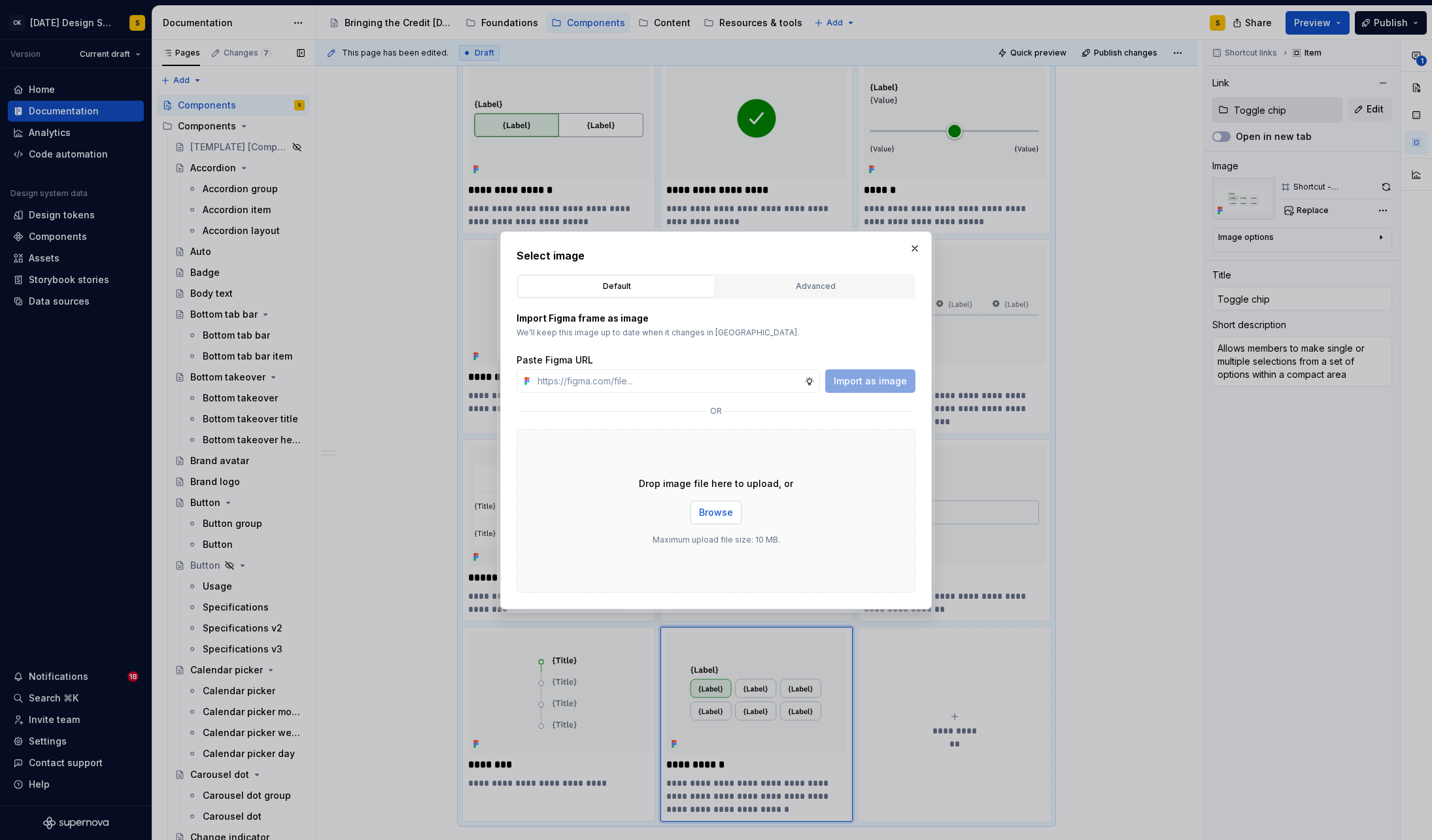
click at [717, 512] on span "Browse" at bounding box center [716, 512] width 34 height 13
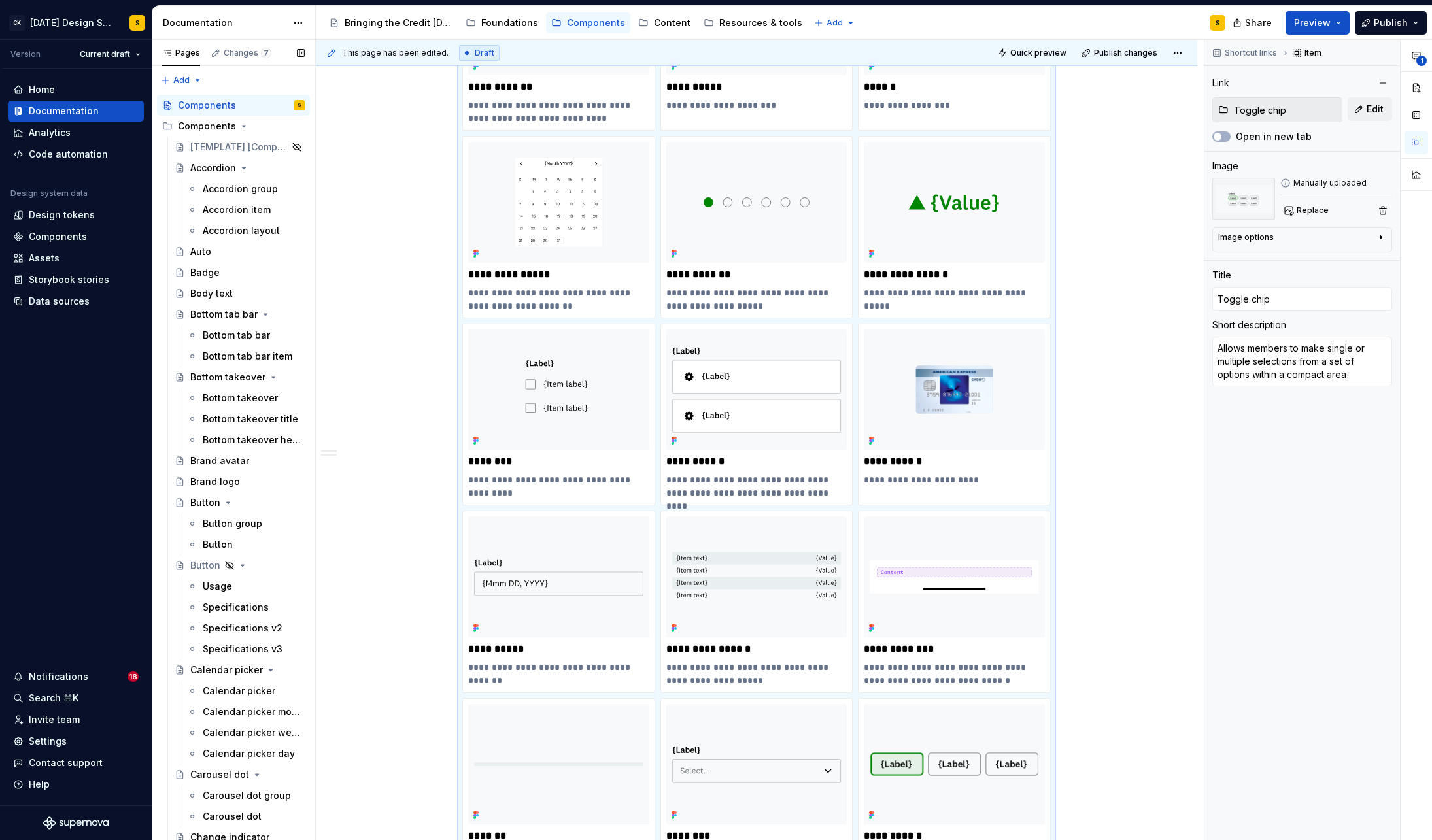
scroll to position [695, 0]
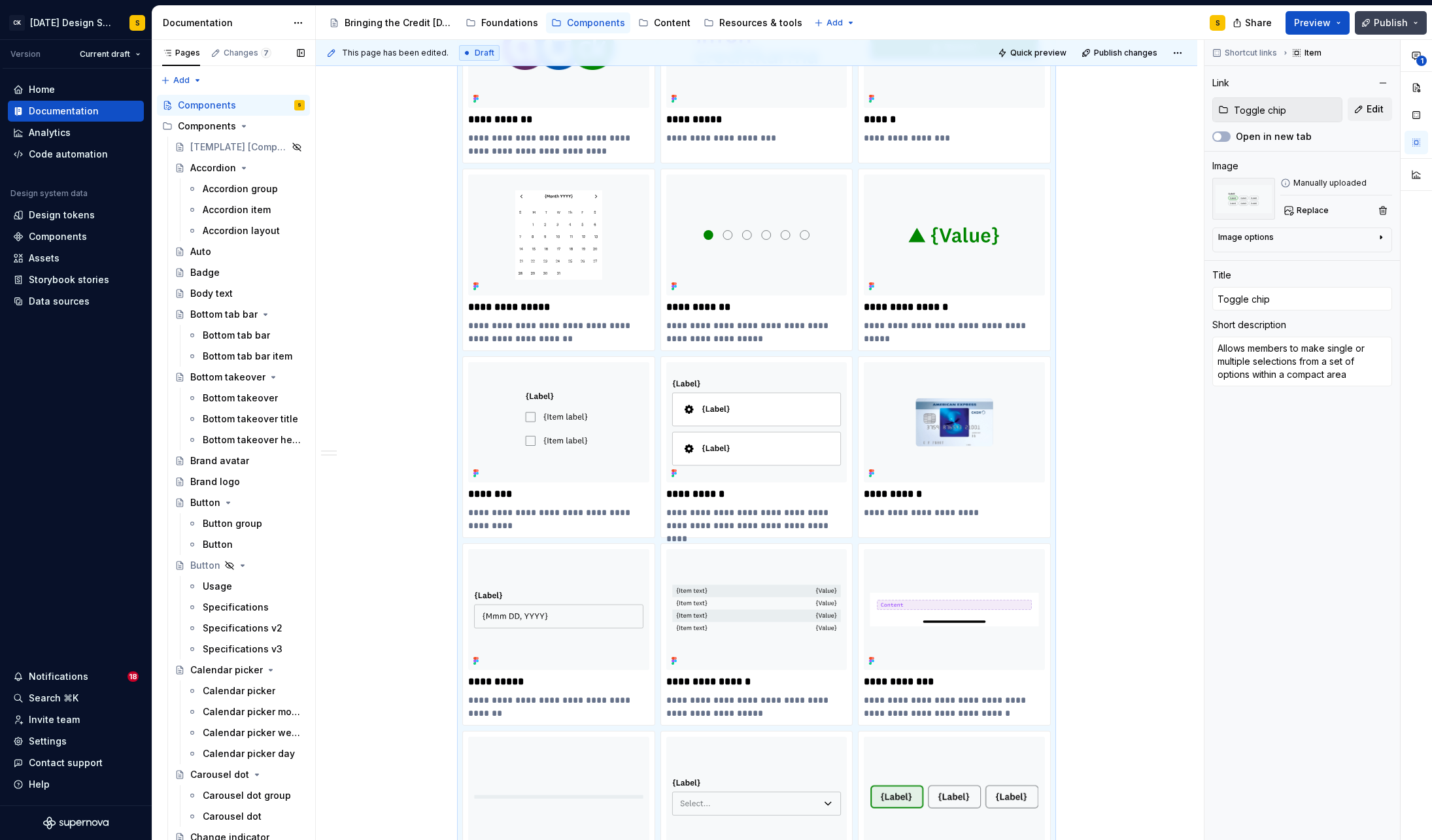
click at [1389, 26] on span "Publish" at bounding box center [1391, 23] width 34 height 13
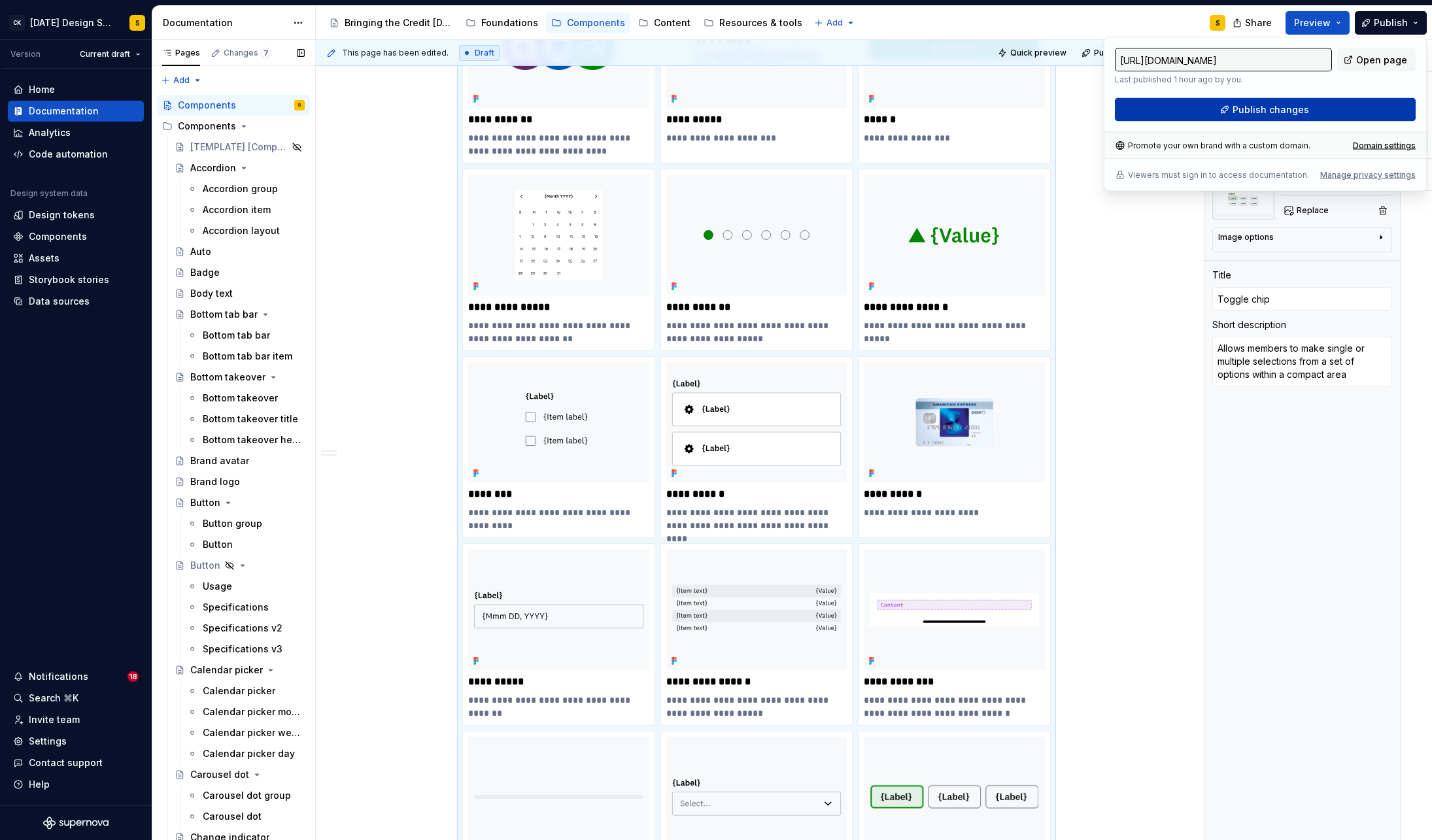
click at [1278, 110] on span "Publish changes" at bounding box center [1271, 110] width 77 height 13
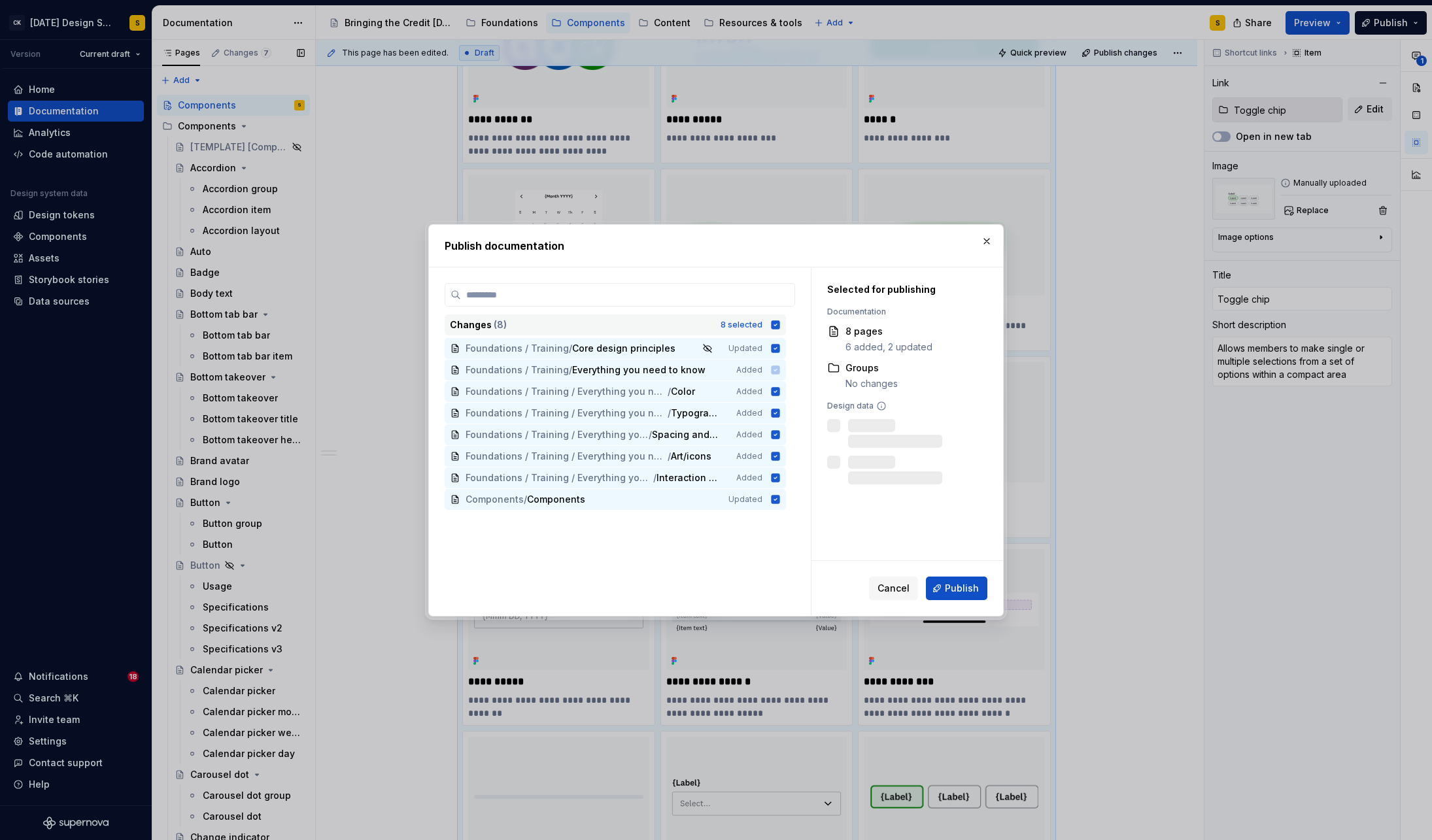
click at [781, 324] on icon at bounding box center [776, 325] width 10 height 10
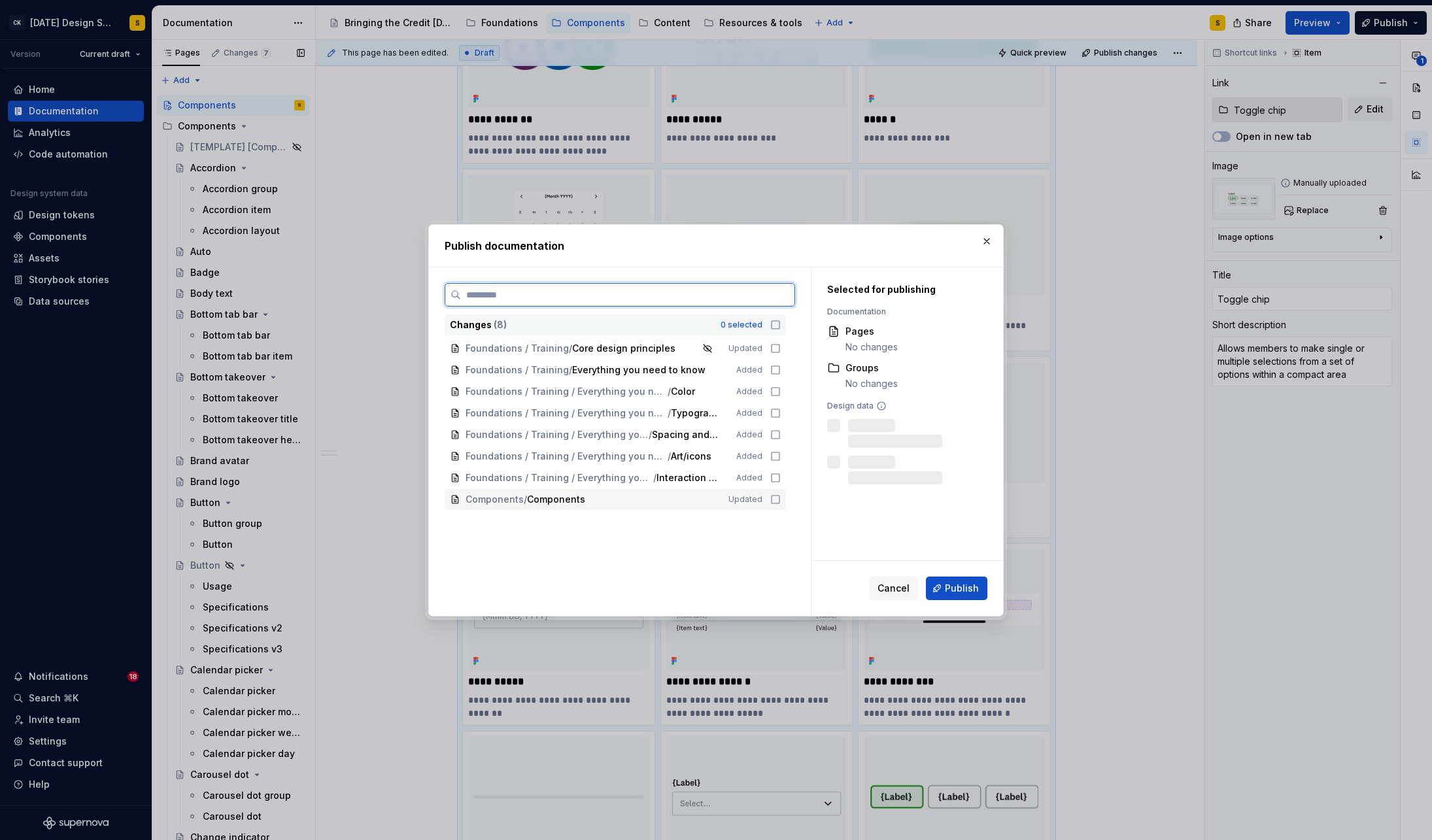
click at [781, 499] on icon at bounding box center [776, 499] width 10 height 10
click at [958, 587] on span "Publish" at bounding box center [962, 588] width 34 height 13
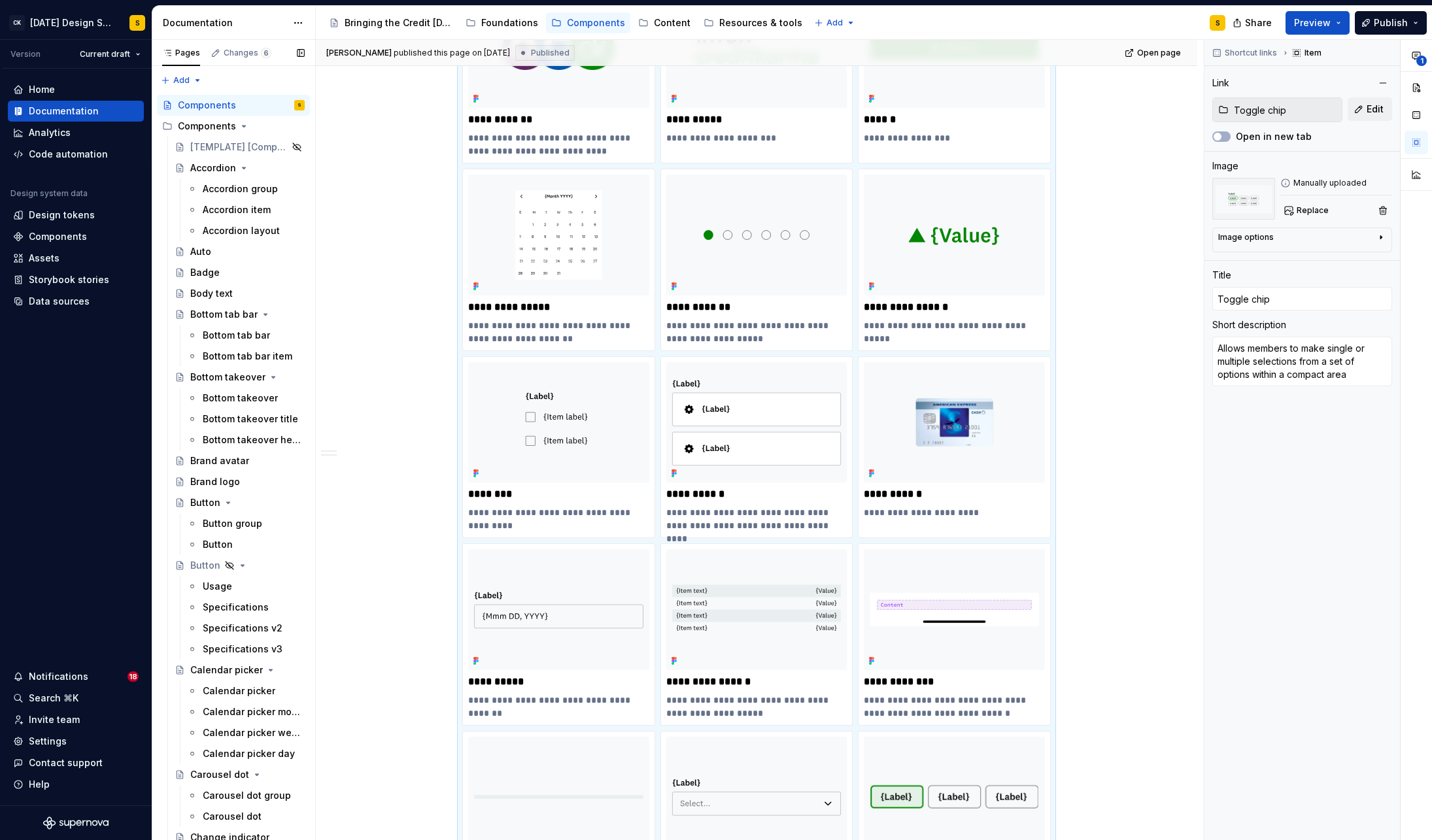
type textarea "*"
